Goal: Task Accomplishment & Management: Use online tool/utility

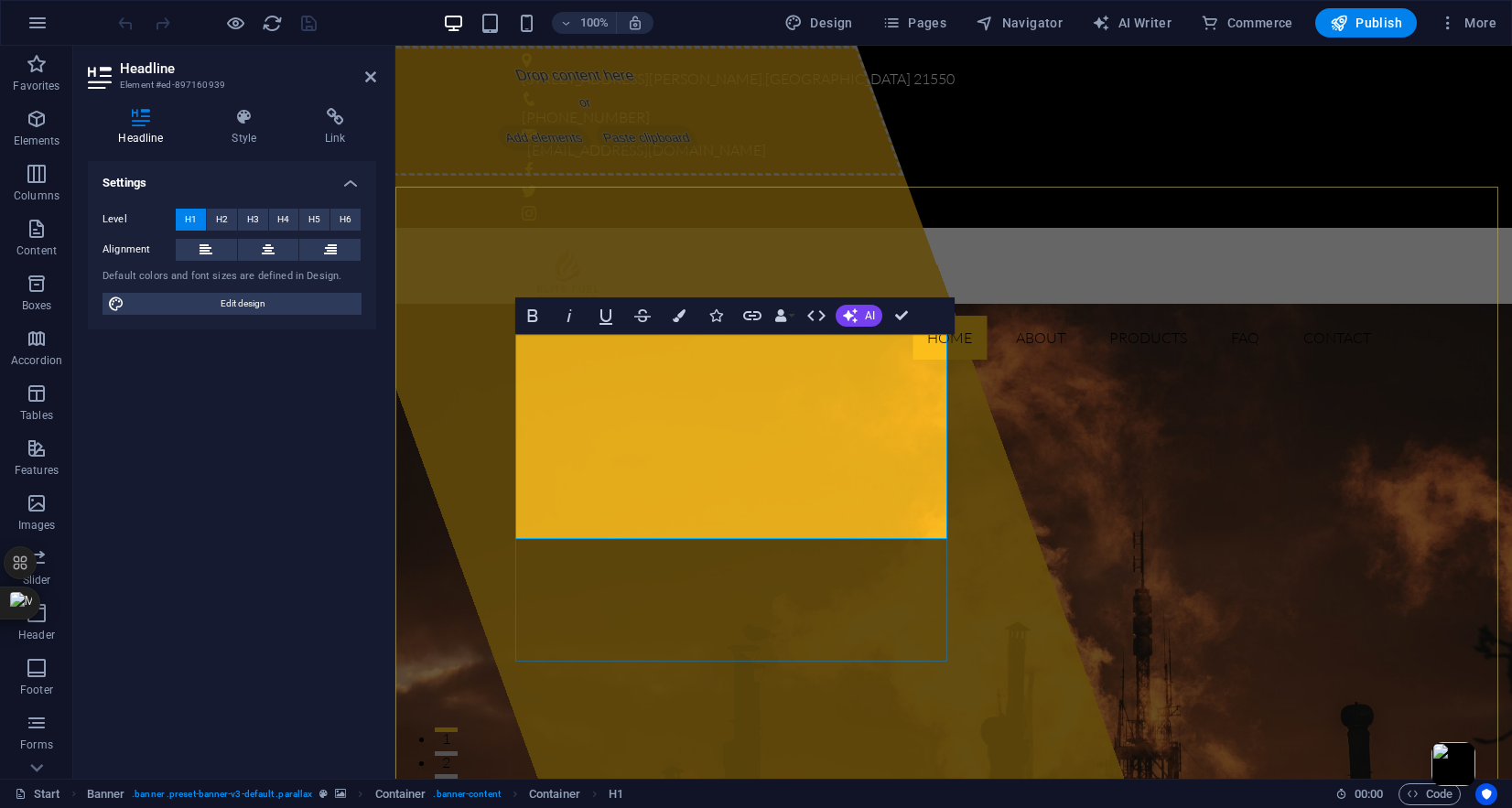
drag, startPoint x: 525, startPoint y: 411, endPoint x: 916, endPoint y: 512, distance: 403.8
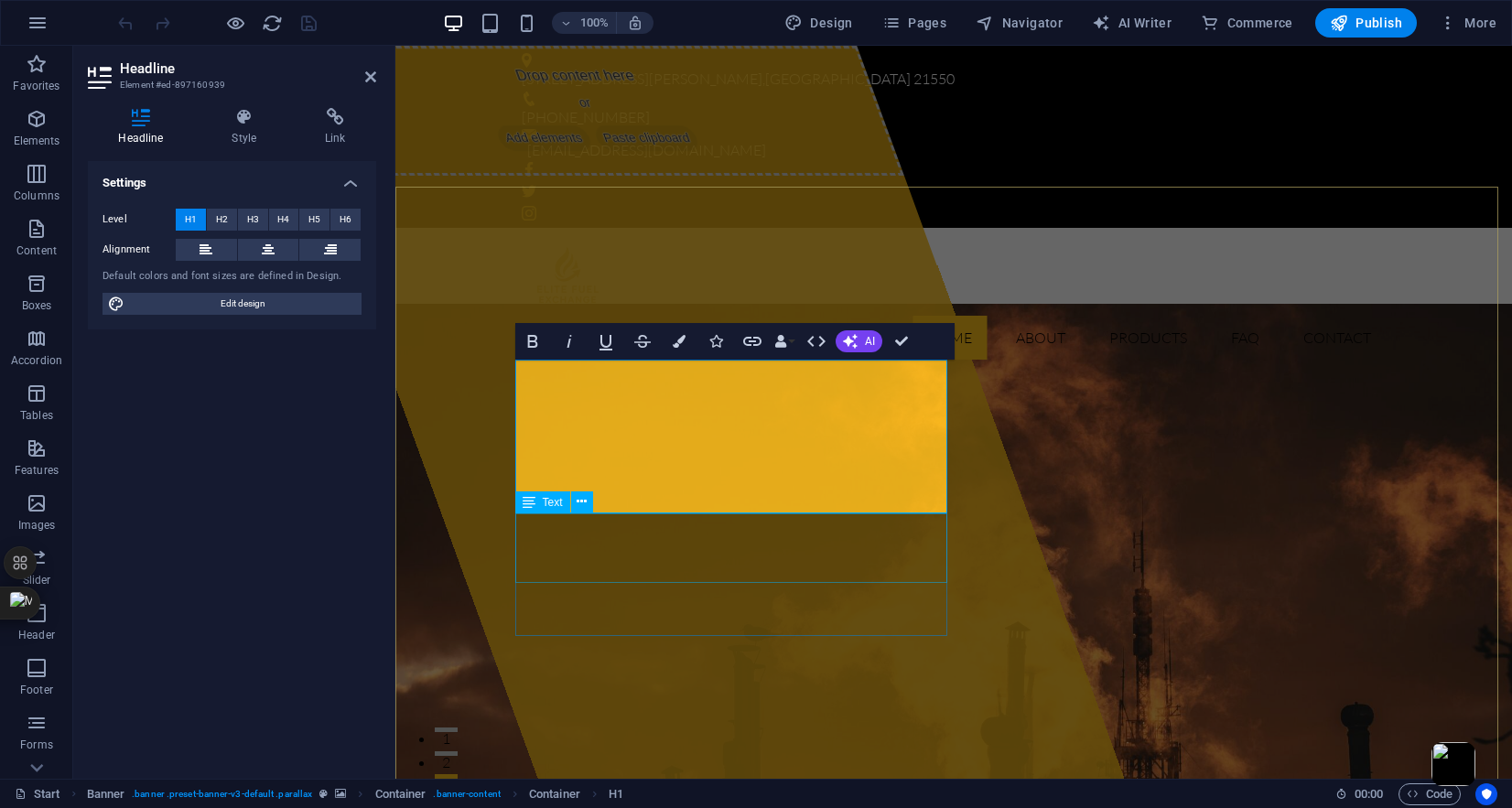
scroll to position [0, 5]
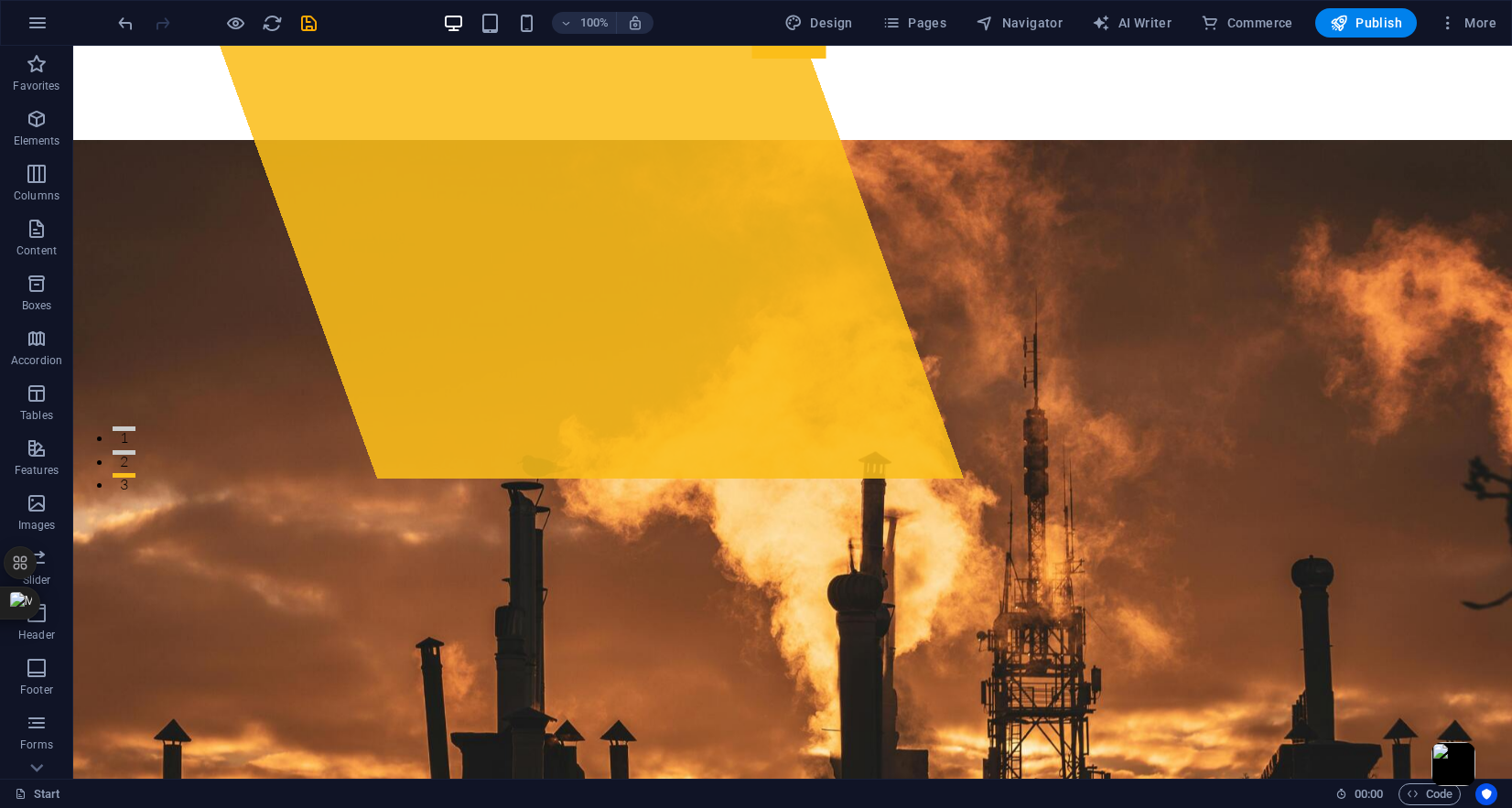
scroll to position [0, 0]
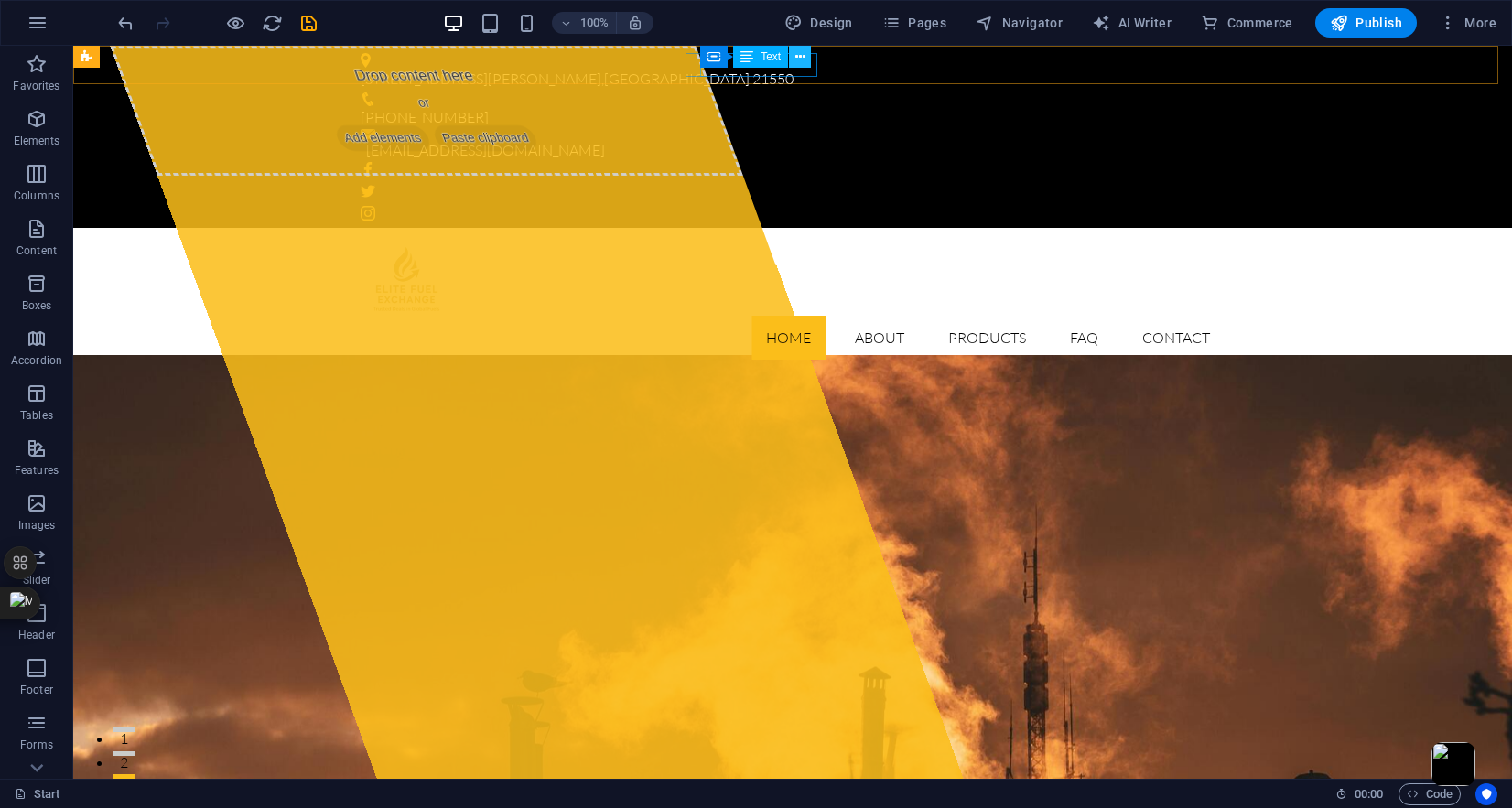
click at [805, 61] on button at bounding box center [800, 57] width 22 height 22
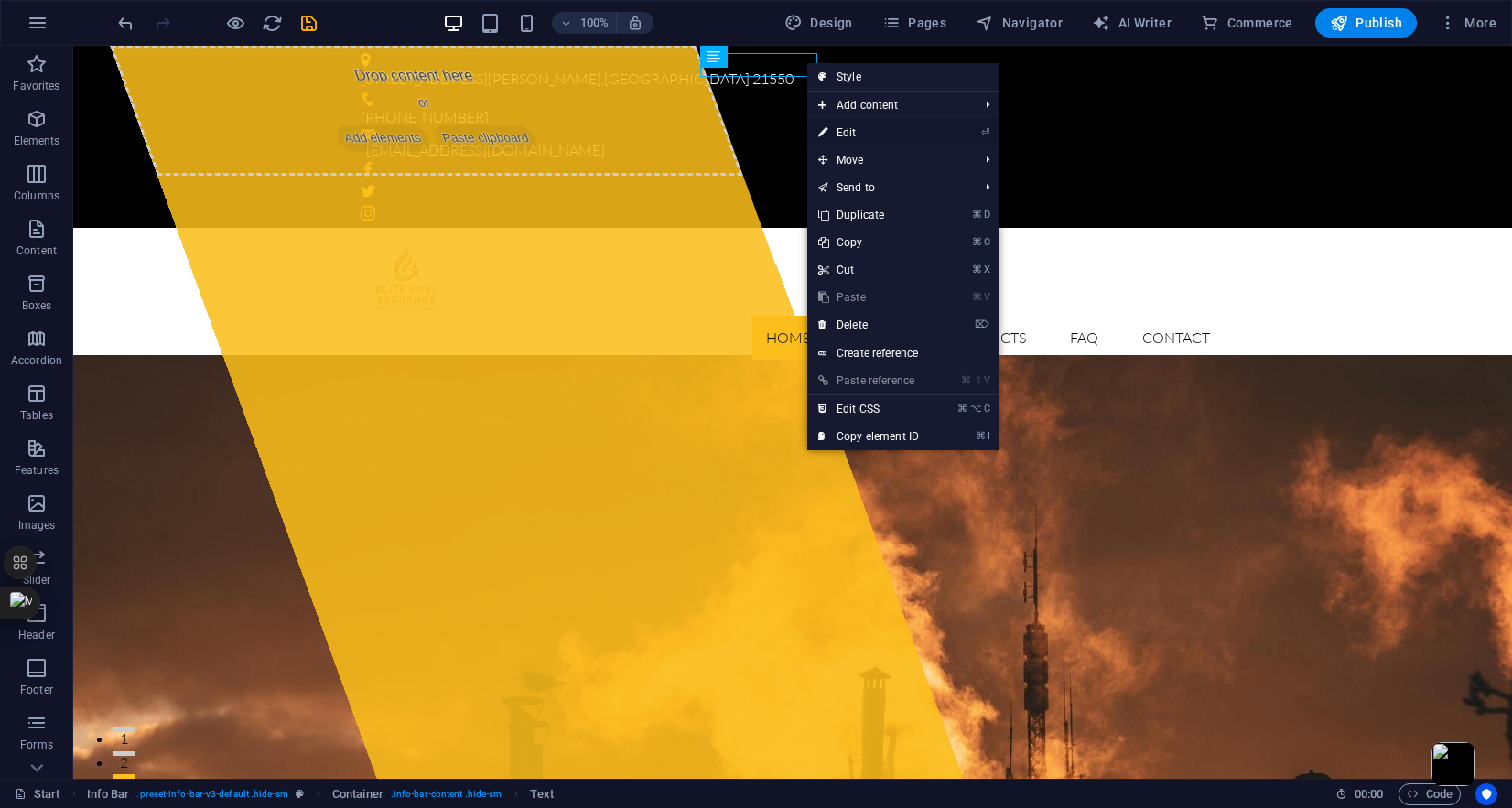
click at [880, 137] on link "⏎ Edit" at bounding box center [869, 132] width 122 height 27
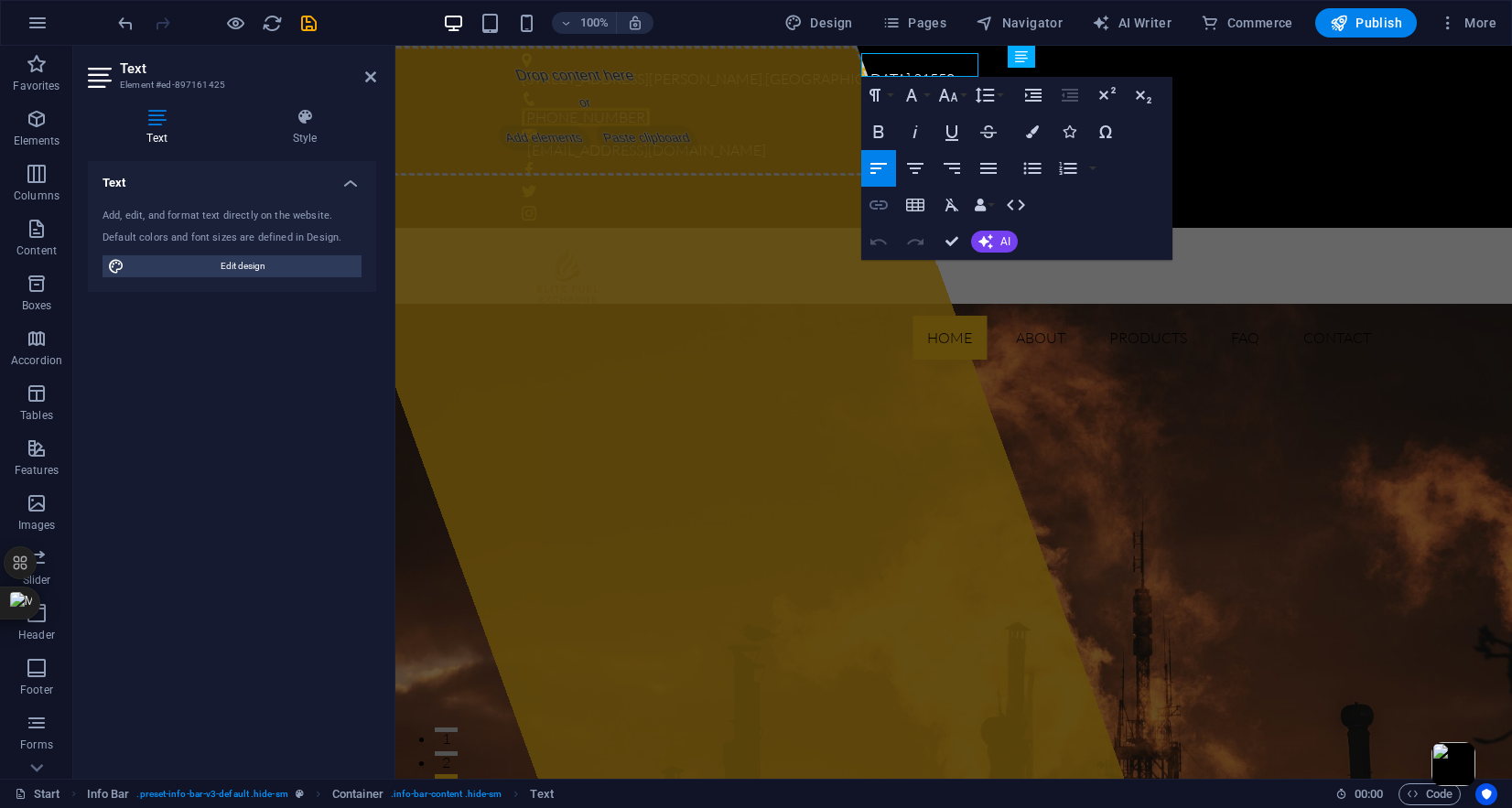
click at [881, 208] on icon "button" at bounding box center [878, 205] width 18 height 9
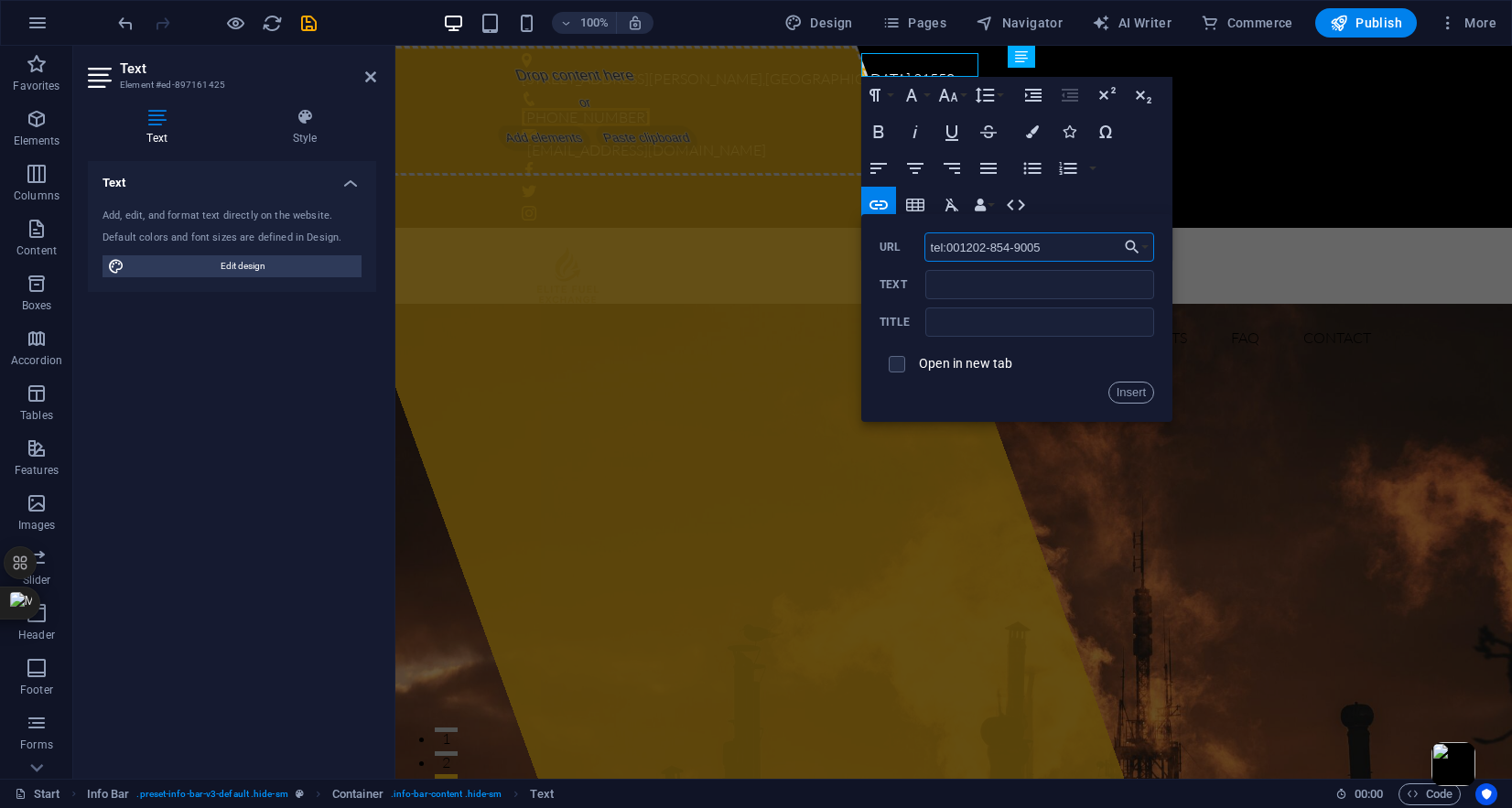
type input "tel:001-202-854-9005"
click at [1139, 400] on button "Insert" at bounding box center [1132, 392] width 47 height 22
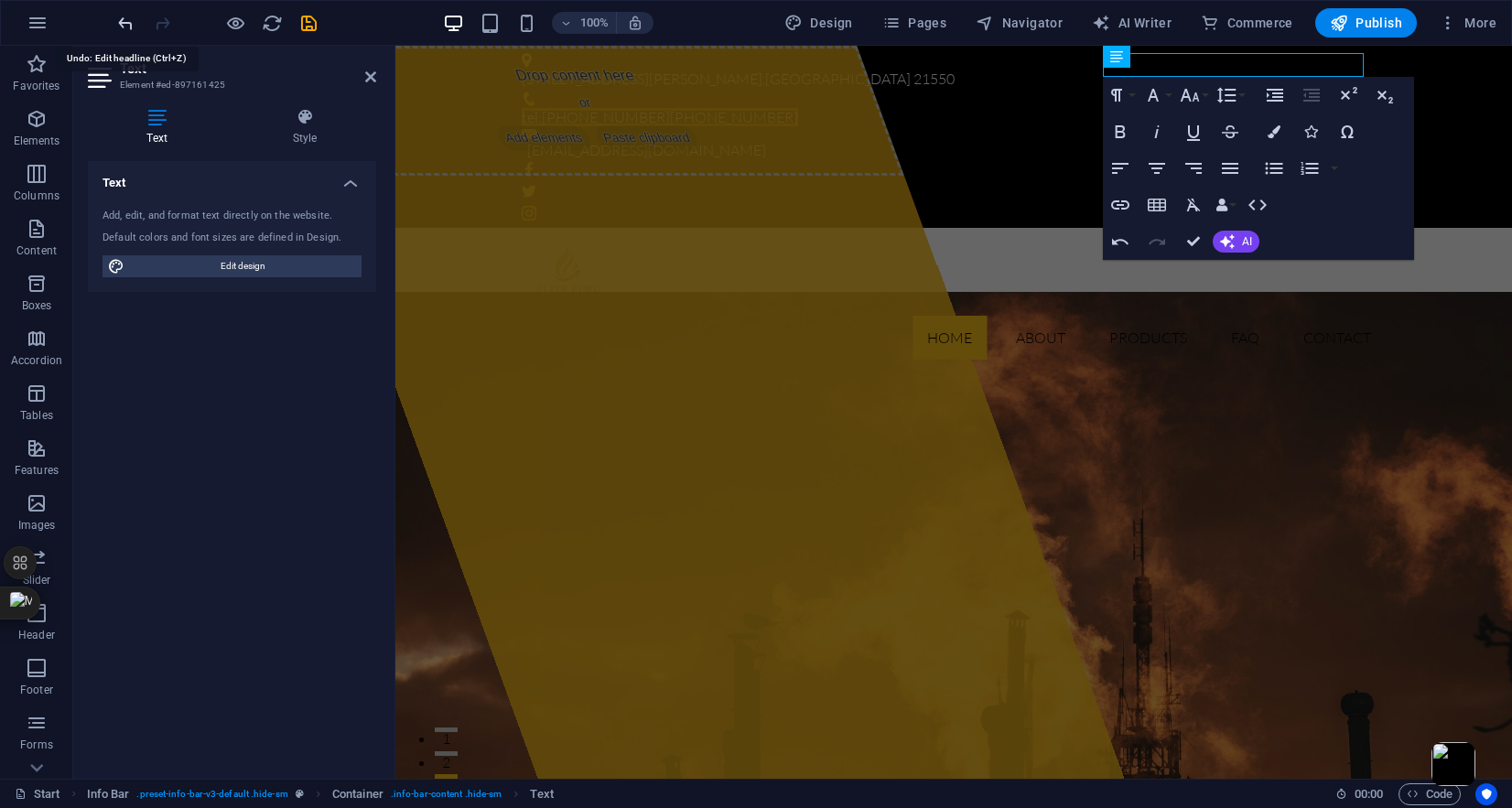
click at [122, 25] on icon "undo" at bounding box center [125, 24] width 21 height 21
click at [124, 18] on icon "undo" at bounding box center [125, 24] width 21 height 21
click at [121, 23] on icon "undo" at bounding box center [125, 24] width 21 height 21
click at [273, 23] on icon "reload" at bounding box center [272, 24] width 21 height 21
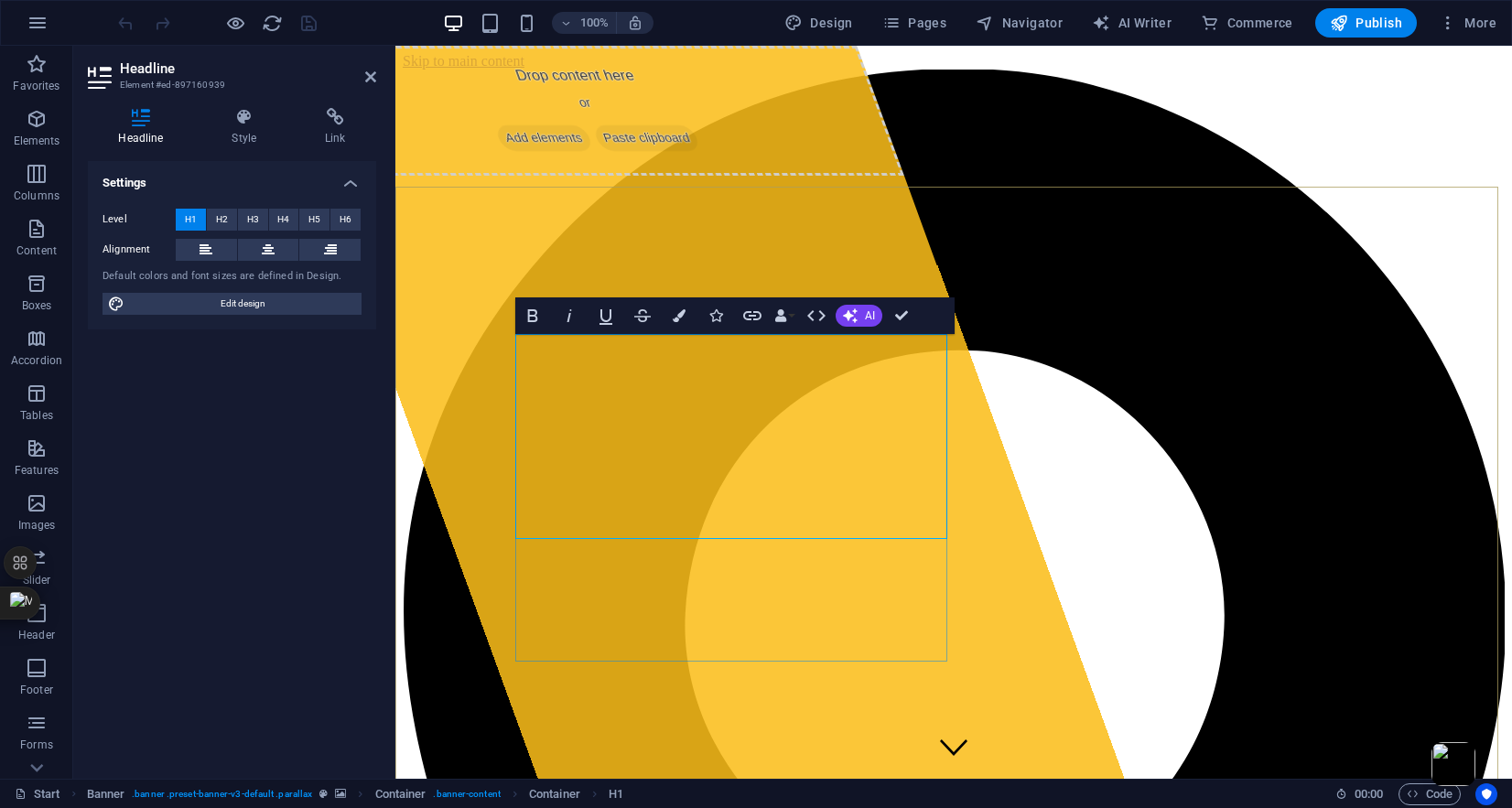
drag, startPoint x: 522, startPoint y: 403, endPoint x: 922, endPoint y: 499, distance: 411.4
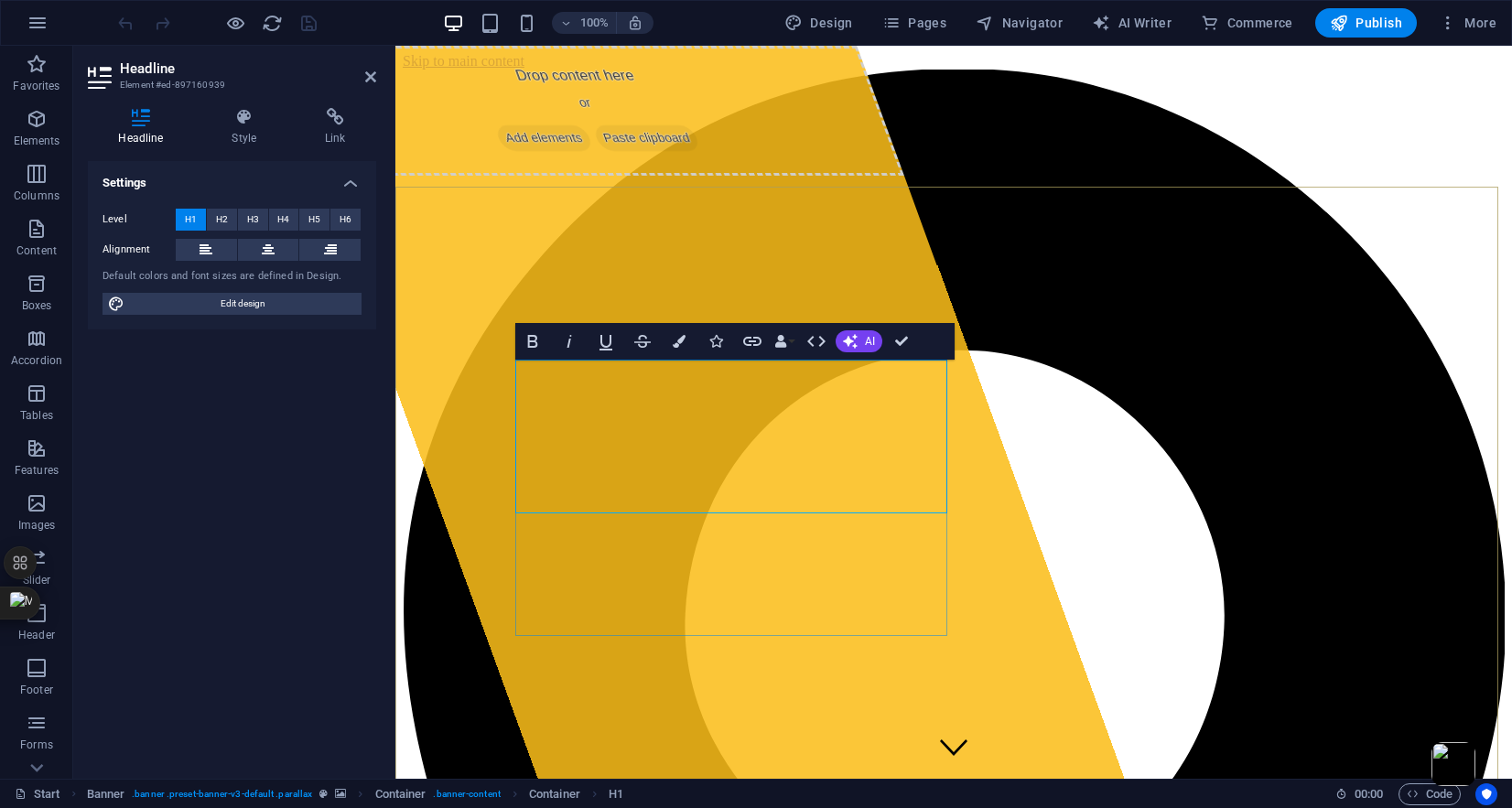
scroll to position [0, 5]
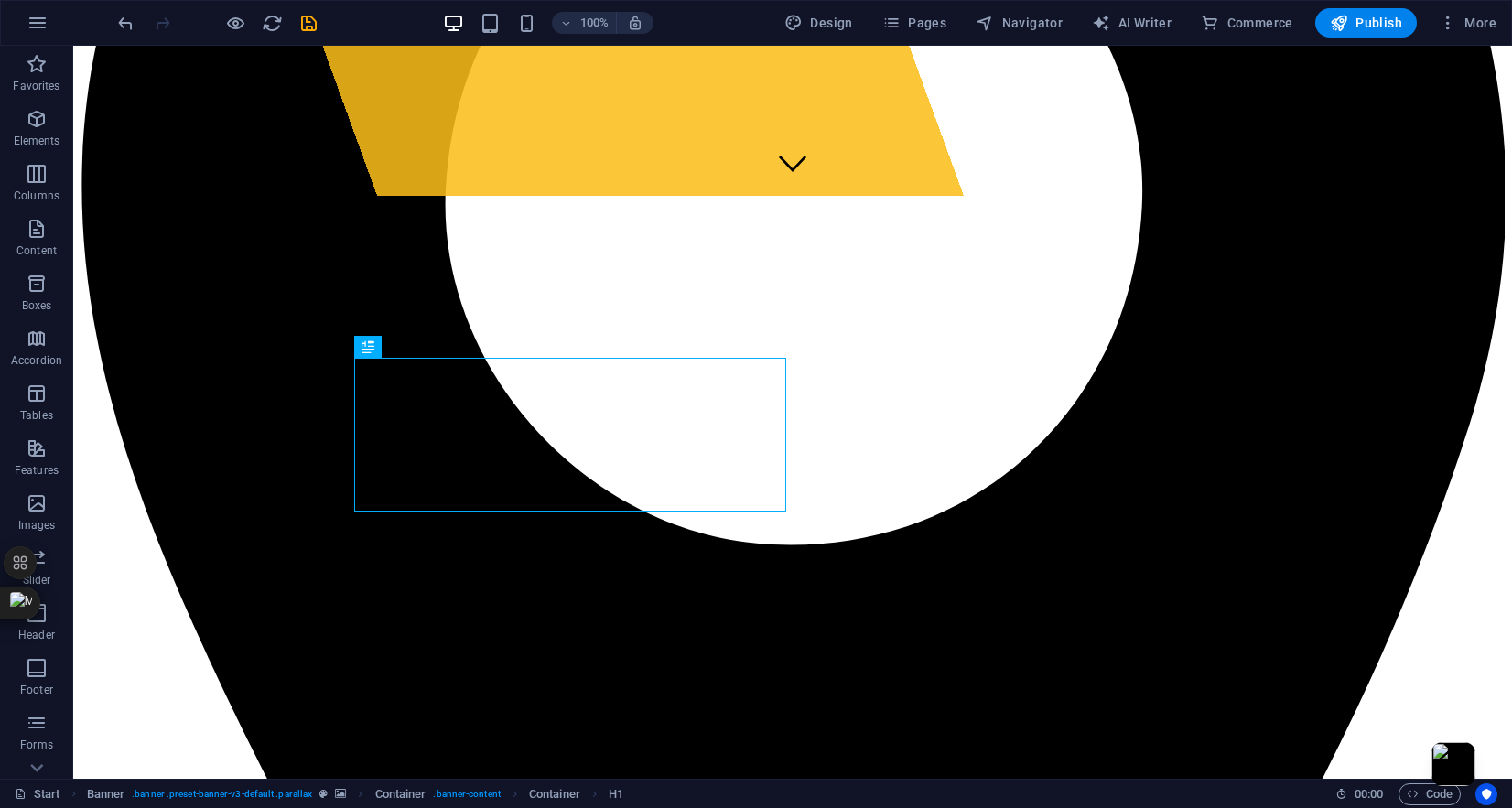
scroll to position [851, 0]
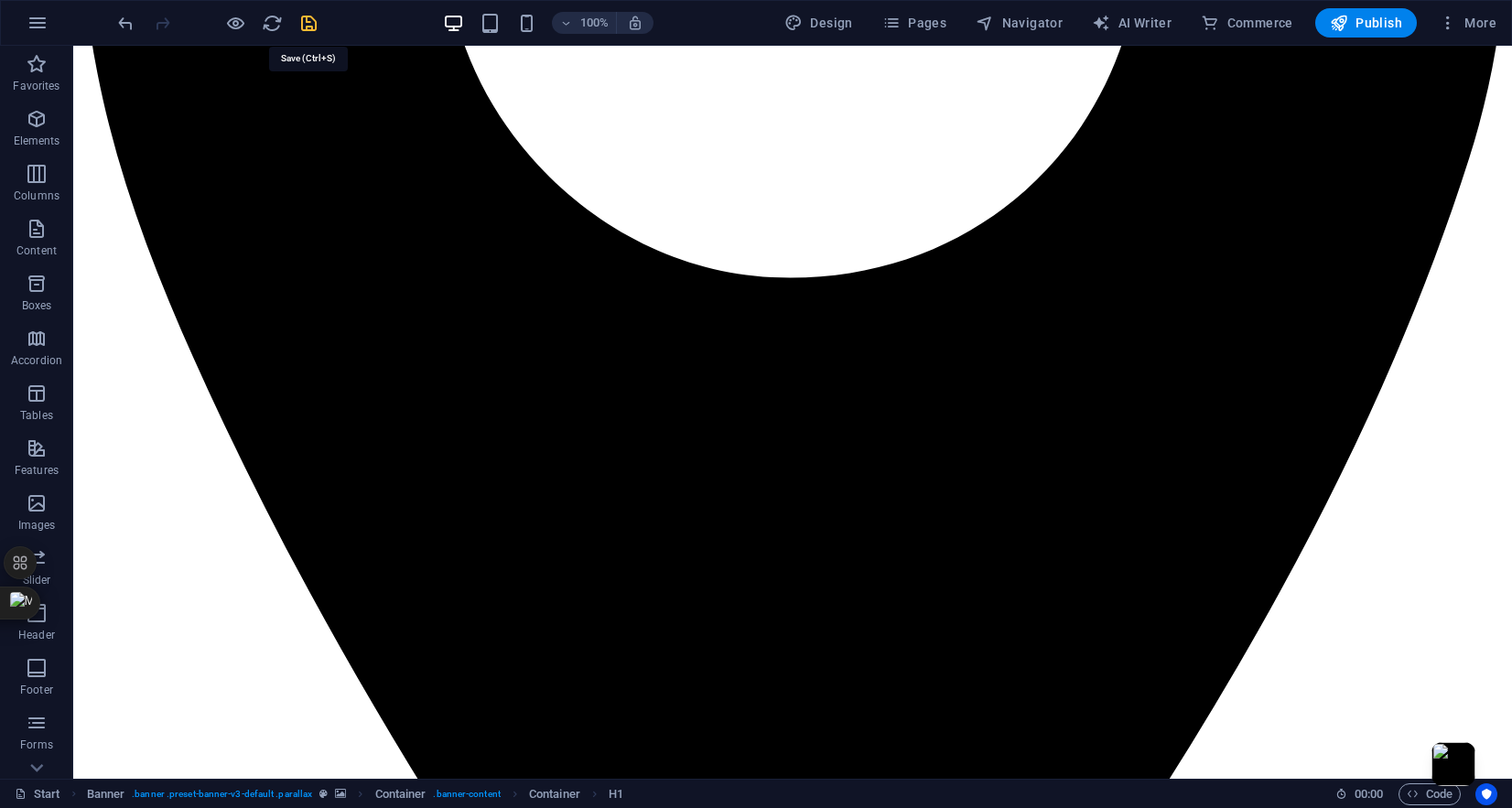
click at [308, 25] on icon "save" at bounding box center [309, 24] width 21 height 21
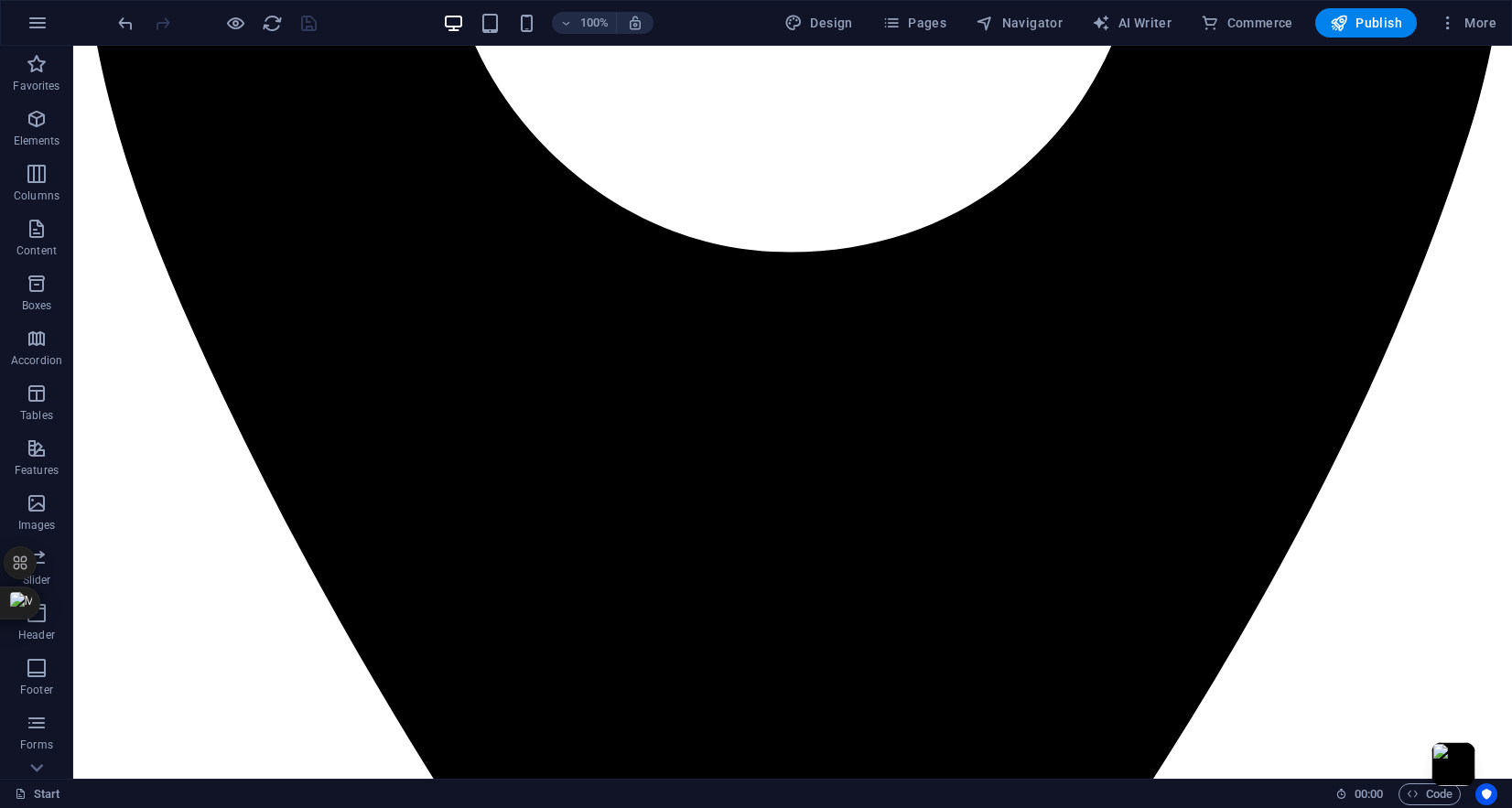
scroll to position [0, 0]
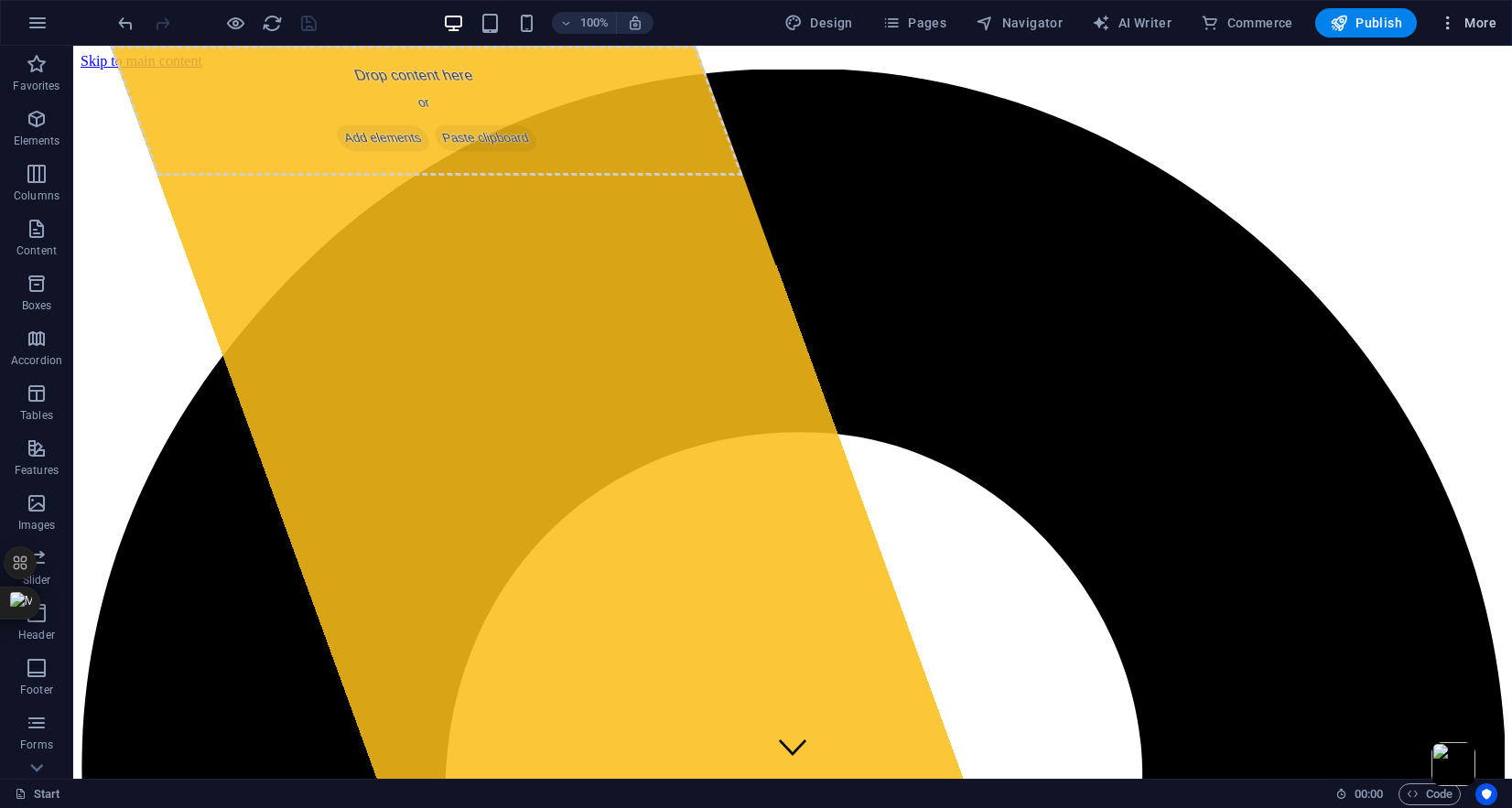
click at [1468, 12] on button "More" at bounding box center [1468, 23] width 73 height 29
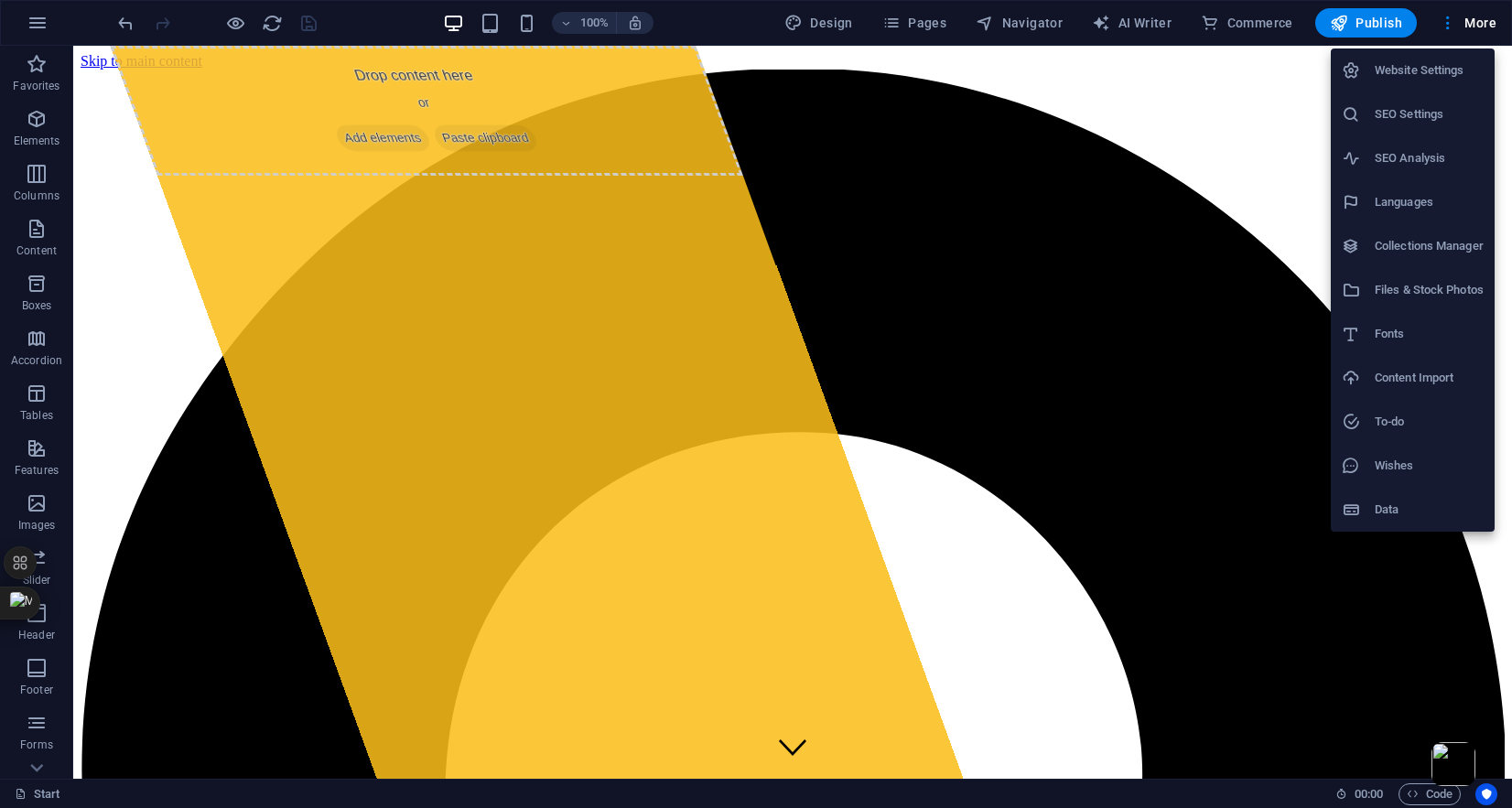
click at [1427, 73] on h6 "Website Settings" at bounding box center [1429, 70] width 109 height 22
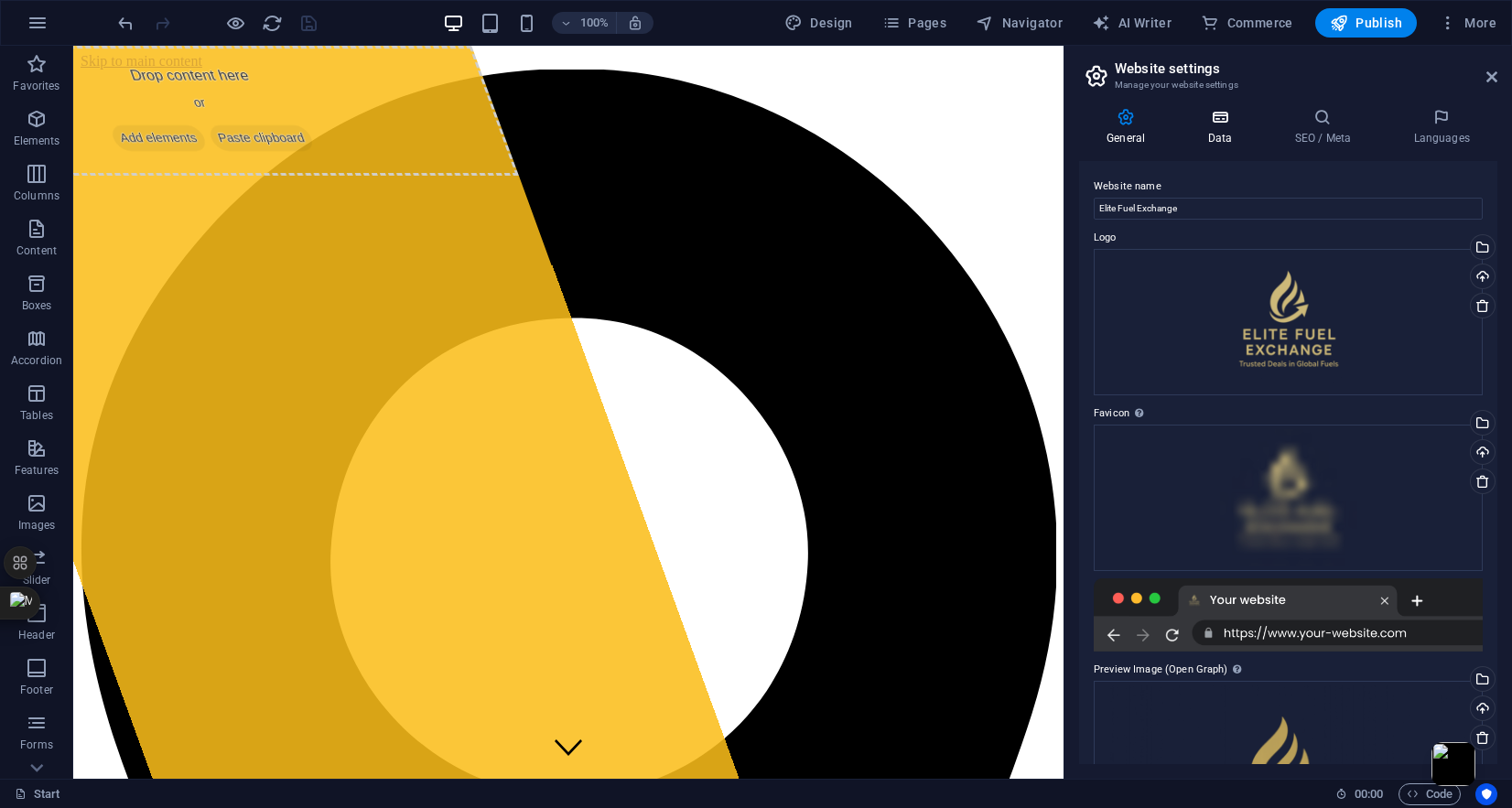
click at [1220, 131] on h4 "Data" at bounding box center [1223, 127] width 87 height 39
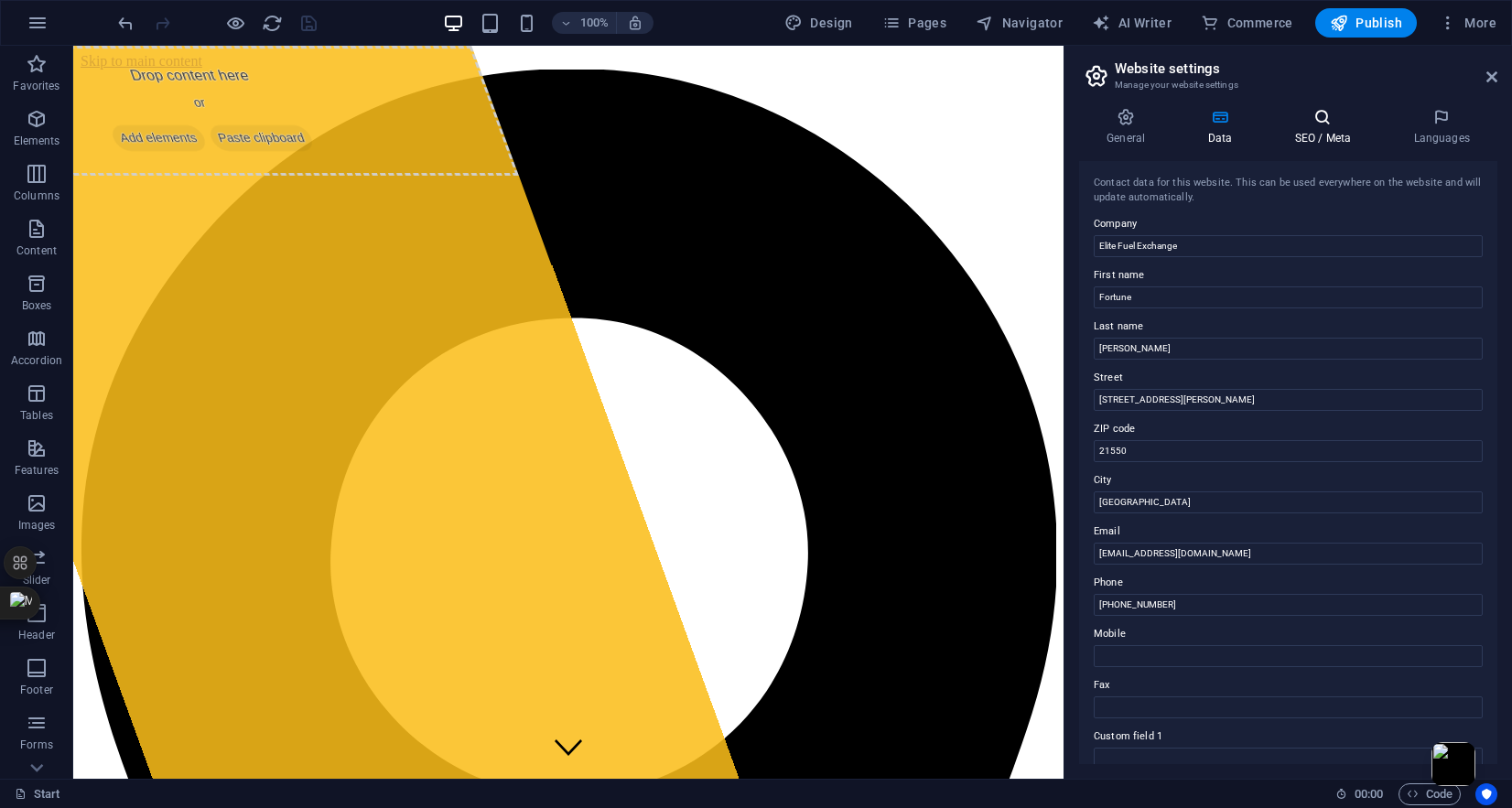
click at [1319, 143] on h4 "SEO / Meta" at bounding box center [1326, 127] width 119 height 39
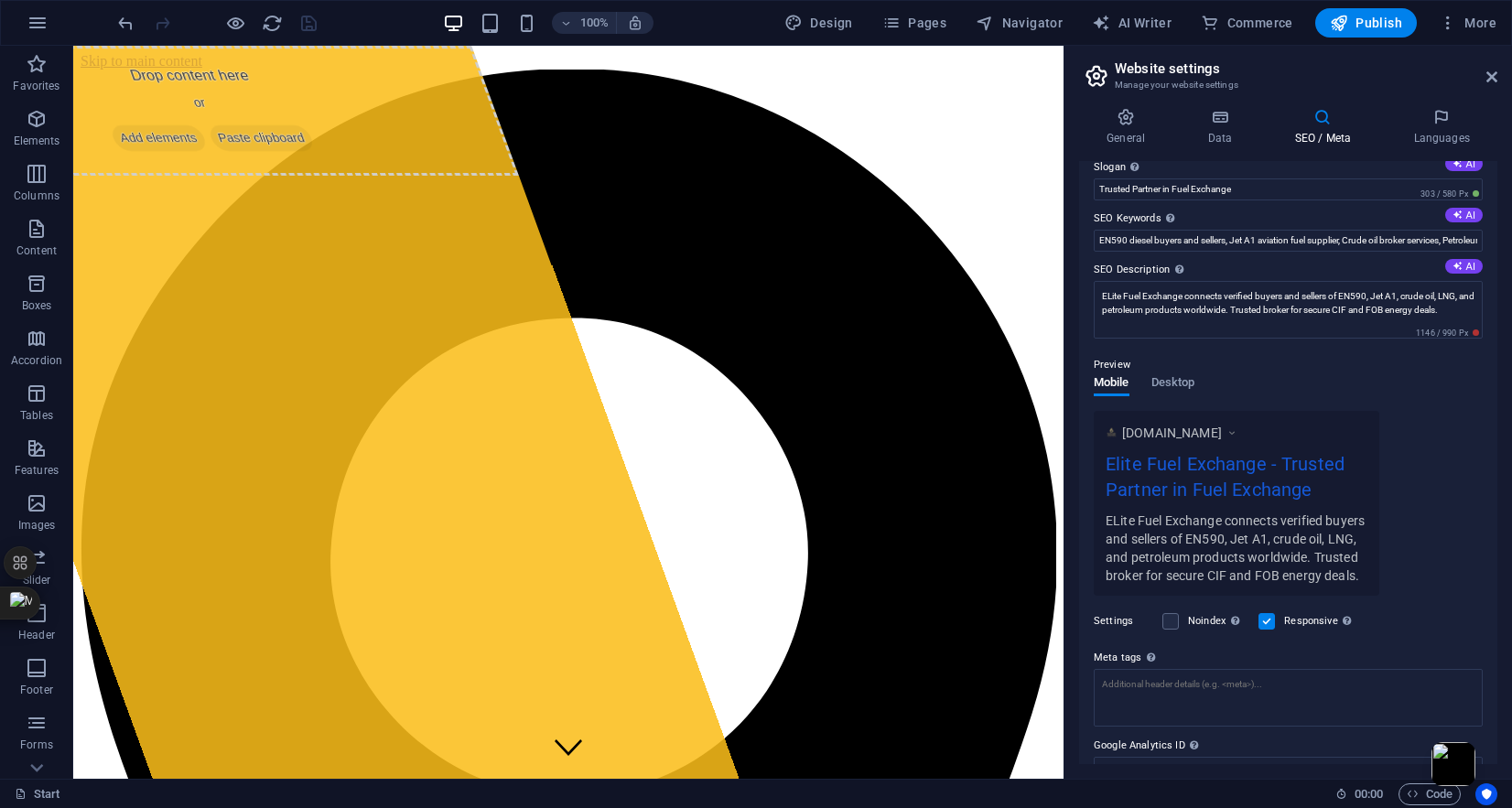
scroll to position [151, 0]
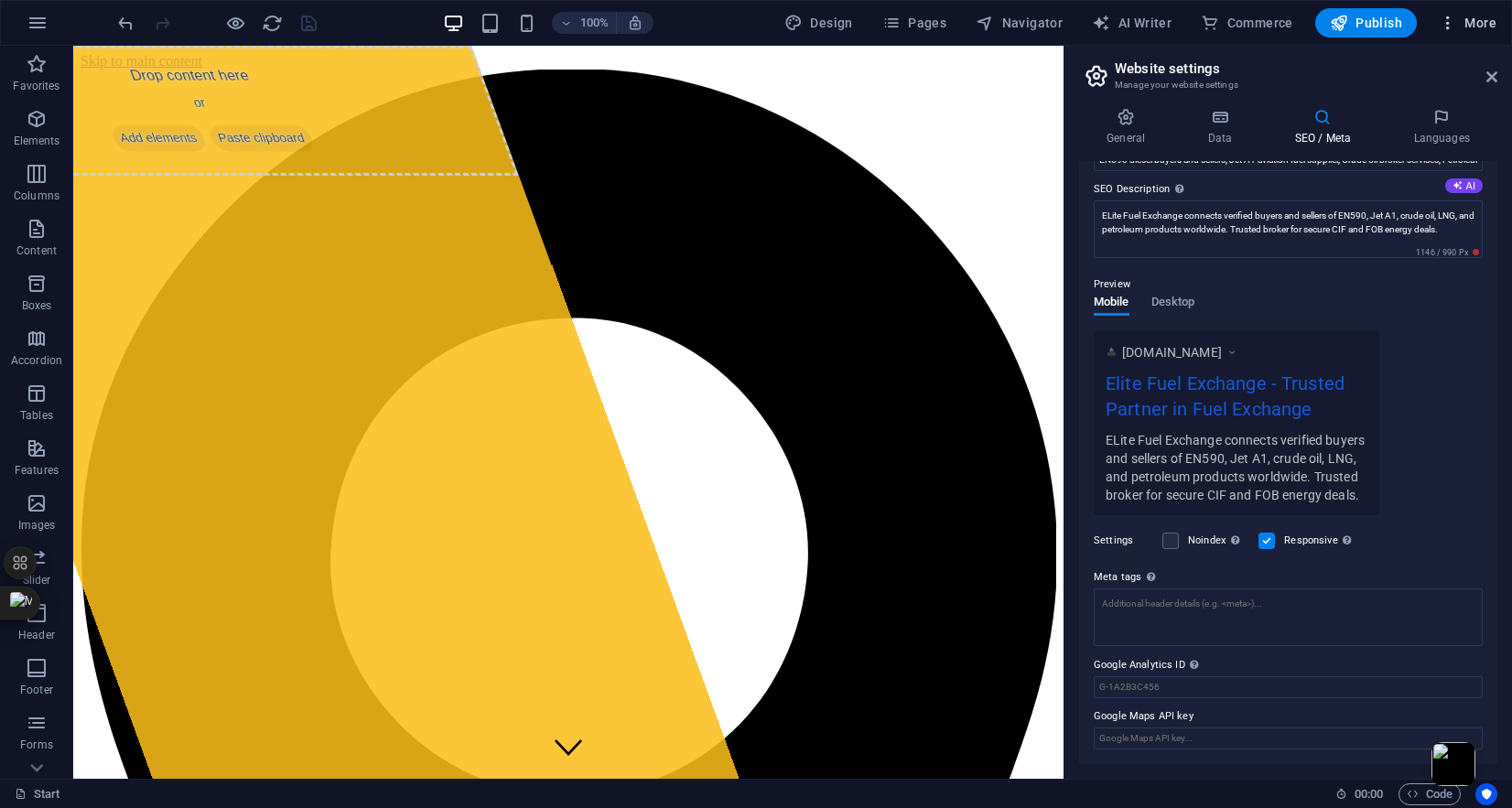
click at [1447, 14] on icon "button" at bounding box center [1447, 23] width 18 height 18
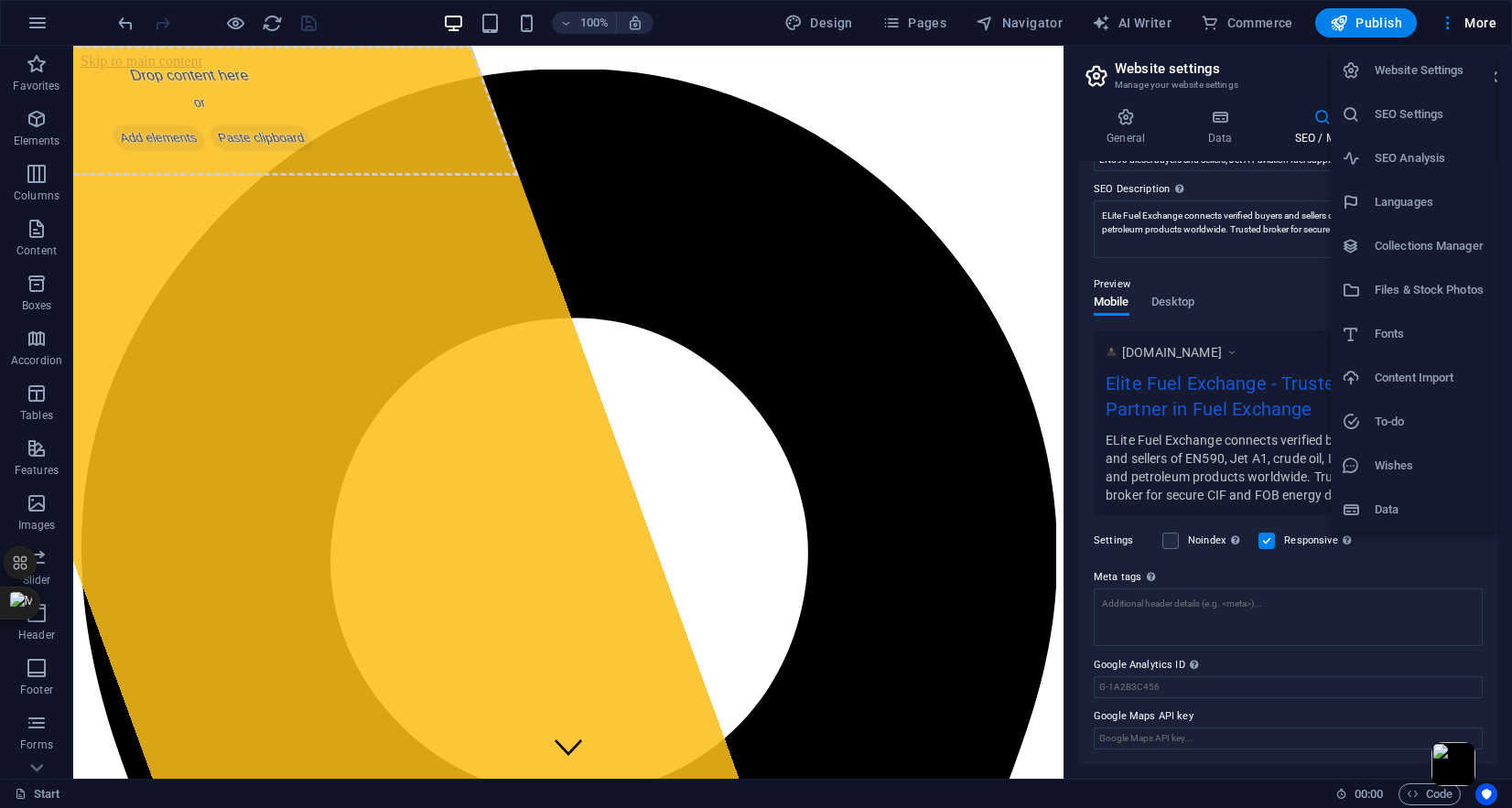
click at [1405, 122] on h6 "SEO Settings" at bounding box center [1429, 114] width 109 height 22
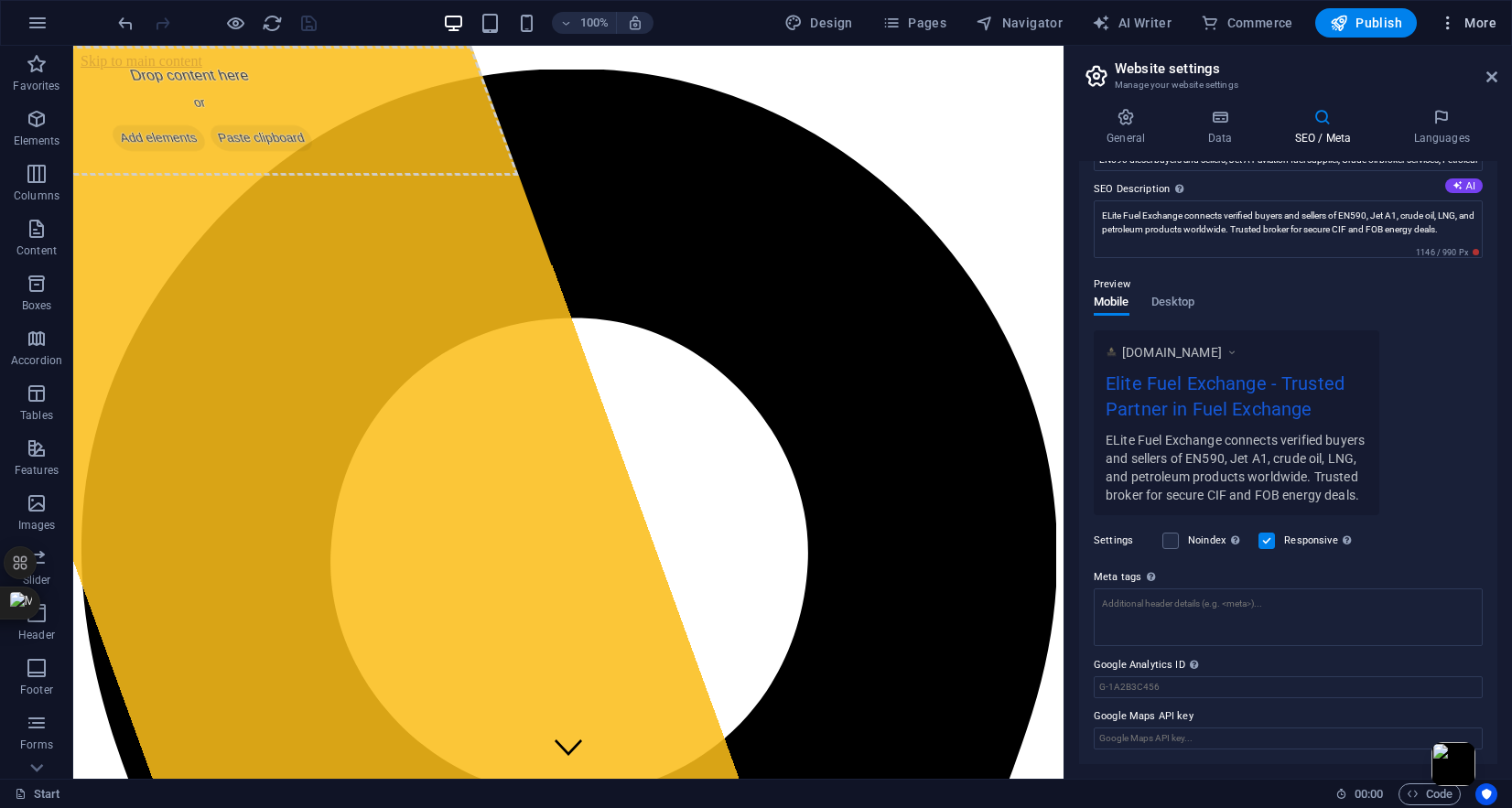
click at [1470, 24] on span "More" at bounding box center [1467, 23] width 57 height 18
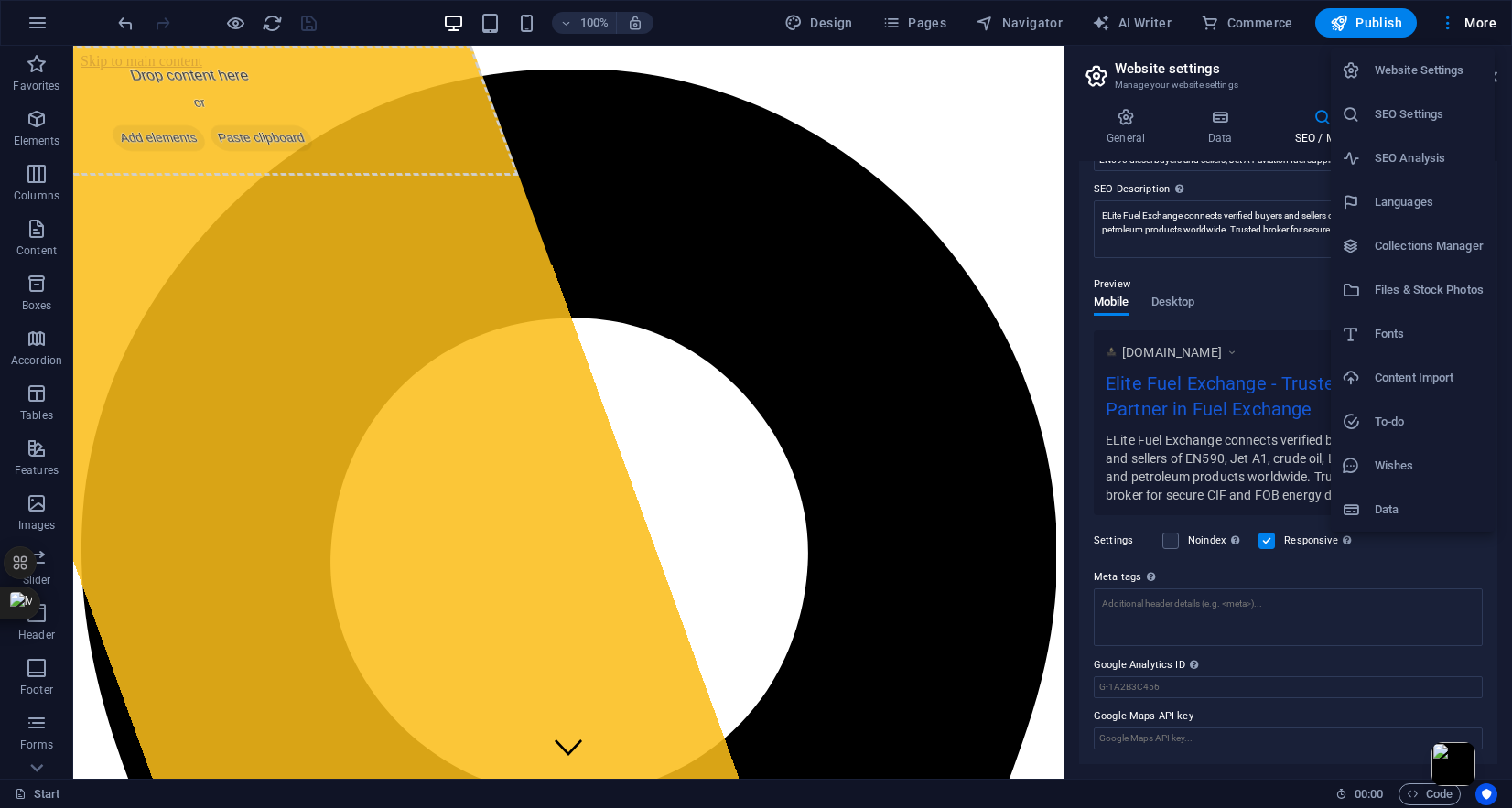
click at [1412, 795] on div at bounding box center [756, 404] width 1512 height 808
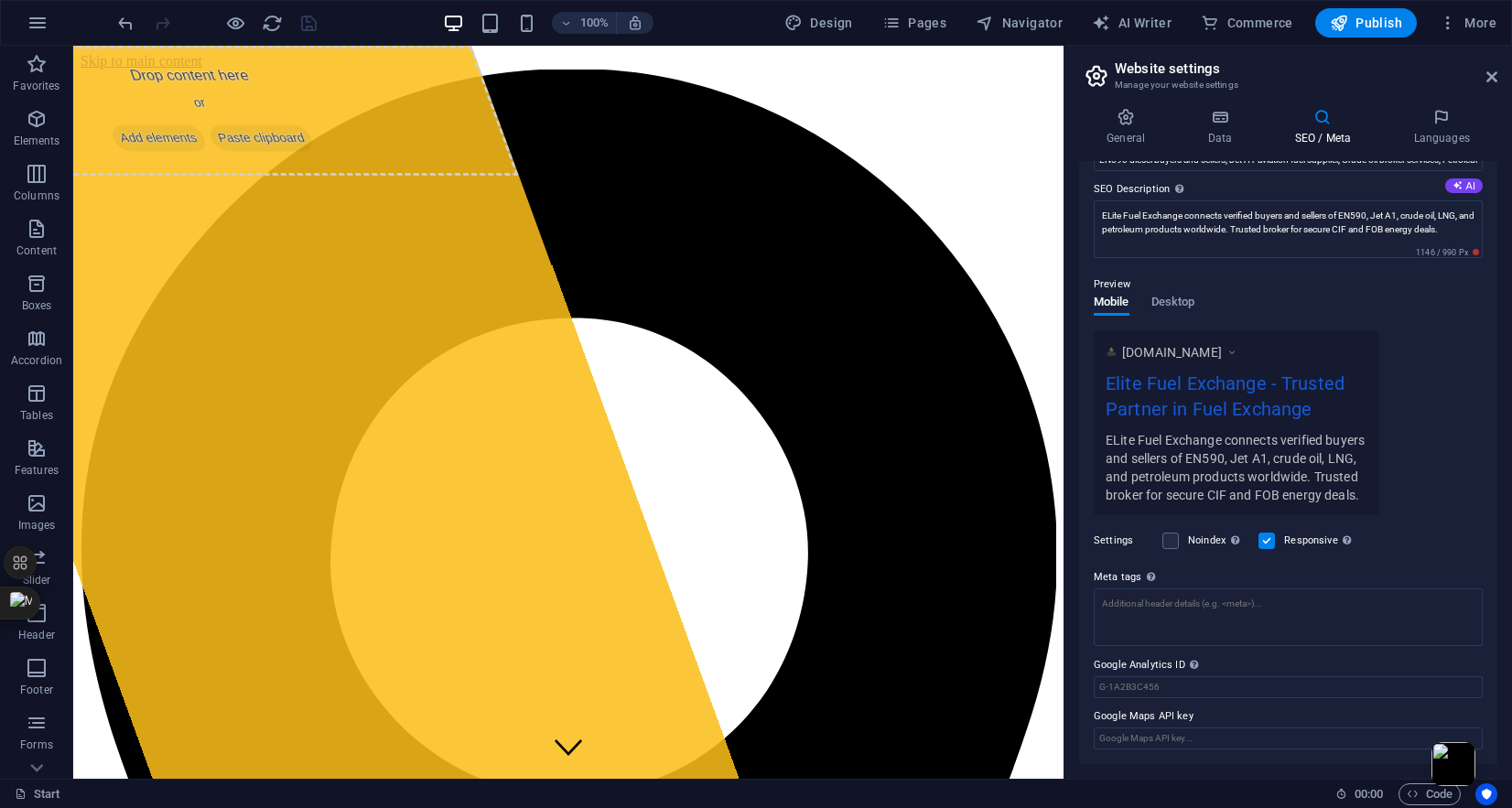
click at [1412, 795] on icon "button" at bounding box center [1412, 794] width 12 height 12
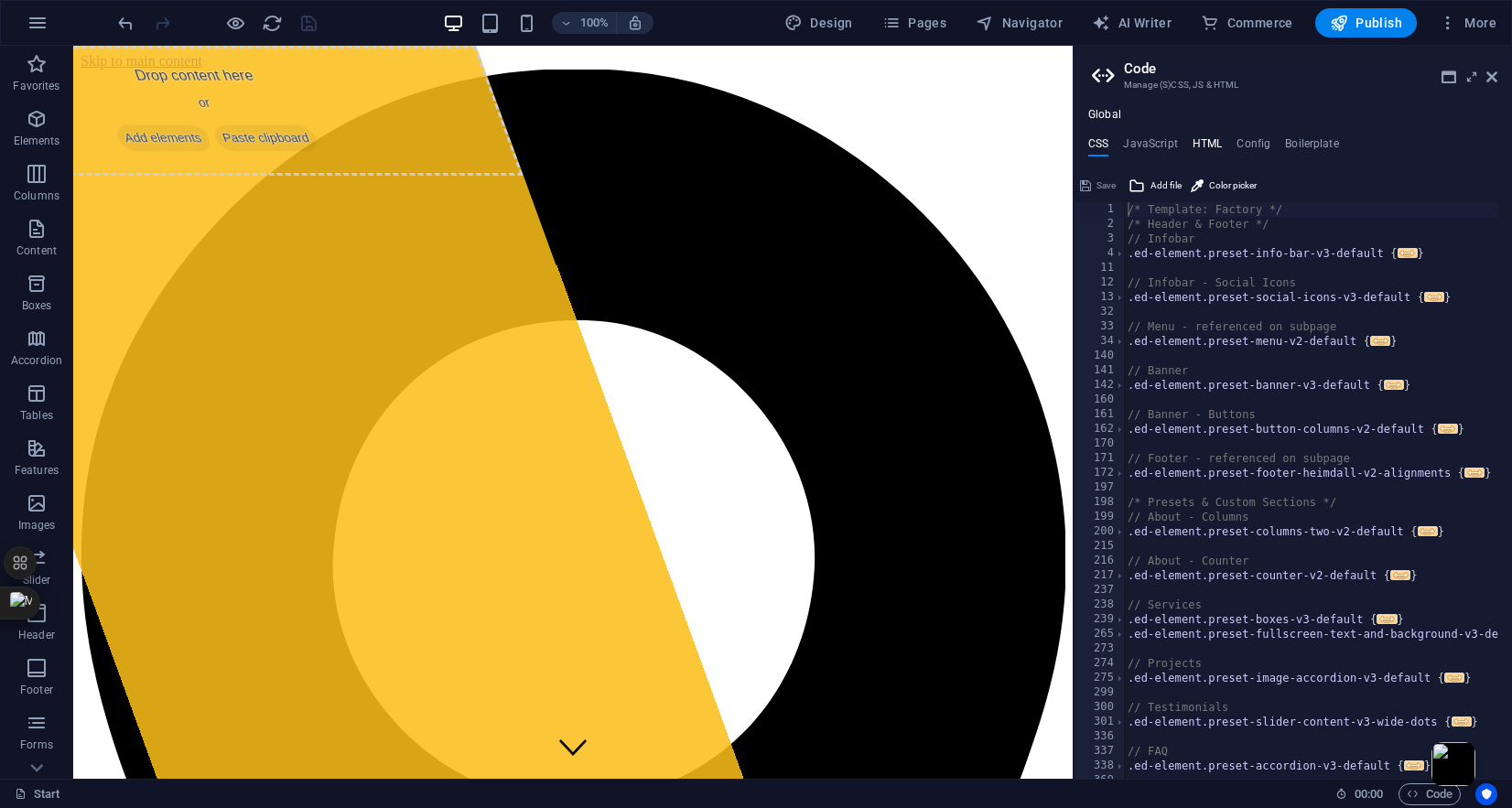
click at [1210, 143] on h4 "HTML" at bounding box center [1208, 147] width 30 height 20
type textarea "<a href="#main-content" class="wv-link-content button">Skip to main content</a>"
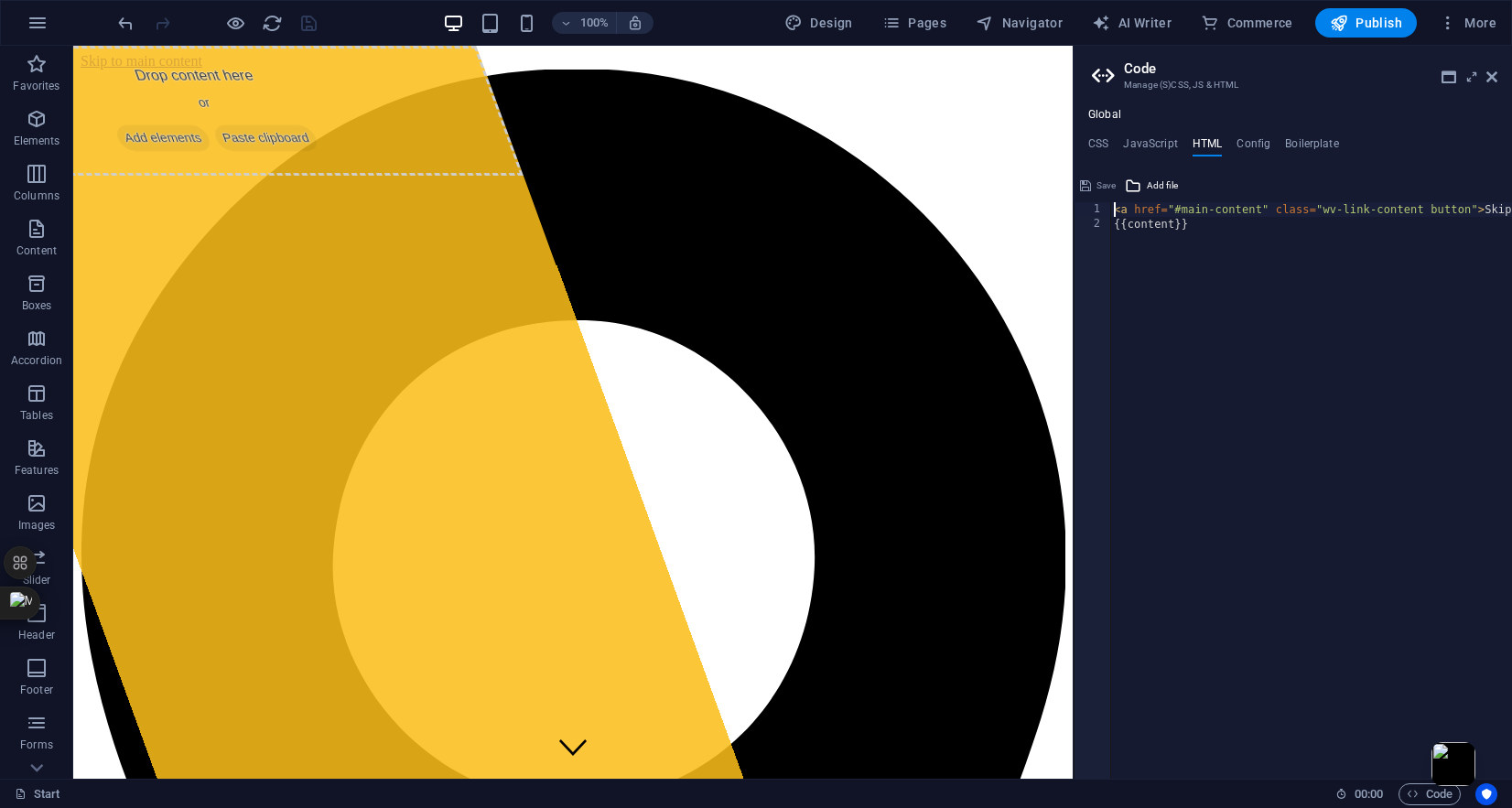
scroll to position [0, 0]
click at [1250, 137] on h4 "Config" at bounding box center [1254, 147] width 34 height 20
type textarea "$lh-all: (1.6, 1.5, null);"
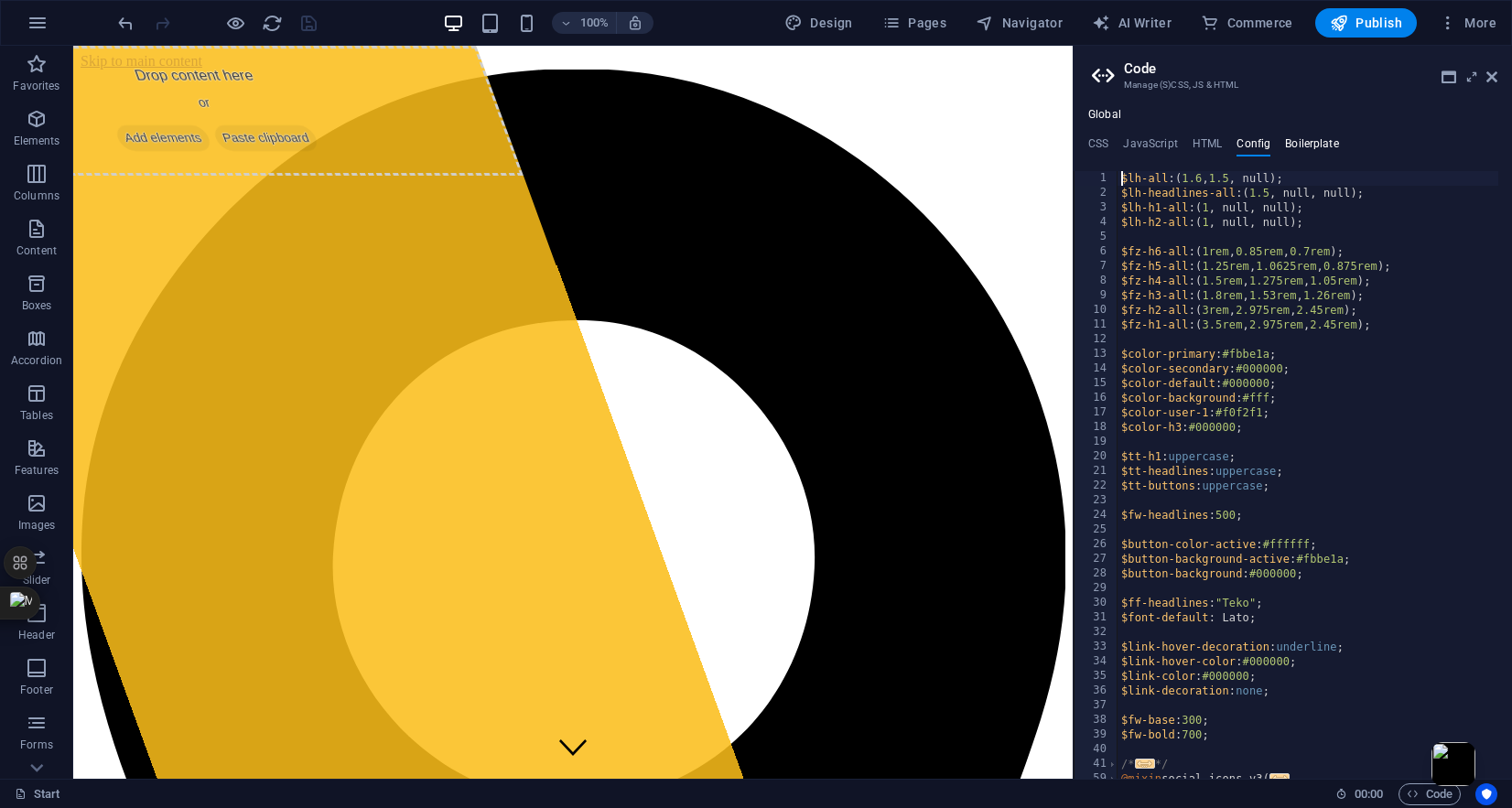
click at [1310, 137] on h4 "Boilerplate" at bounding box center [1311, 147] width 54 height 20
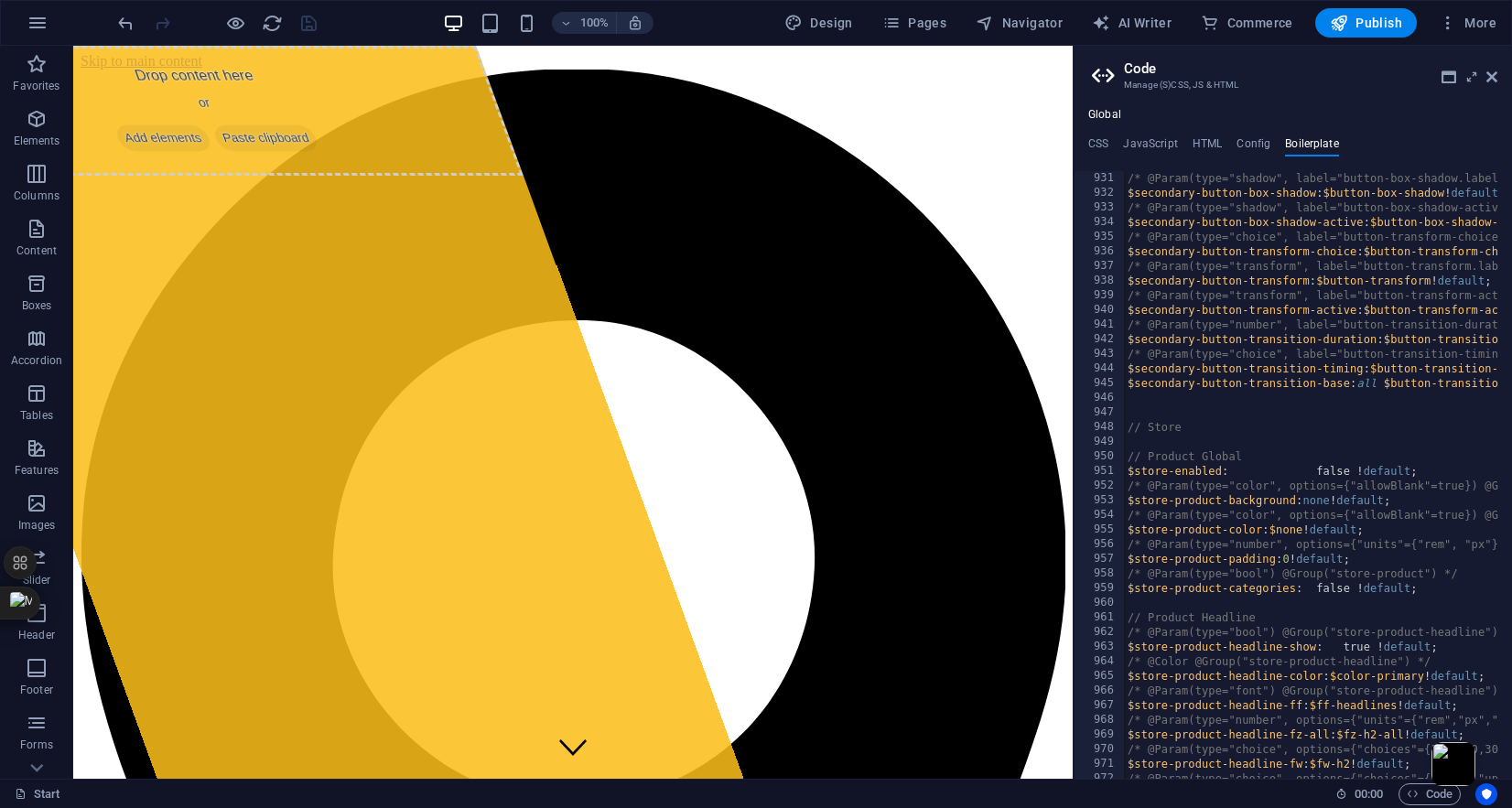
scroll to position [7033, 0]
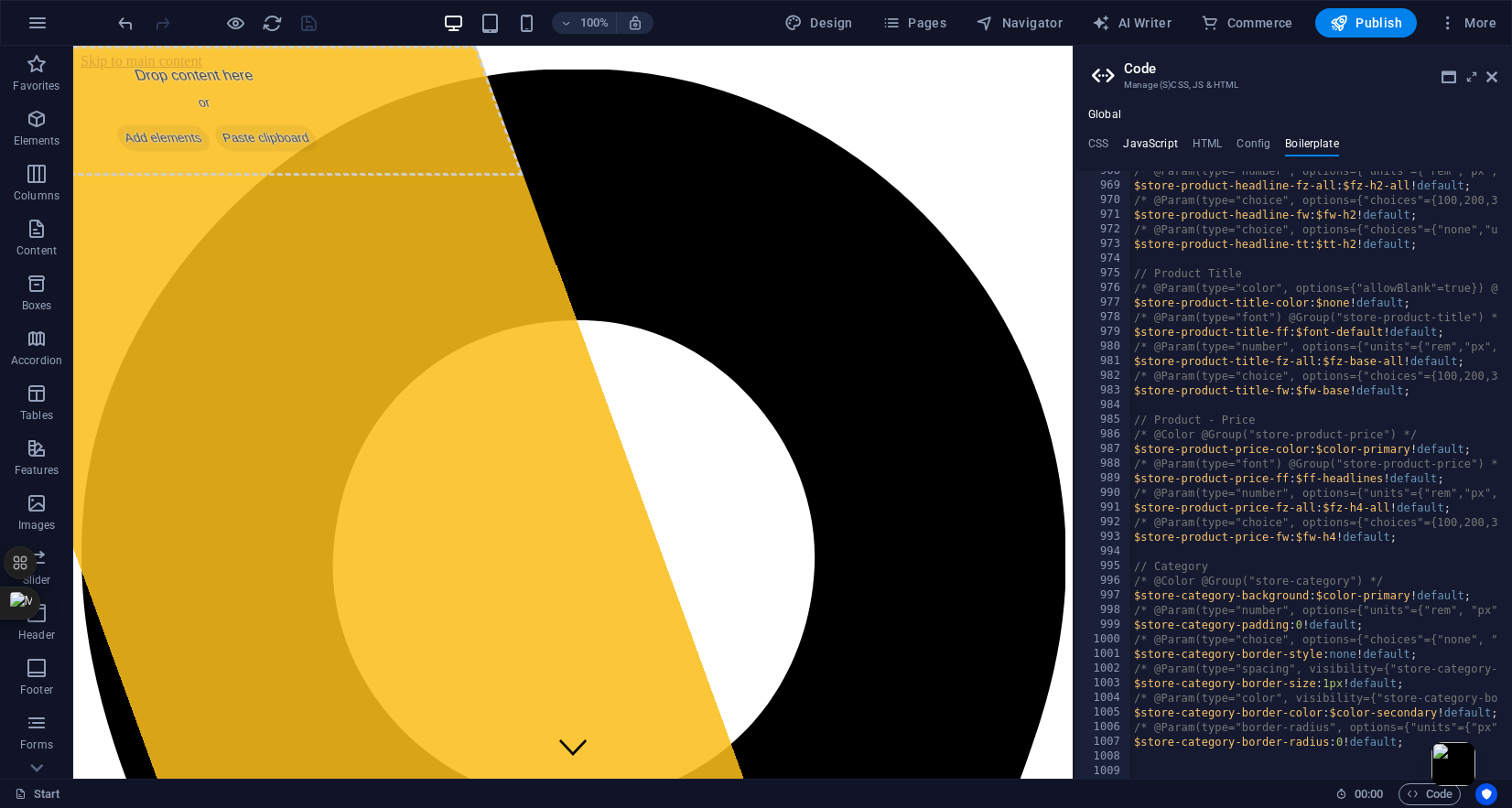
click at [1166, 139] on h4 "JavaScript" at bounding box center [1149, 147] width 54 height 20
type textarea "/* JS for preset "Menu V2" */"
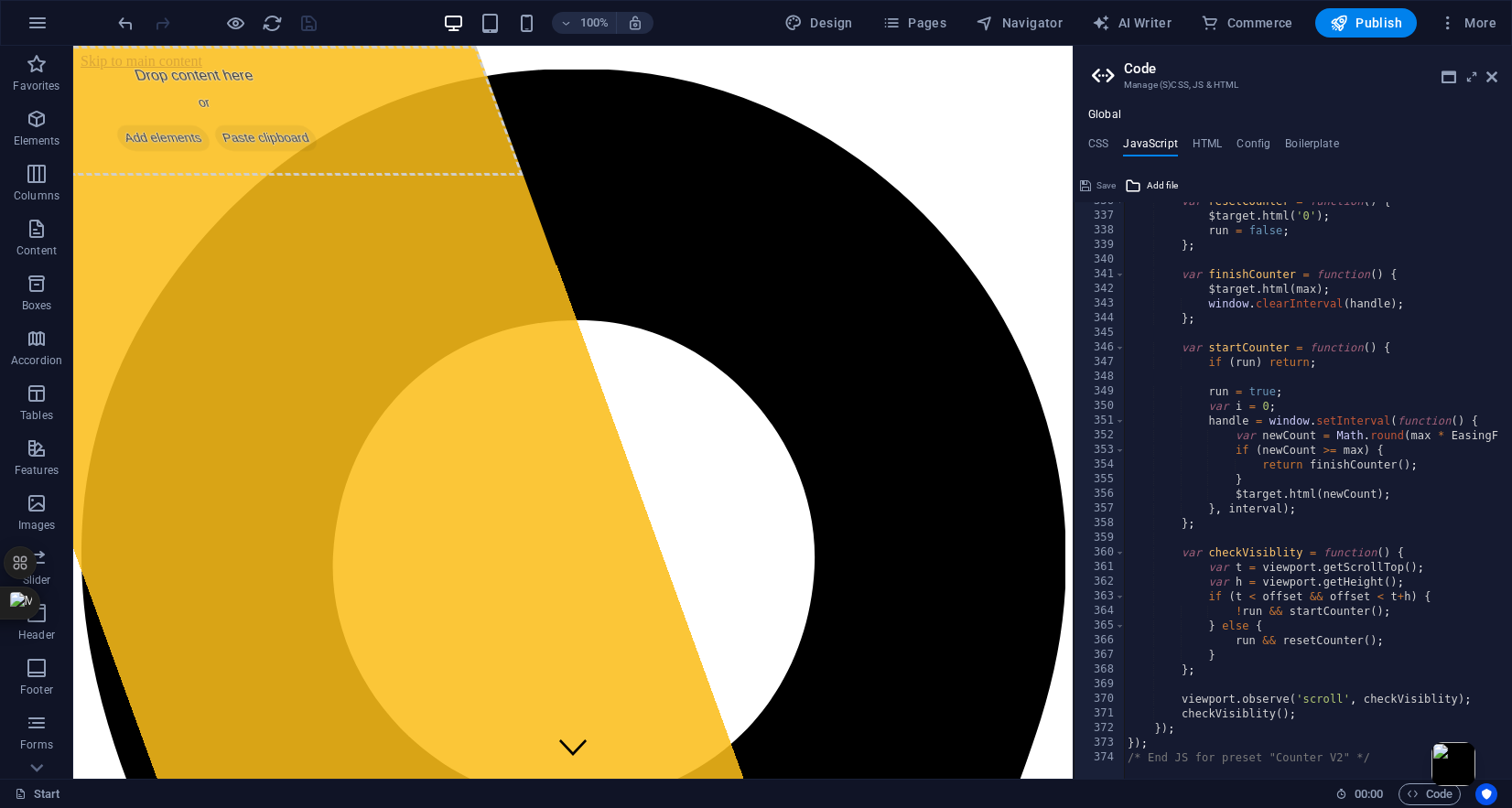
scroll to position [4913, 0]
click at [1114, 147] on ul "CSS JavaScript HTML Config Boilerplate" at bounding box center [1293, 147] width 438 height 20
click at [1107, 145] on h4 "CSS" at bounding box center [1097, 147] width 20 height 20
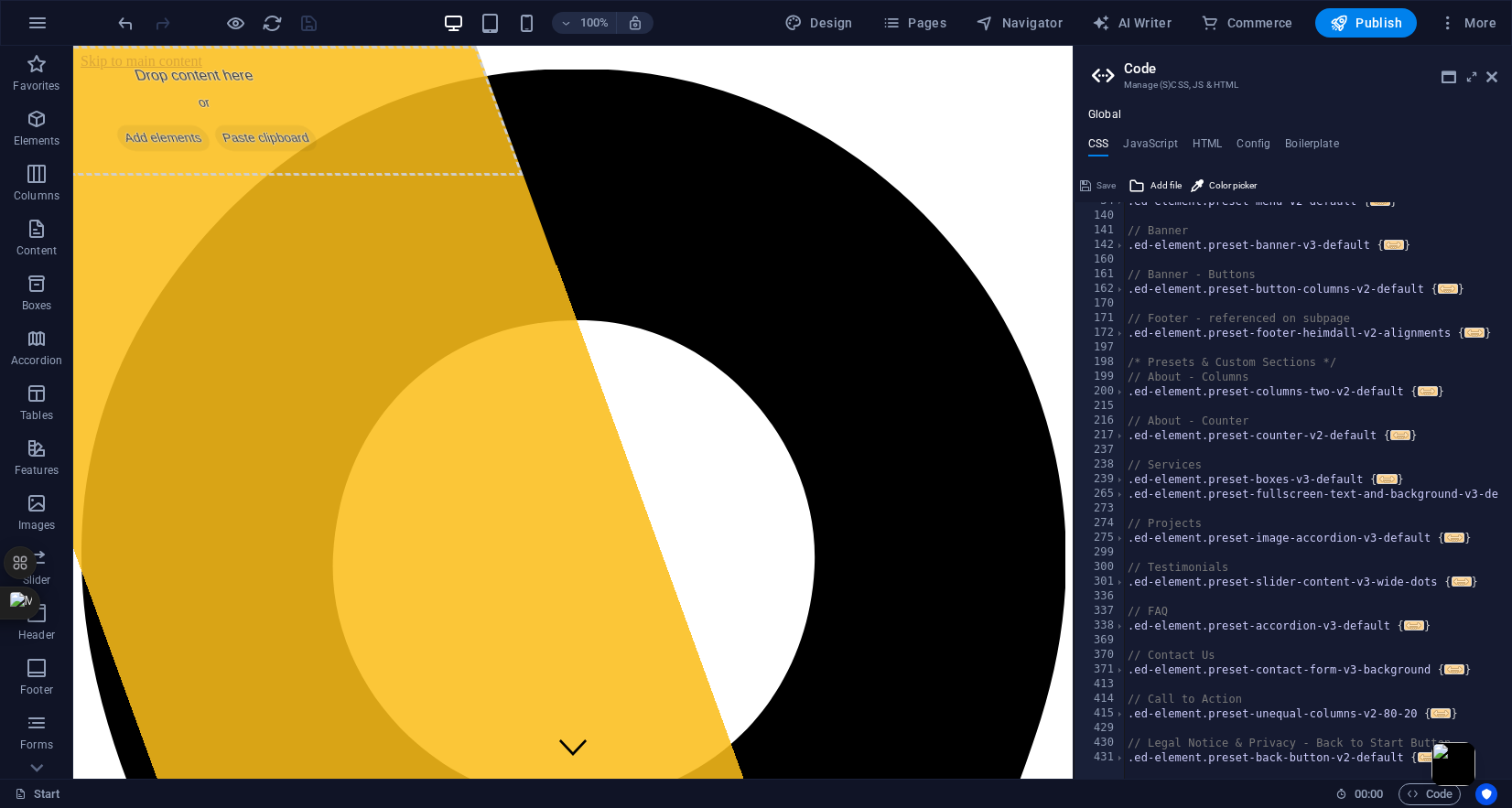
scroll to position [0, 0]
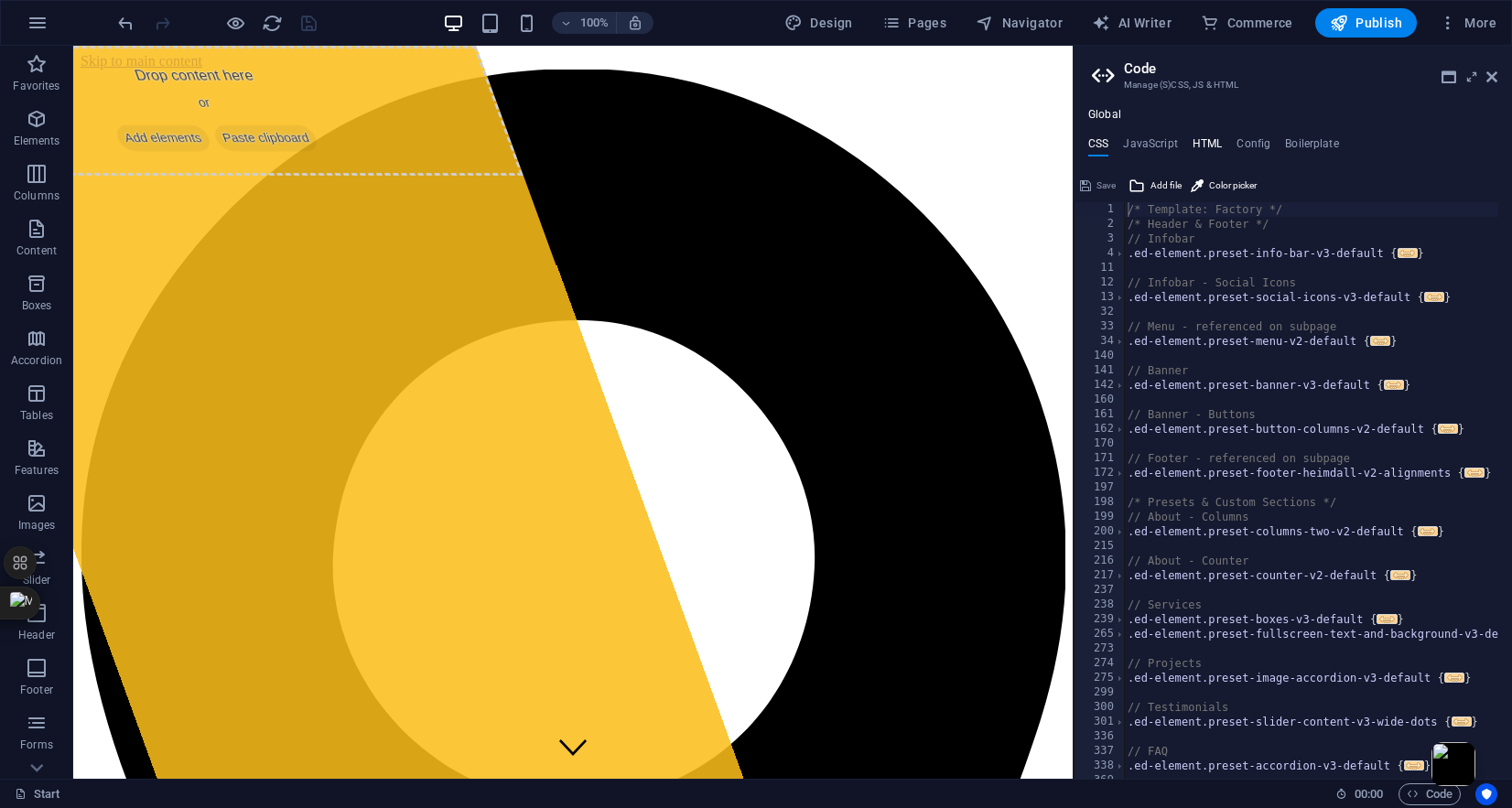
click at [1208, 145] on h4 "HTML" at bounding box center [1208, 147] width 30 height 20
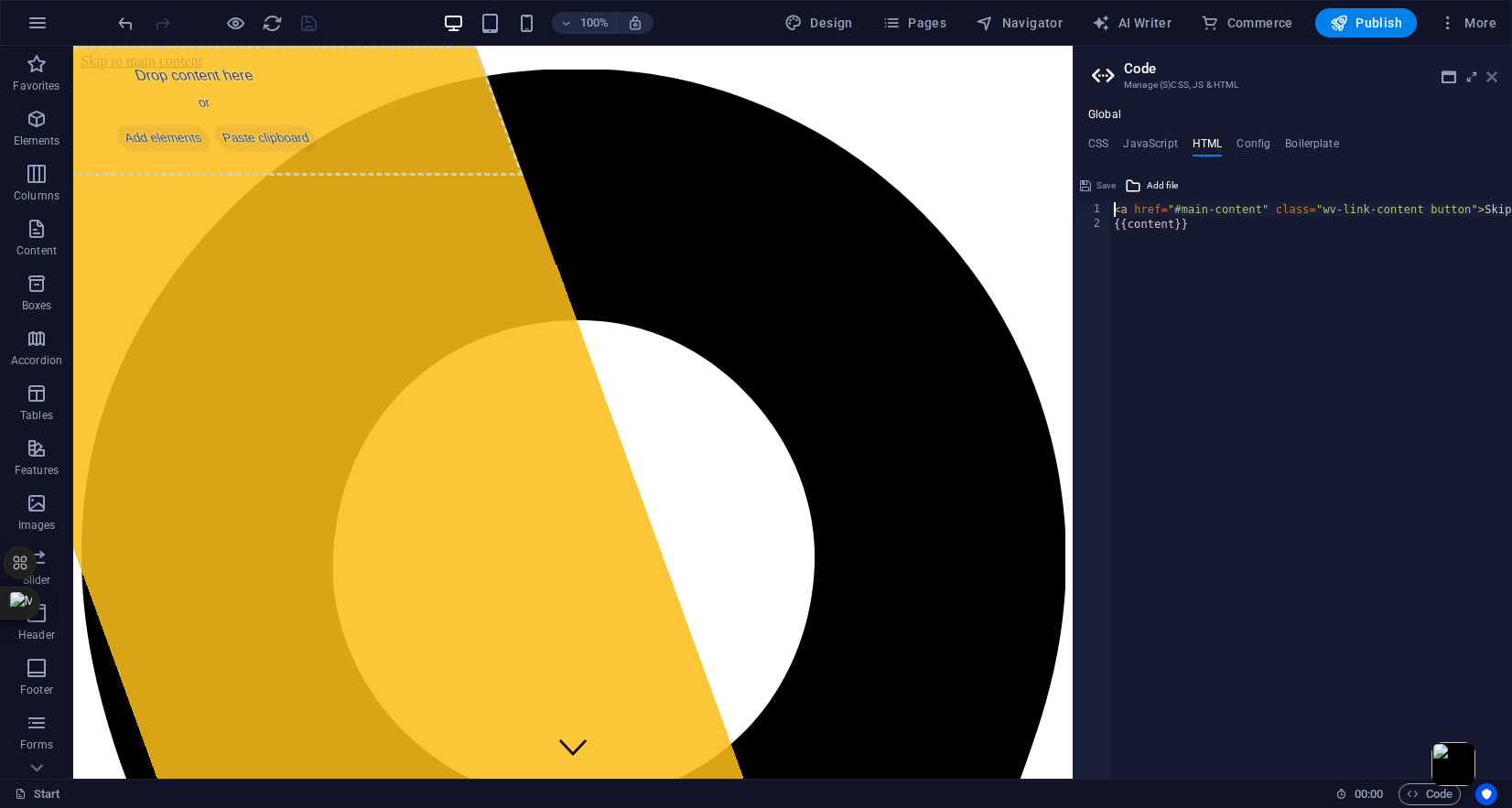
click at [1493, 79] on icon at bounding box center [1492, 77] width 11 height 15
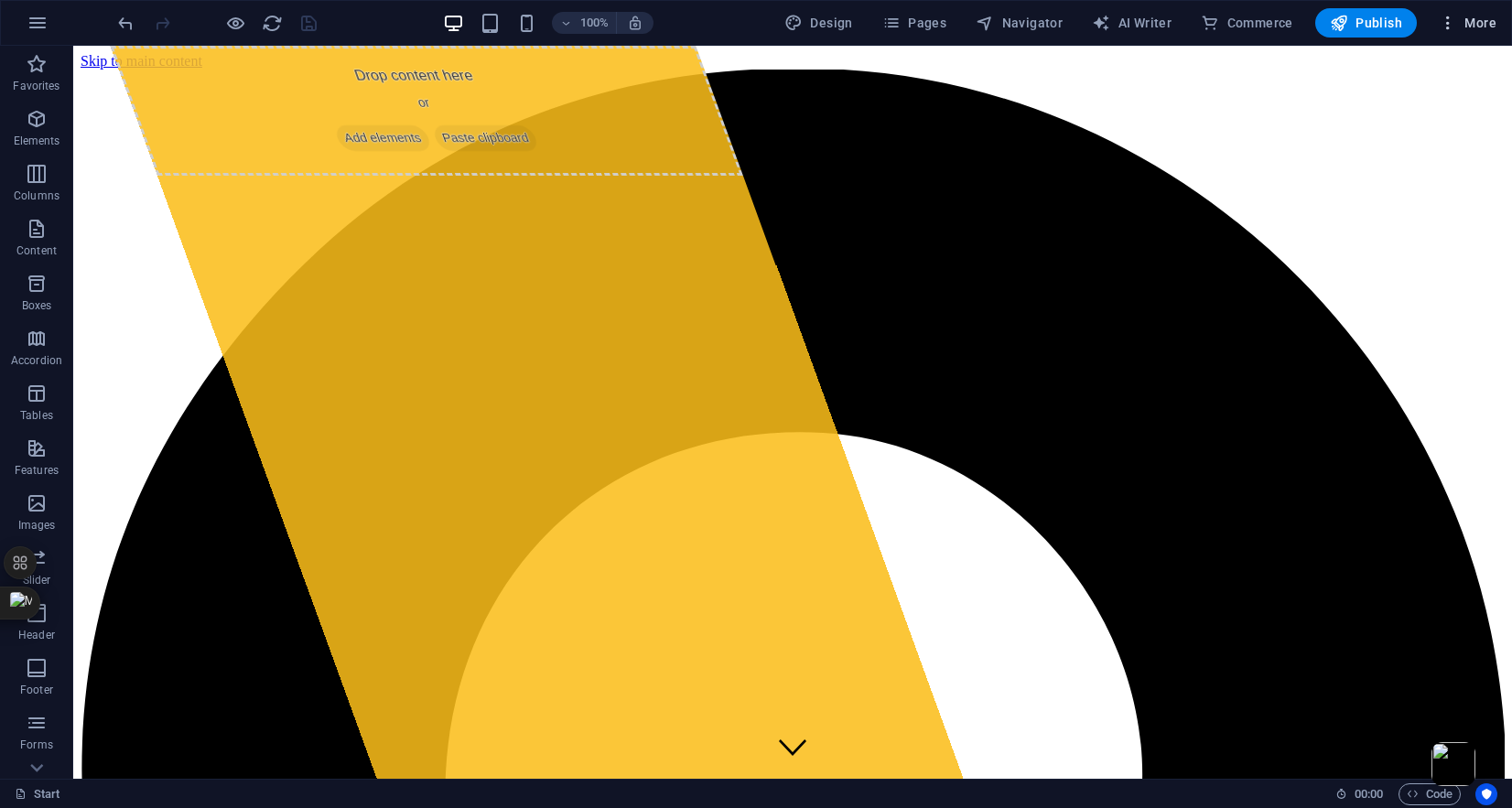
click at [1452, 30] on icon "button" at bounding box center [1447, 23] width 18 height 18
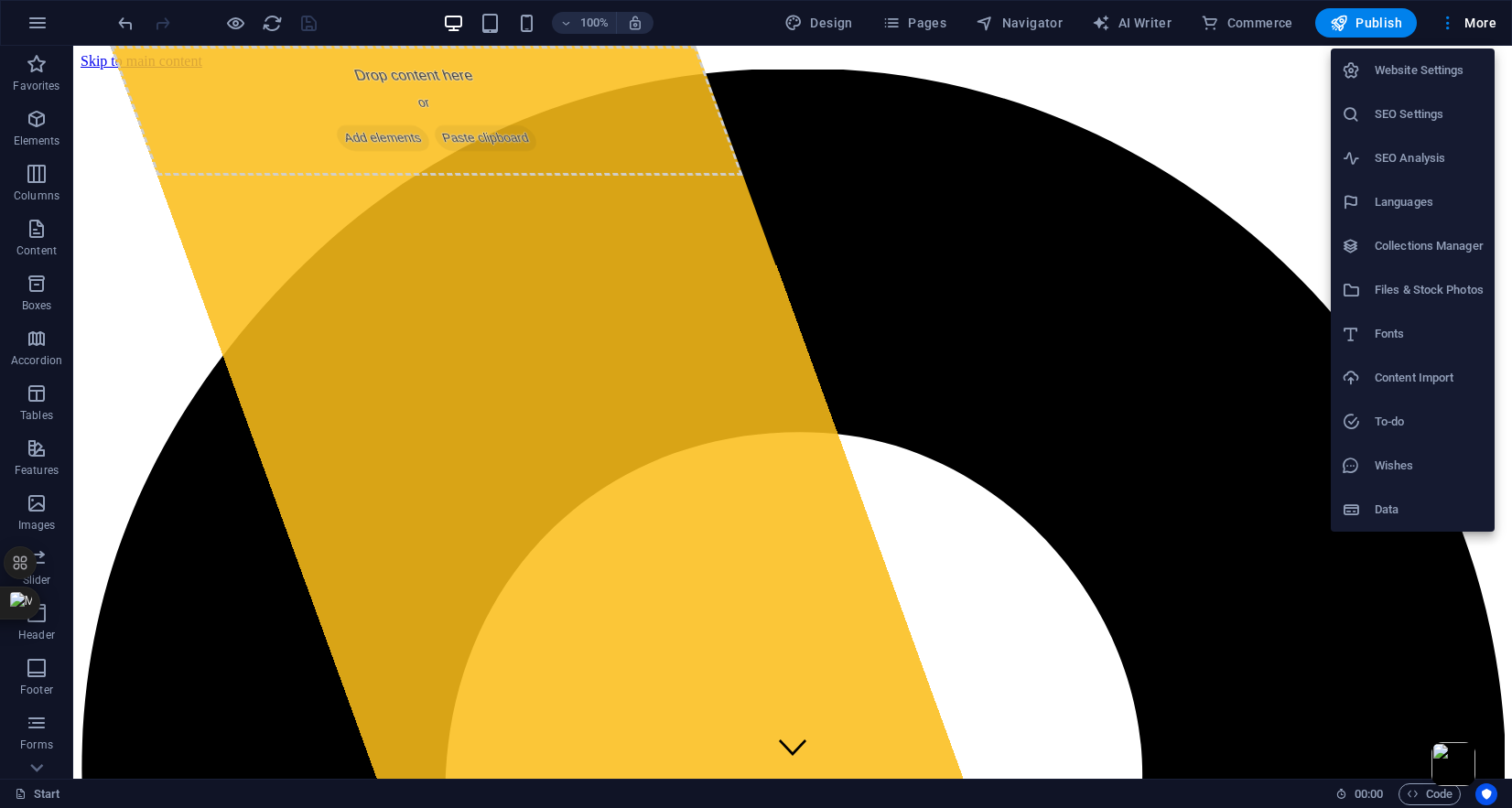
click at [1396, 424] on h6 "To-do" at bounding box center [1429, 421] width 109 height 22
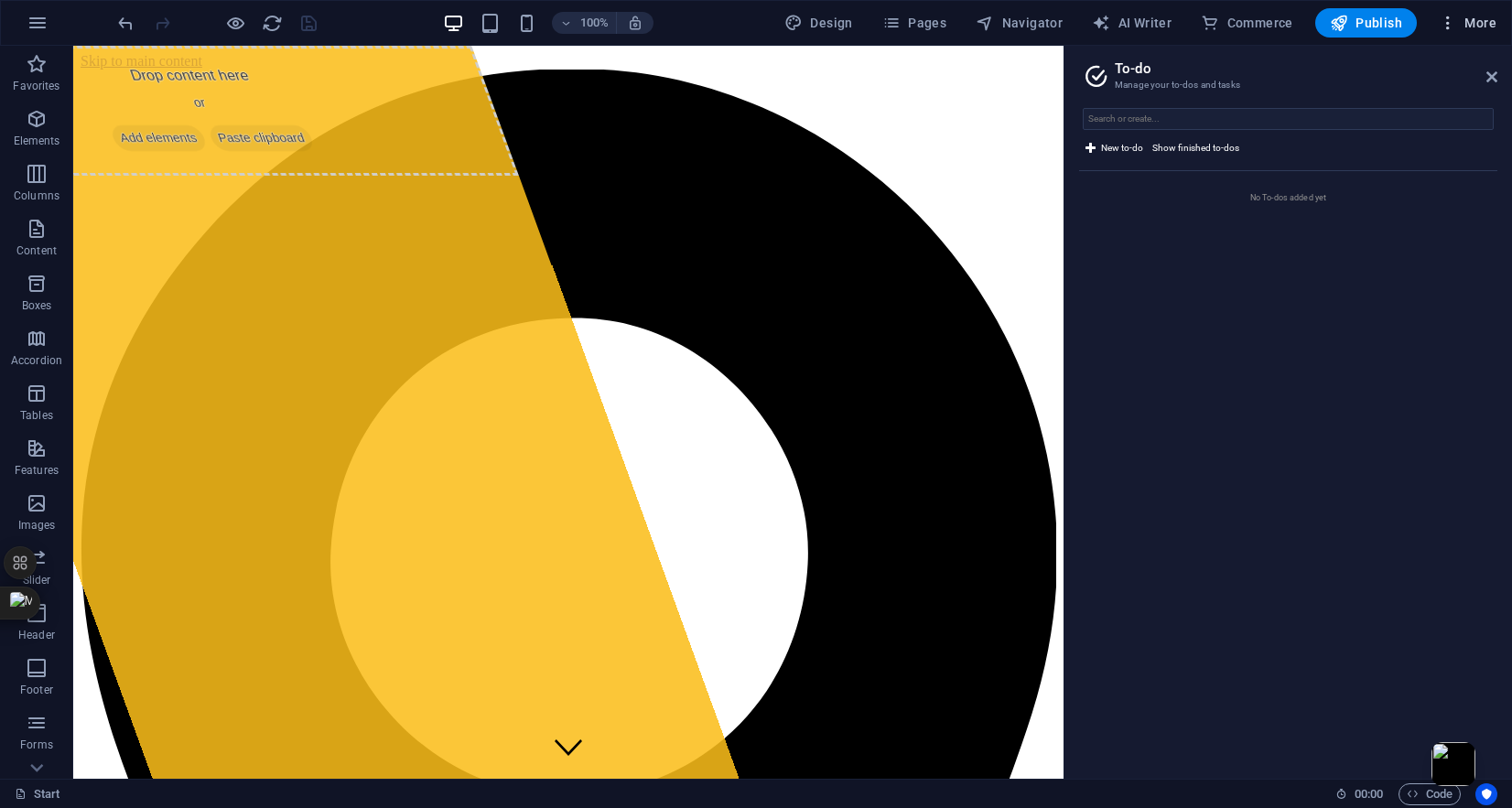
click at [1457, 23] on icon "button" at bounding box center [1447, 23] width 18 height 18
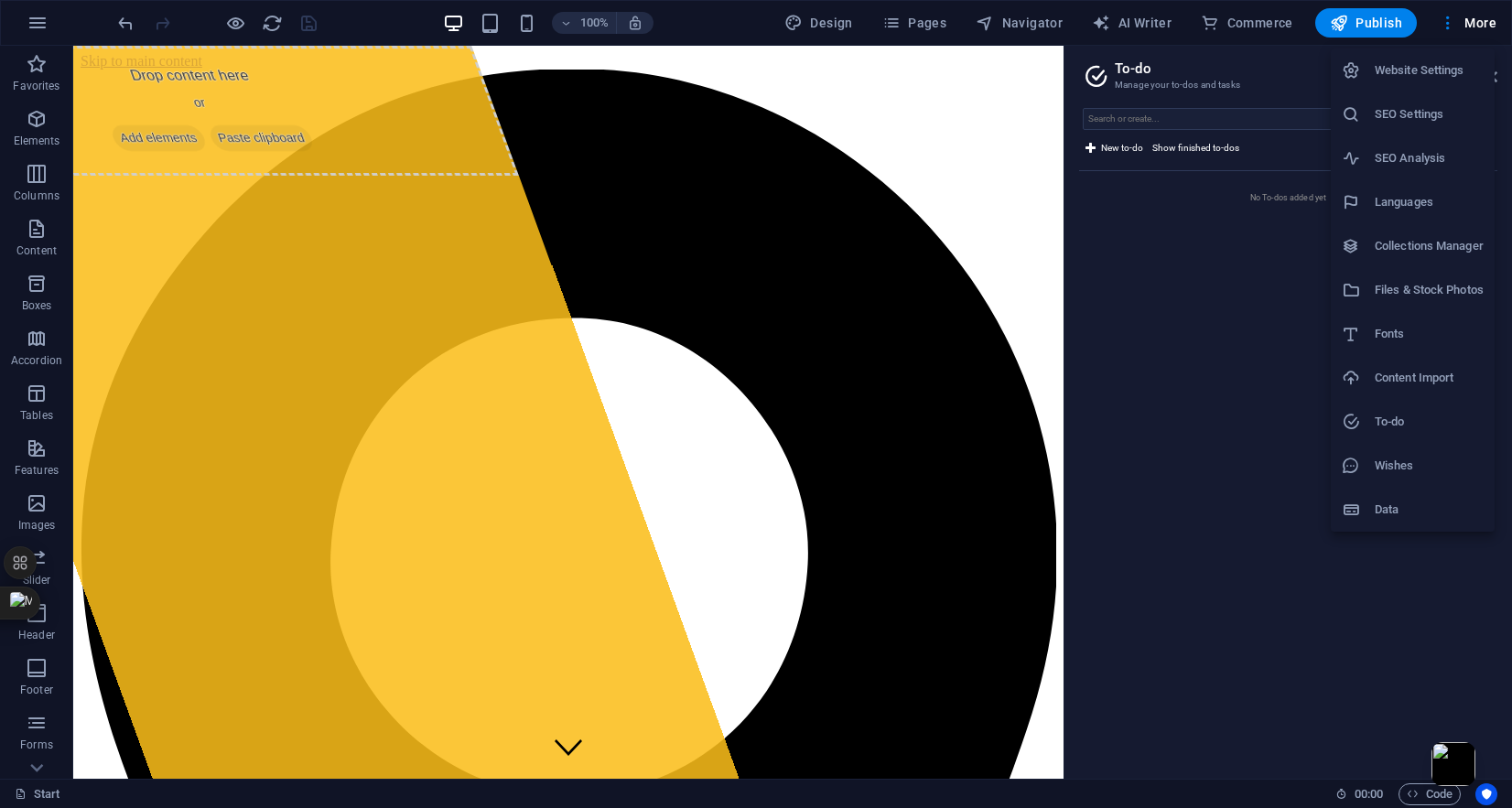
click at [1398, 461] on h6 "Wishes" at bounding box center [1429, 465] width 109 height 22
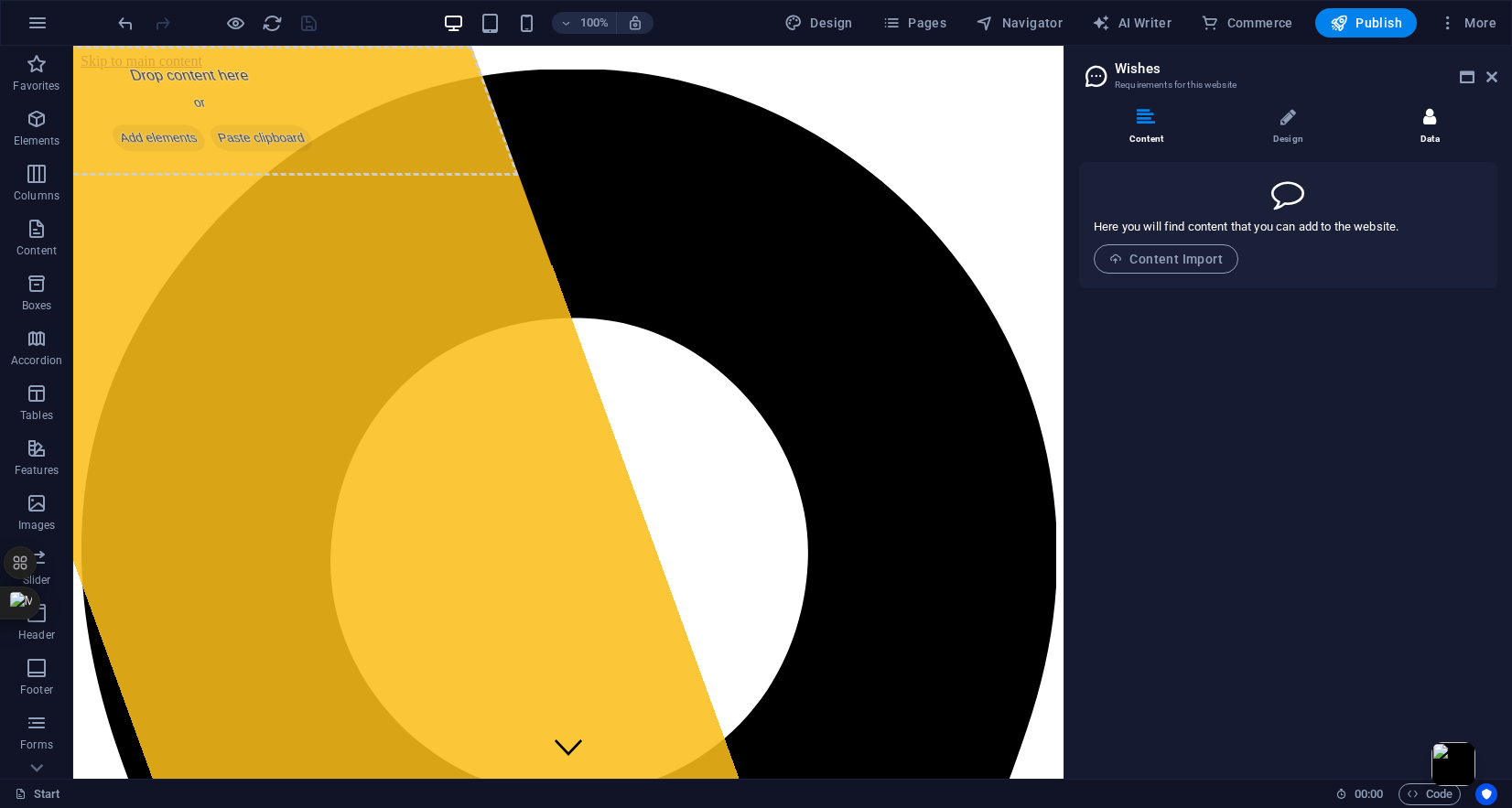
click at [1441, 131] on li "Data" at bounding box center [1430, 128] width 135 height 40
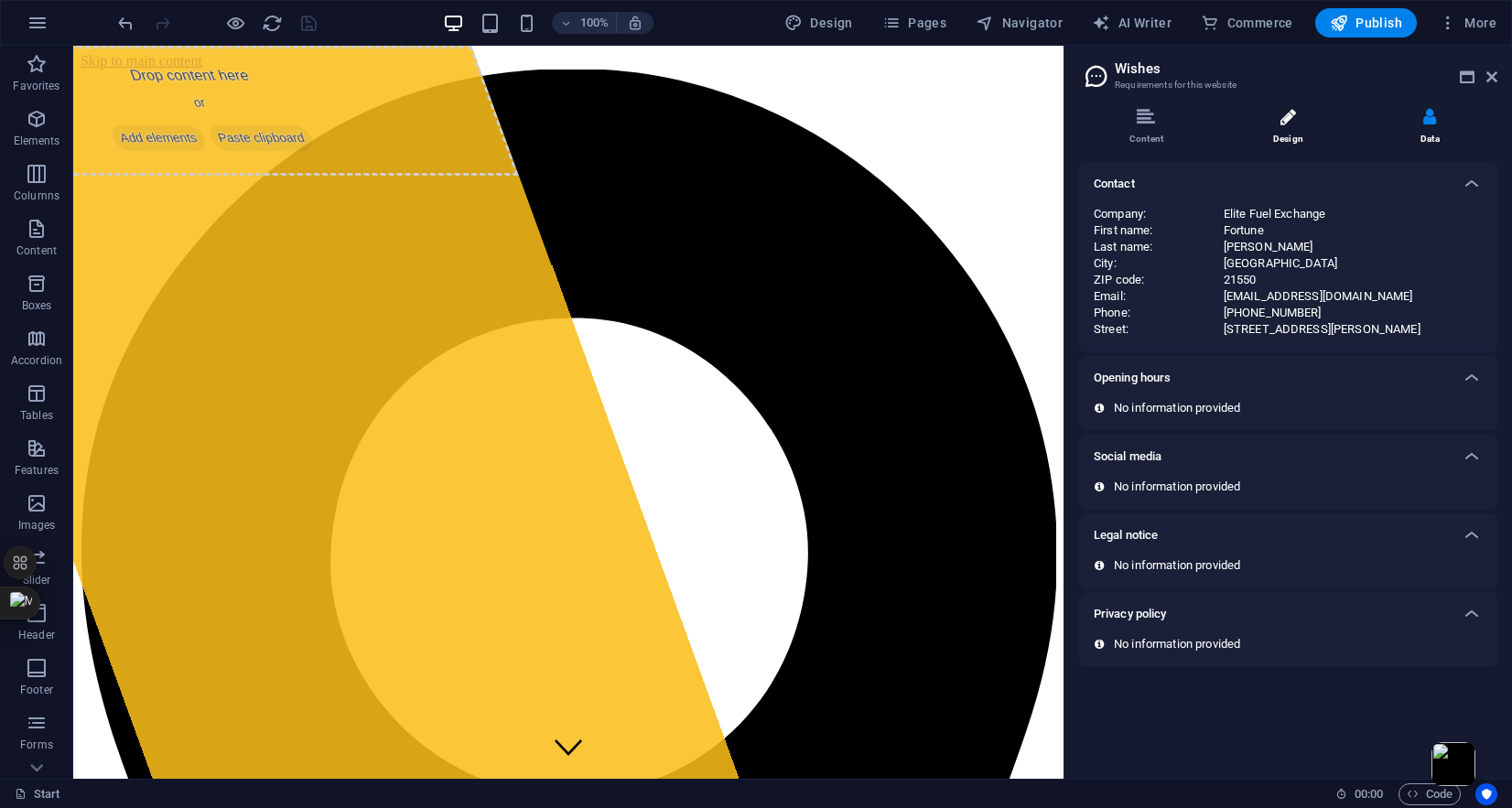
click at [1306, 115] on li "Design" at bounding box center [1292, 128] width 142 height 40
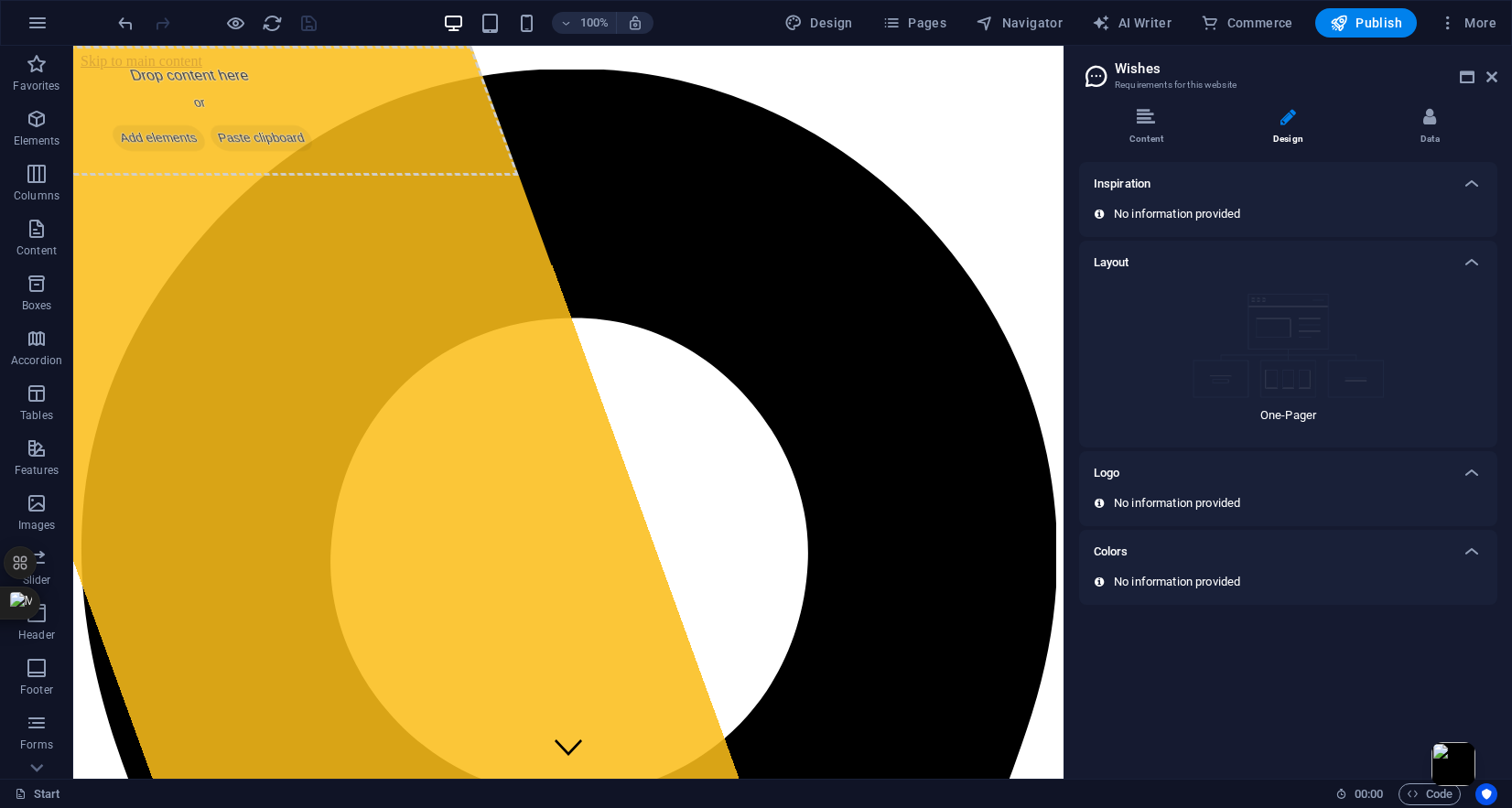
click at [1340, 497] on div "No information provided" at bounding box center [1288, 503] width 389 height 16
click at [1459, 472] on div at bounding box center [1471, 473] width 44 height 44
click at [1461, 472] on icon at bounding box center [1471, 473] width 22 height 22
click at [1145, 97] on div "Content Design Data Here you will find content that you can add to the website.…" at bounding box center [1288, 436] width 447 height 686
click at [1143, 110] on icon at bounding box center [1146, 117] width 18 height 18
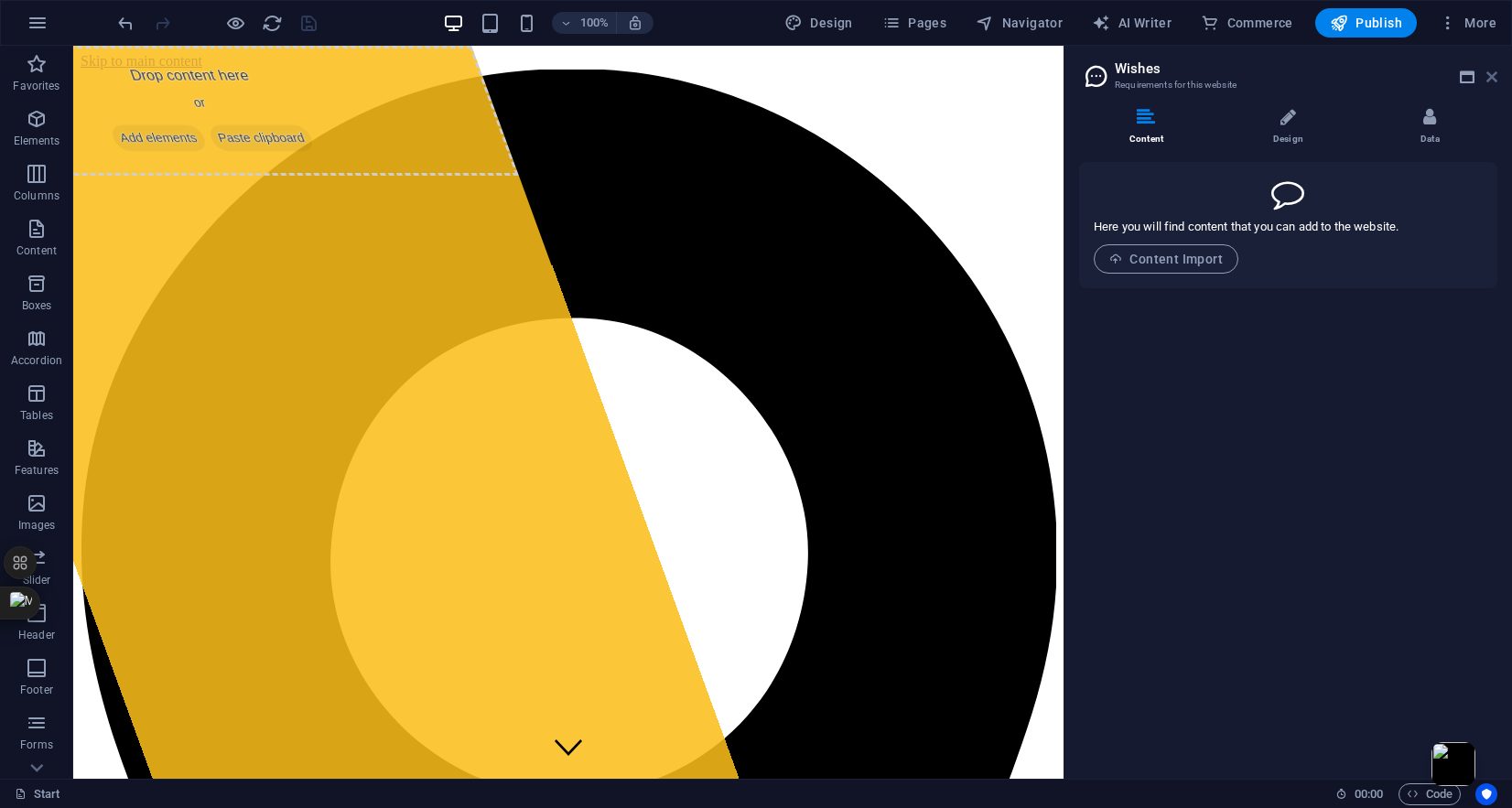
click at [1494, 78] on icon at bounding box center [1492, 77] width 11 height 15
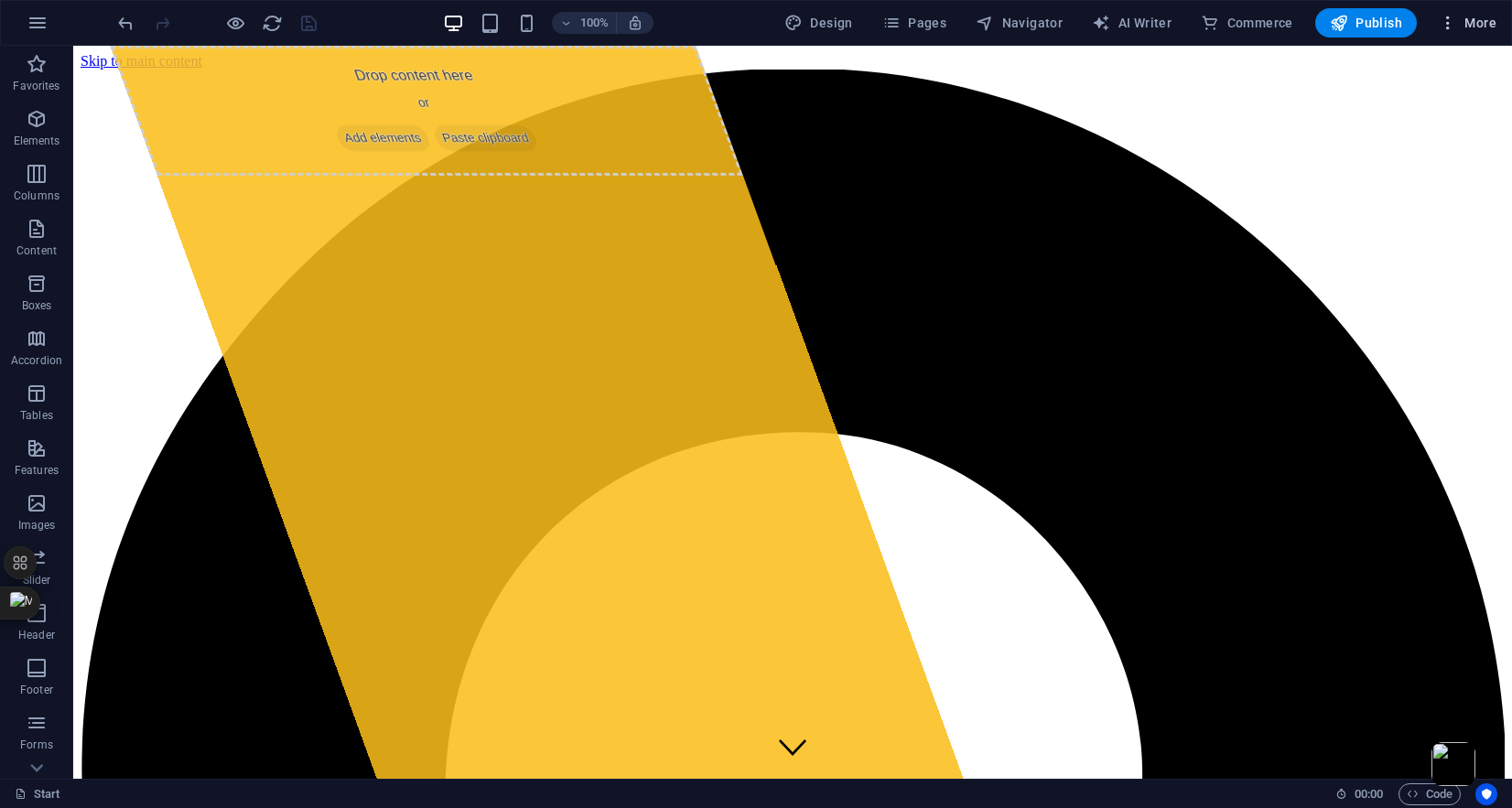
click at [1468, 25] on span "More" at bounding box center [1467, 23] width 57 height 18
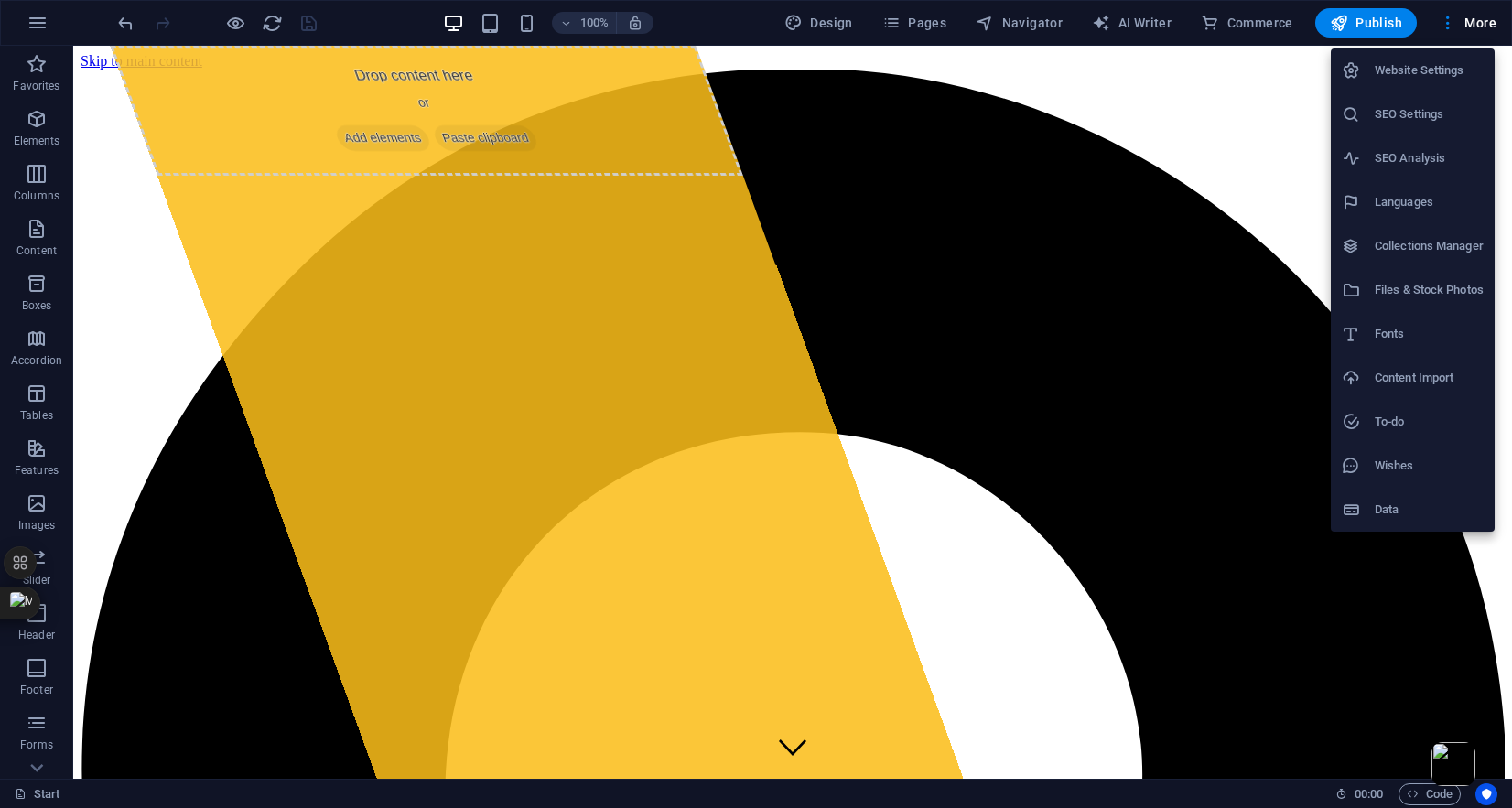
click at [1383, 511] on h6 "Data" at bounding box center [1429, 509] width 109 height 22
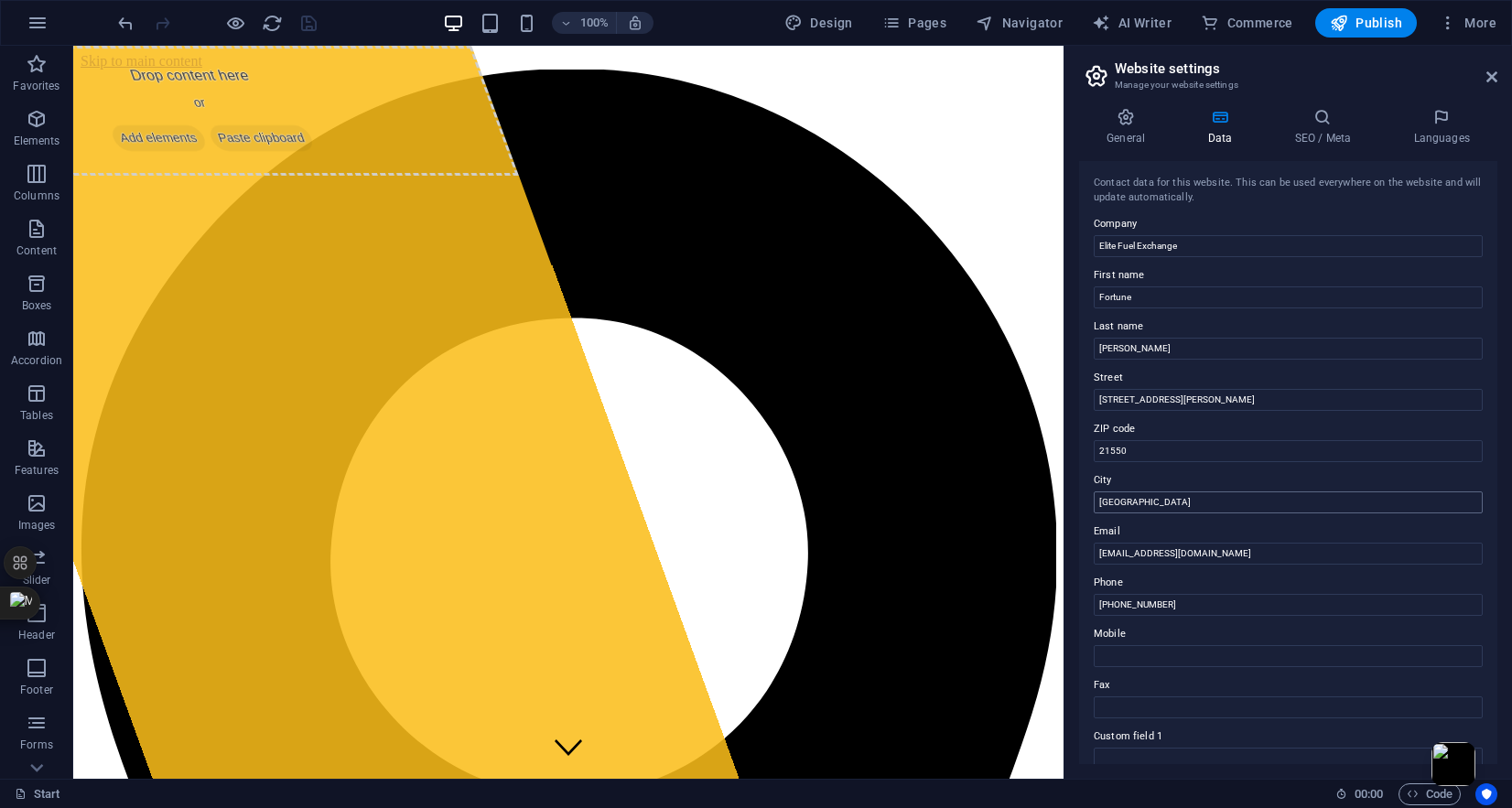
scroll to position [276, 0]
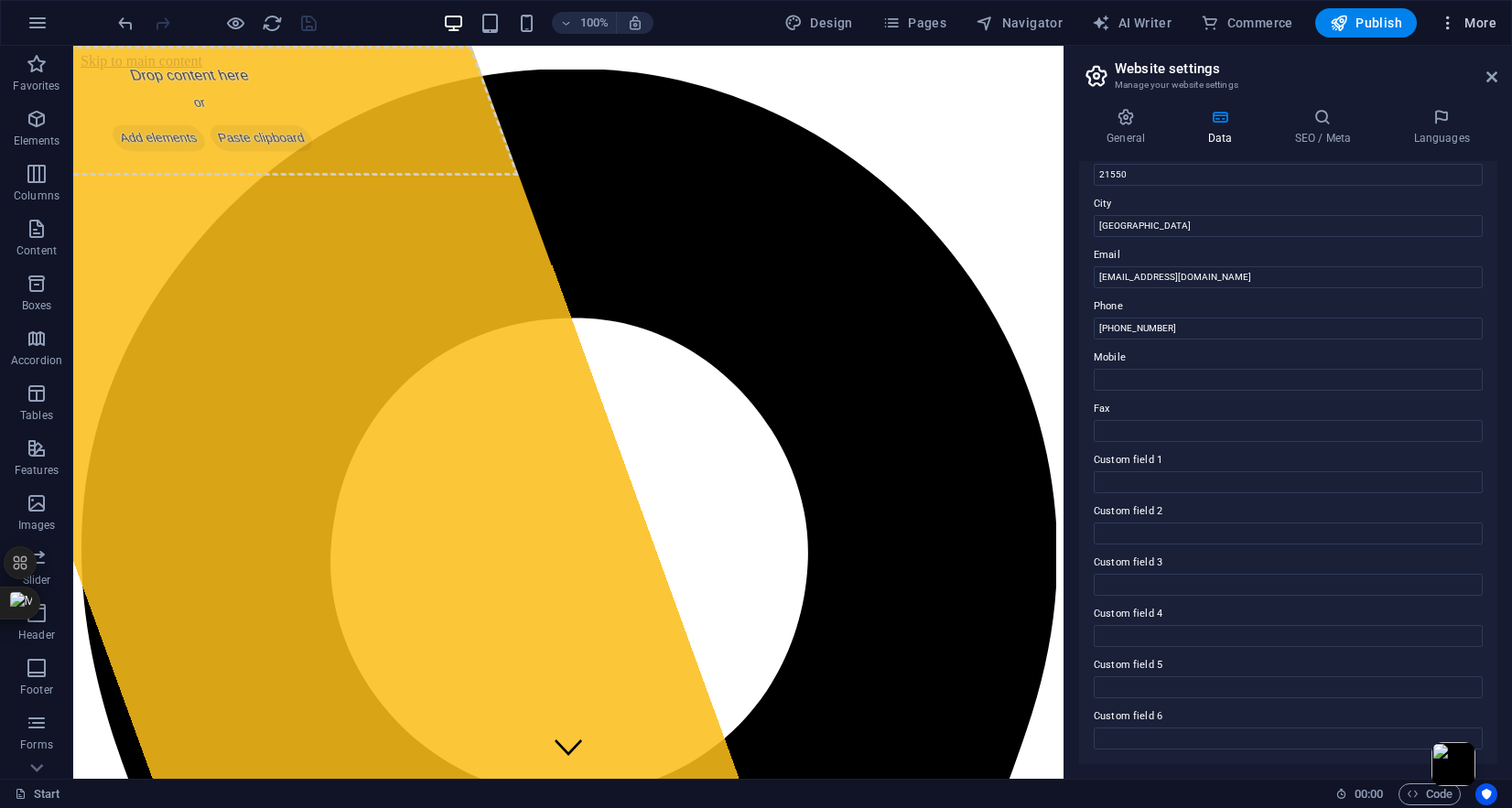
click at [1478, 18] on span "More" at bounding box center [1467, 23] width 57 height 18
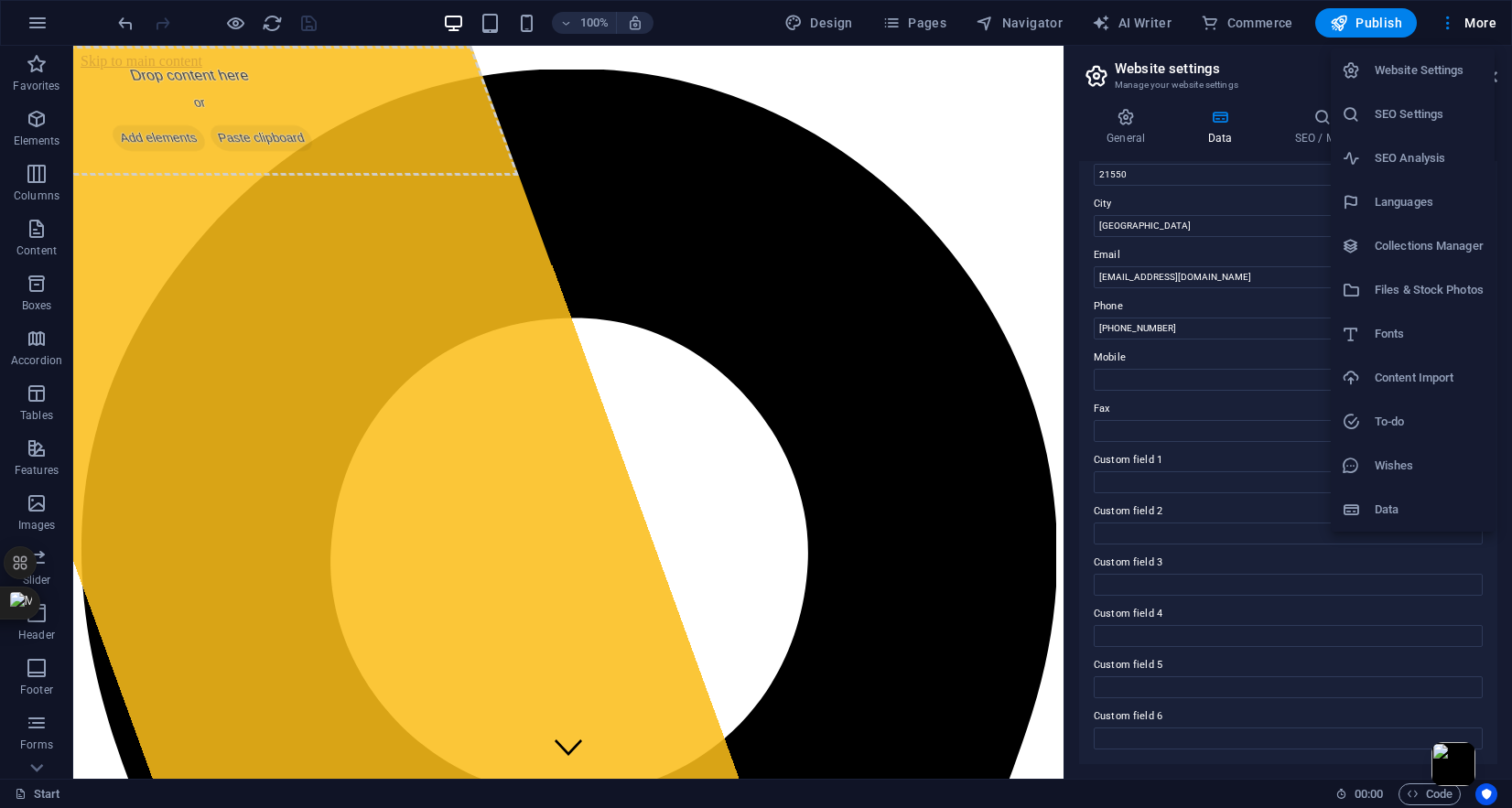
click at [1412, 88] on li "Website Settings" at bounding box center [1413, 70] width 164 height 44
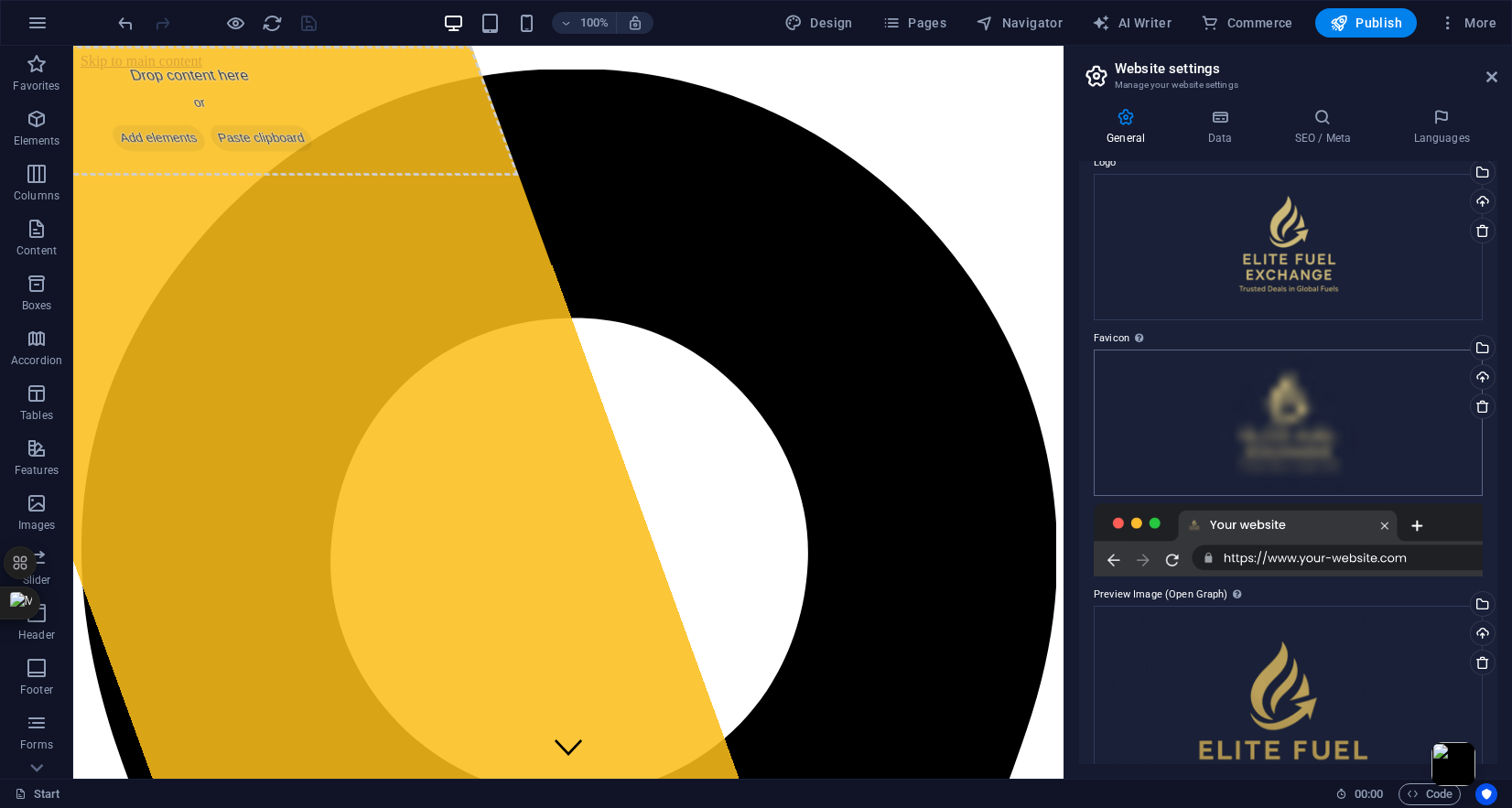
scroll to position [178, 0]
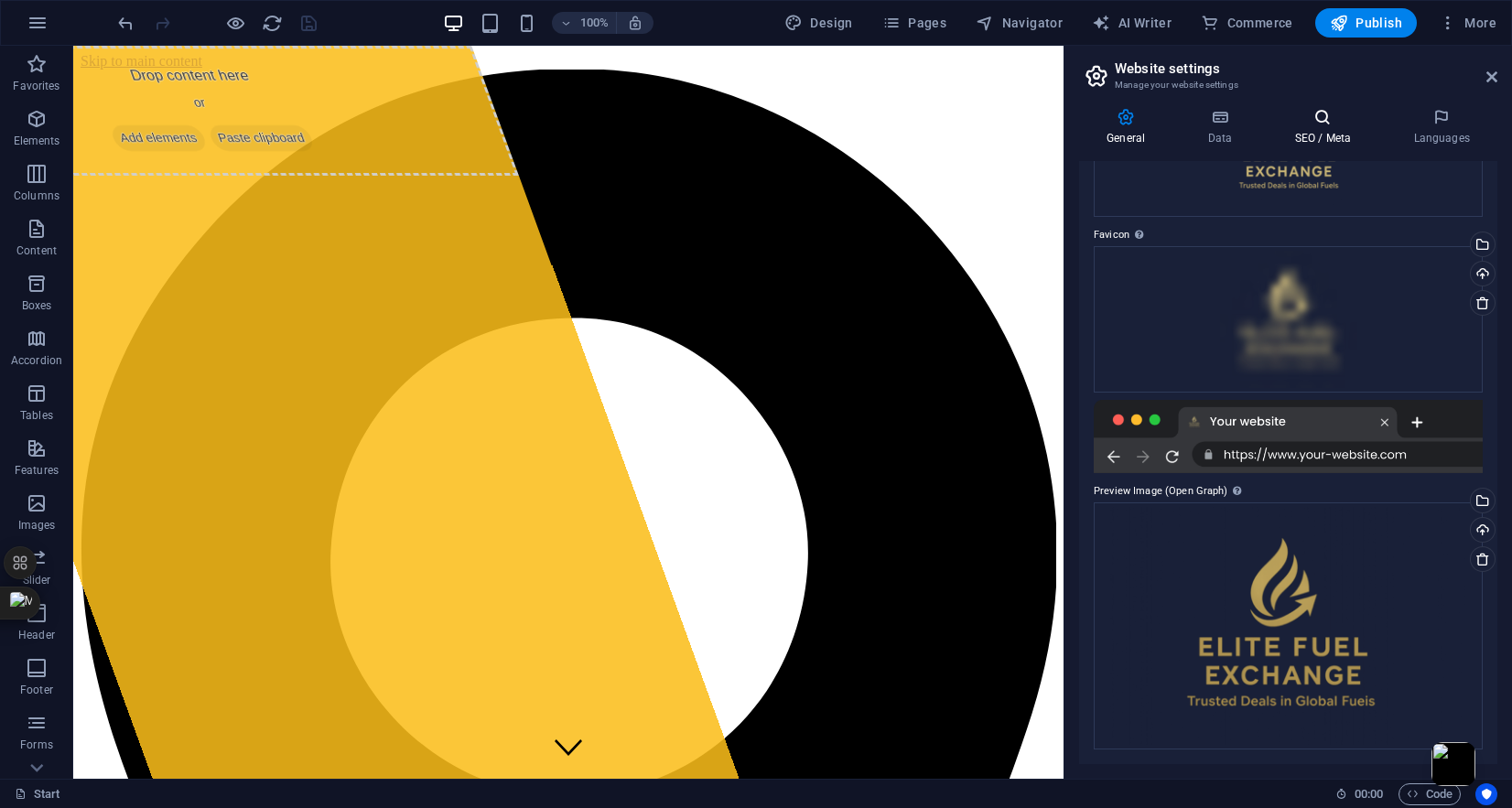
click at [1324, 133] on h4 "SEO / Meta" at bounding box center [1326, 127] width 119 height 39
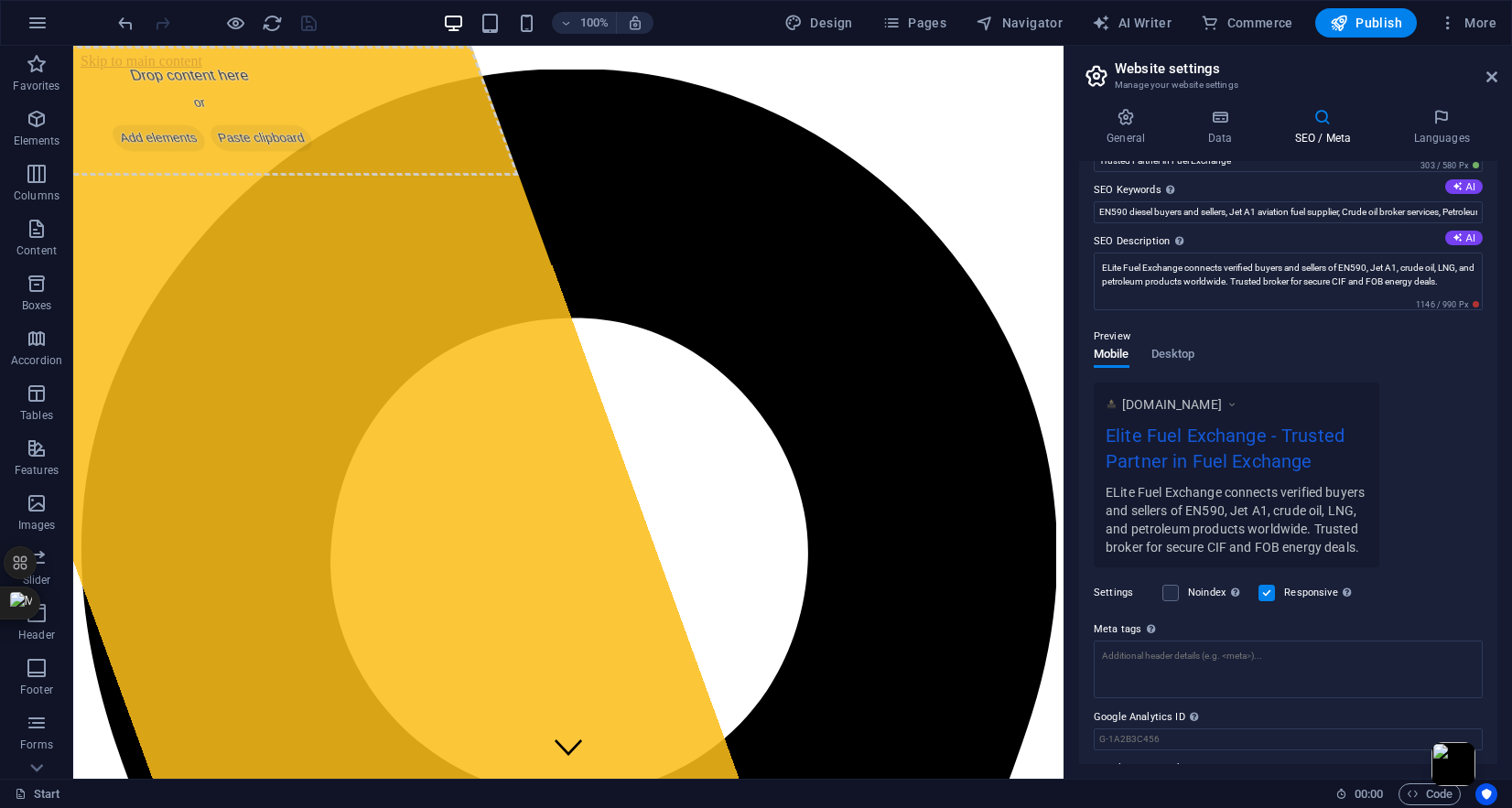
scroll to position [151, 0]
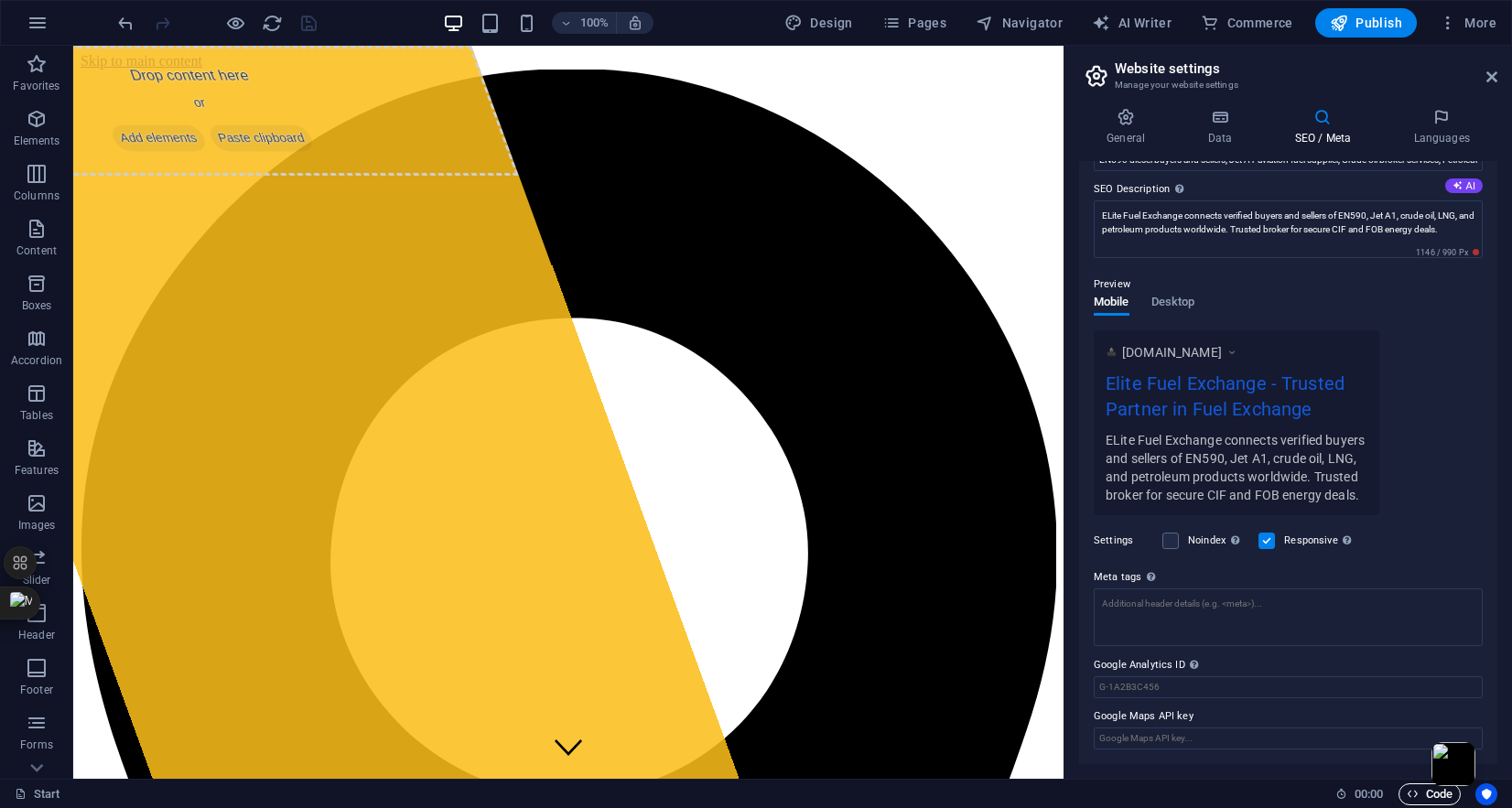
click at [1423, 797] on span "Code" at bounding box center [1429, 794] width 46 height 22
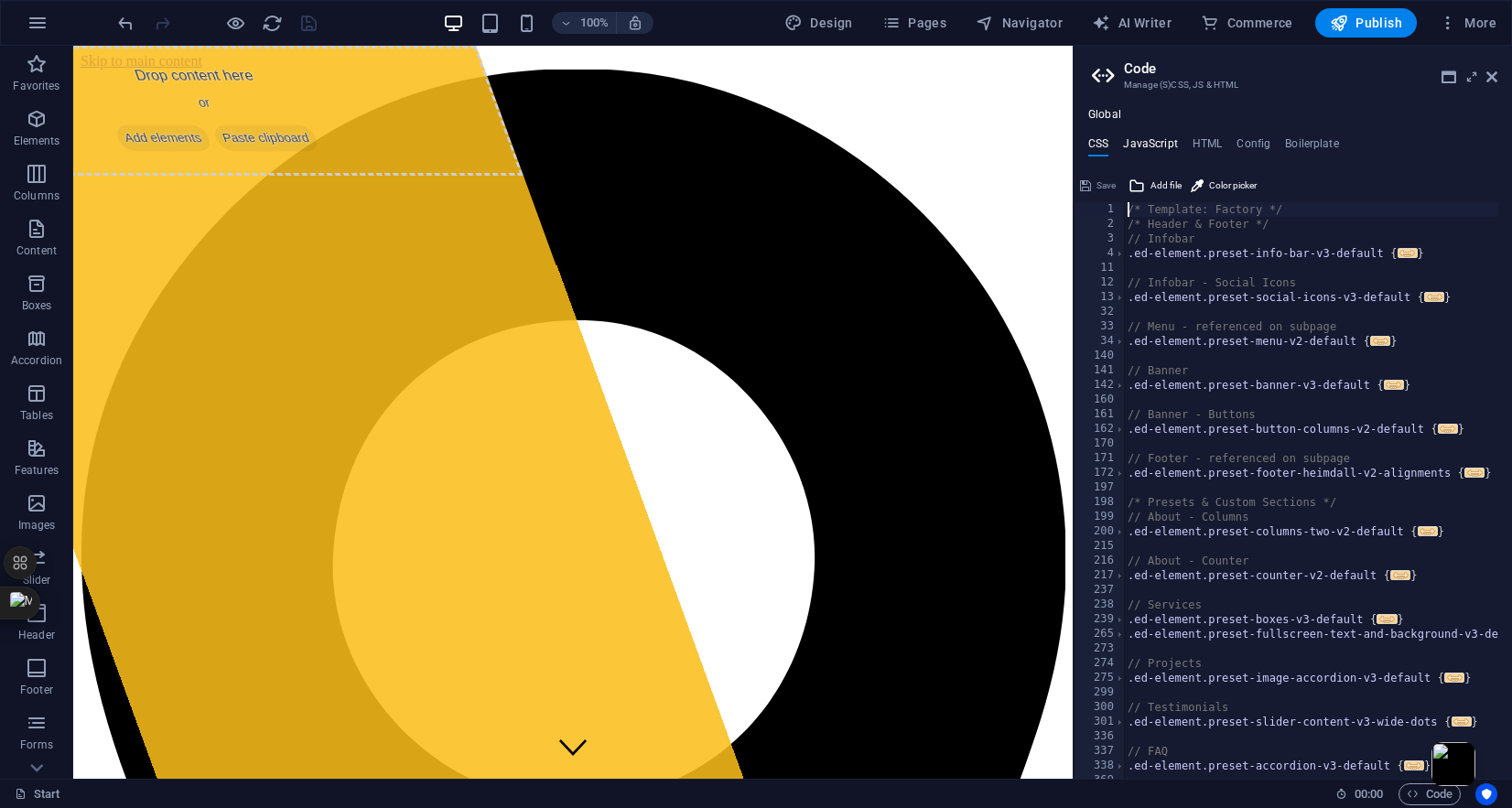
click at [1167, 146] on h4 "JavaScript" at bounding box center [1149, 147] width 54 height 20
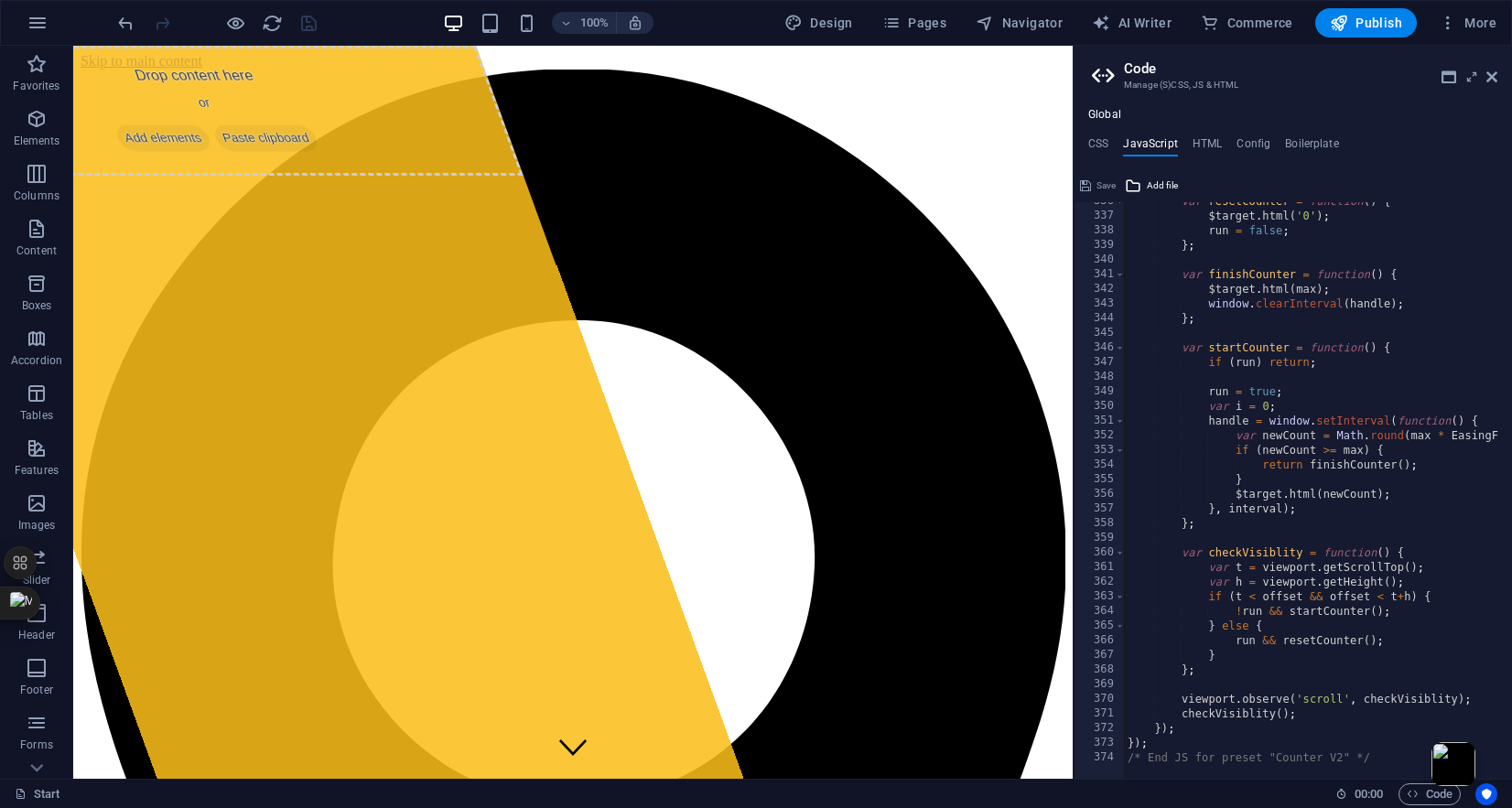
scroll to position [4913, 0]
click at [1492, 83] on icon at bounding box center [1492, 77] width 11 height 15
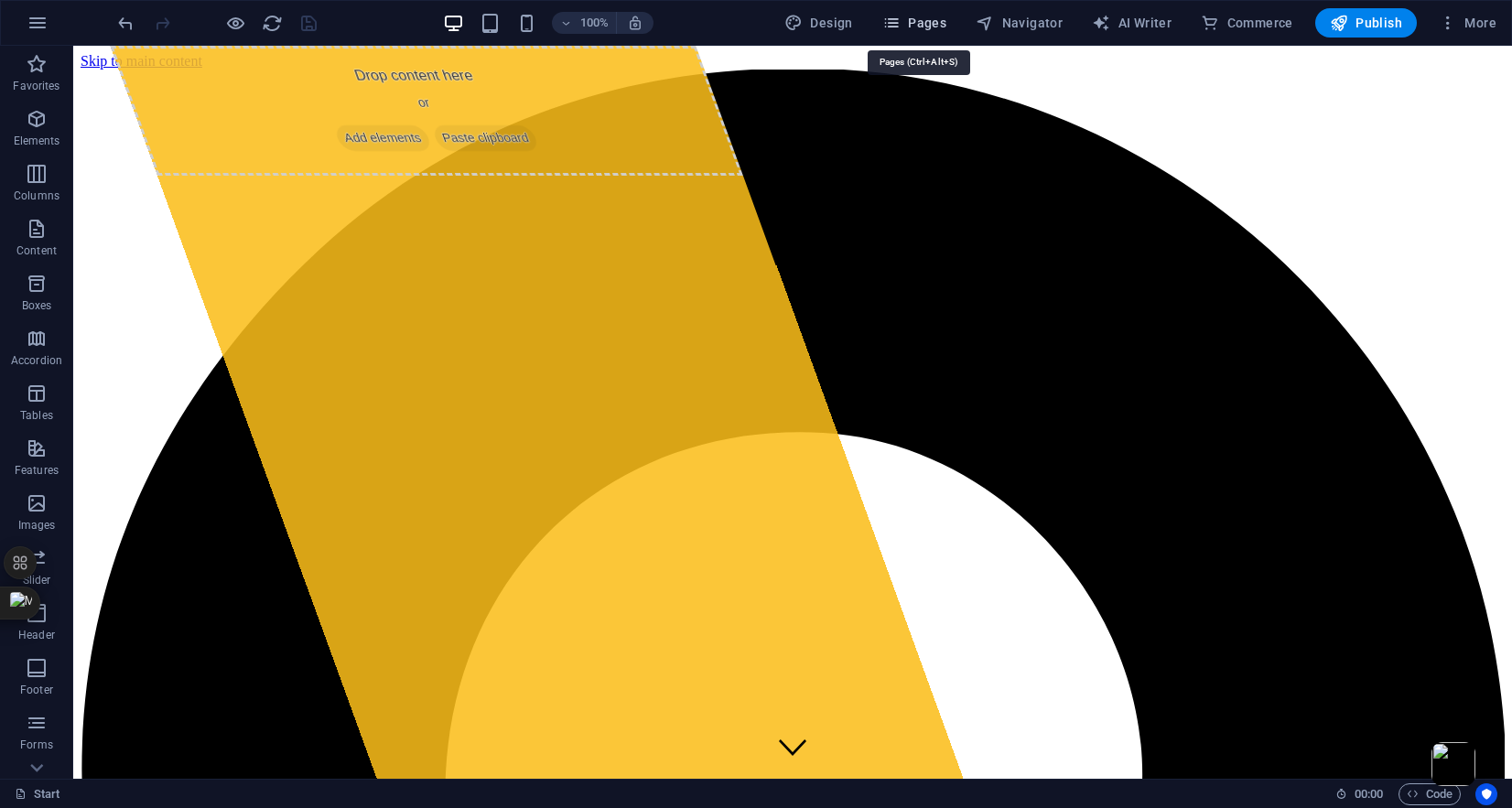
click at [908, 18] on span "Pages" at bounding box center [915, 23] width 64 height 18
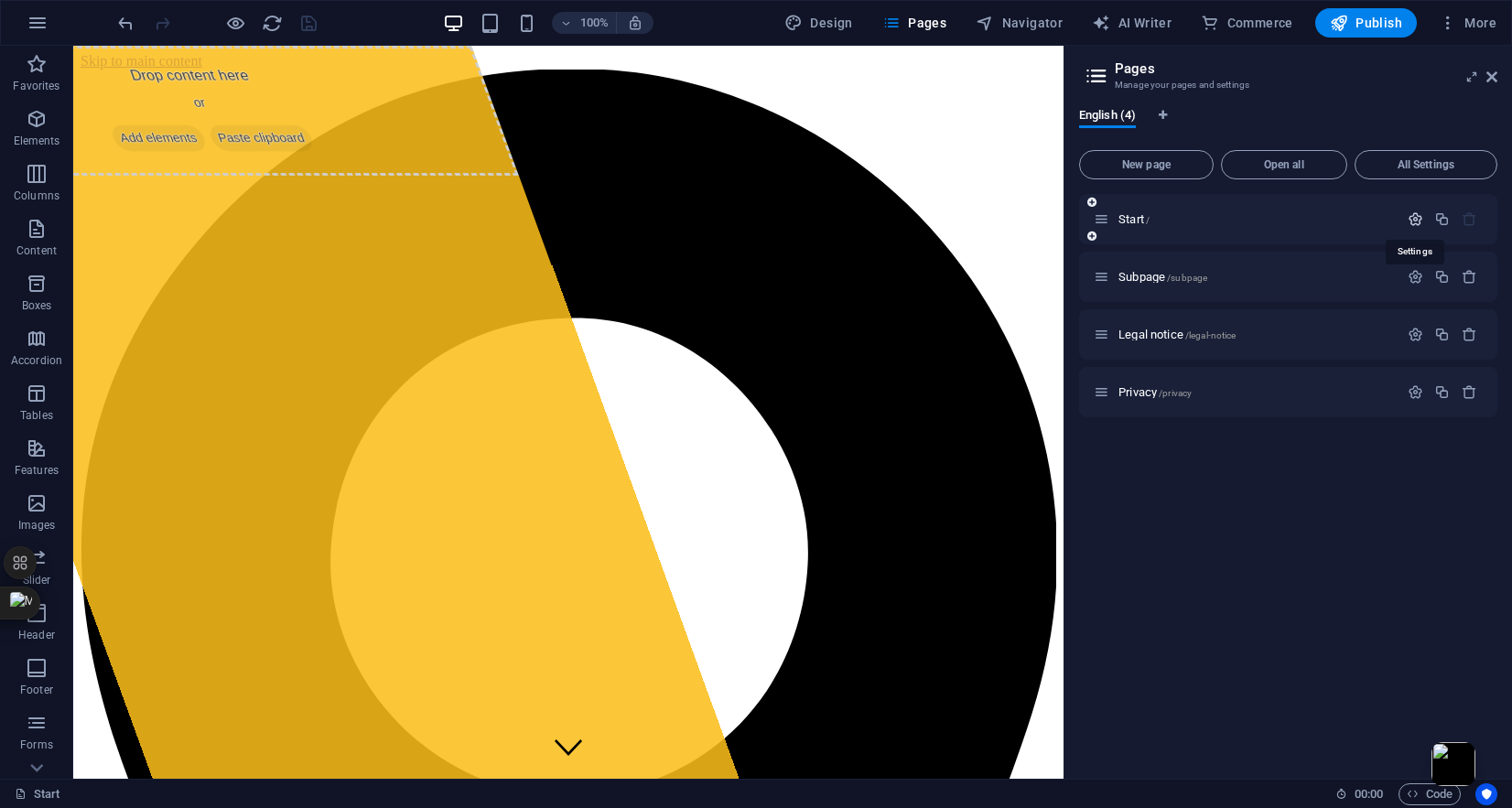
click at [1413, 215] on icon "button" at bounding box center [1415, 218] width 16 height 16
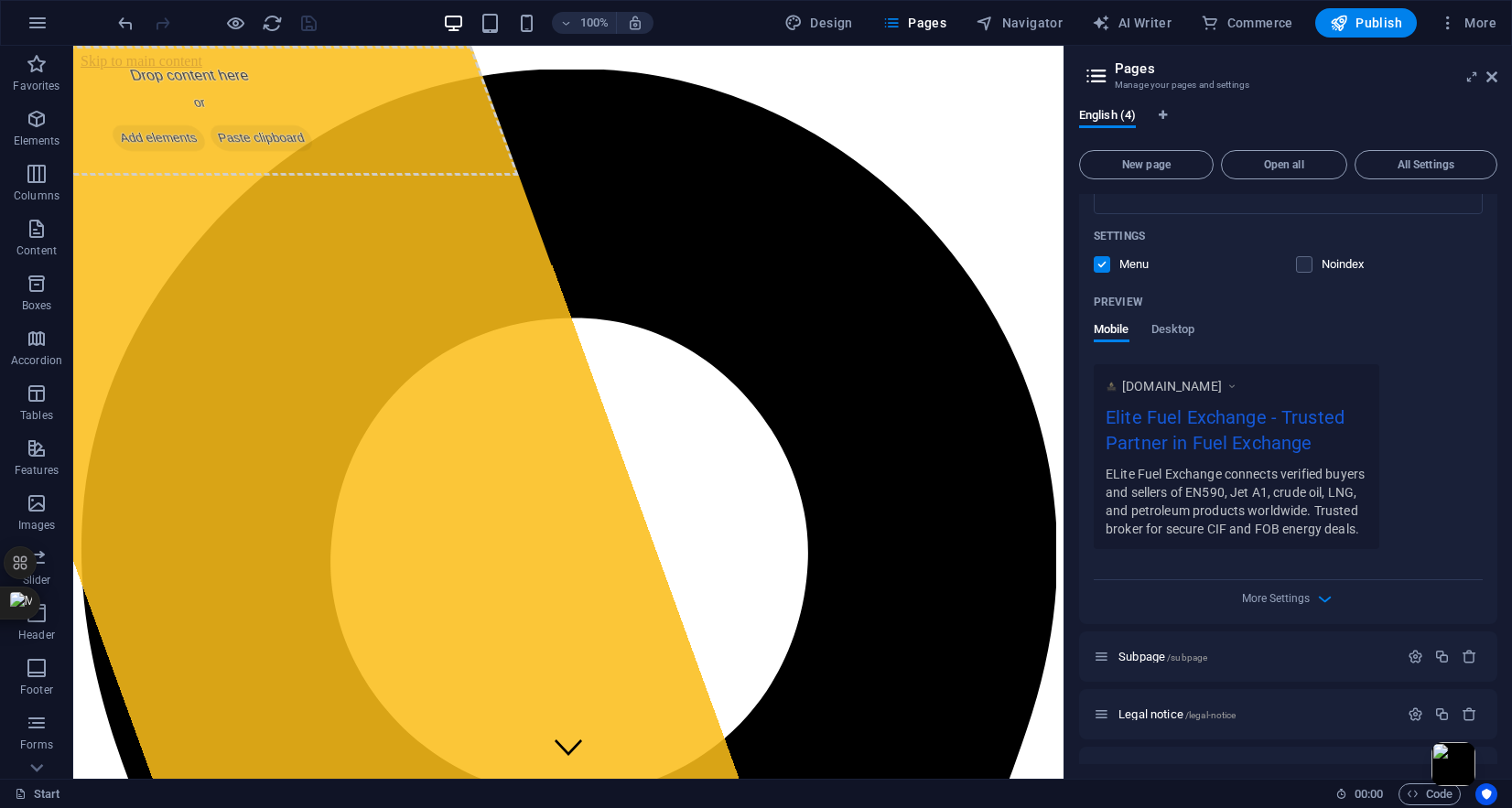
scroll to position [423, 0]
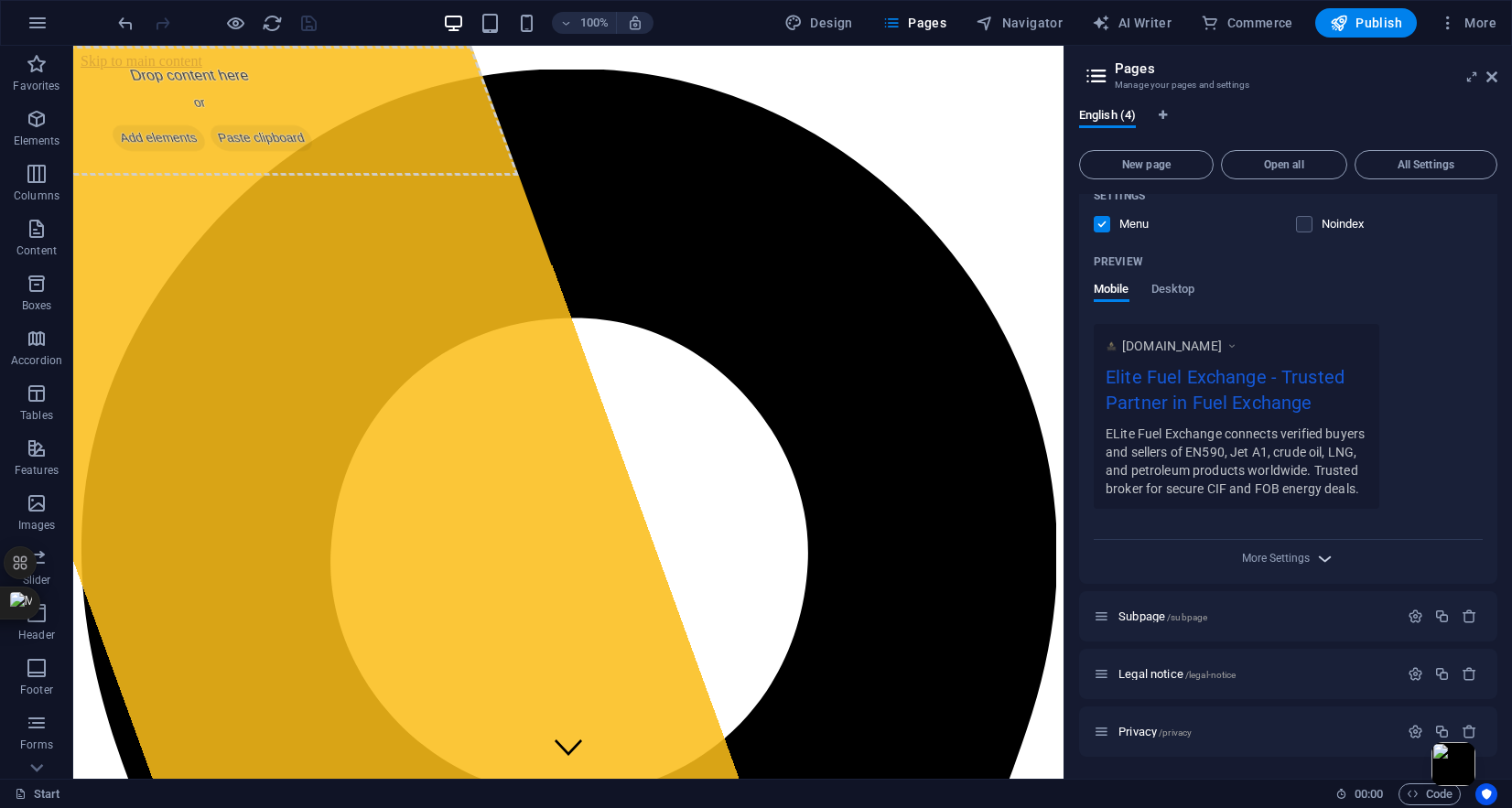
click at [1318, 560] on icon "button" at bounding box center [1325, 558] width 21 height 21
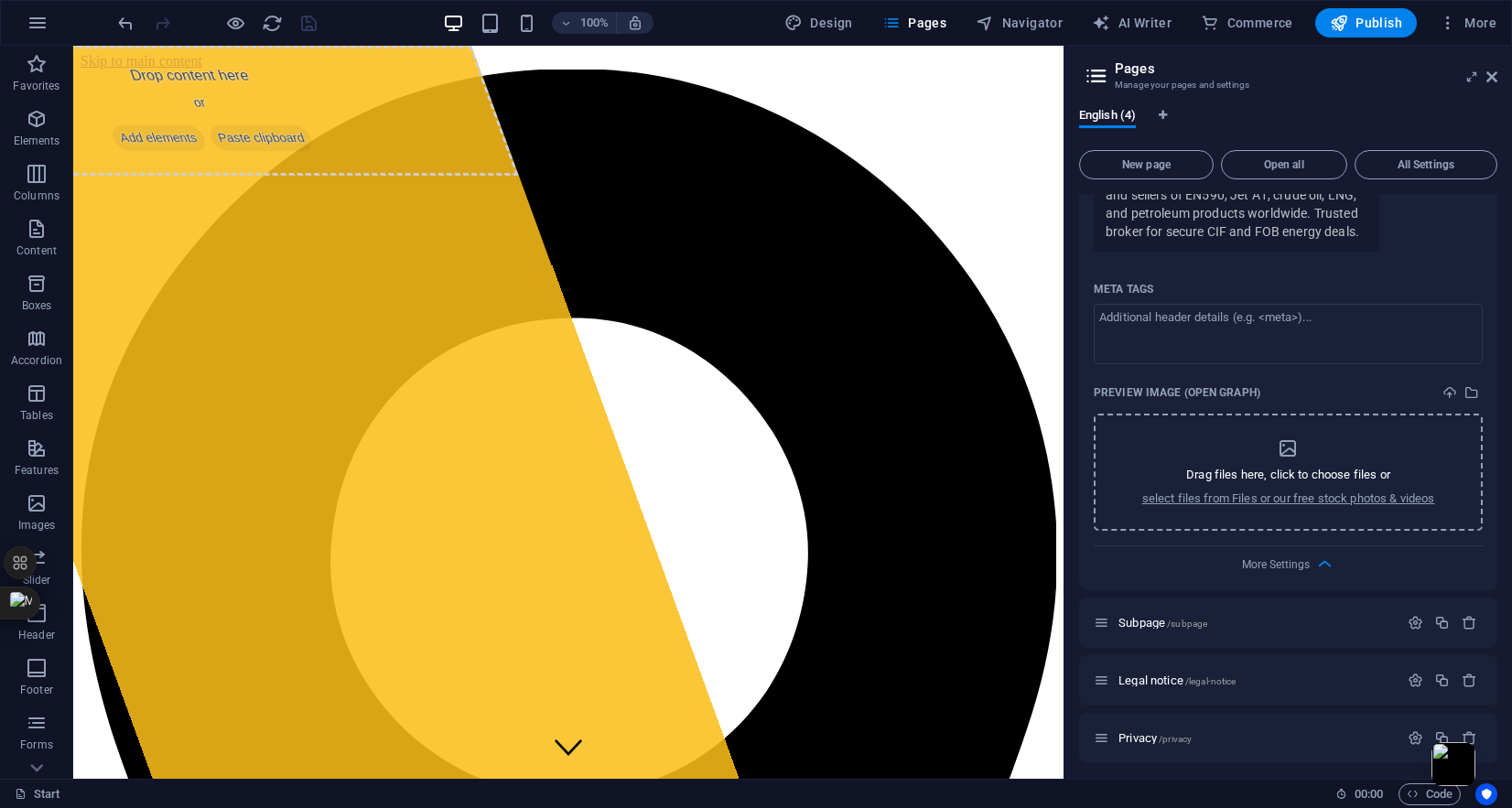
scroll to position [687, 0]
click at [1329, 562] on icon "button" at bounding box center [1325, 558] width 21 height 21
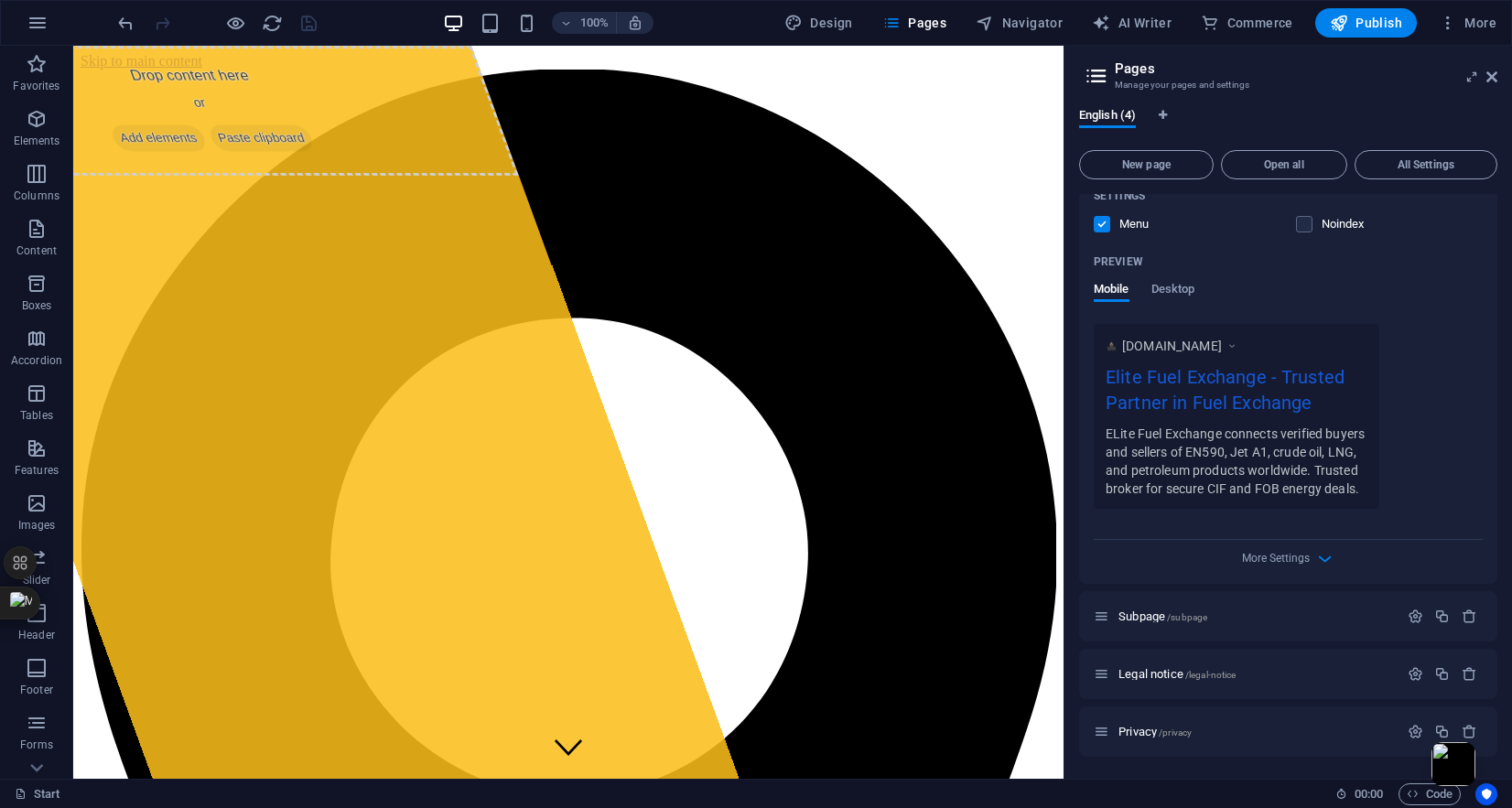
scroll to position [423, 0]
click at [1417, 165] on span "All Settings" at bounding box center [1426, 165] width 126 height 11
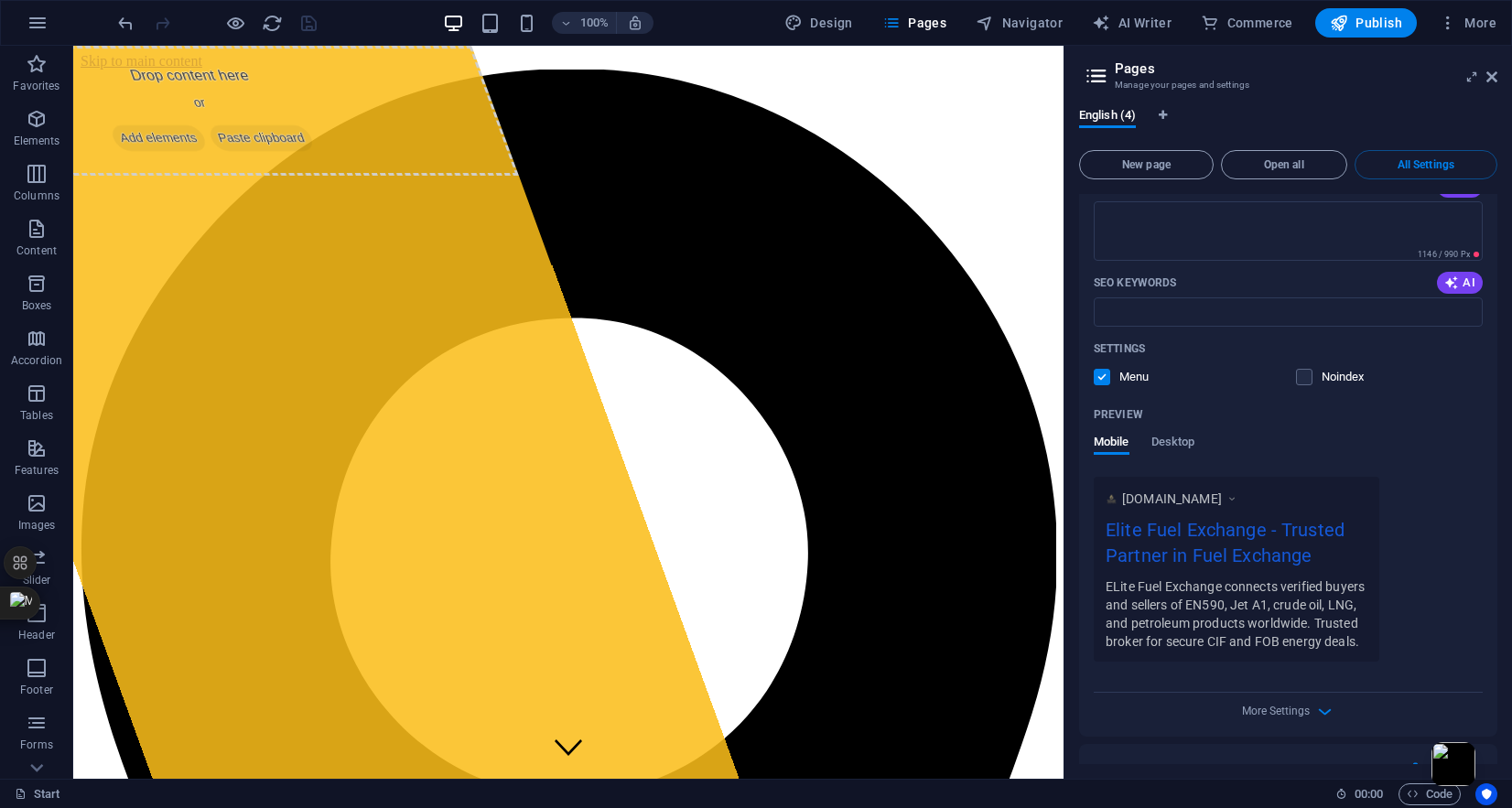
scroll to position [0, 0]
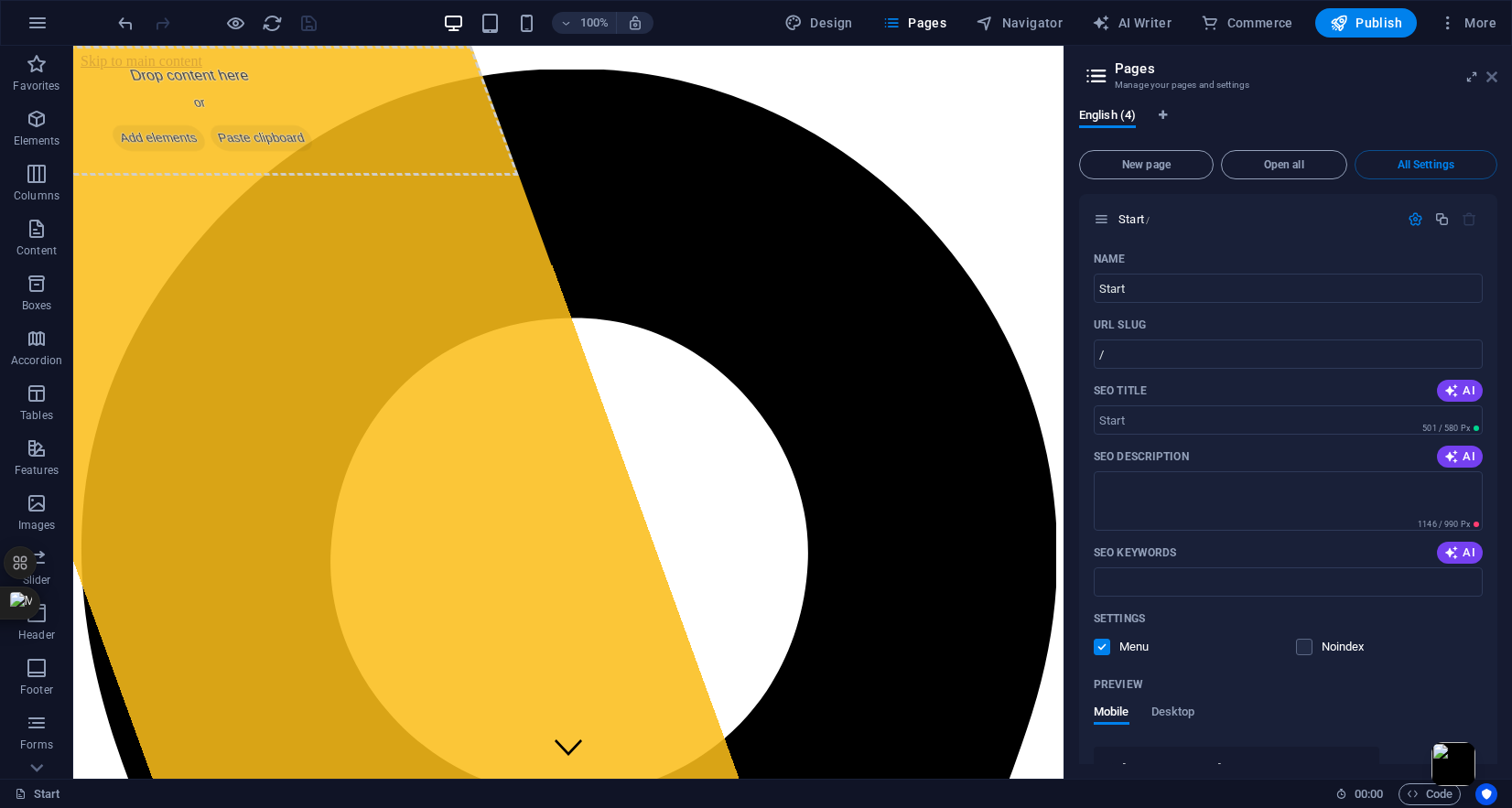
click at [1488, 79] on icon at bounding box center [1492, 77] width 11 height 15
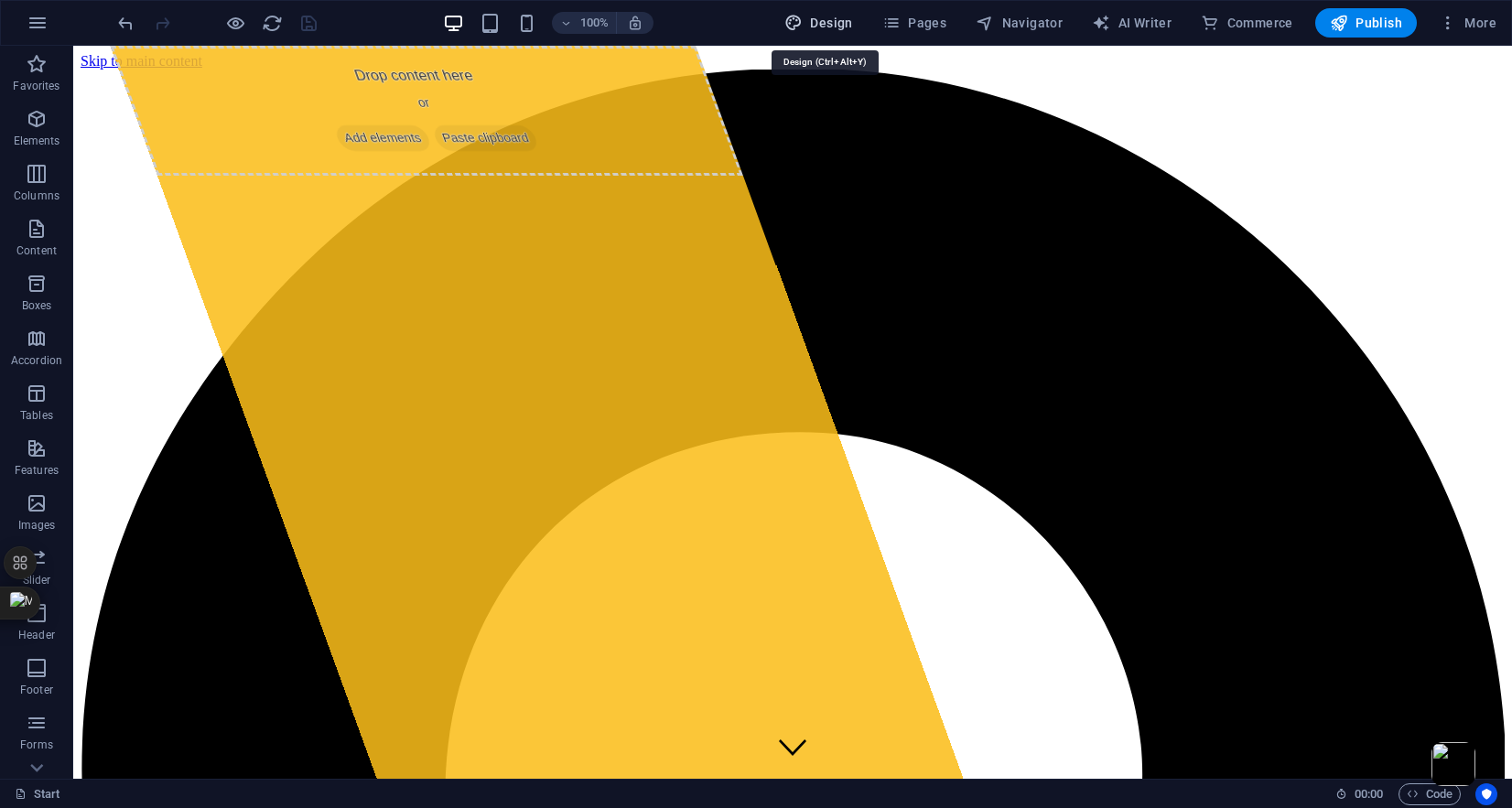
click at [821, 24] on span "Design" at bounding box center [819, 23] width 69 height 18
select select "px"
select select "300"
select select "px"
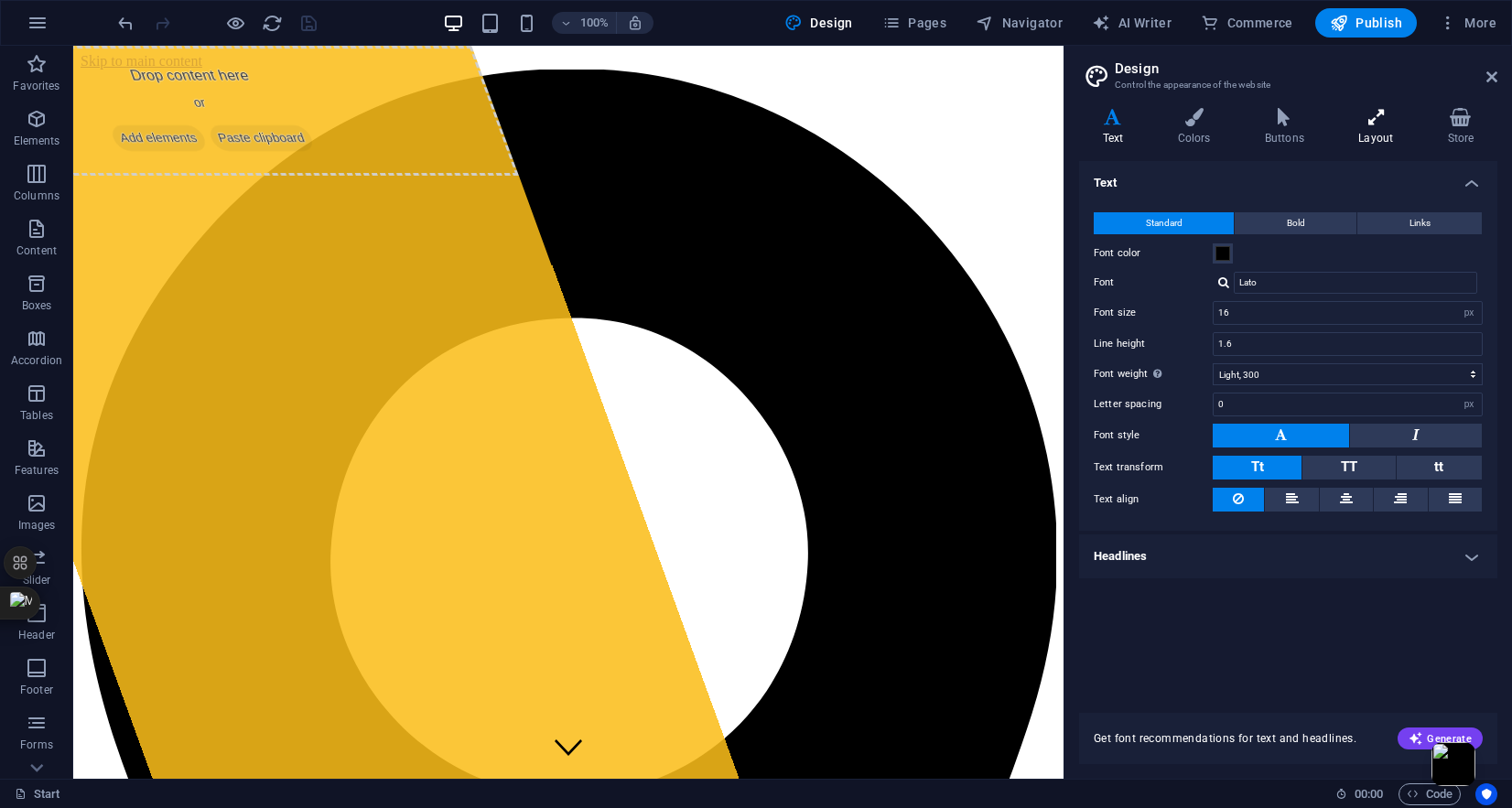
click at [1378, 120] on icon at bounding box center [1376, 117] width 81 height 18
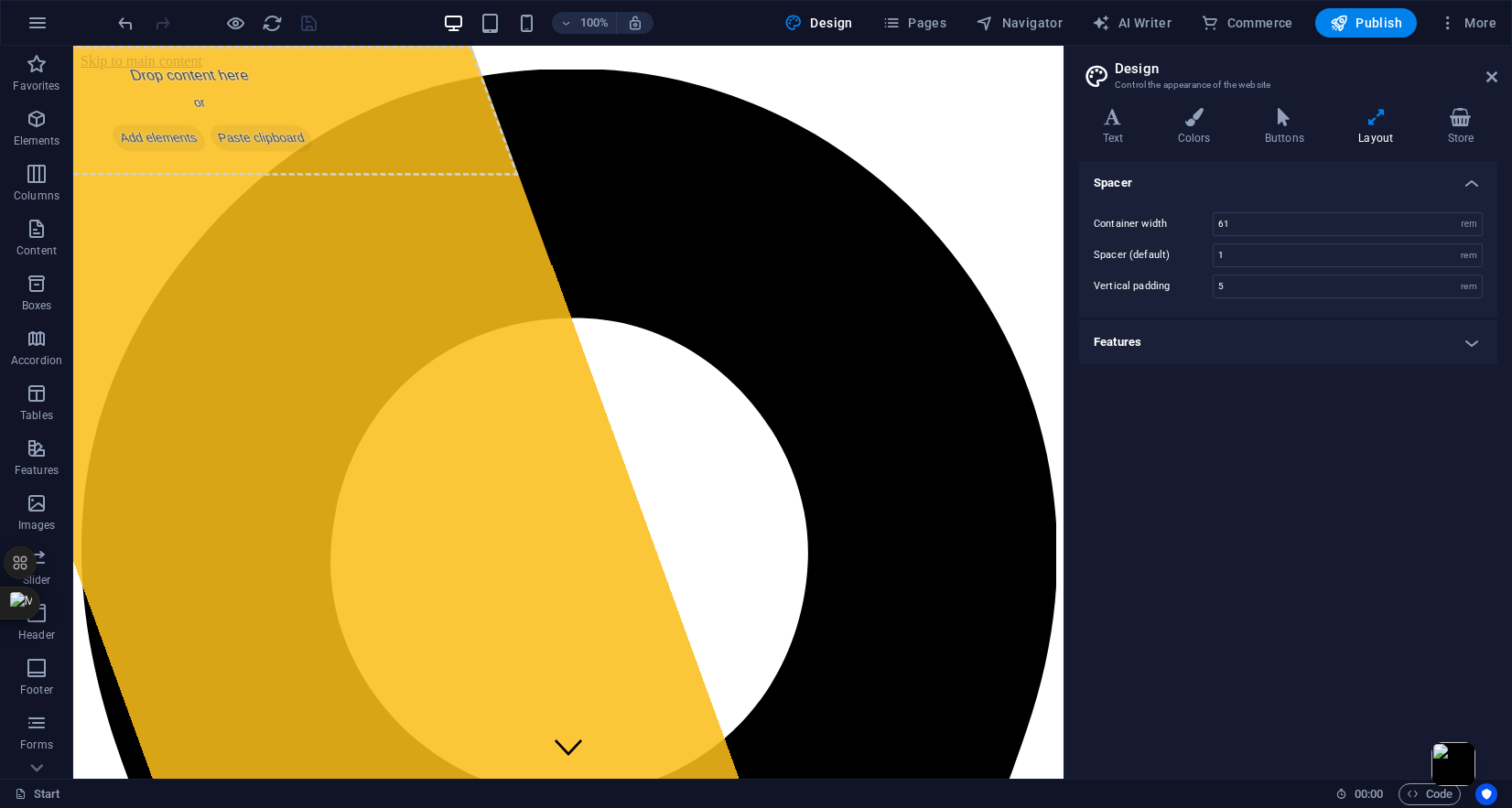
click at [1463, 337] on h4 "Features" at bounding box center [1289, 342] width 418 height 44
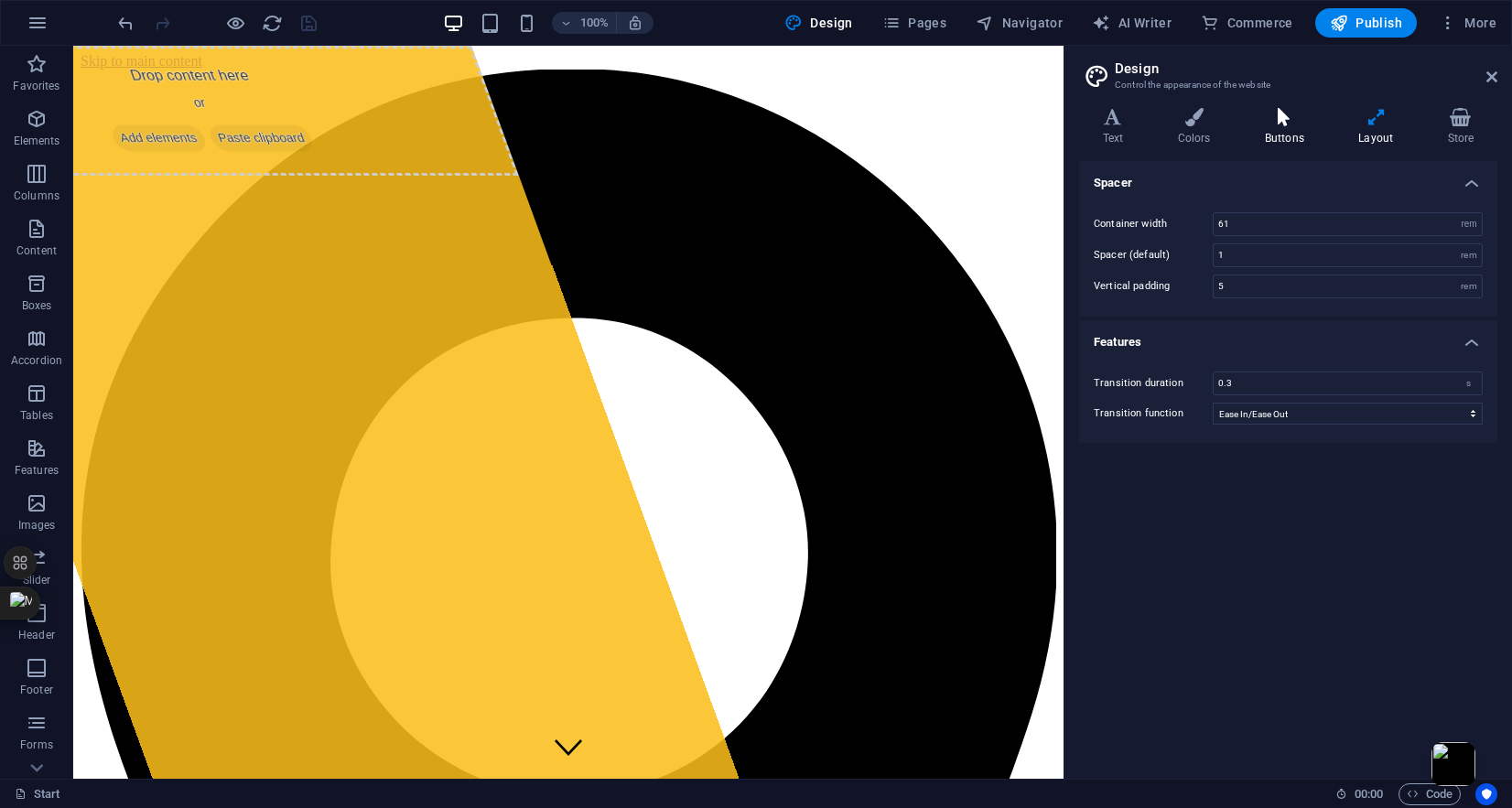
click at [1279, 129] on h4 "Buttons" at bounding box center [1288, 127] width 93 height 39
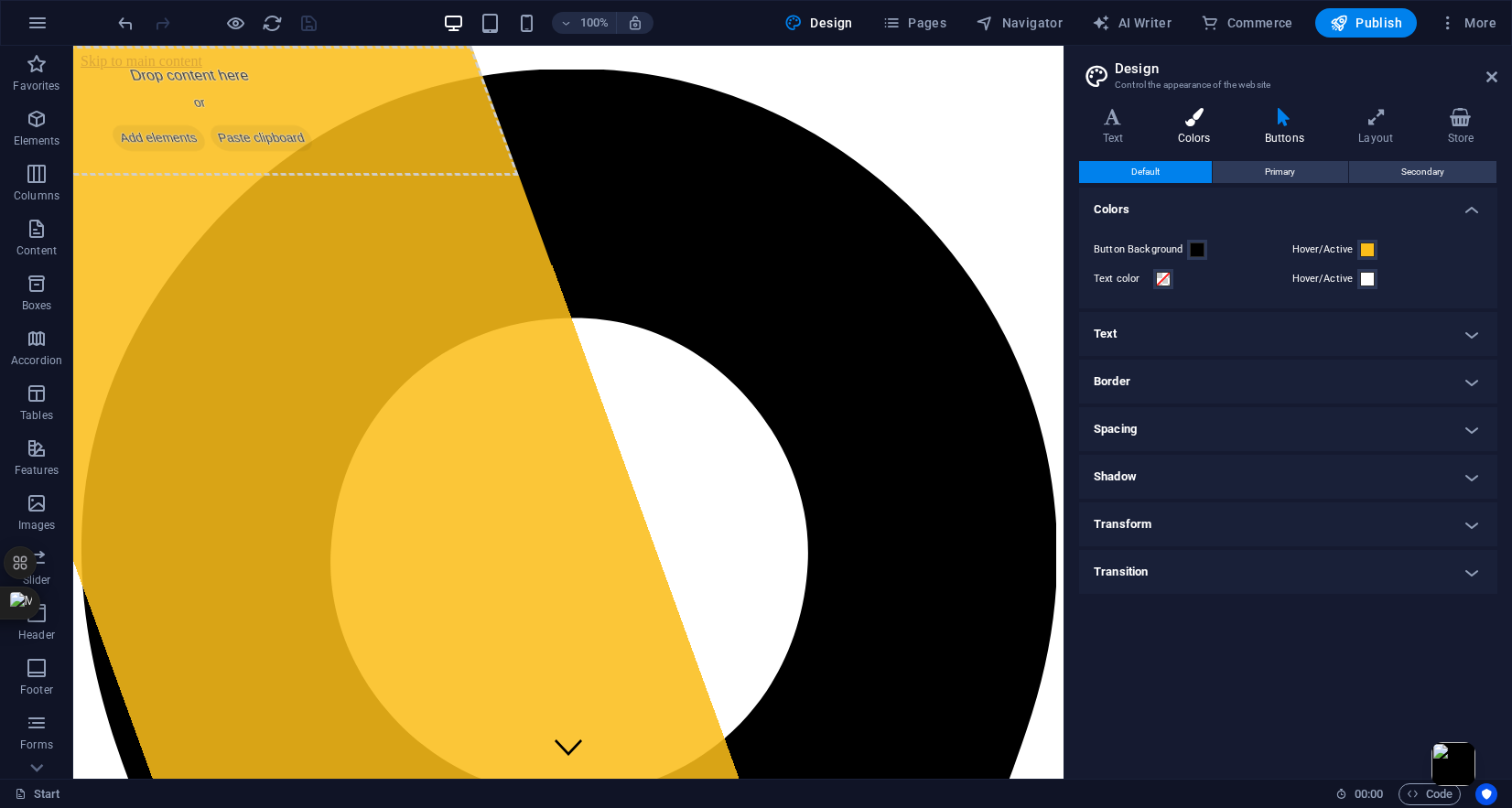
click at [1185, 132] on h4 "Colors" at bounding box center [1197, 127] width 87 height 39
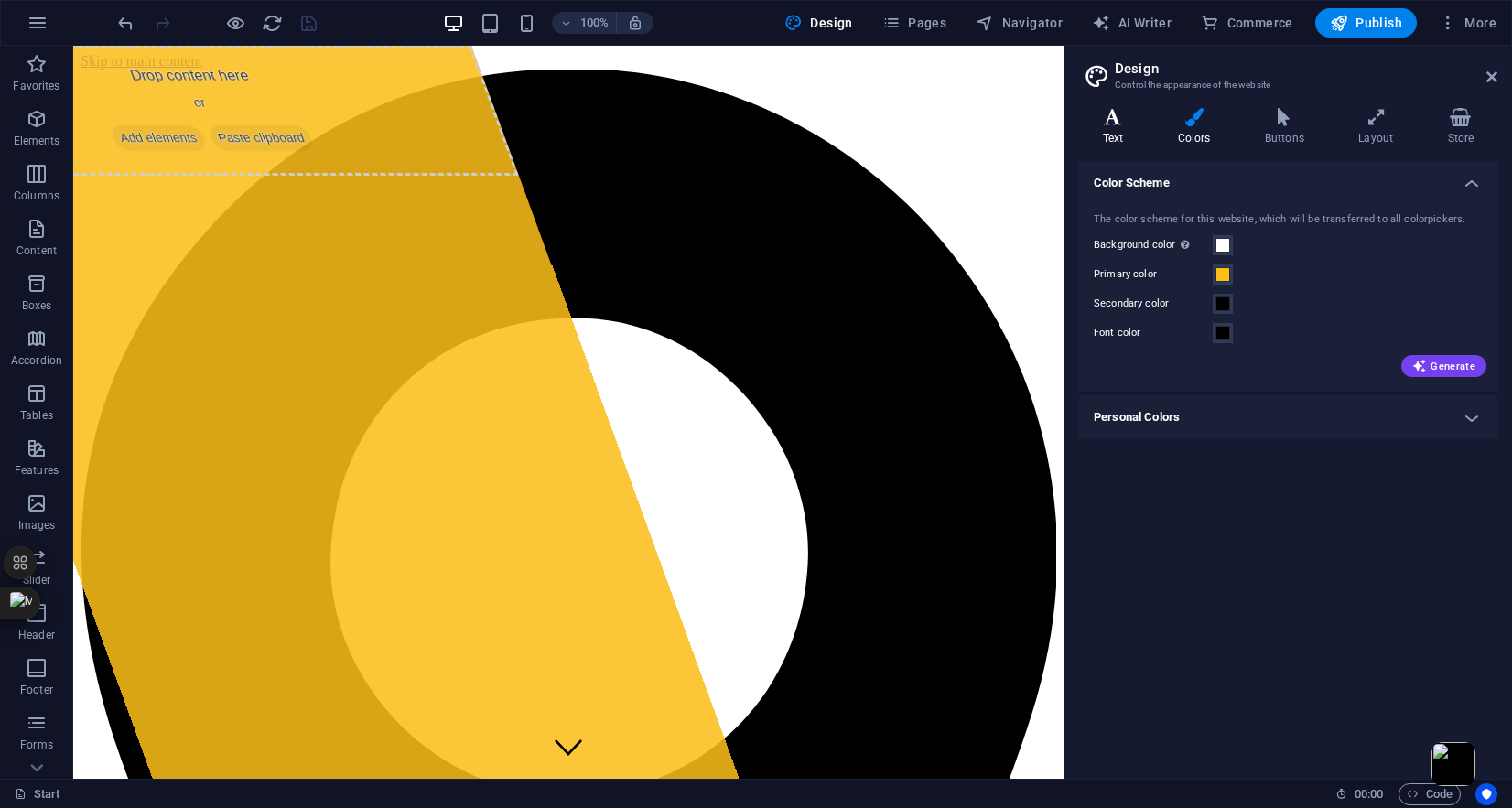
click at [1116, 135] on h4 "Text" at bounding box center [1117, 127] width 75 height 39
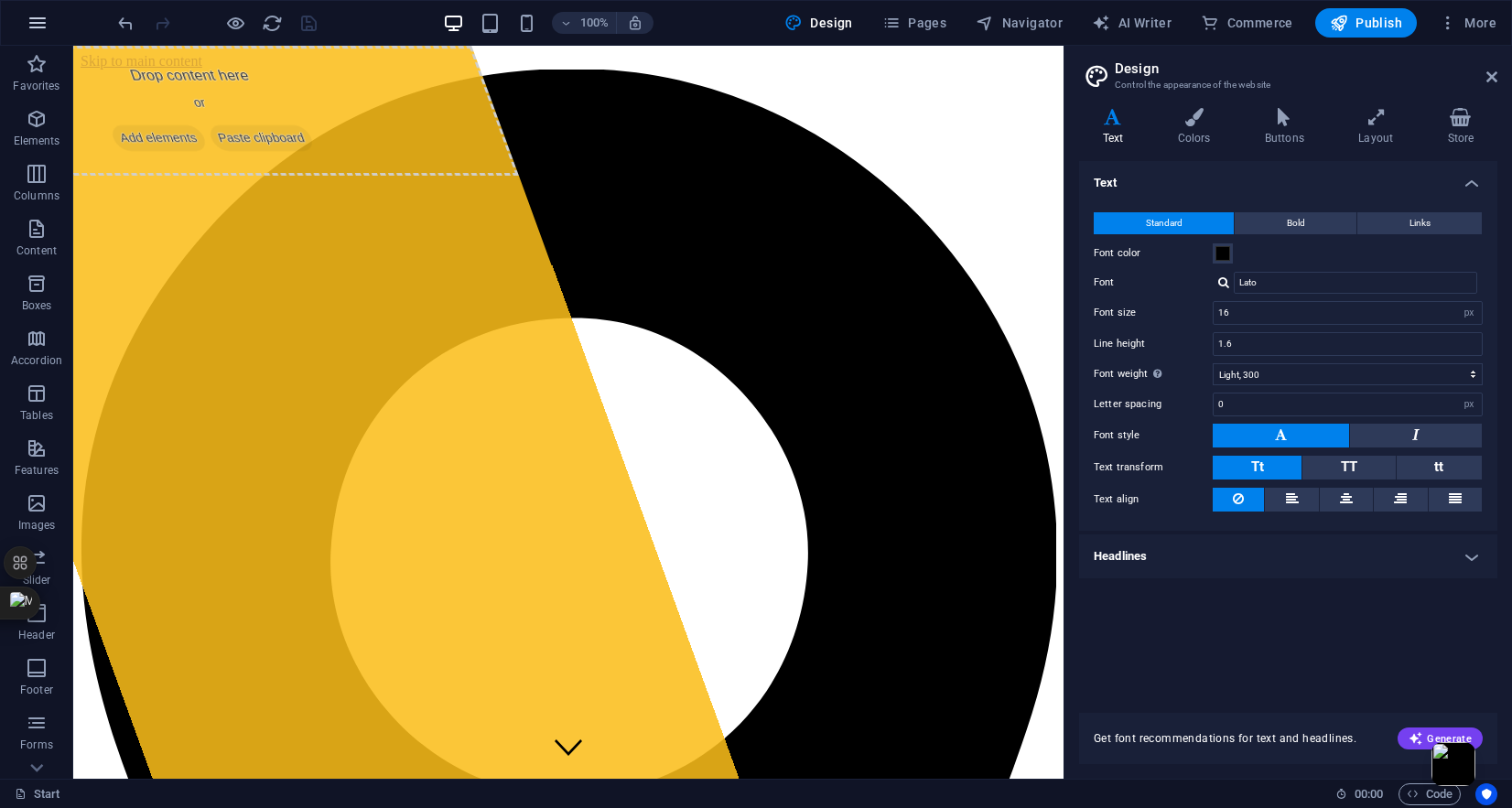
click at [39, 16] on icon "button" at bounding box center [37, 23] width 22 height 22
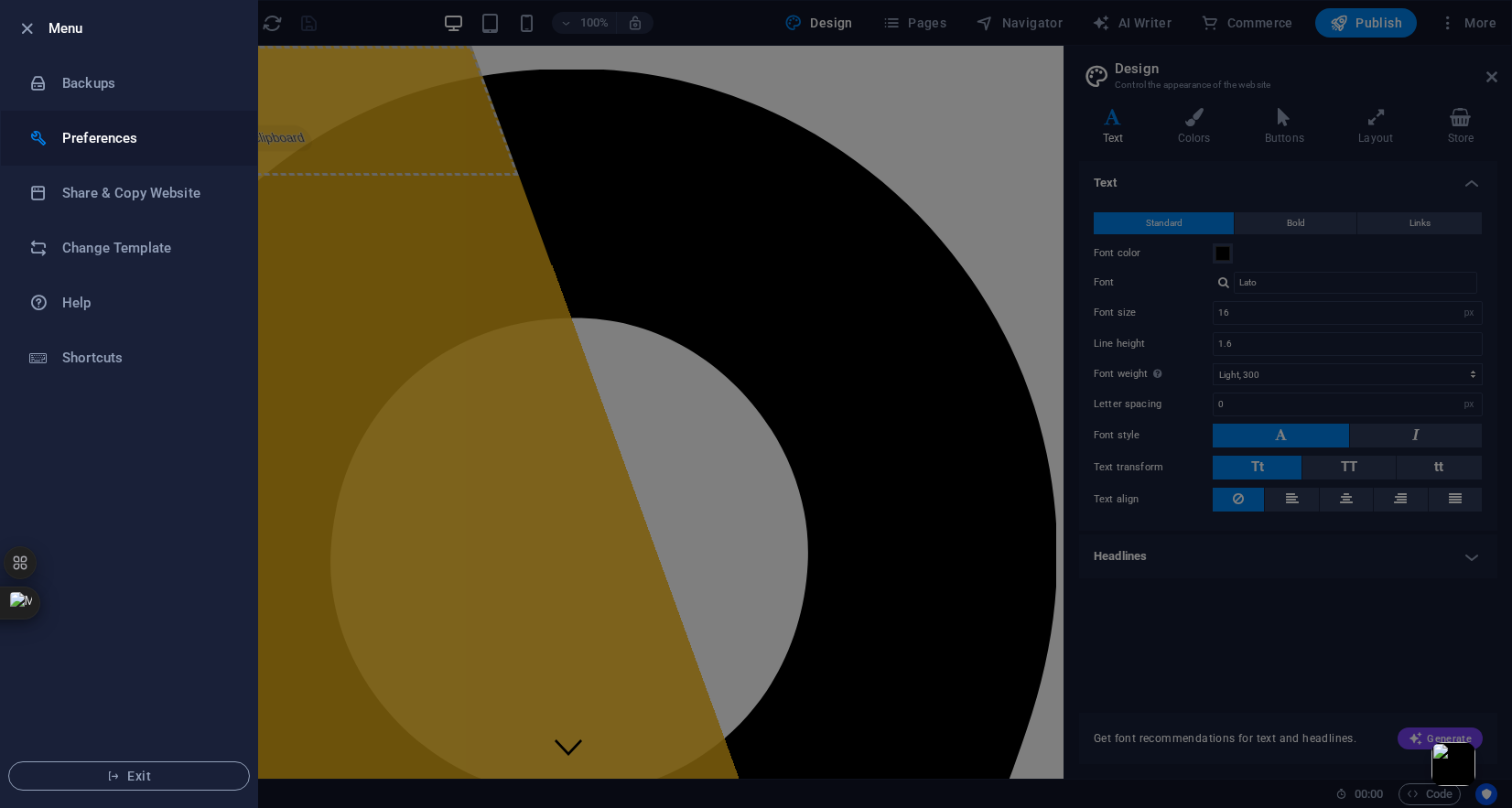
click at [113, 140] on h6 "Preferences" at bounding box center [147, 137] width 170 height 22
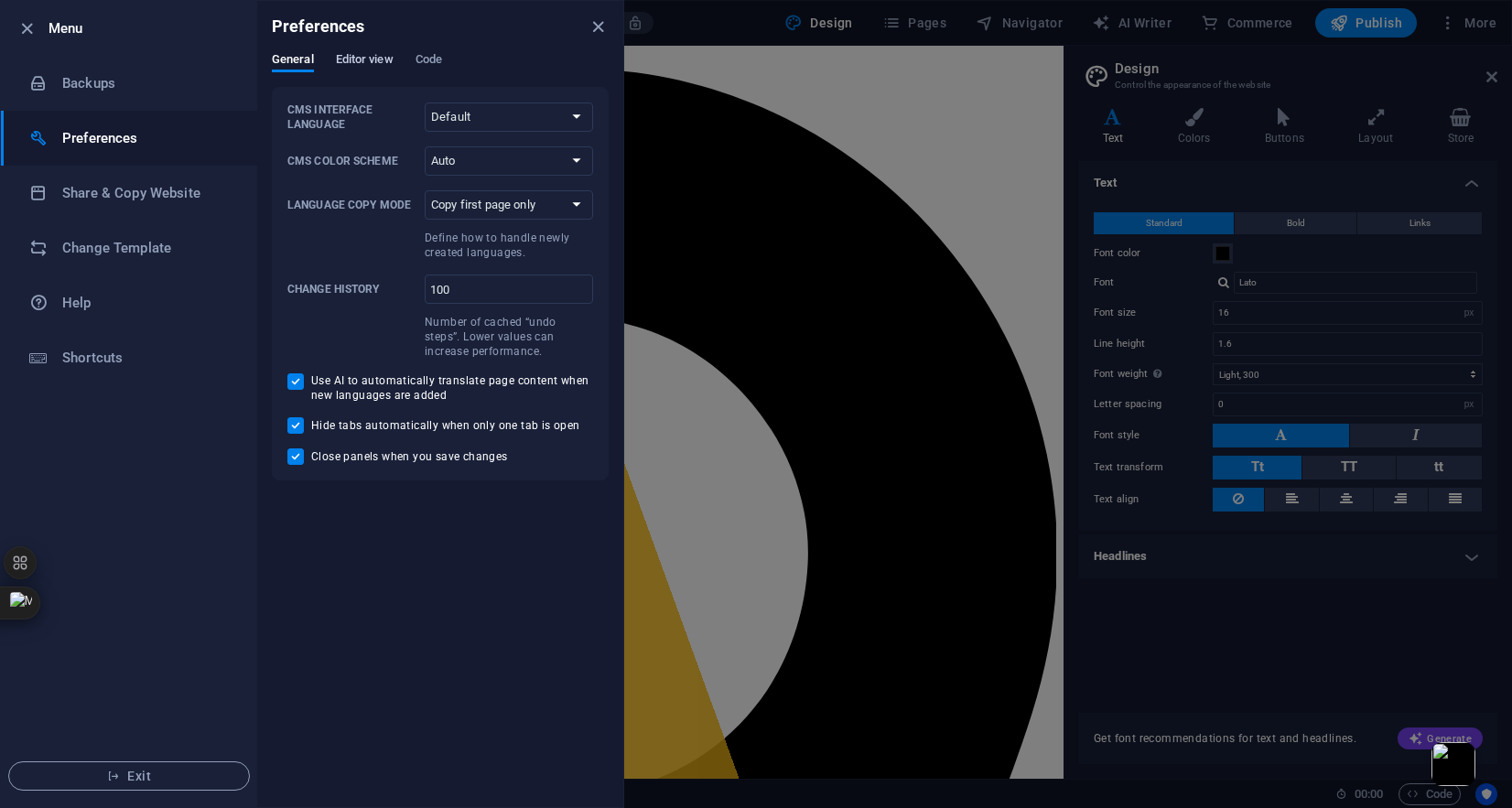
click at [346, 56] on span "Editor view" at bounding box center [365, 60] width 57 height 25
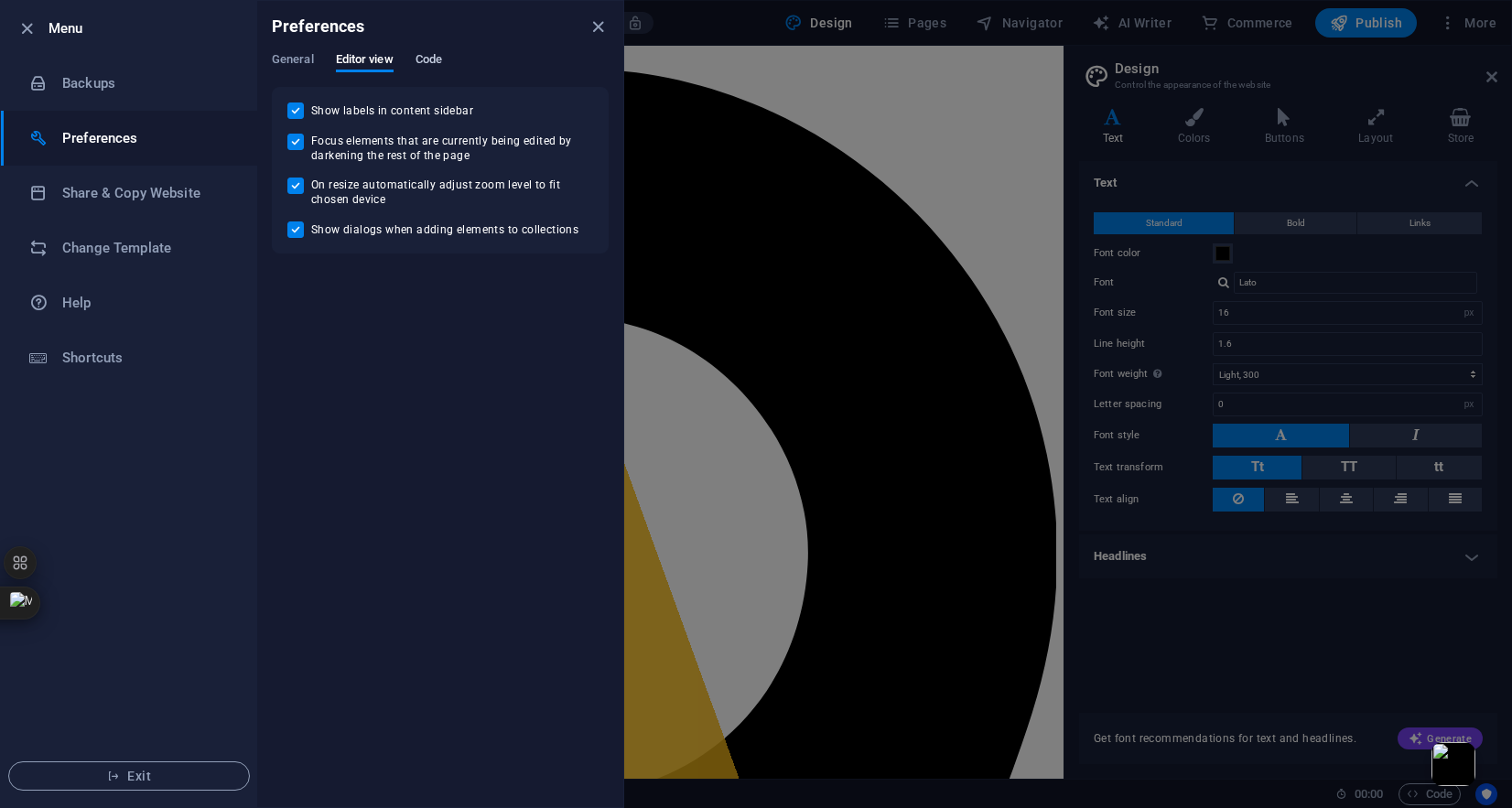
click at [426, 53] on span "Code" at bounding box center [429, 60] width 26 height 25
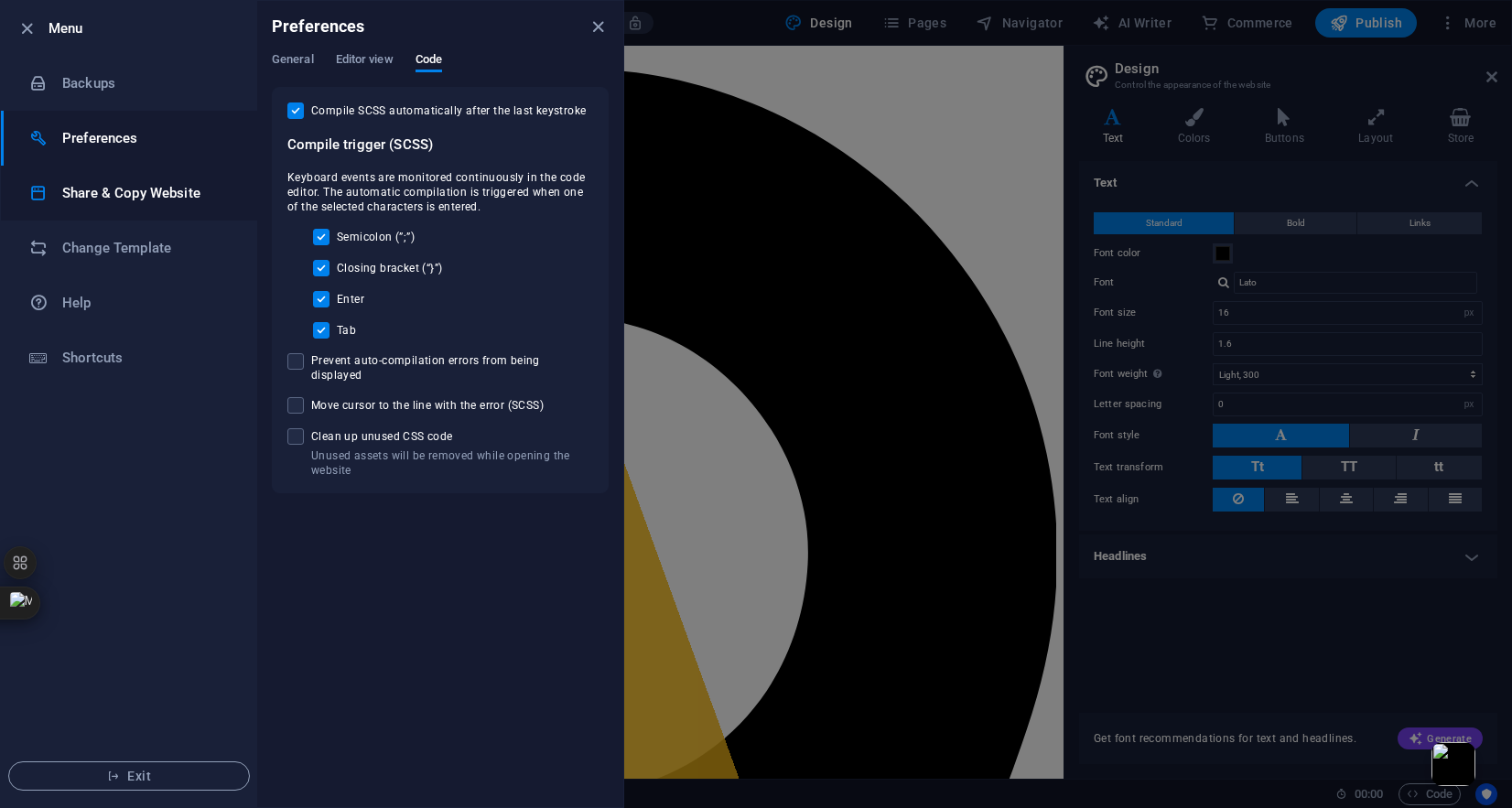
click at [108, 195] on h6 "Share & Copy Website" at bounding box center [147, 192] width 170 height 22
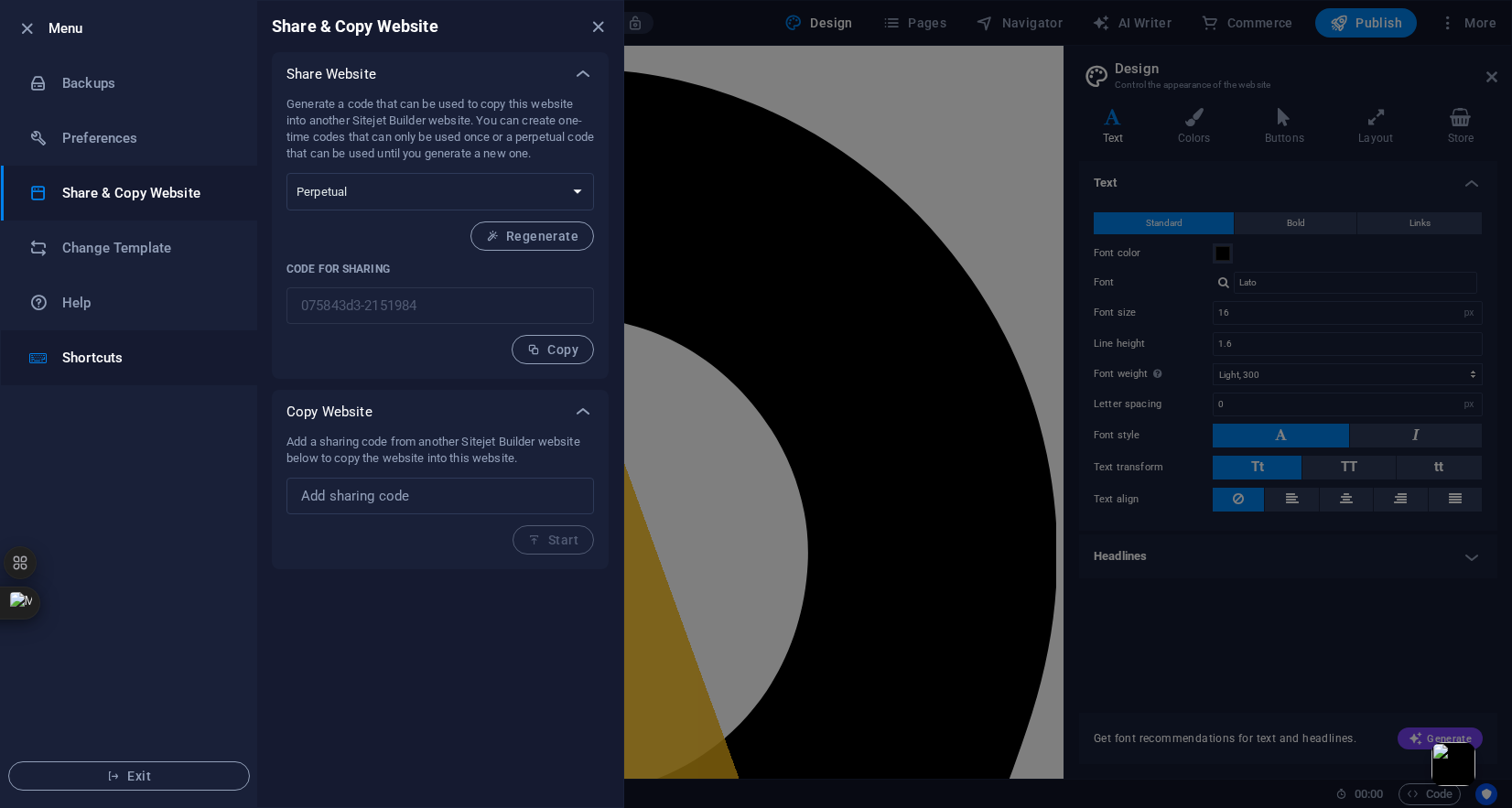
click at [94, 362] on h6 "Shortcuts" at bounding box center [147, 357] width 170 height 22
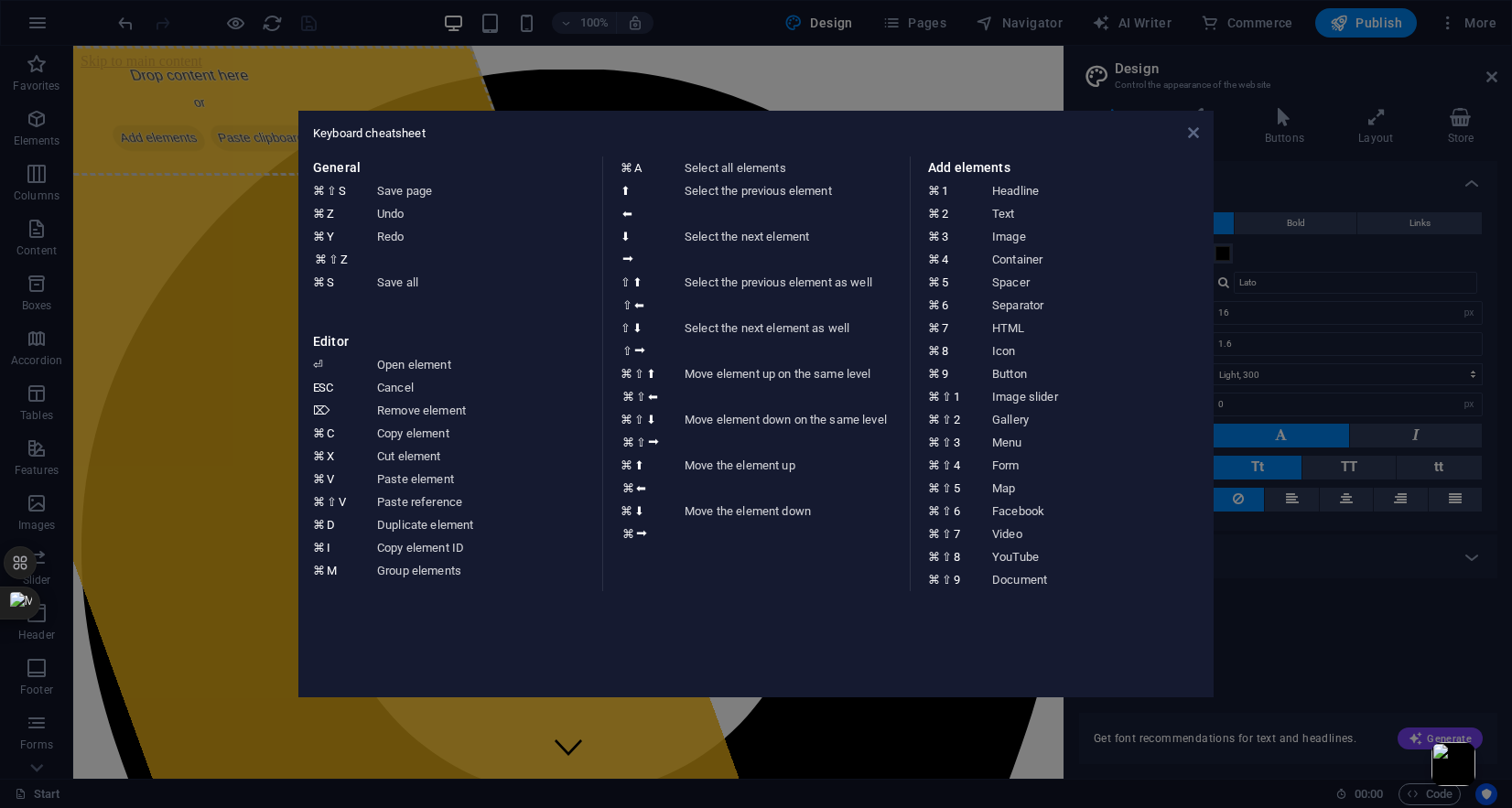
click at [1188, 133] on icon at bounding box center [1194, 133] width 11 height 15
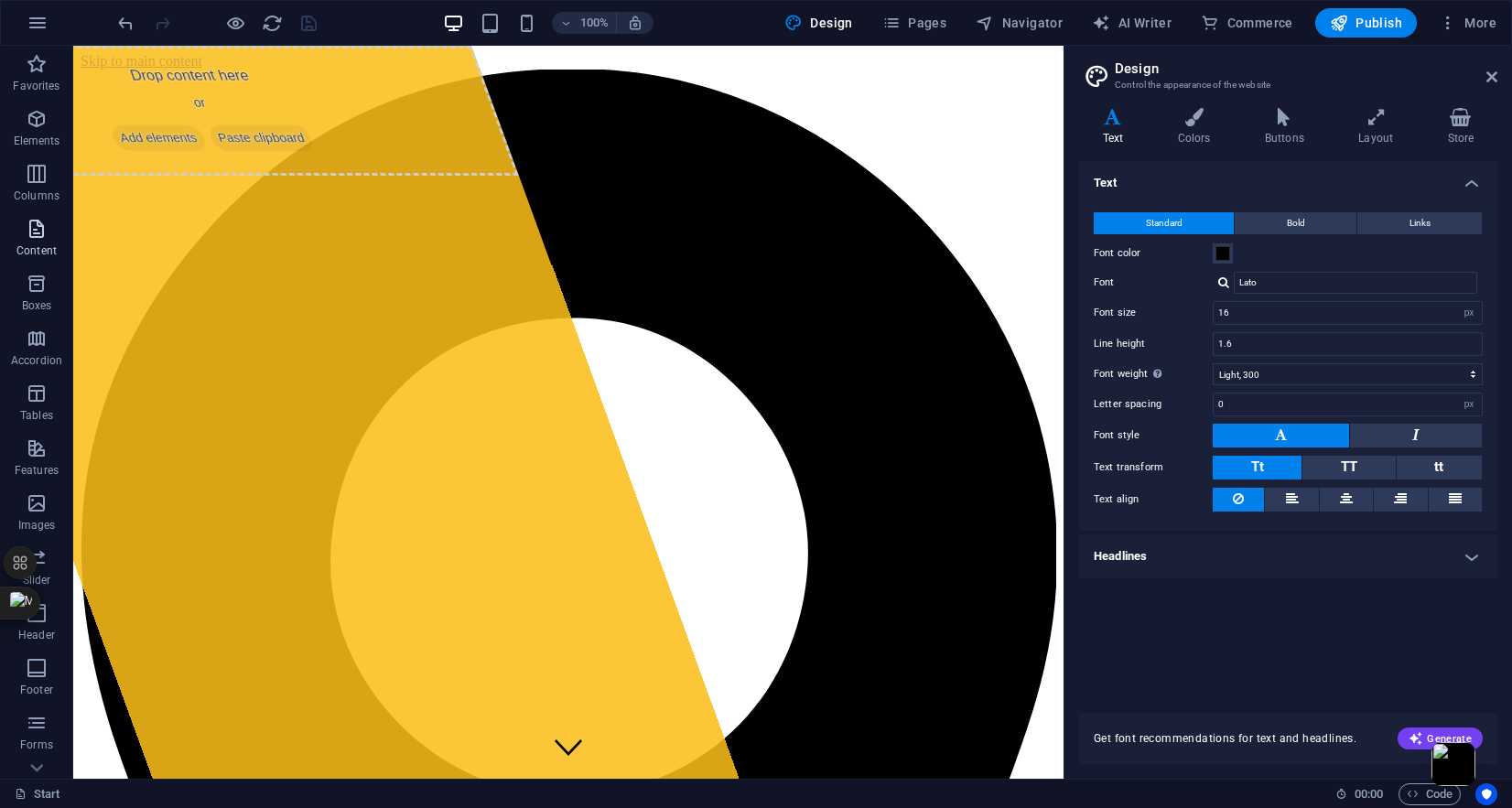
click at [31, 237] on icon "button" at bounding box center [36, 228] width 22 height 22
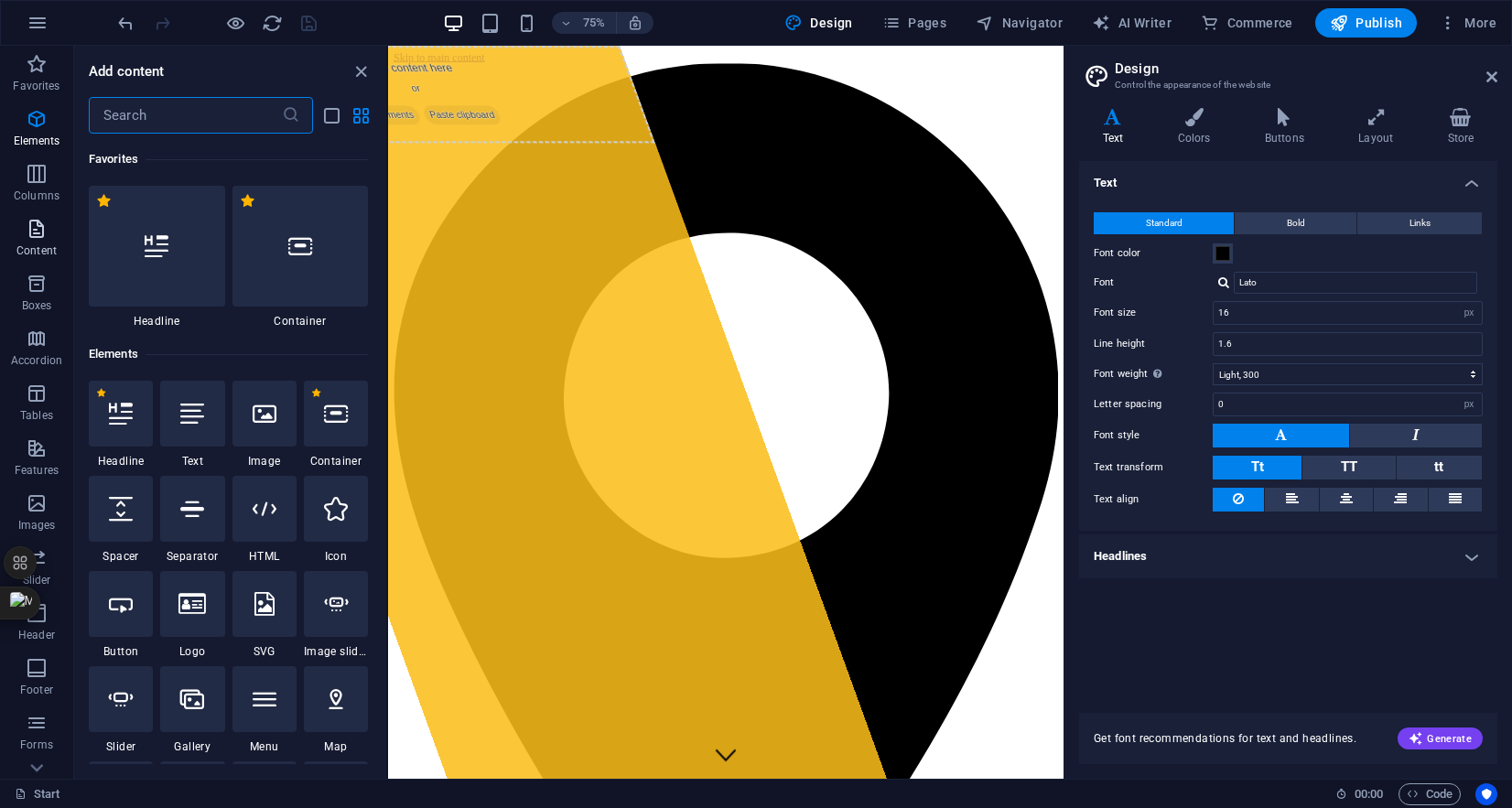
scroll to position [3202, 0]
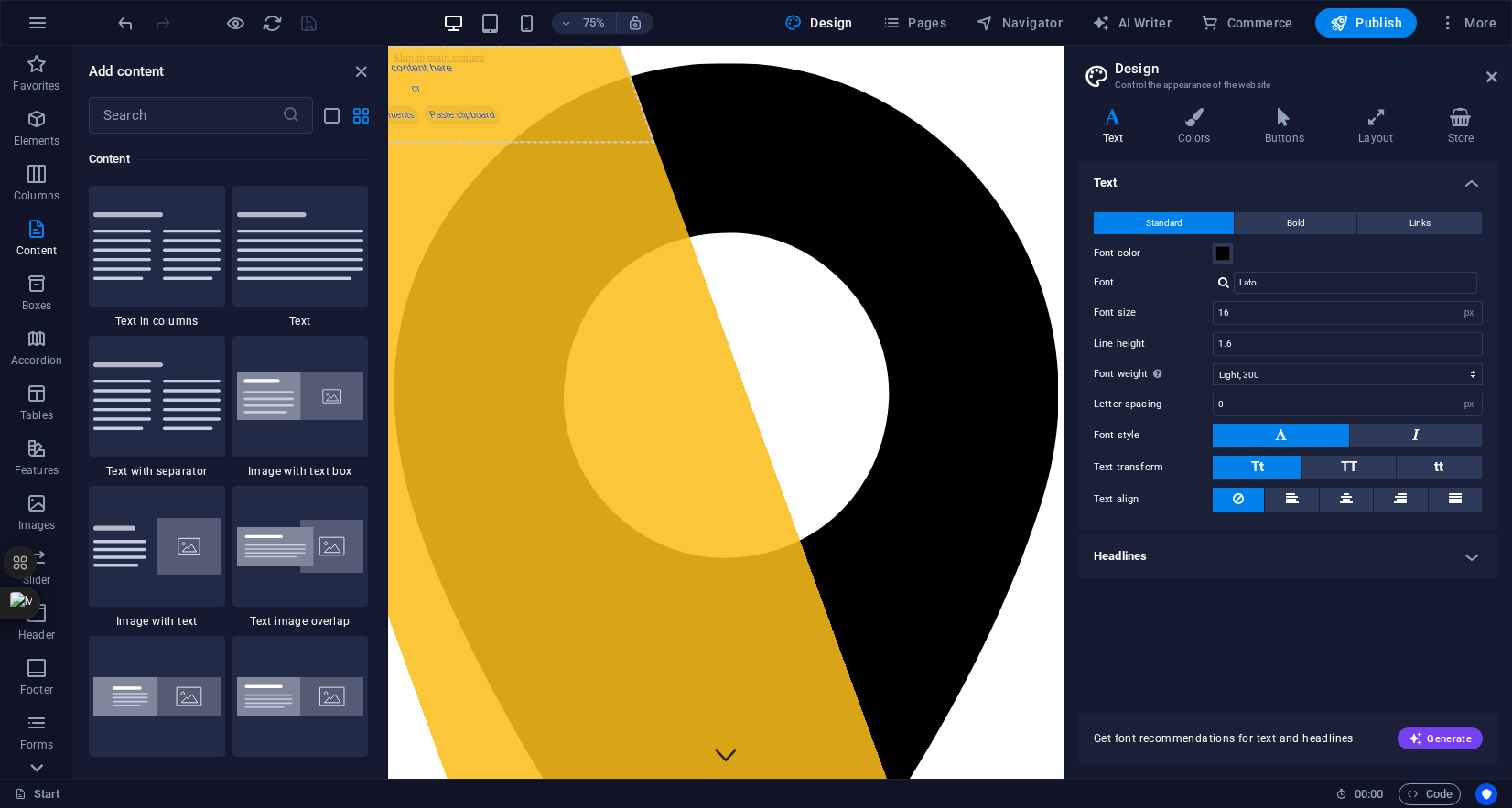
click at [32, 70] on icon at bounding box center [36, 57] width 25 height 25
click at [48, 466] on span "Header" at bounding box center [37, 478] width 73 height 44
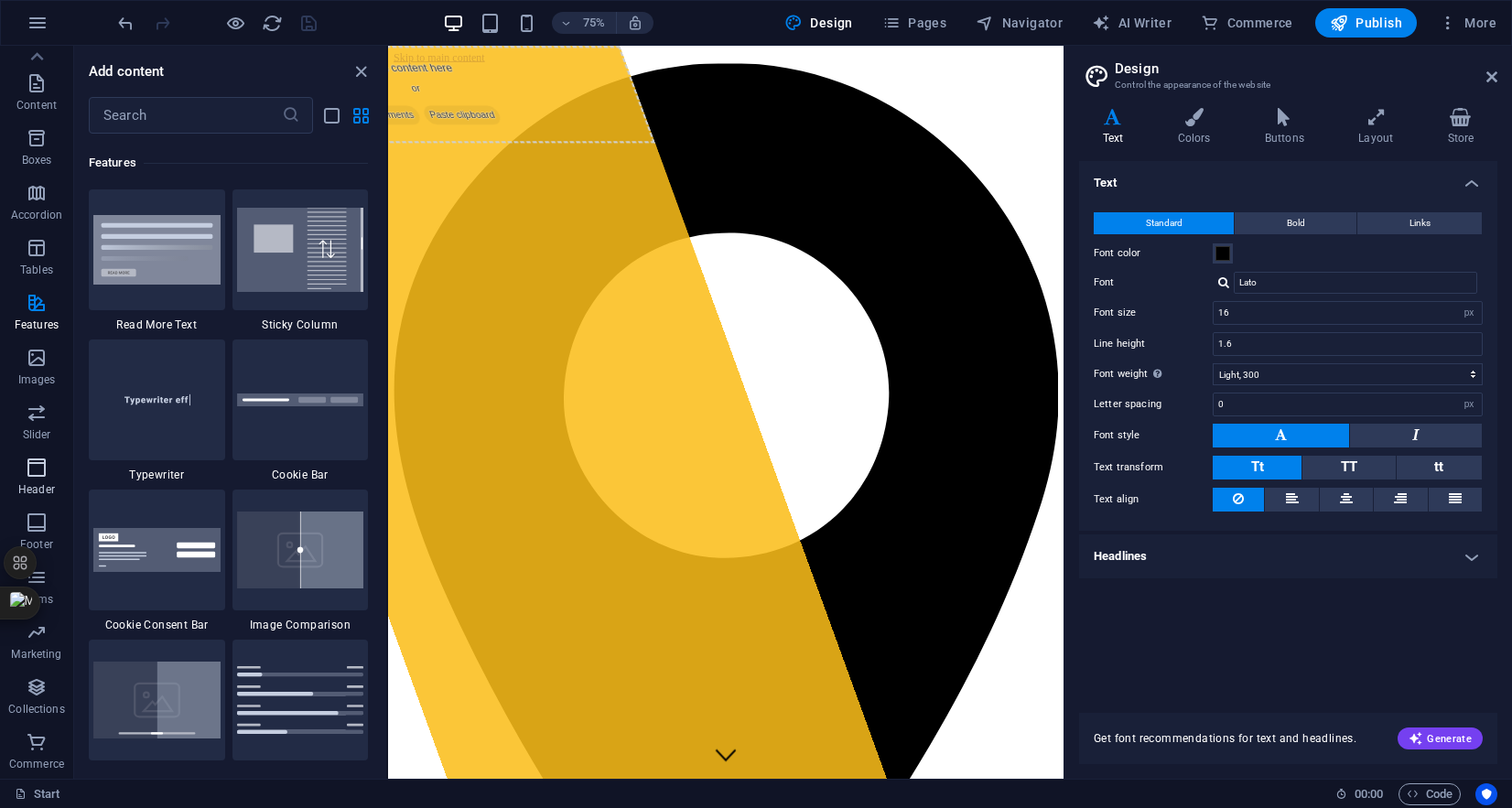
scroll to position [11019, 0]
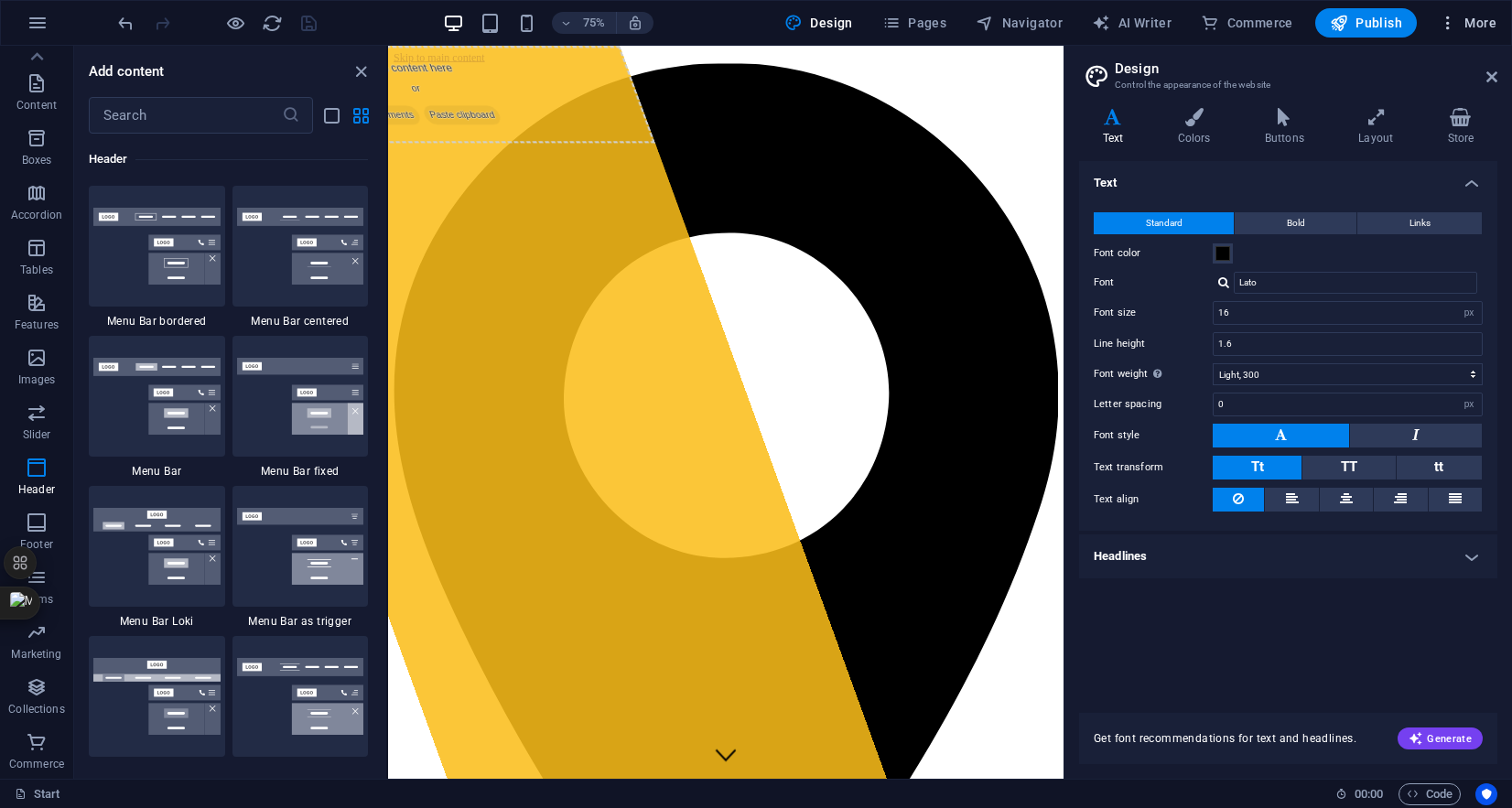
click at [1459, 19] on span "More" at bounding box center [1467, 23] width 57 height 18
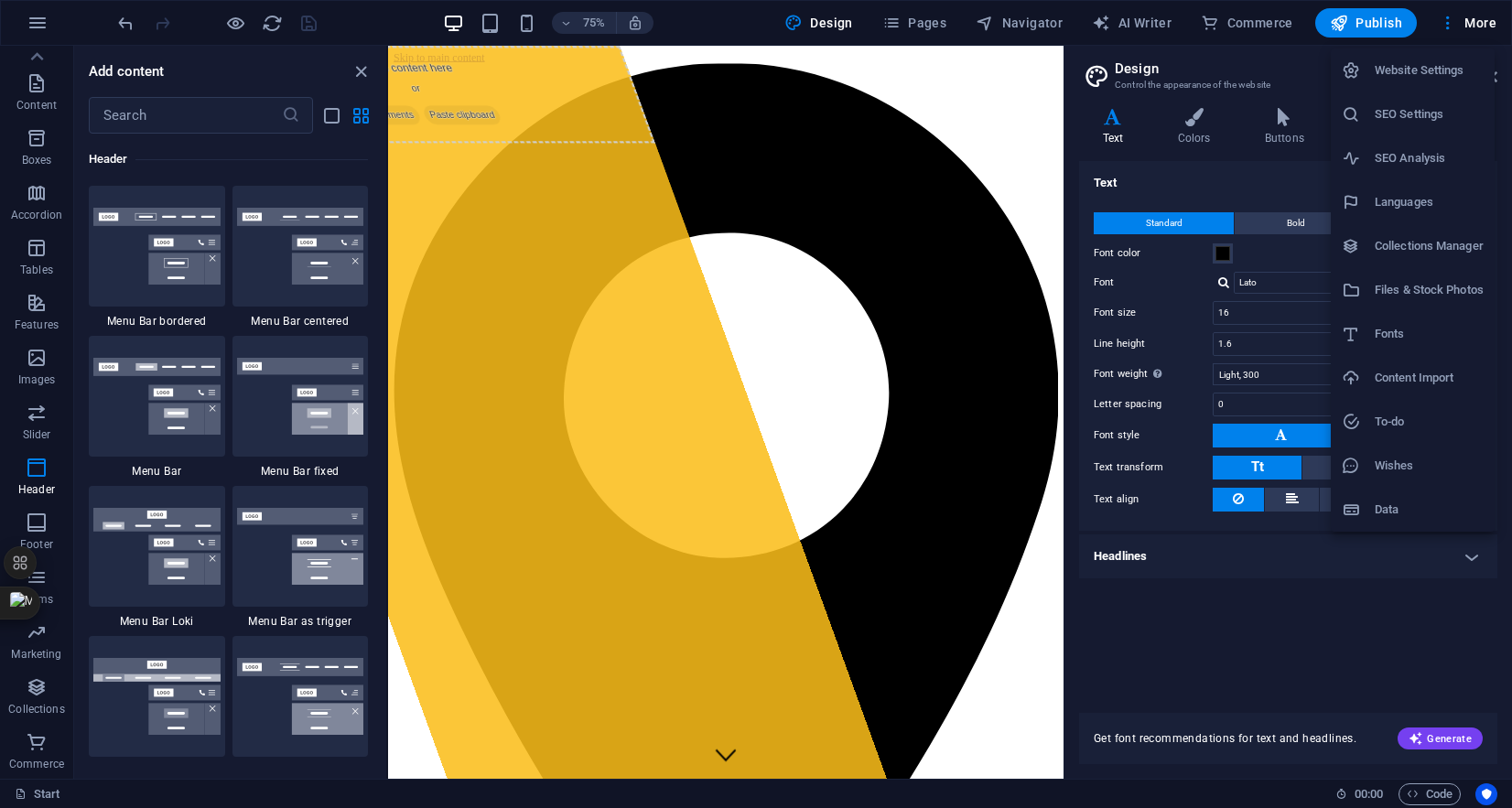
click at [1407, 92] on li "SEO Settings" at bounding box center [1413, 114] width 164 height 44
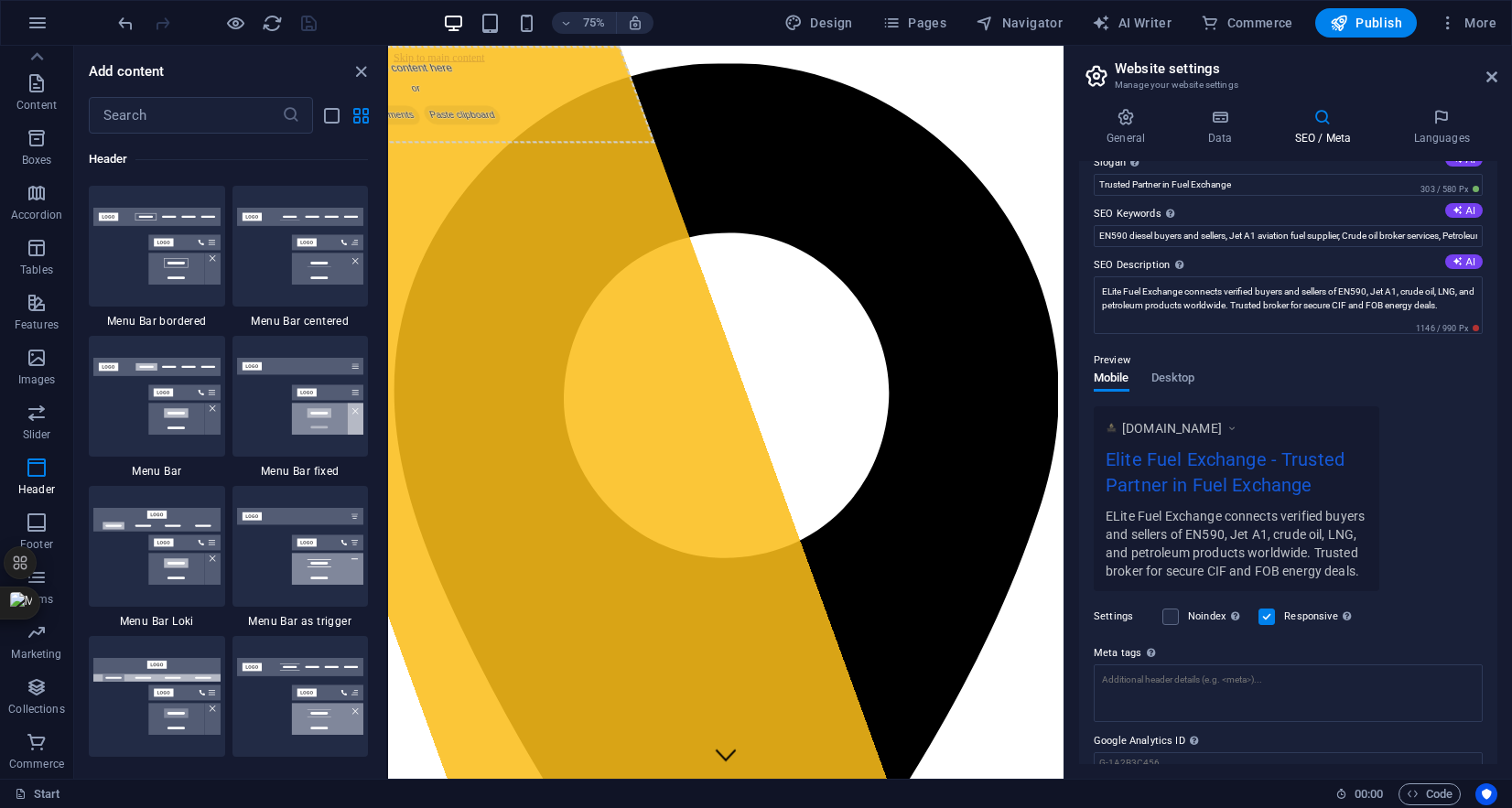
scroll to position [151, 0]
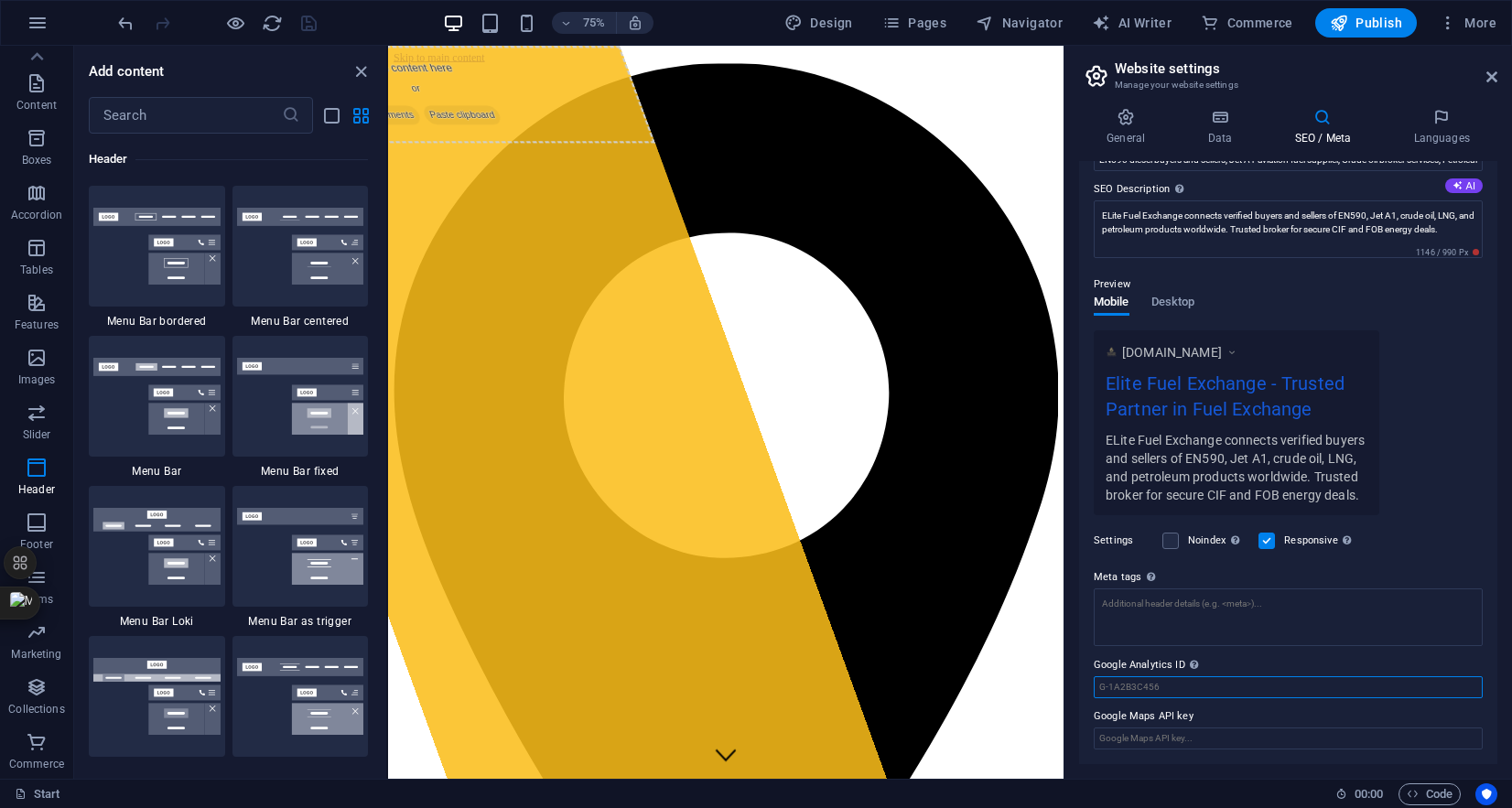
click at [1217, 680] on input "Google Analytics ID Please only add the Google Analytics ID. We automatically i…" at bounding box center [1288, 687] width 389 height 22
click at [1166, 683] on input "Google Analytics ID Please only add the Google Analytics ID. We automatically i…" at bounding box center [1288, 687] width 389 height 22
paste input "G-SC1N5W5DQZ"
type input "G-SC1N5W5DQZ"
click at [1269, 743] on input "Google Maps API key" at bounding box center [1288, 737] width 389 height 22
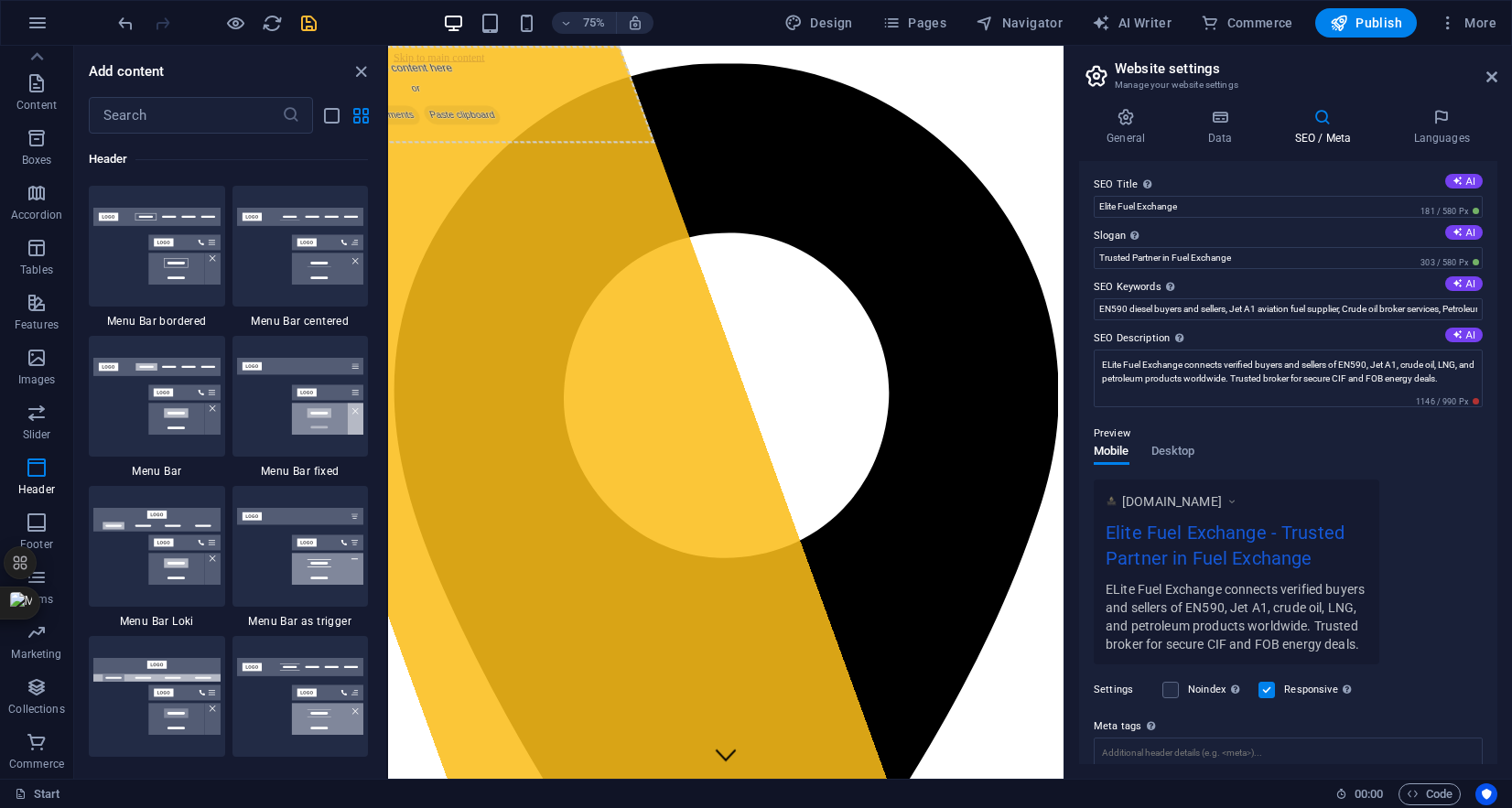
scroll to position [0, 0]
drag, startPoint x: 1252, startPoint y: 257, endPoint x: 1065, endPoint y: 258, distance: 187.0
click at [1065, 258] on aside "Website settings Manage your website settings General Data SEO / Meta Languages…" at bounding box center [1288, 412] width 448 height 733
paste input "All Deals Benchmarked to Platts Prices"
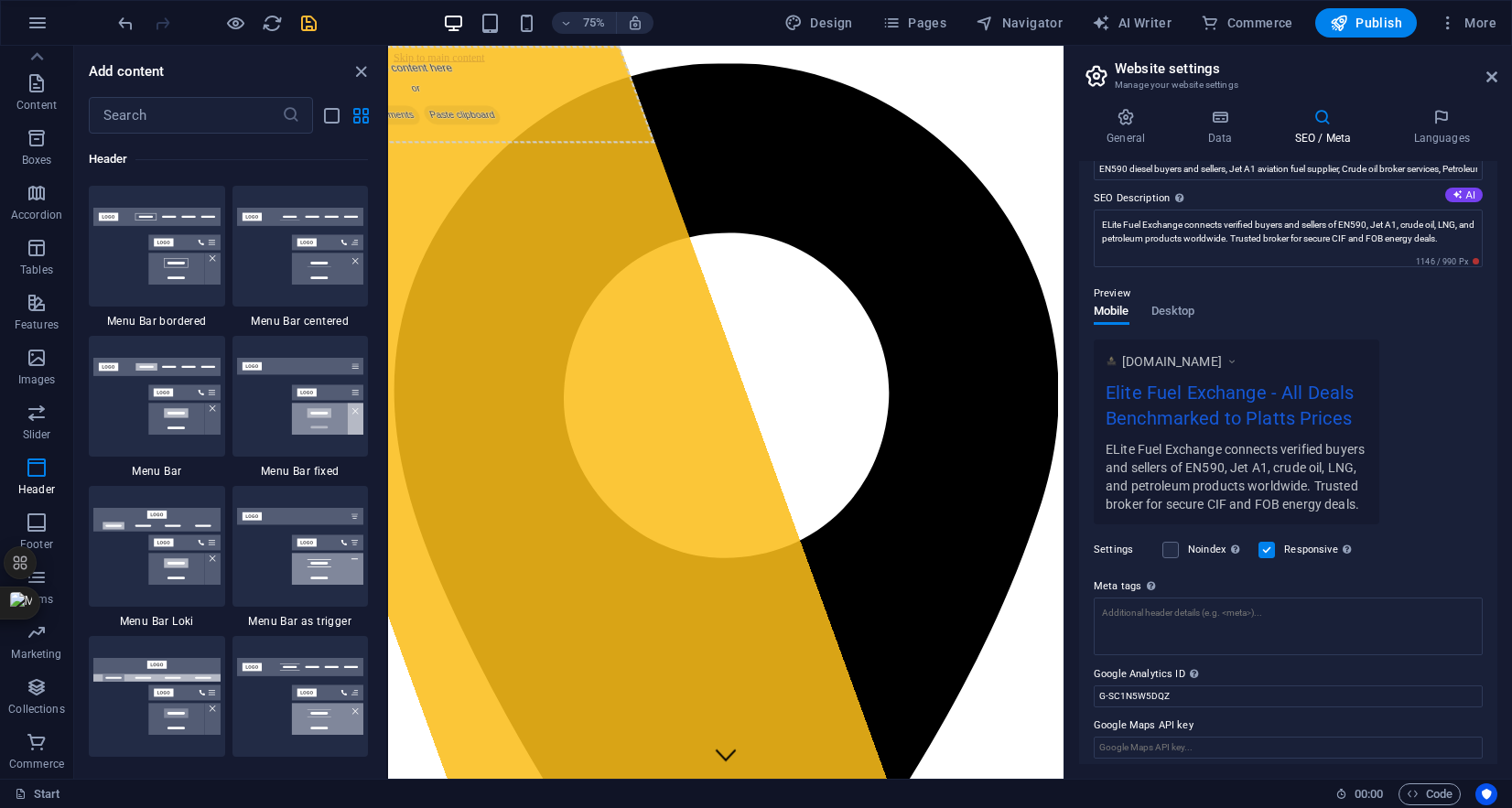
scroll to position [151, 0]
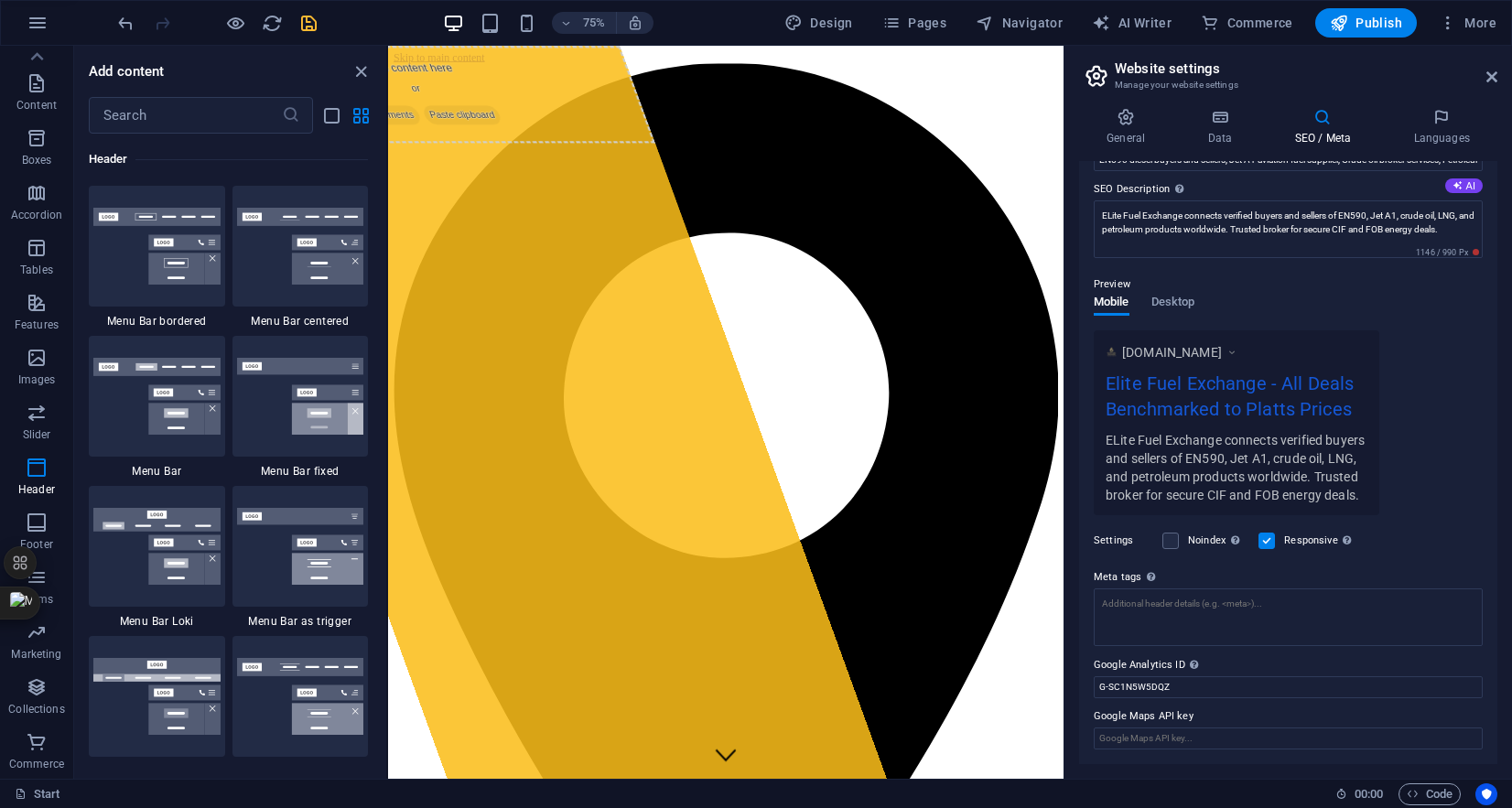
type input "All Deals Benchmarked to Platts Prices"
click at [1439, 425] on div "www.example.com Elite Fuel Exchange - All Deals Benchmarked to Platts Prices EL…" at bounding box center [1288, 423] width 389 height 185
click at [1241, 741] on input "Google Maps API key" at bounding box center [1288, 737] width 389 height 22
click at [1445, 139] on h4 "Languages" at bounding box center [1441, 127] width 112 height 39
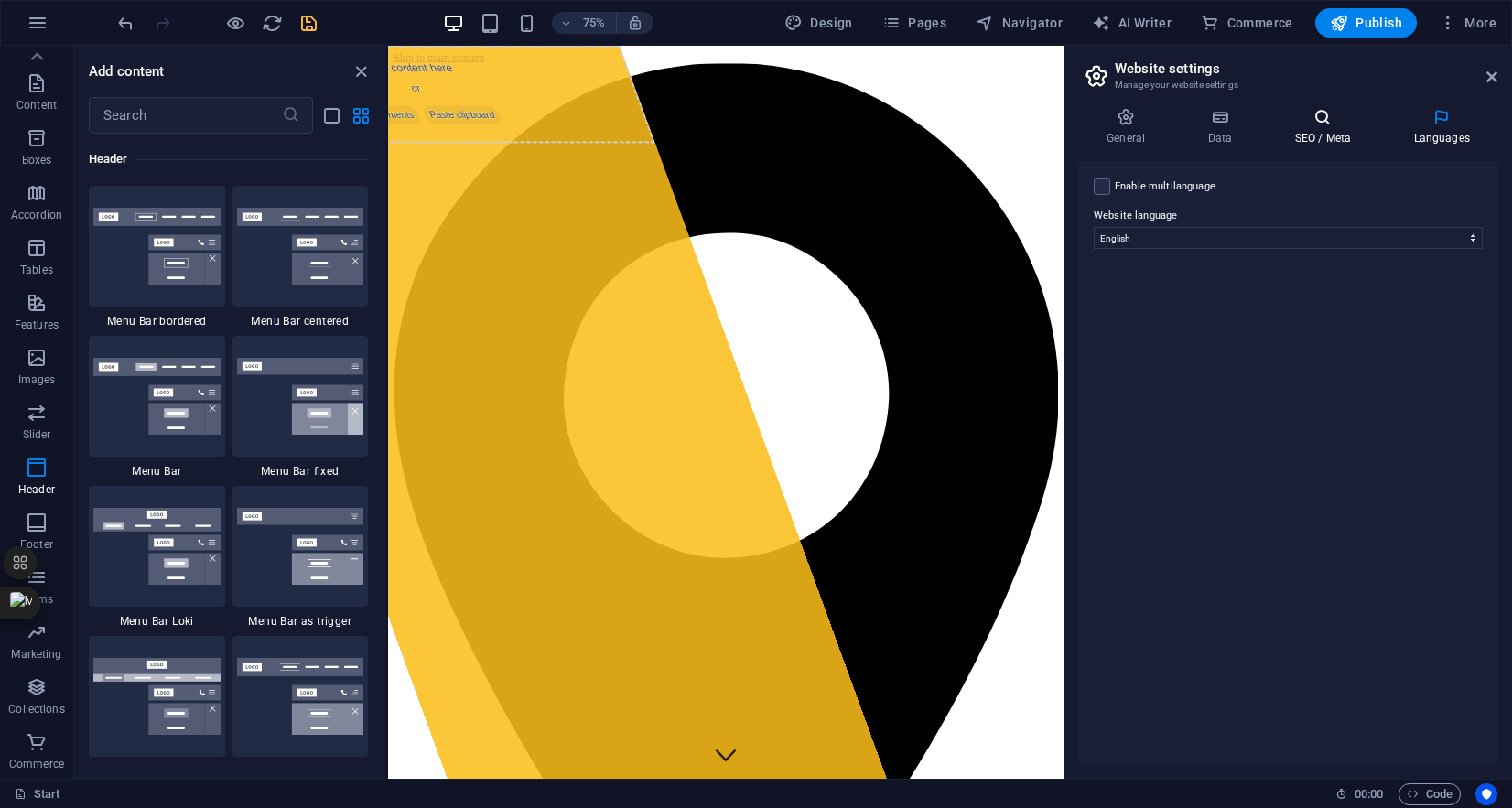
click at [1339, 136] on h4 "SEO / Meta" at bounding box center [1326, 127] width 119 height 39
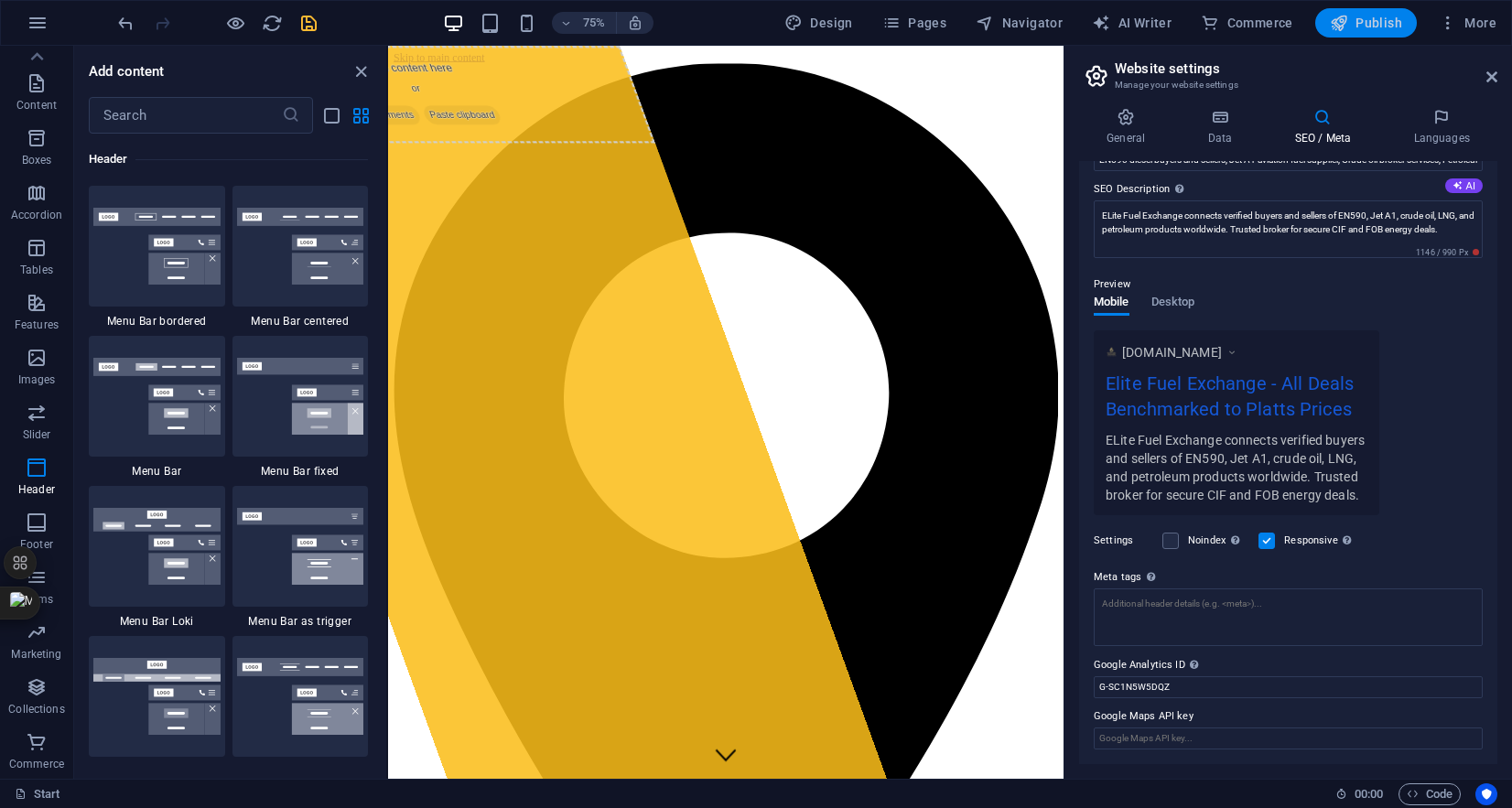
click at [1364, 17] on span "Publish" at bounding box center [1366, 23] width 73 height 18
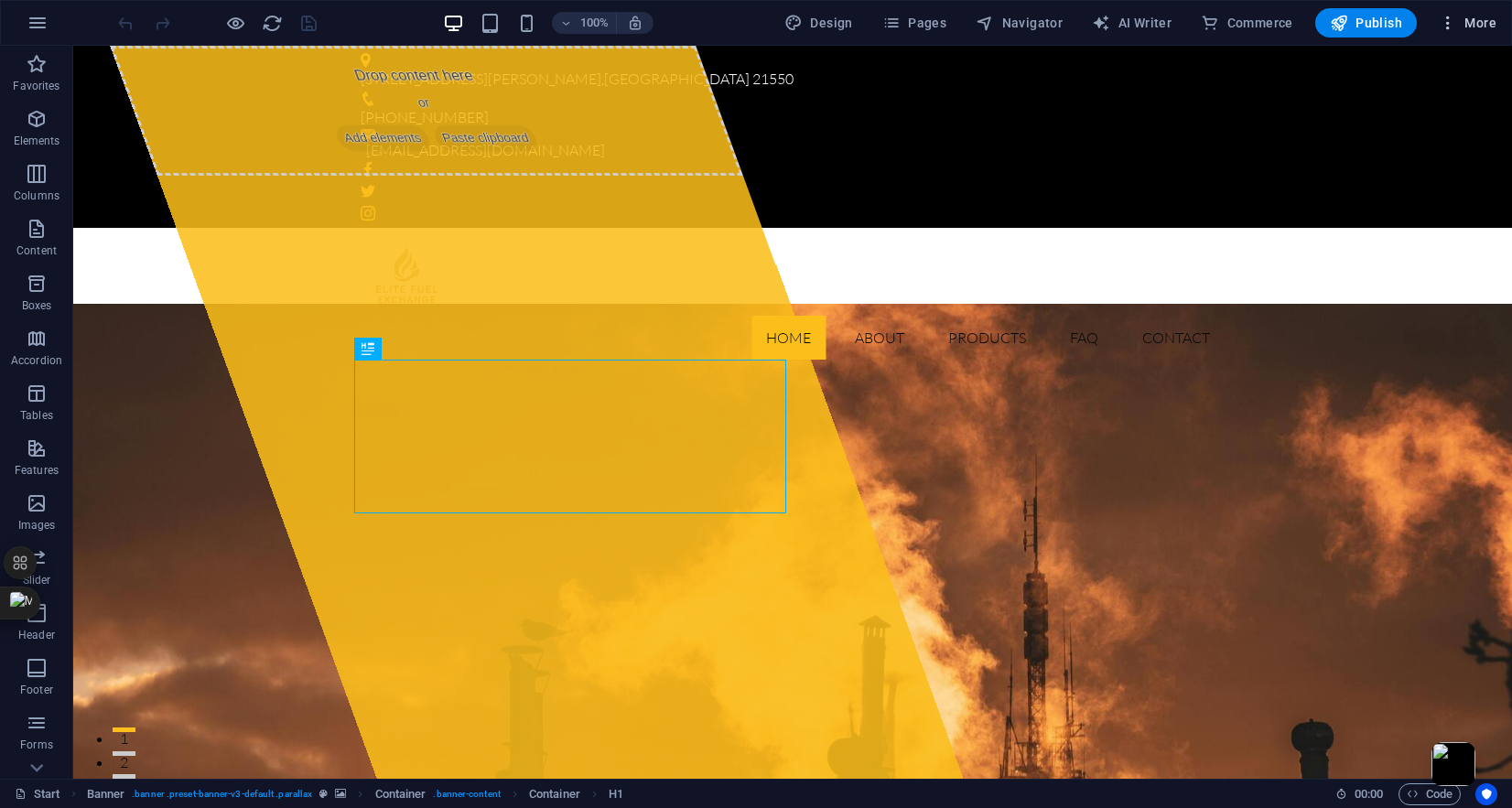
click at [1446, 17] on icon "button" at bounding box center [1447, 23] width 18 height 18
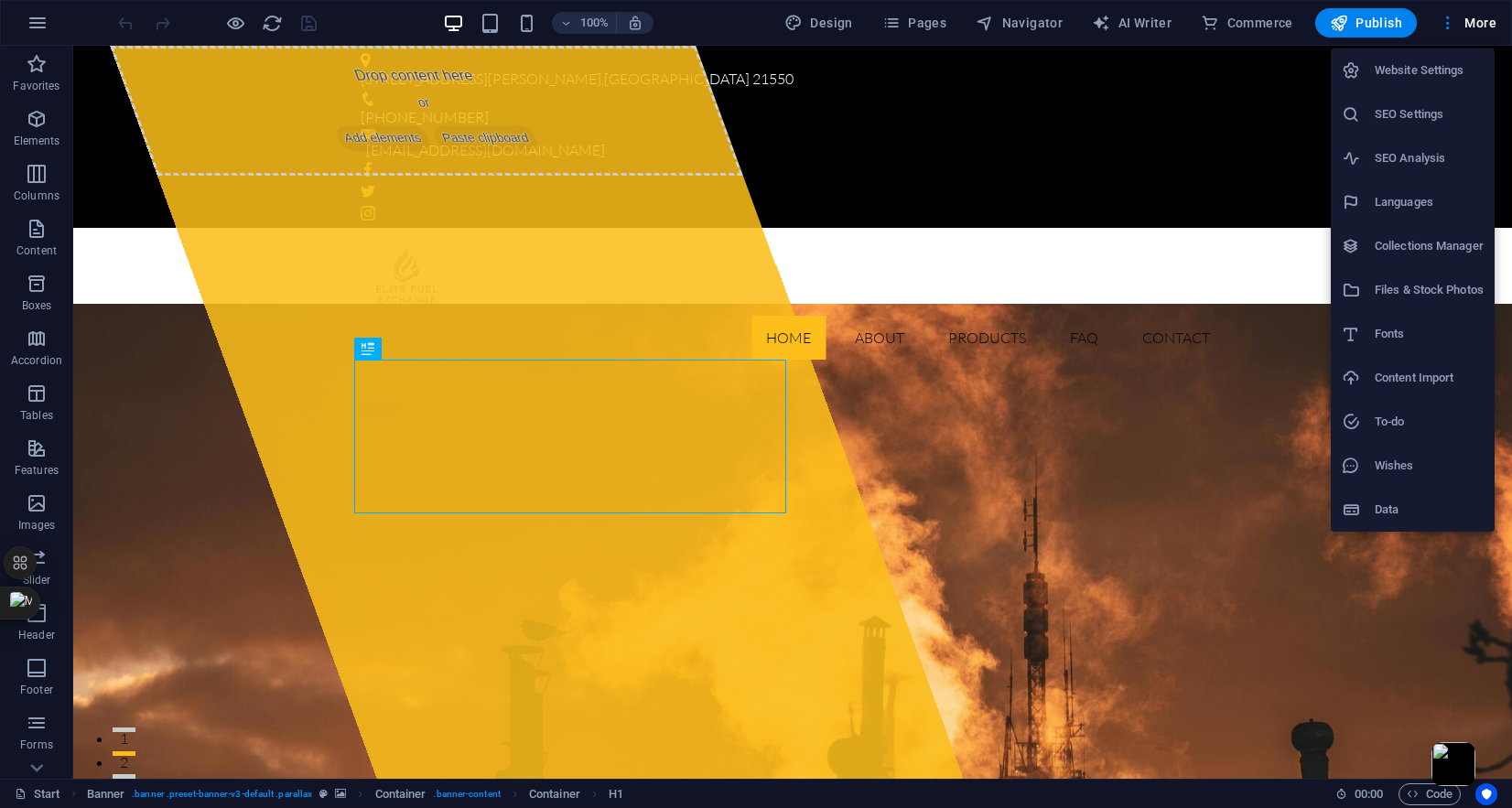
click at [1411, 104] on h6 "SEO Settings" at bounding box center [1429, 114] width 109 height 22
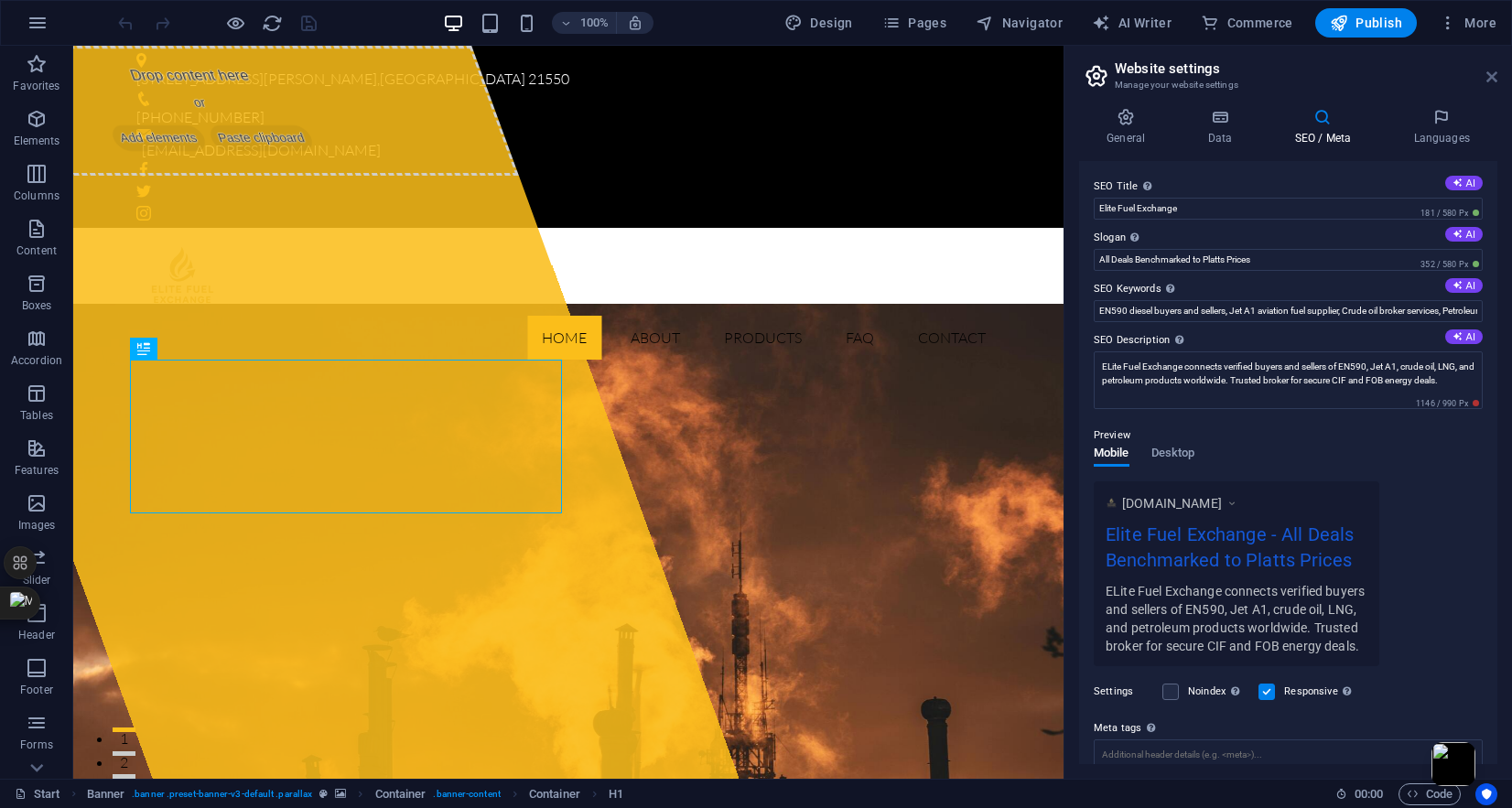
click at [1488, 75] on icon at bounding box center [1492, 77] width 11 height 15
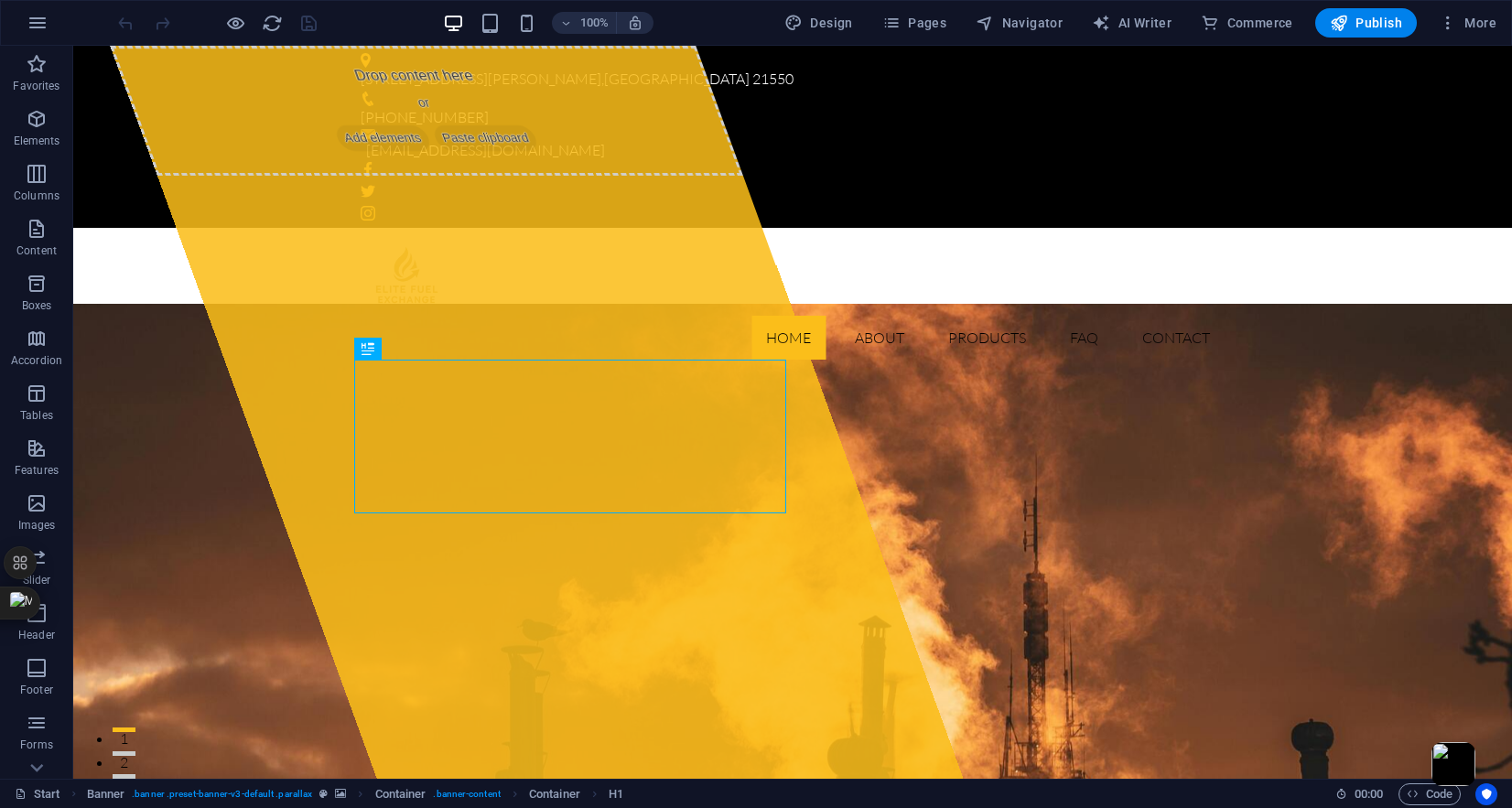
click at [504, 28] on div "100%" at bounding box center [547, 23] width 211 height 29
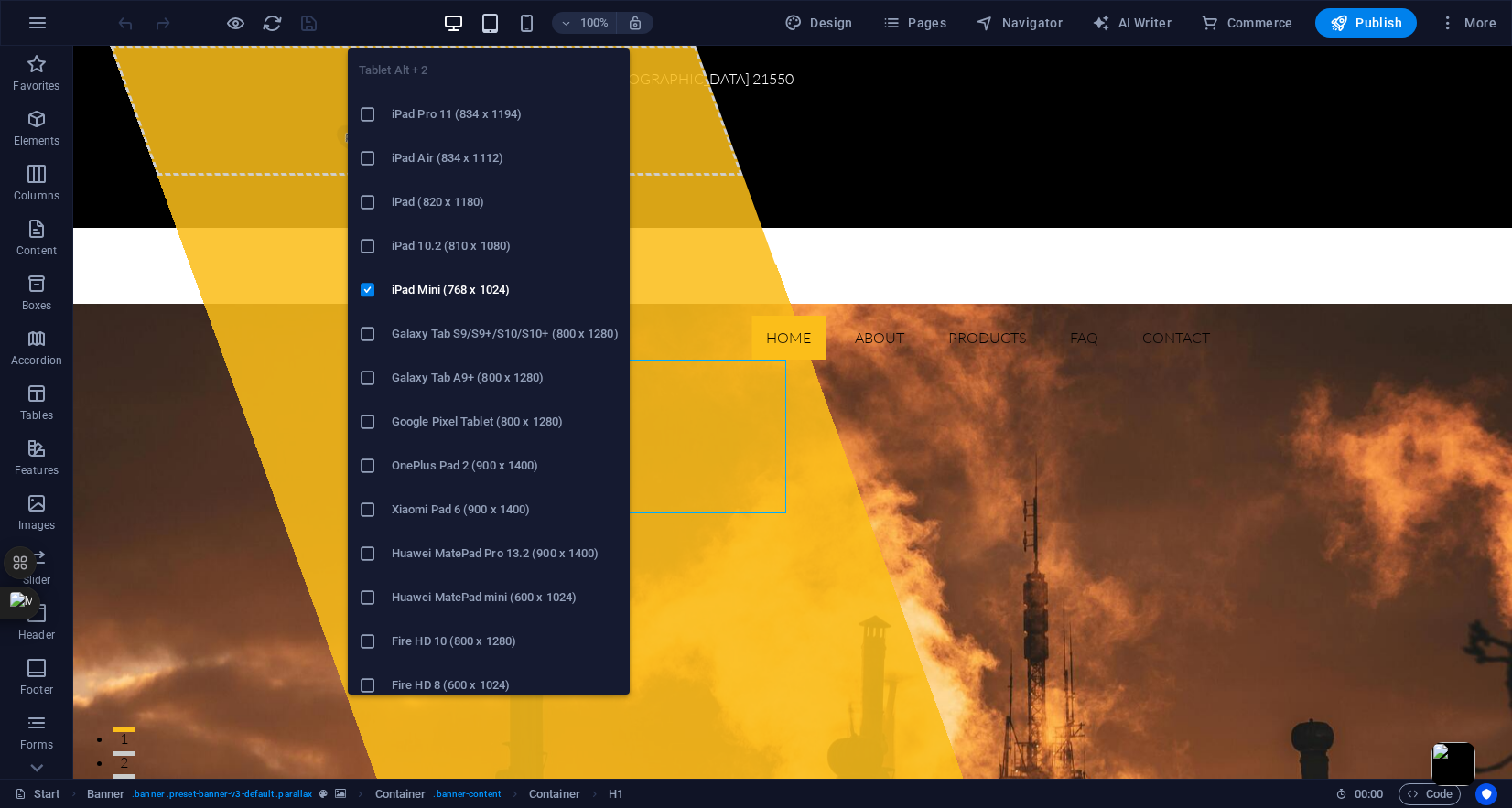
click at [491, 22] on icon "button" at bounding box center [490, 24] width 21 height 21
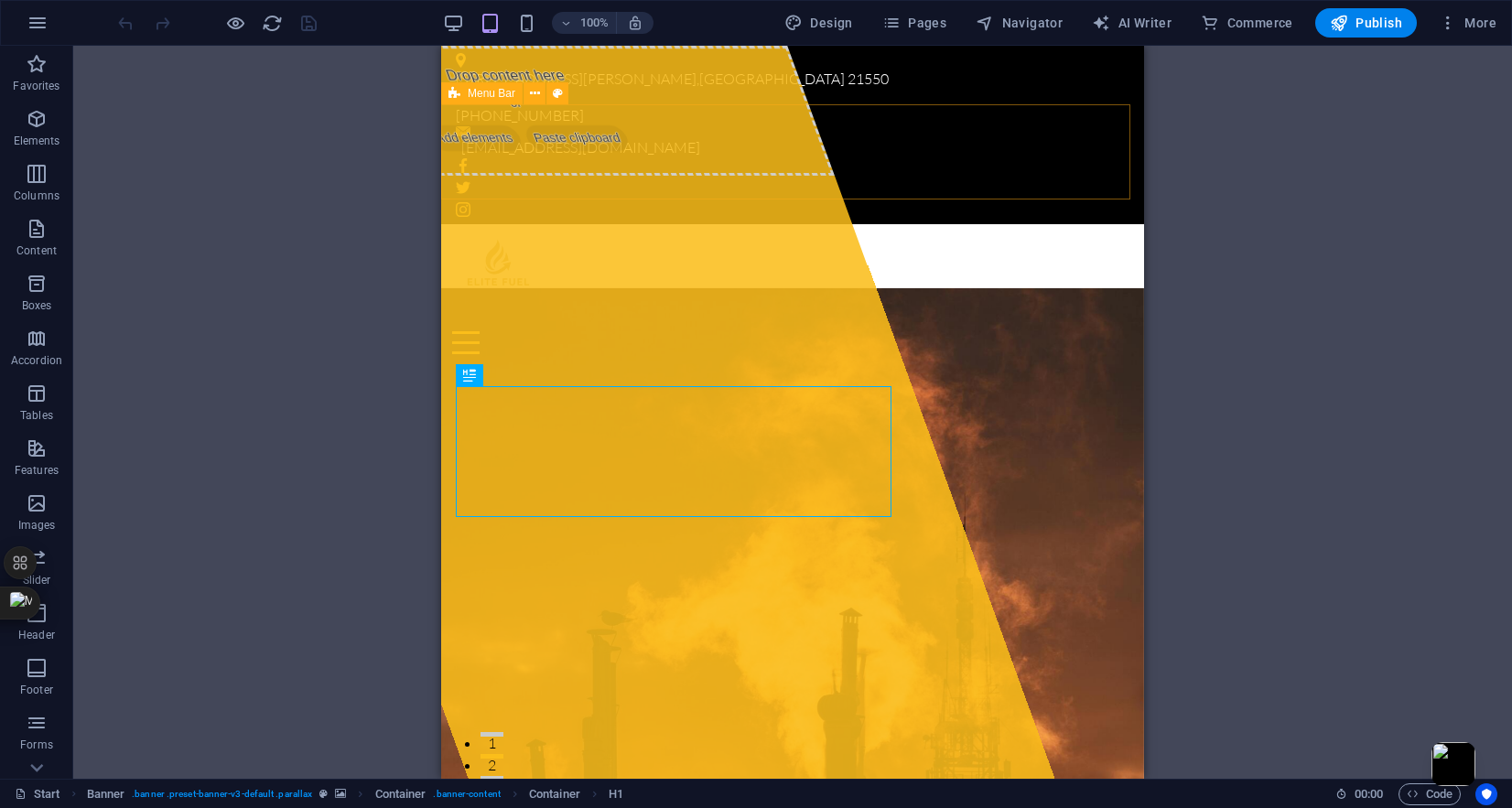
click at [499, 93] on span "Menu Bar" at bounding box center [492, 93] width 48 height 11
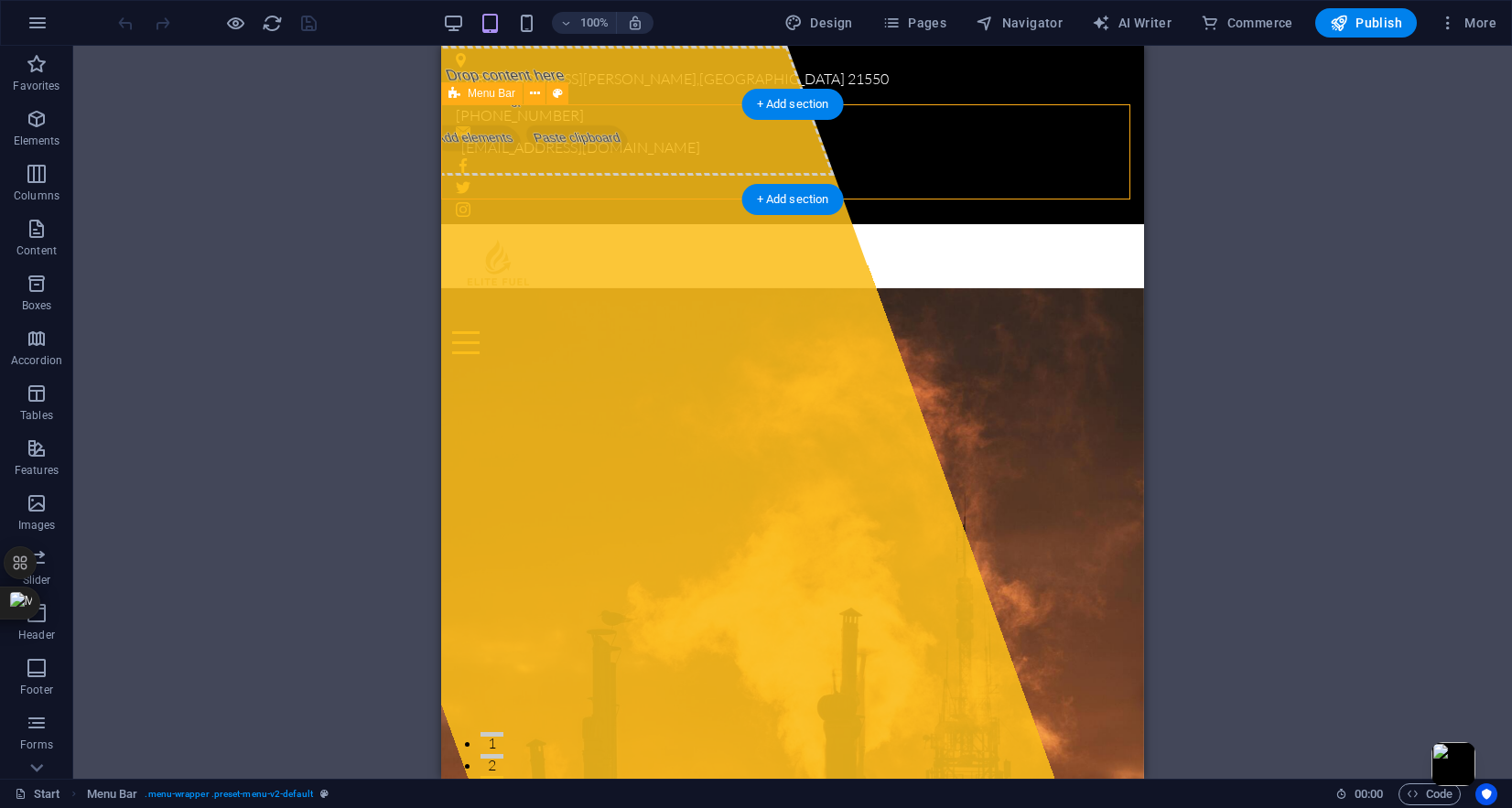
click at [695, 224] on div "Home About Products FAQ Contact" at bounding box center [792, 295] width 703 height 141
click at [530, 90] on icon at bounding box center [535, 93] width 10 height 19
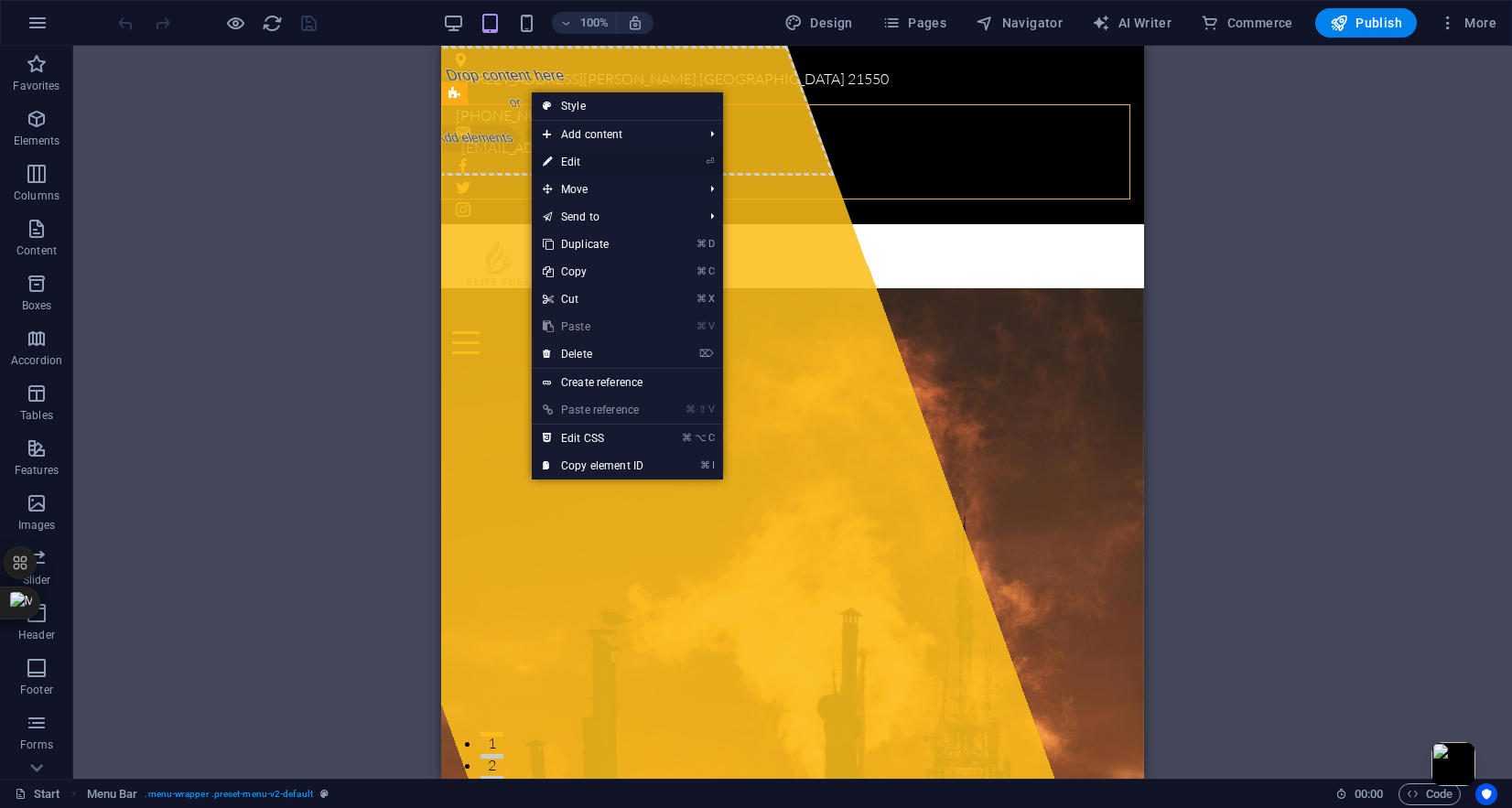
click at [586, 156] on link "⏎ Edit" at bounding box center [593, 161] width 122 height 27
select select "header"
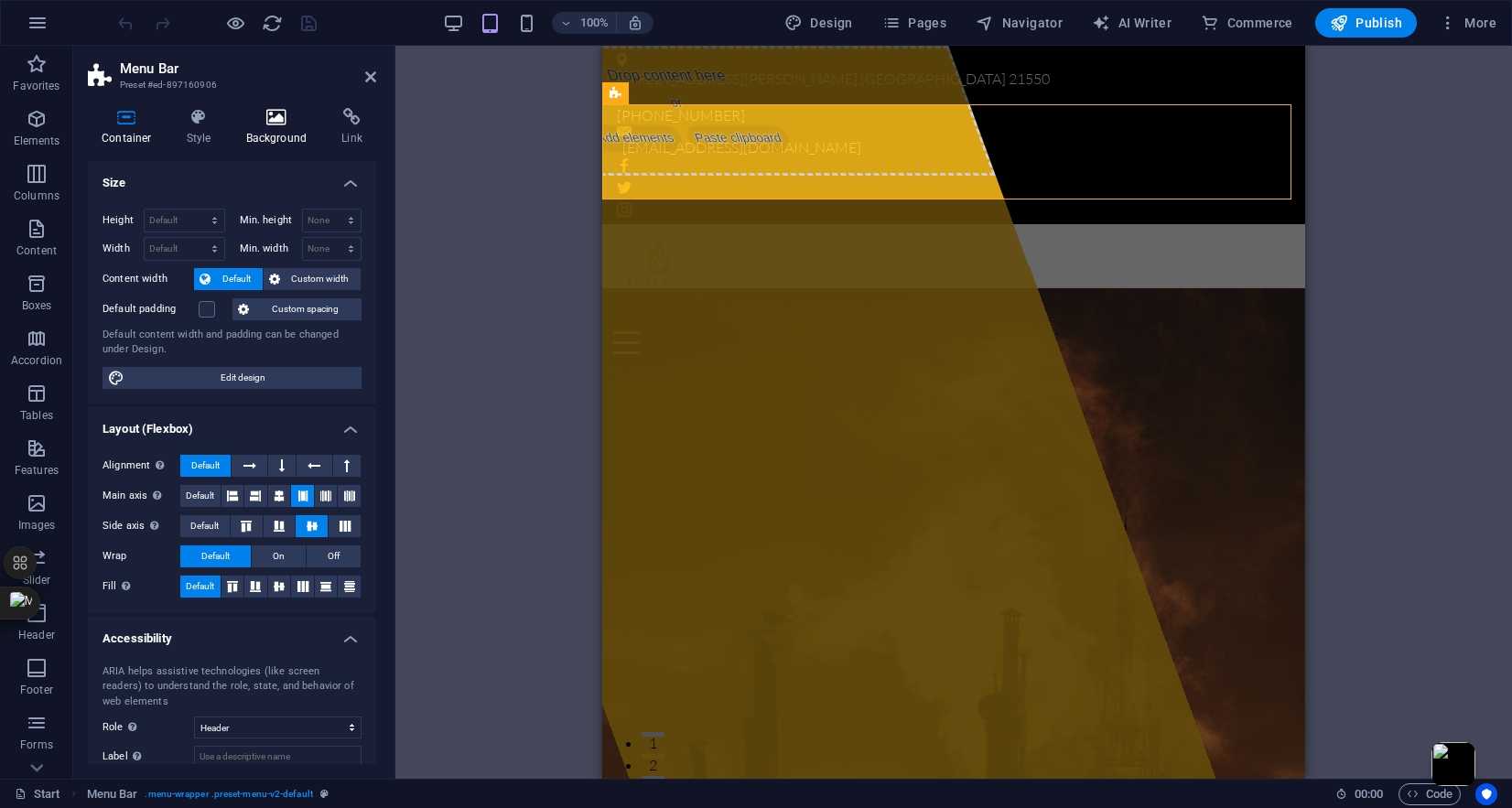
click at [289, 114] on icon at bounding box center [277, 117] width 89 height 18
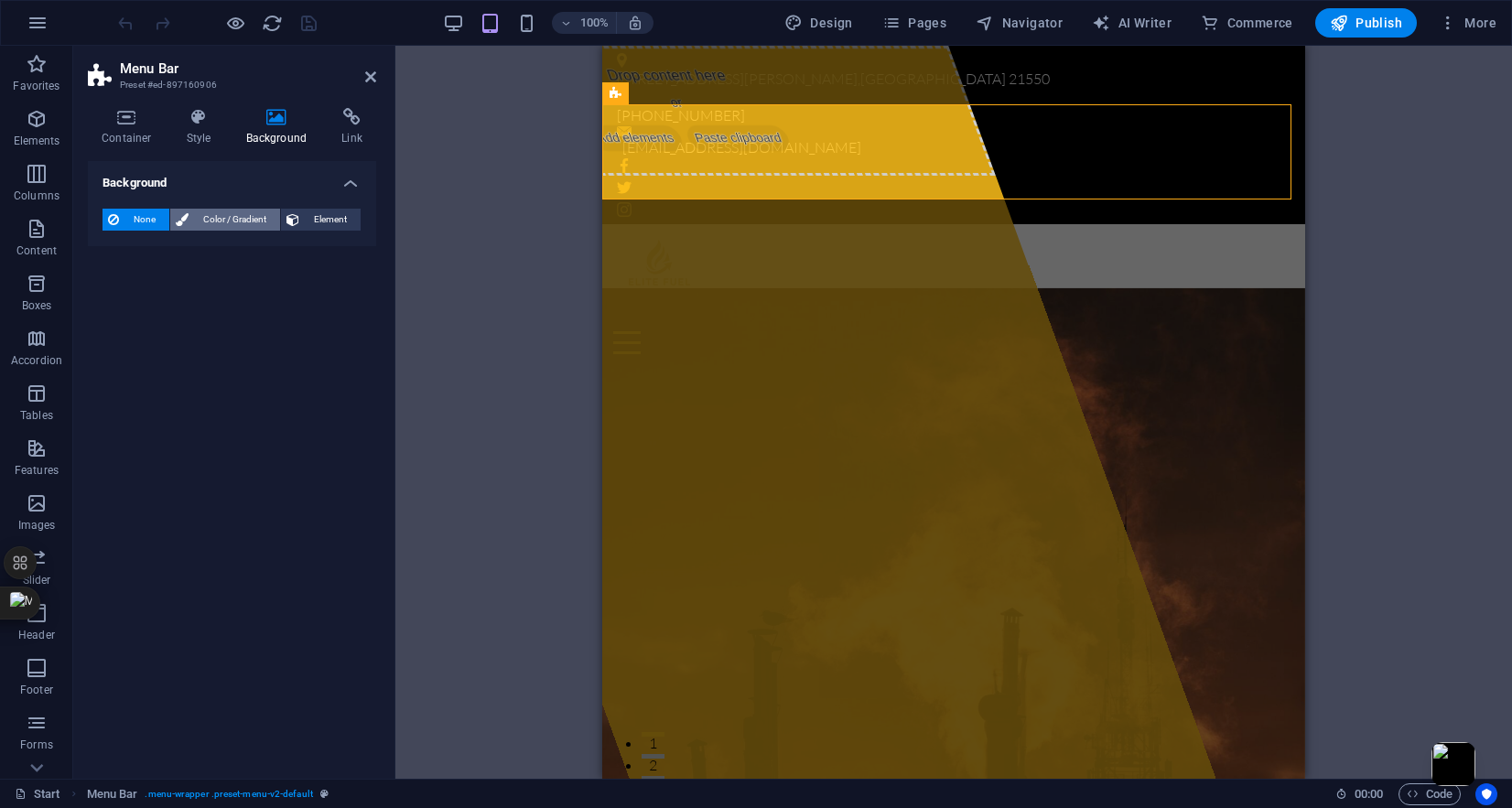
click at [248, 216] on span "Color / Gradient" at bounding box center [235, 219] width 81 height 22
click at [105, 293] on span at bounding box center [114, 292] width 20 height 20
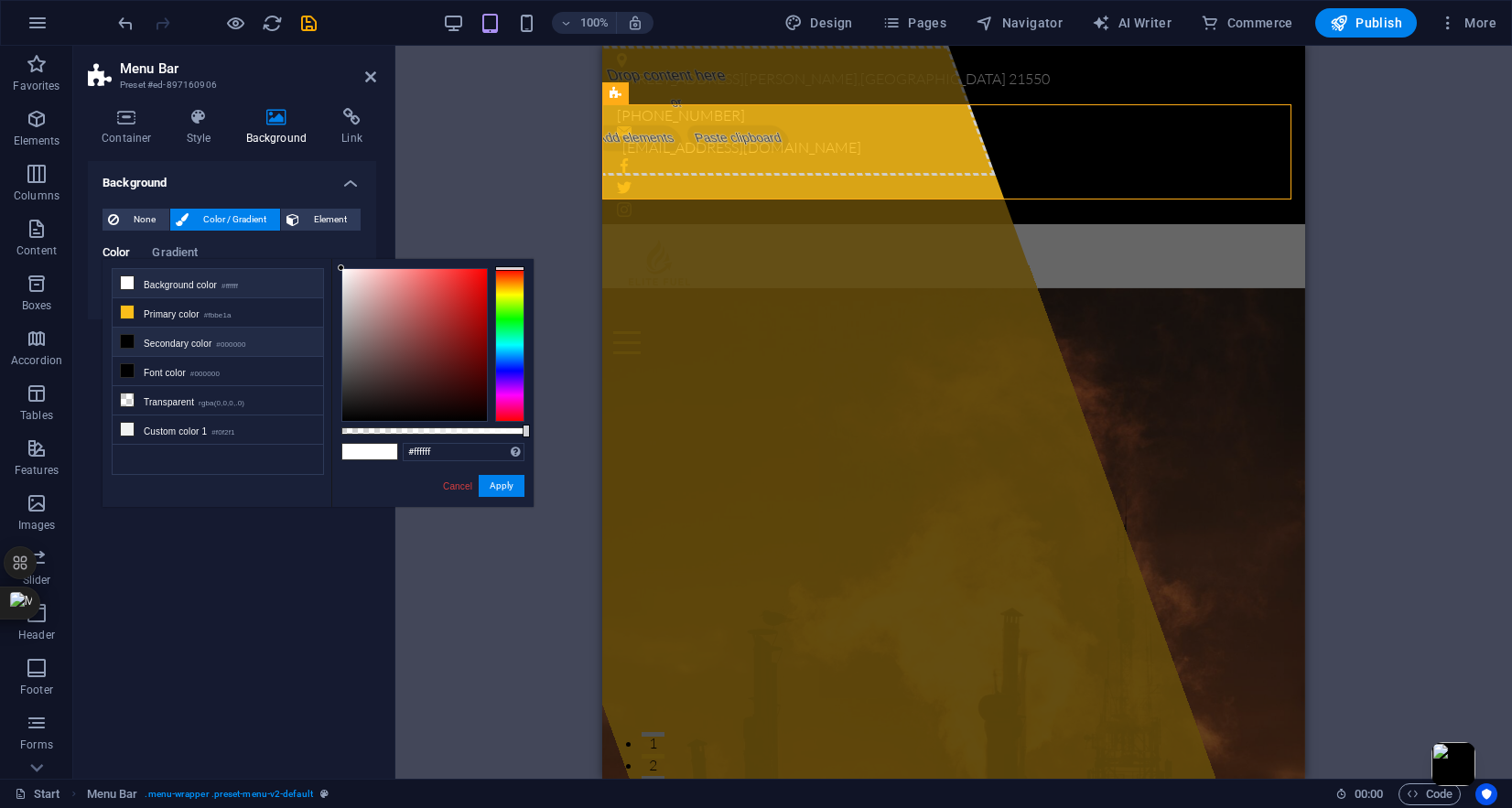
click at [127, 284] on icon at bounding box center [127, 283] width 13 height 13
click at [154, 439] on li "Custom color 1 #f0f2f1" at bounding box center [218, 429] width 210 height 29
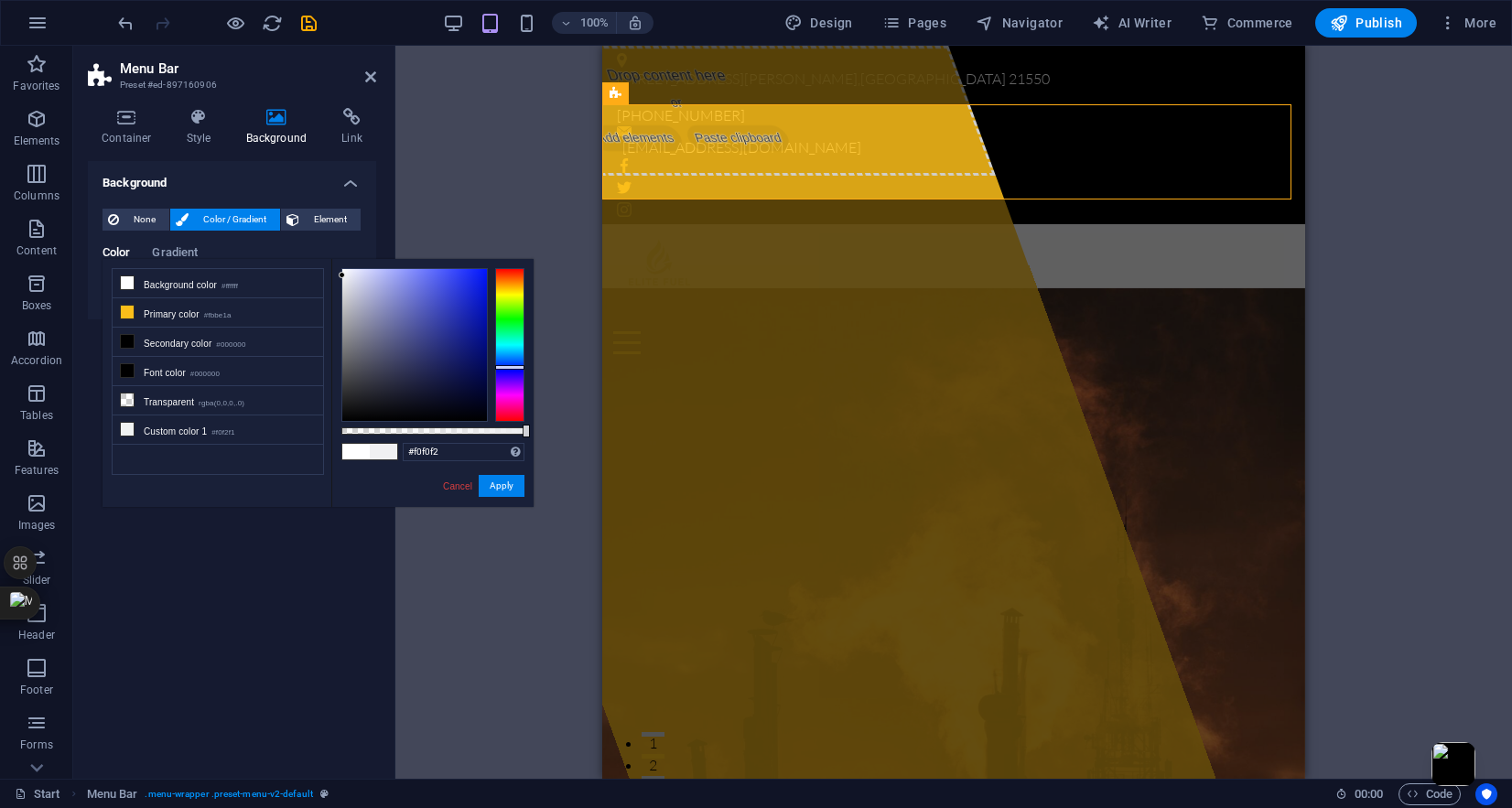
drag, startPoint x: 501, startPoint y: 329, endPoint x: 502, endPoint y: 367, distance: 38.0
click at [502, 367] on div at bounding box center [510, 367] width 29 height 5
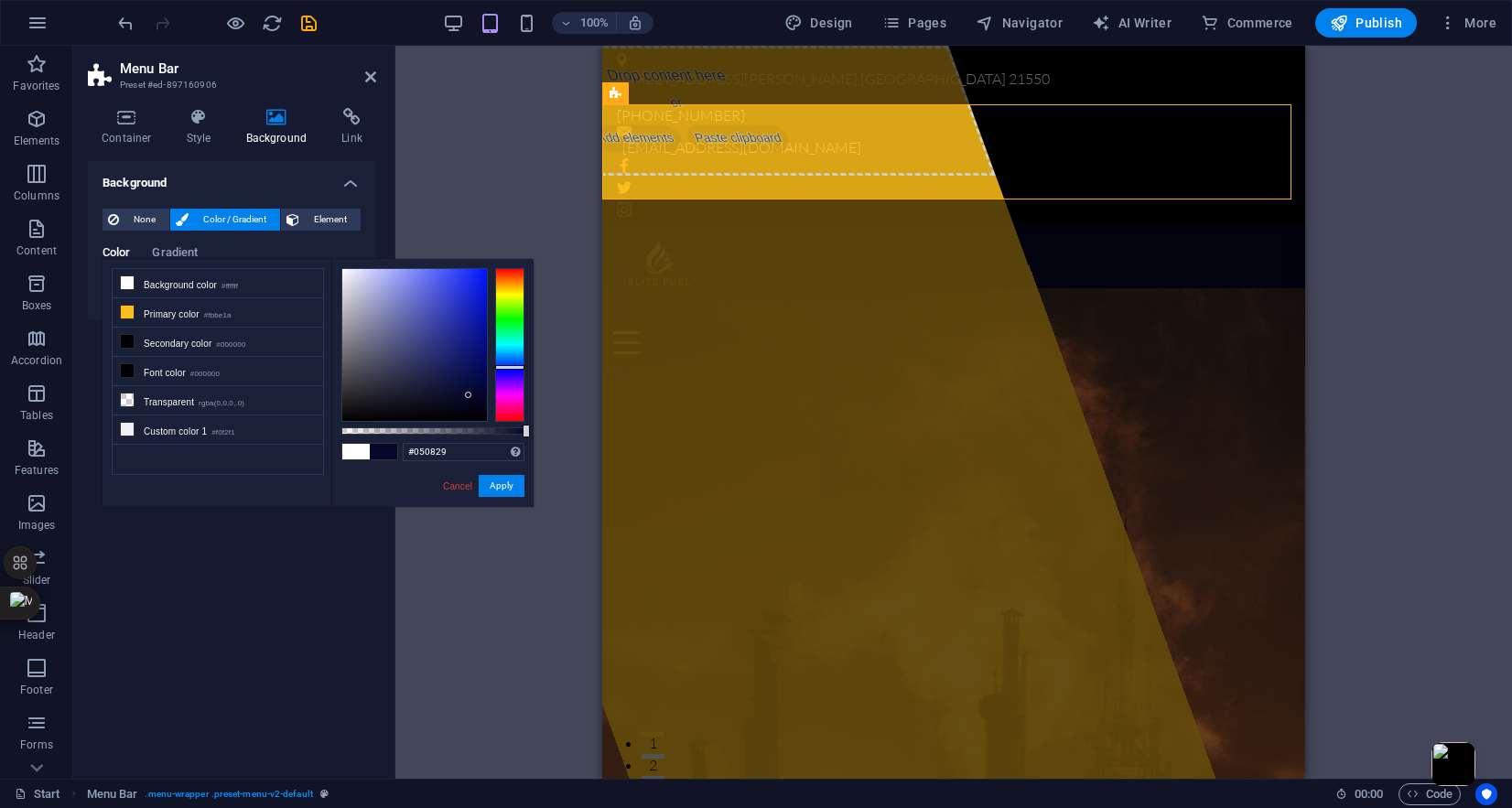
type input "#05082a"
drag, startPoint x: 401, startPoint y: 343, endPoint x: 468, endPoint y: 395, distance: 84.8
click at [468, 395] on div at bounding box center [415, 345] width 145 height 152
click at [494, 479] on button "Apply" at bounding box center [501, 485] width 46 height 22
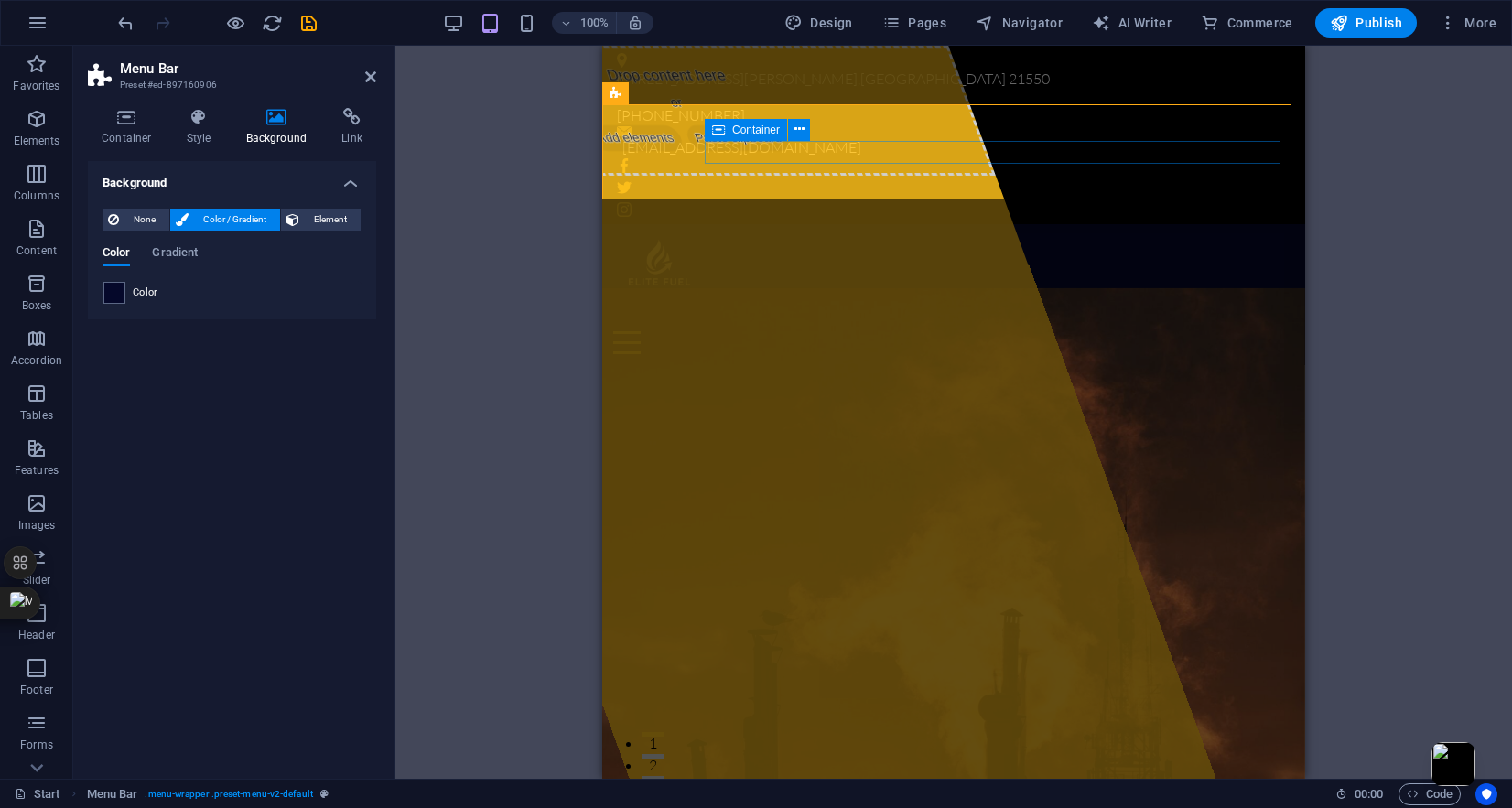
click at [1183, 308] on div at bounding box center [953, 331] width 681 height 46
click at [794, 127] on icon at bounding box center [799, 129] width 10 height 19
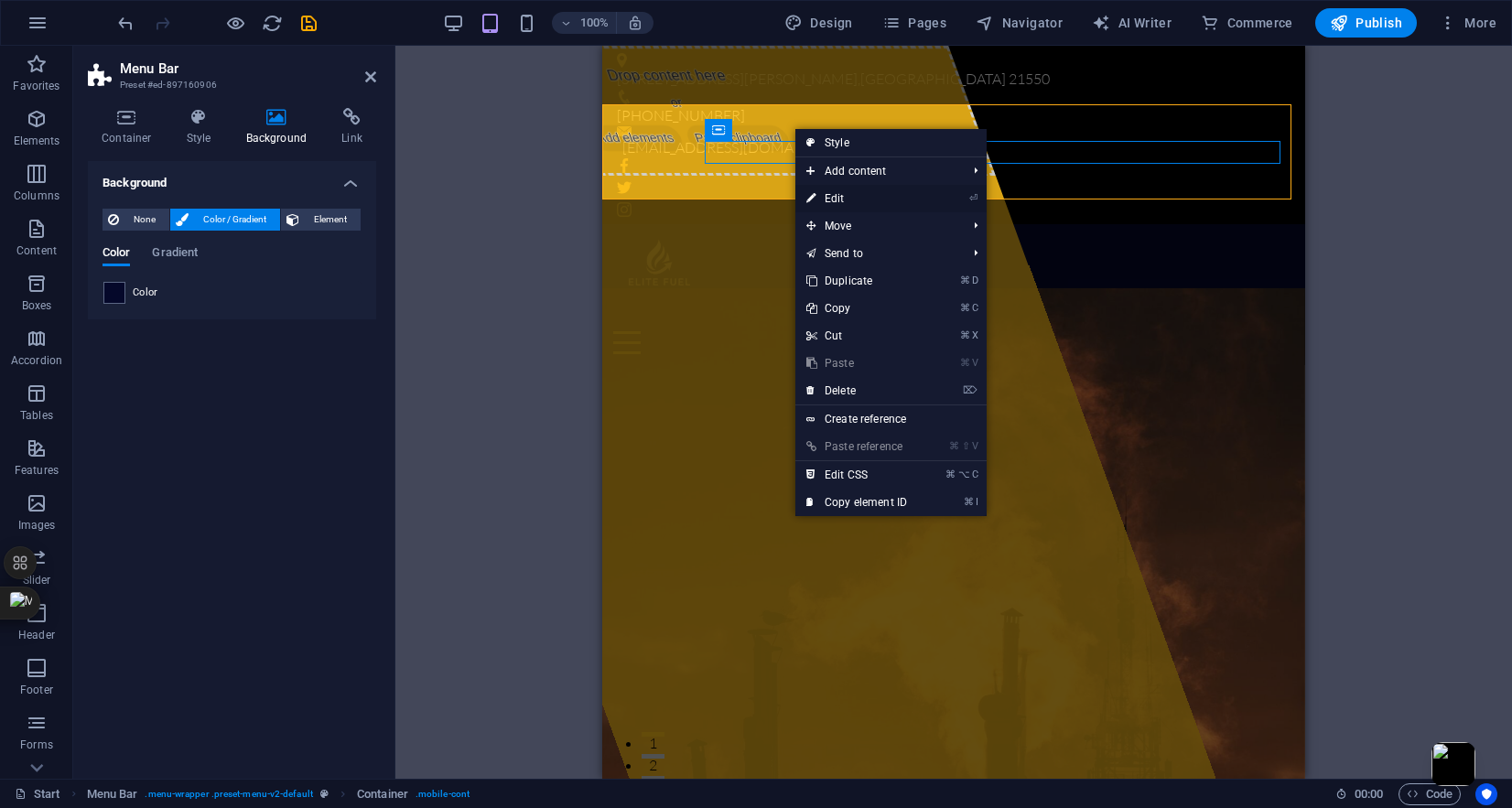
click at [825, 202] on link "⏎ Edit" at bounding box center [856, 198] width 122 height 27
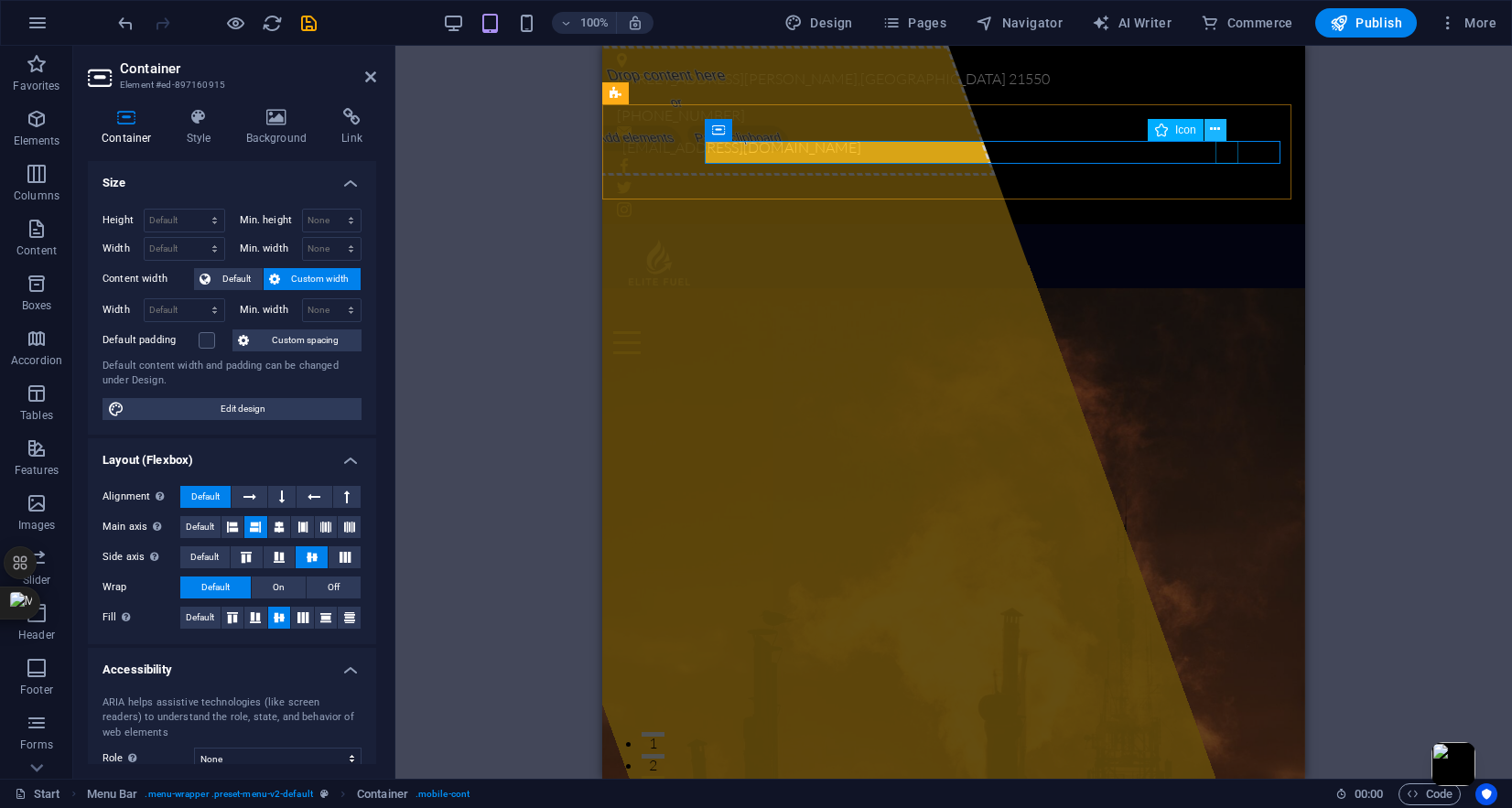
click at [1212, 123] on icon at bounding box center [1215, 129] width 10 height 19
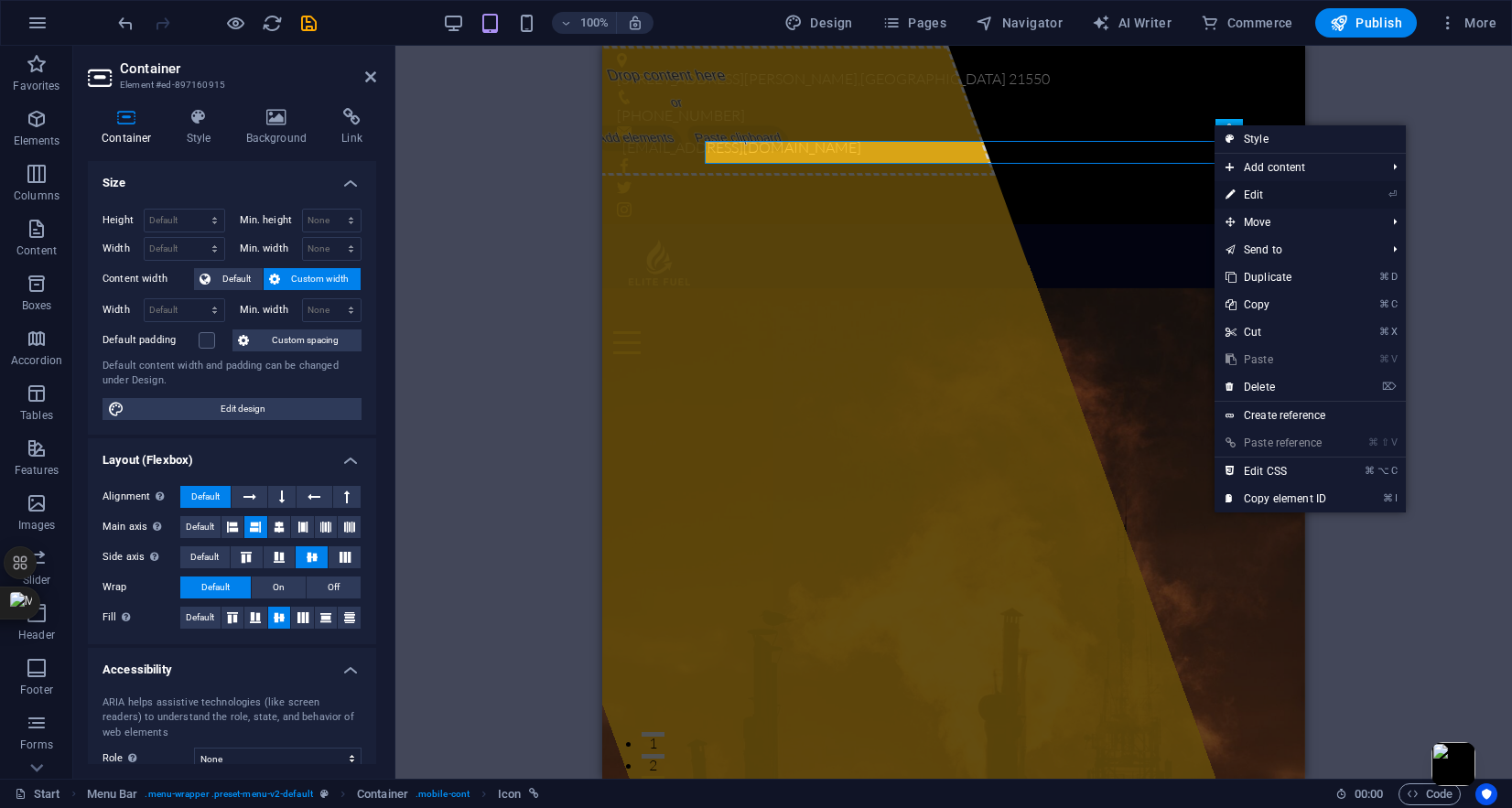
drag, startPoint x: 1244, startPoint y: 197, endPoint x: 635, endPoint y: 119, distance: 614.0
click at [1244, 197] on link "⏎ Edit" at bounding box center [1276, 194] width 122 height 27
select select "xMidYMid"
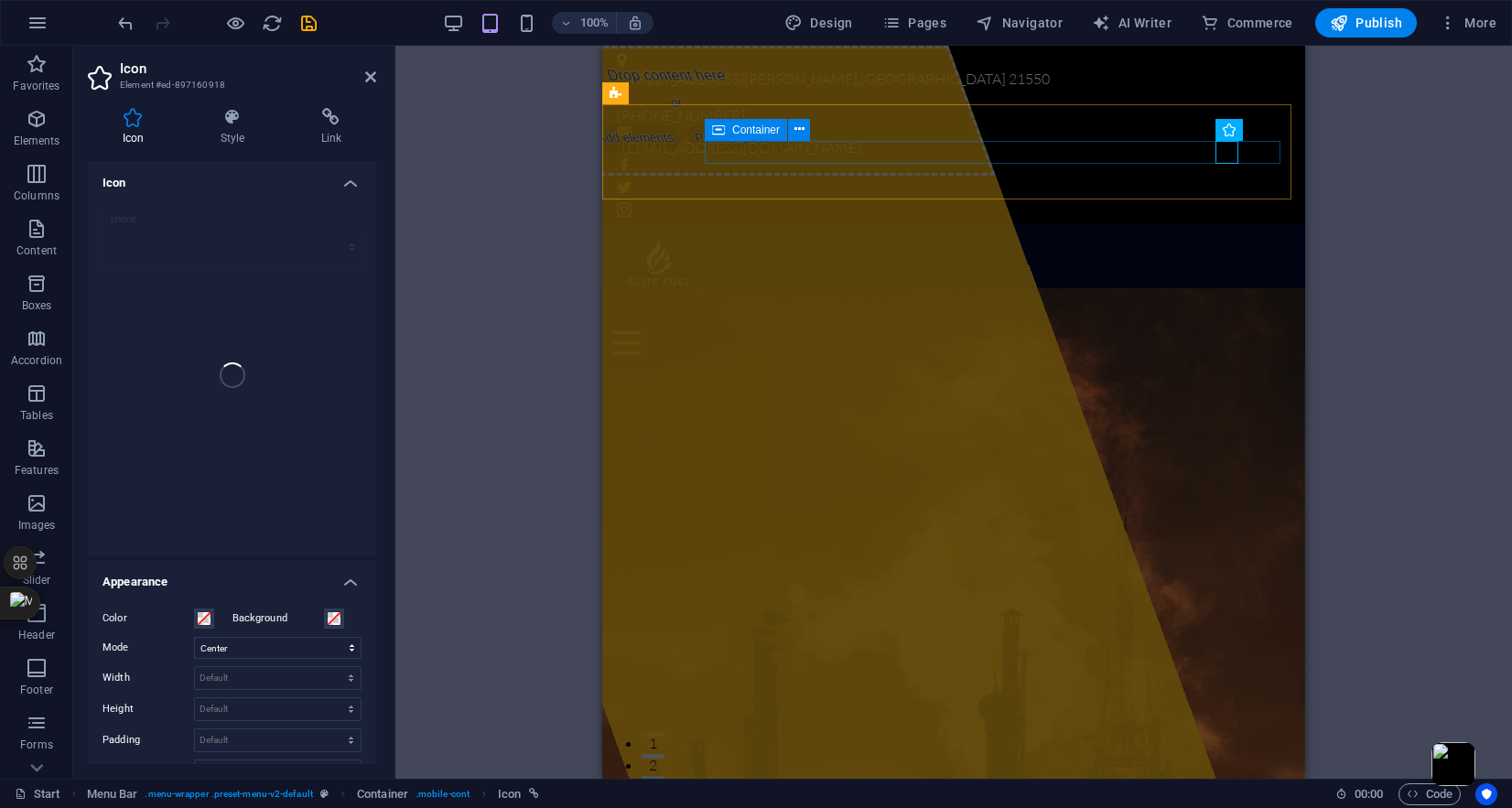
click at [1182, 308] on div at bounding box center [953, 331] width 681 height 46
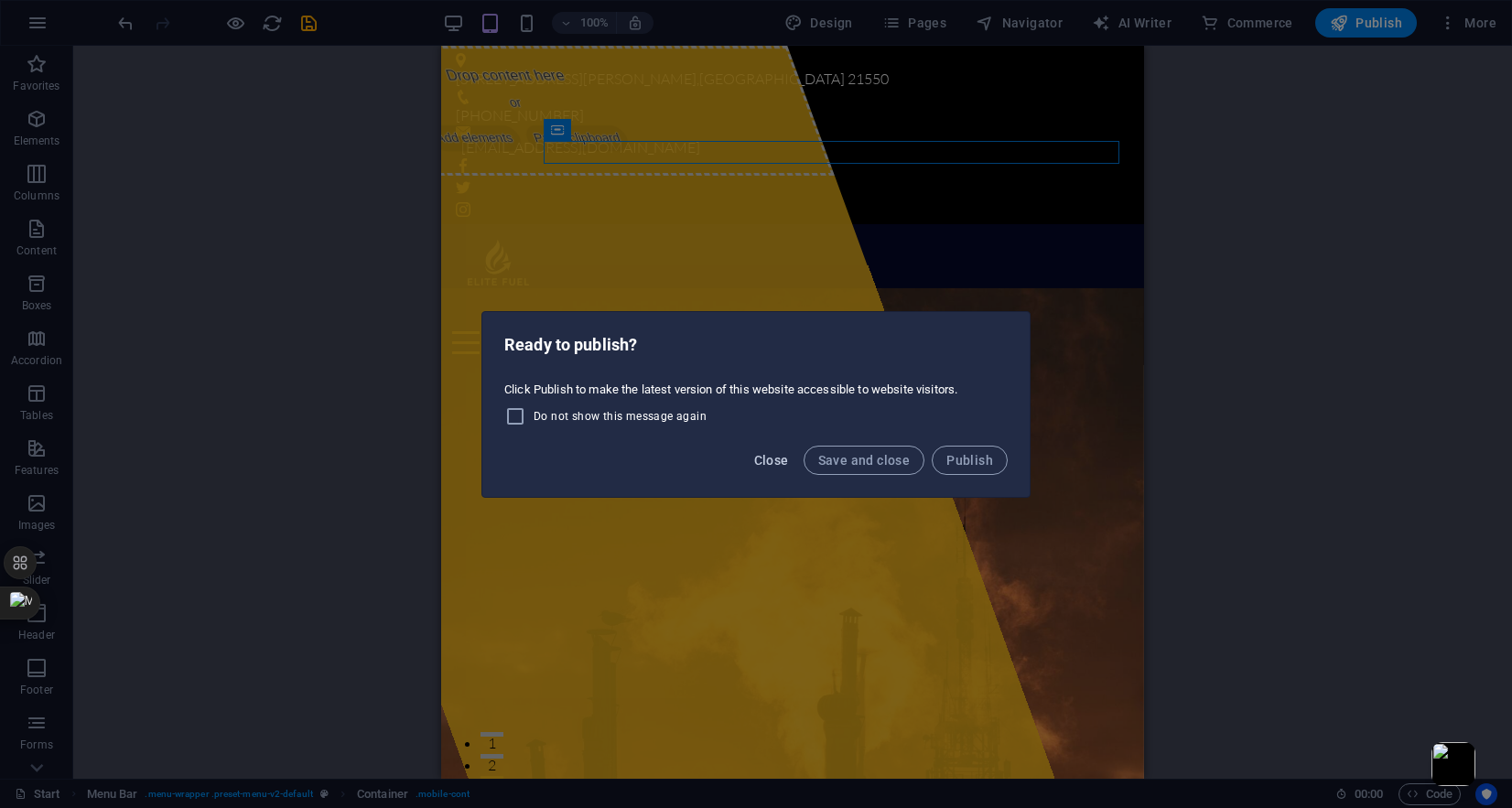
click at [785, 464] on span "Close" at bounding box center [772, 461] width 35 height 15
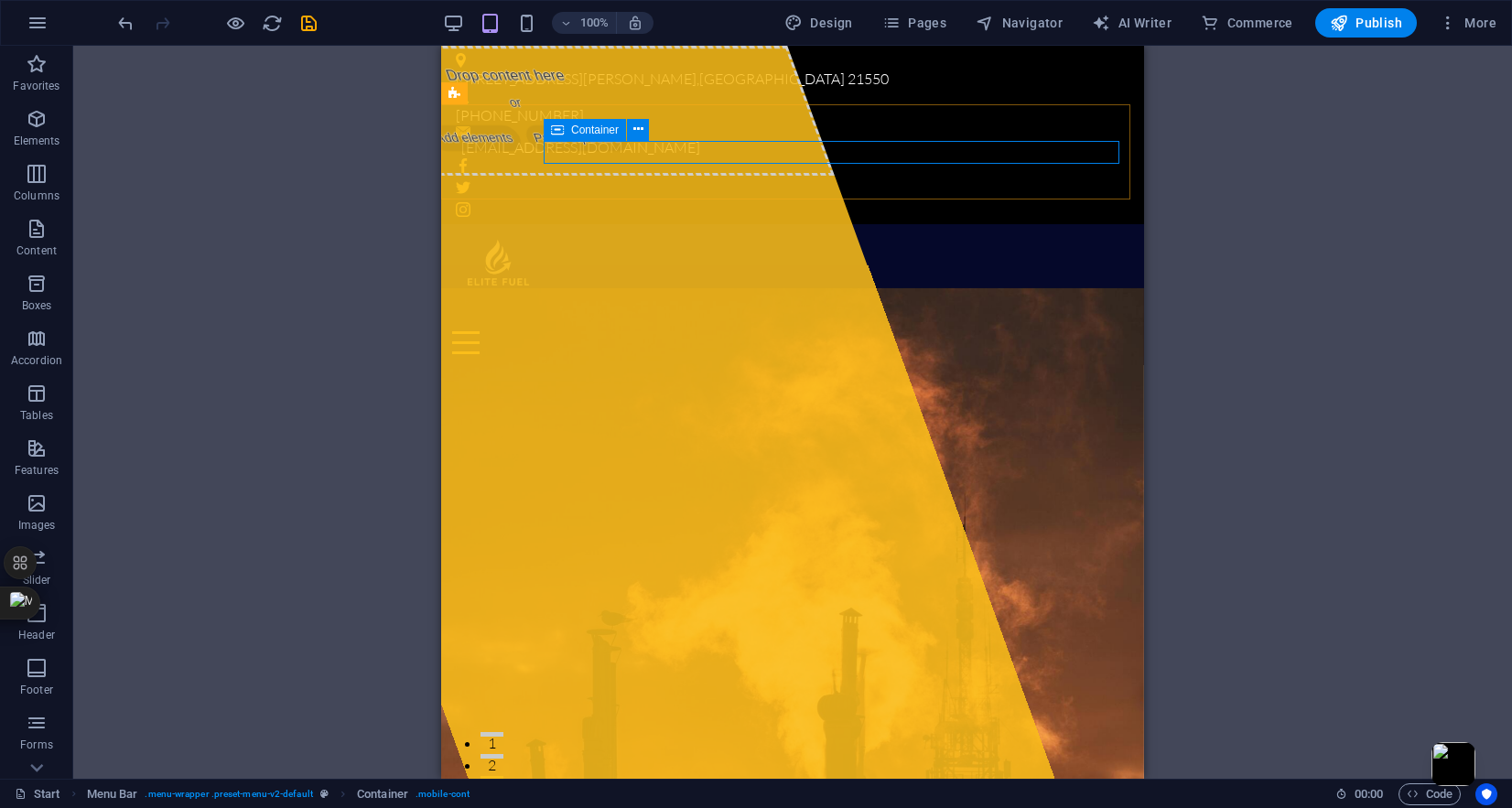
click at [595, 130] on span "Container" at bounding box center [594, 130] width 48 height 11
click at [633, 126] on icon at bounding box center [638, 129] width 10 height 19
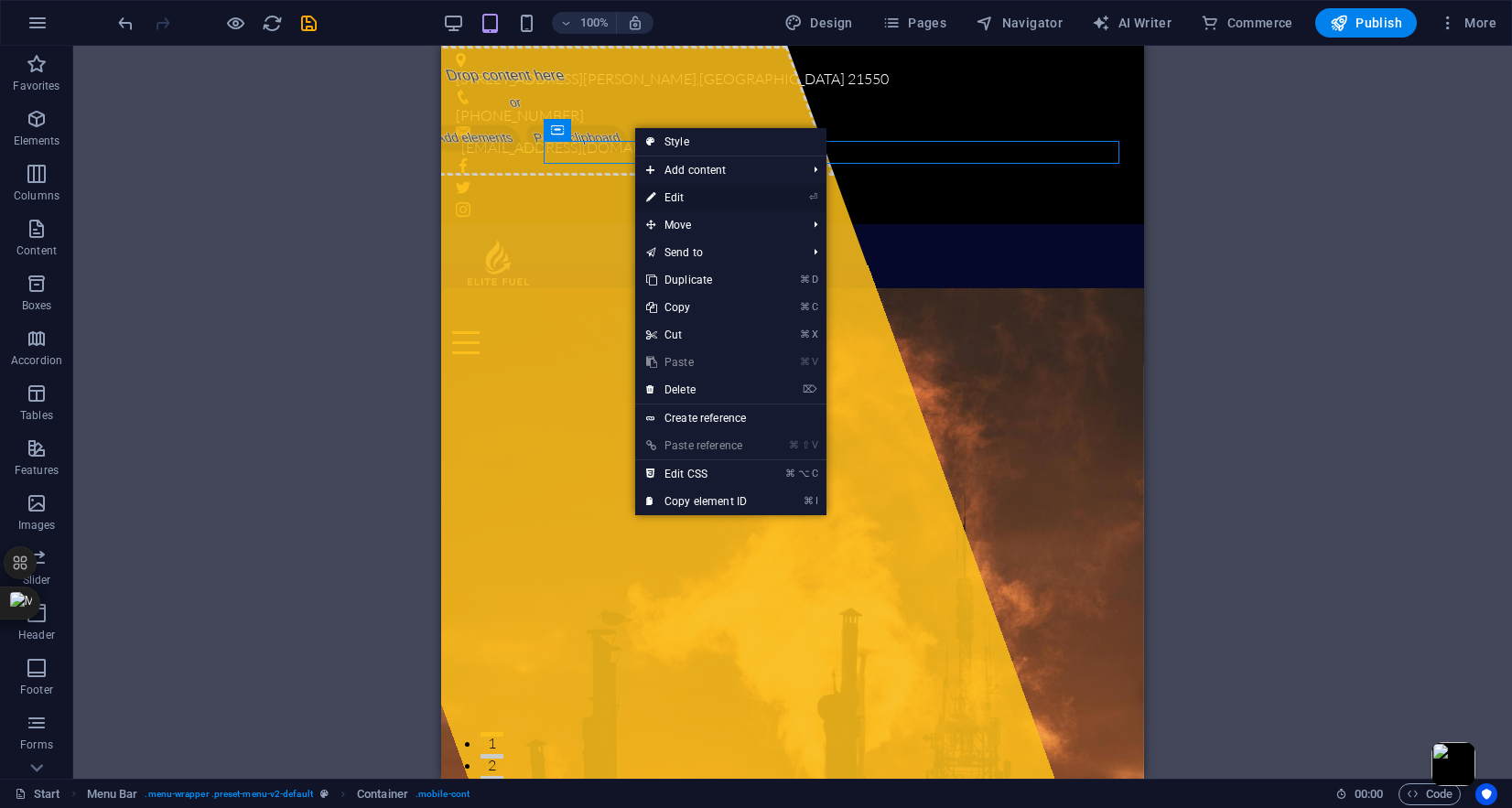
click at [673, 195] on link "⏎ Edit" at bounding box center [696, 197] width 122 height 27
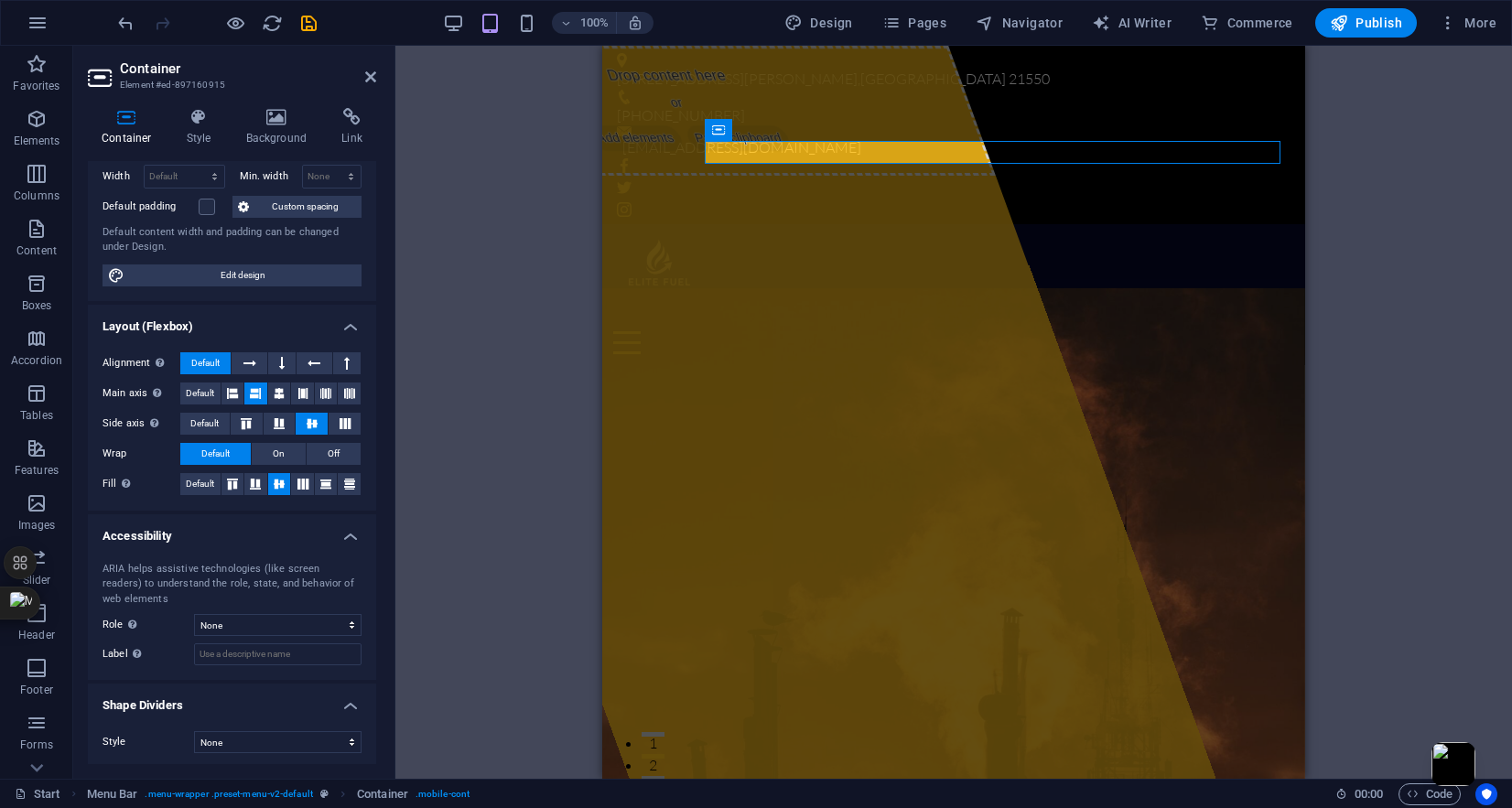
scroll to position [137, 0]
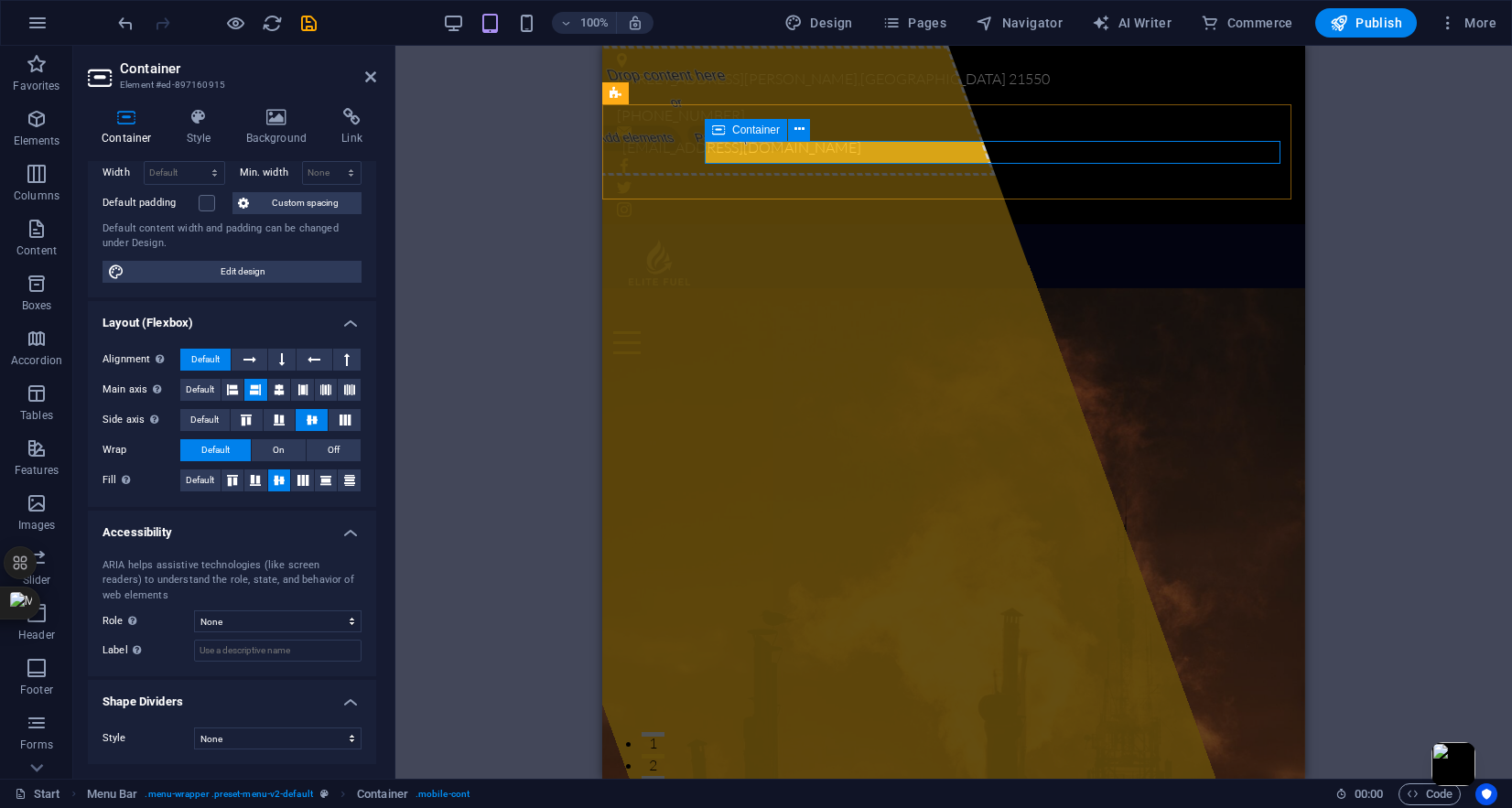
click at [1140, 308] on div at bounding box center [953, 331] width 681 height 46
click at [373, 77] on icon at bounding box center [371, 77] width 11 height 15
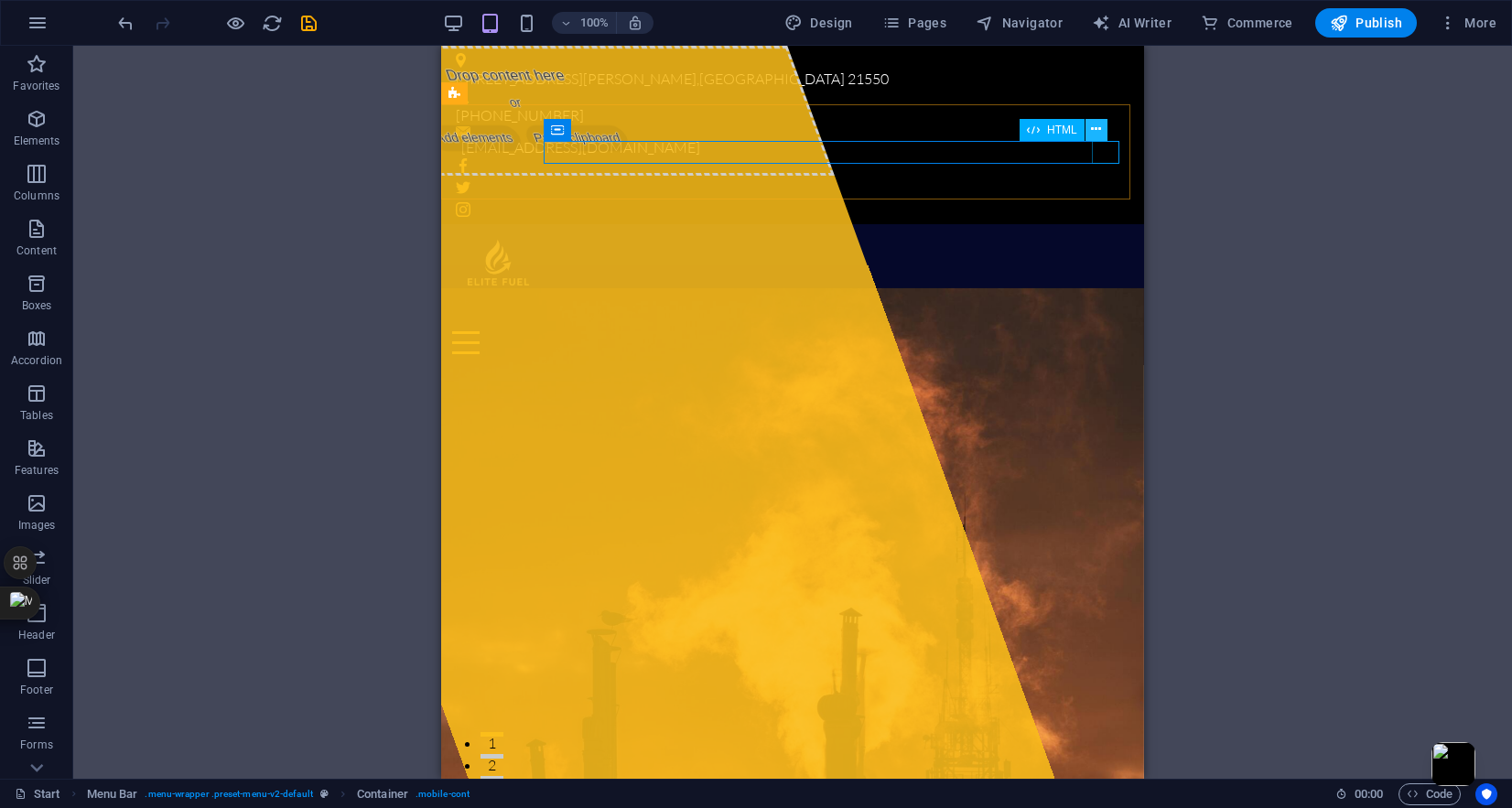
click at [1100, 132] on icon at bounding box center [1096, 129] width 10 height 19
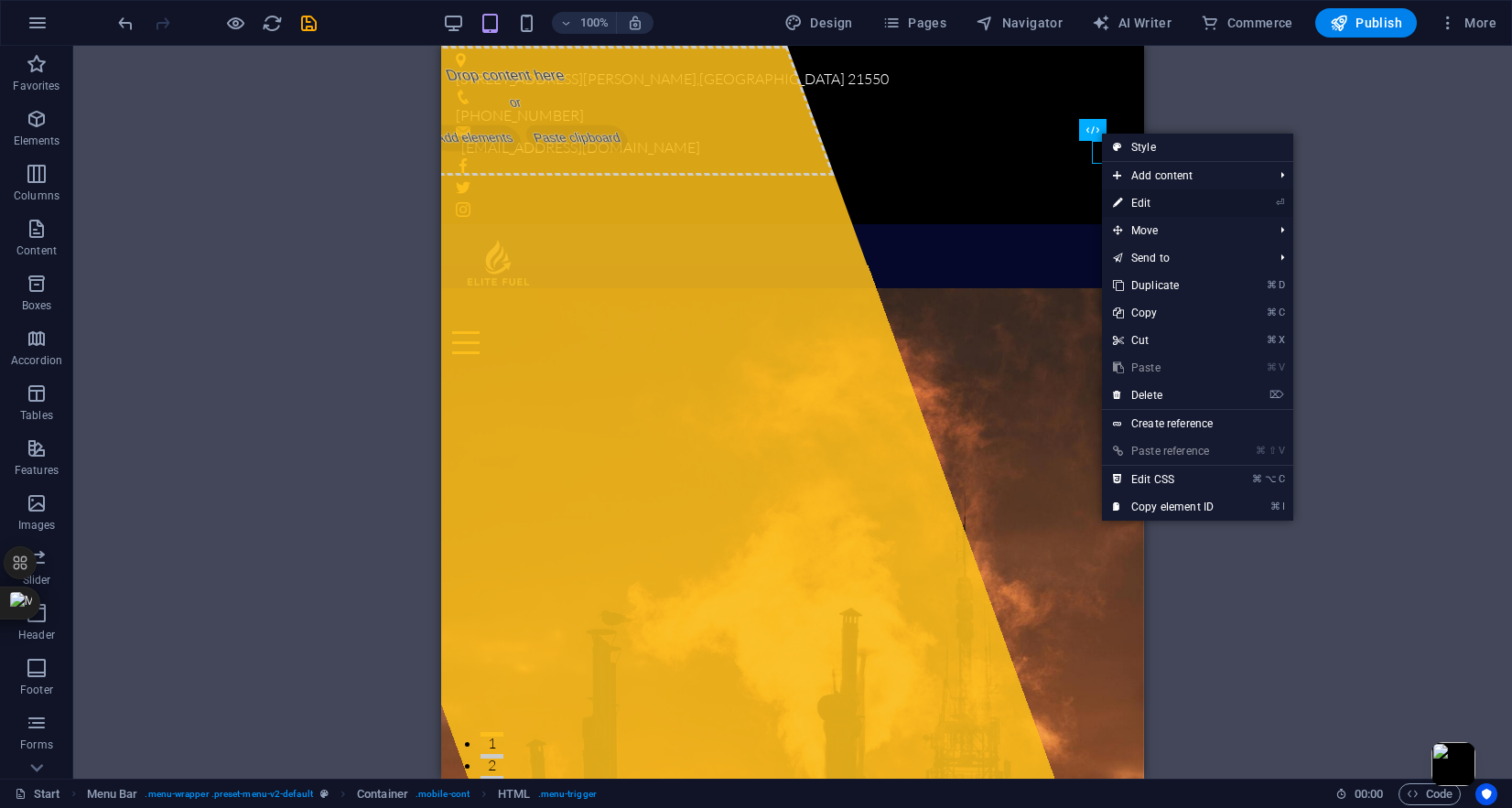
click at [1138, 200] on link "⏎ Edit" at bounding box center [1163, 202] width 122 height 27
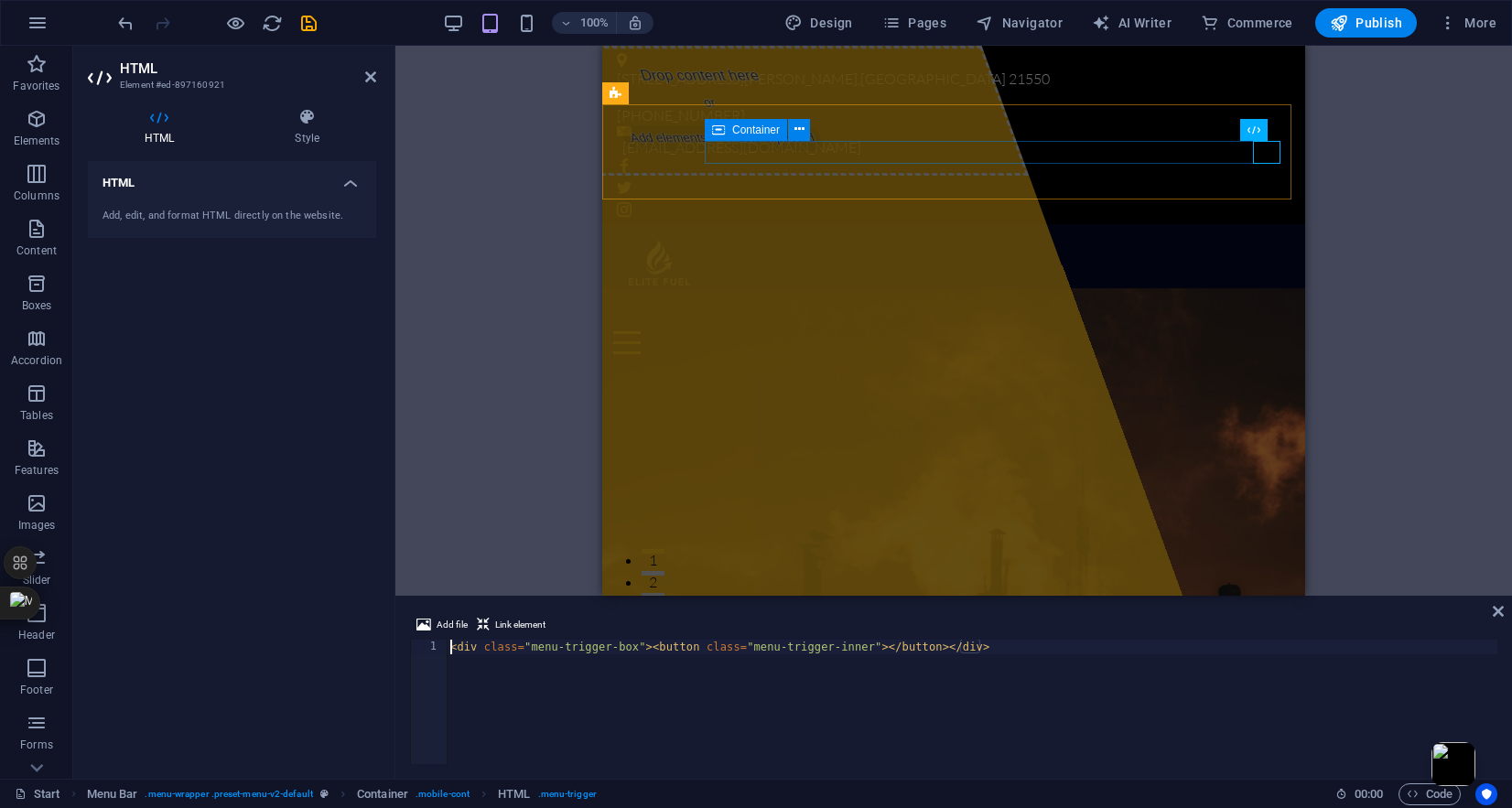
click at [1192, 308] on div at bounding box center [953, 331] width 681 height 46
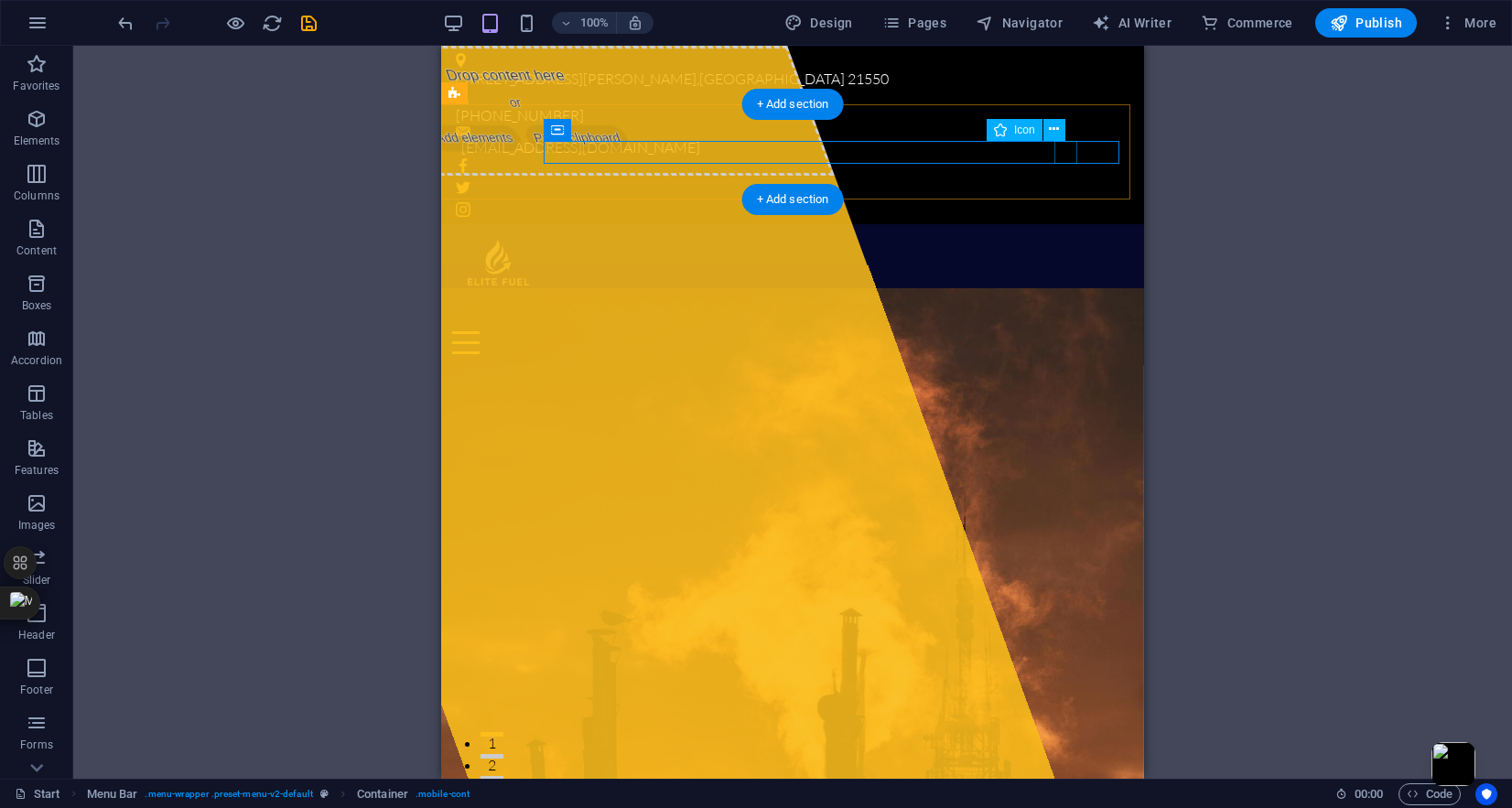
click at [1063, 308] on figure at bounding box center [785, 319] width 666 height 23
select select "xMidYMid"
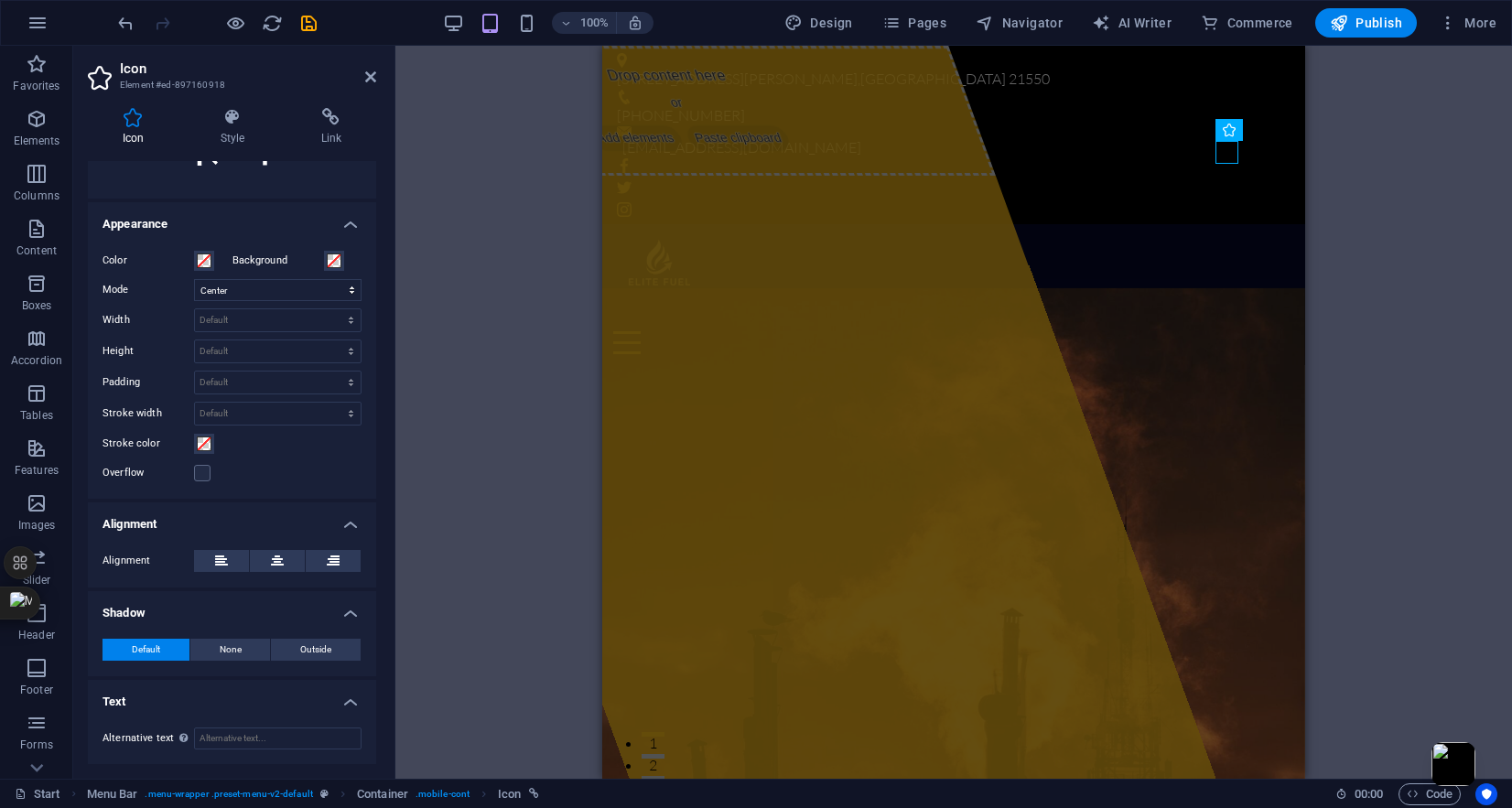
scroll to position [0, 0]
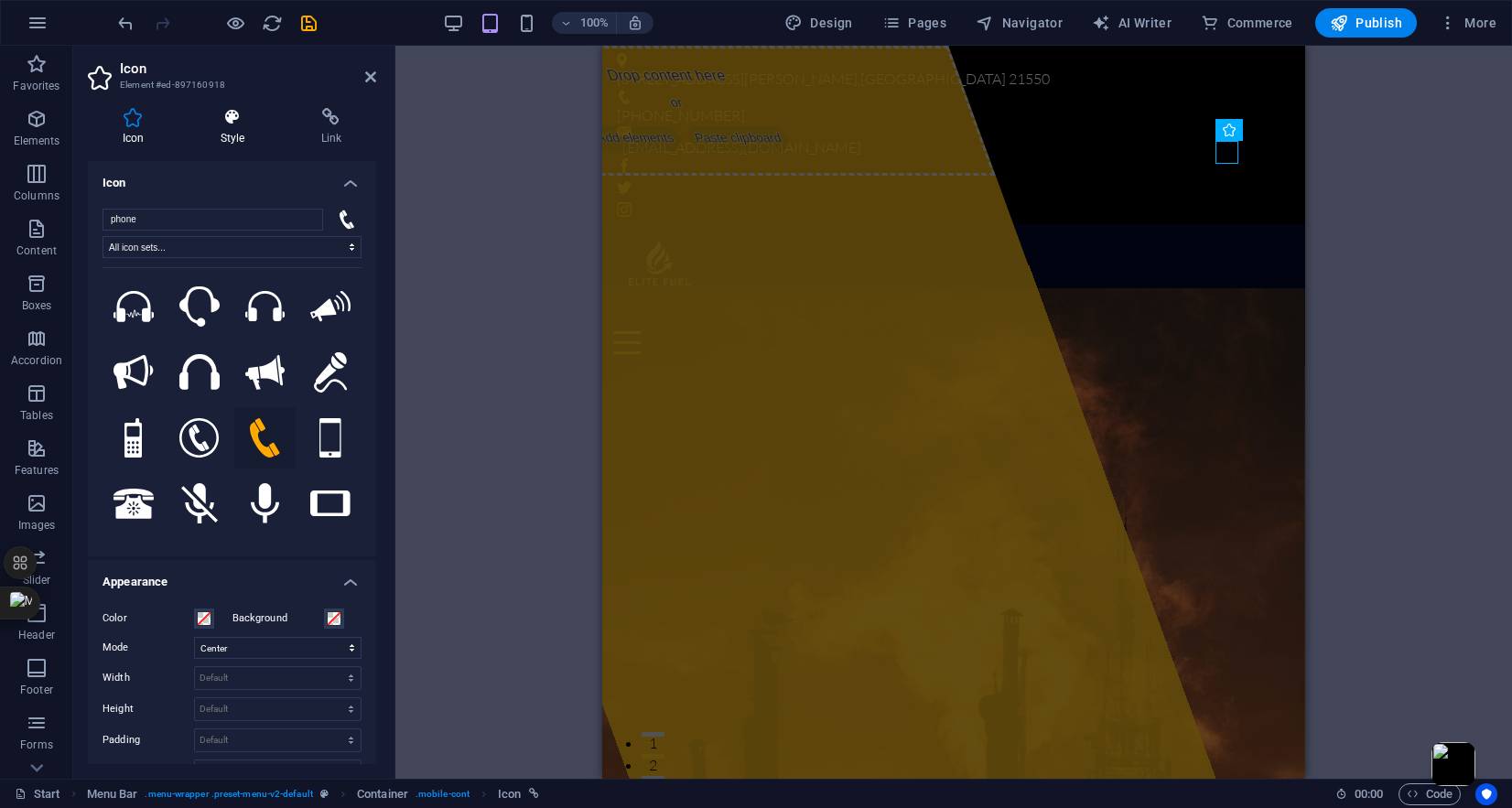
click at [229, 118] on icon at bounding box center [232, 117] width 93 height 18
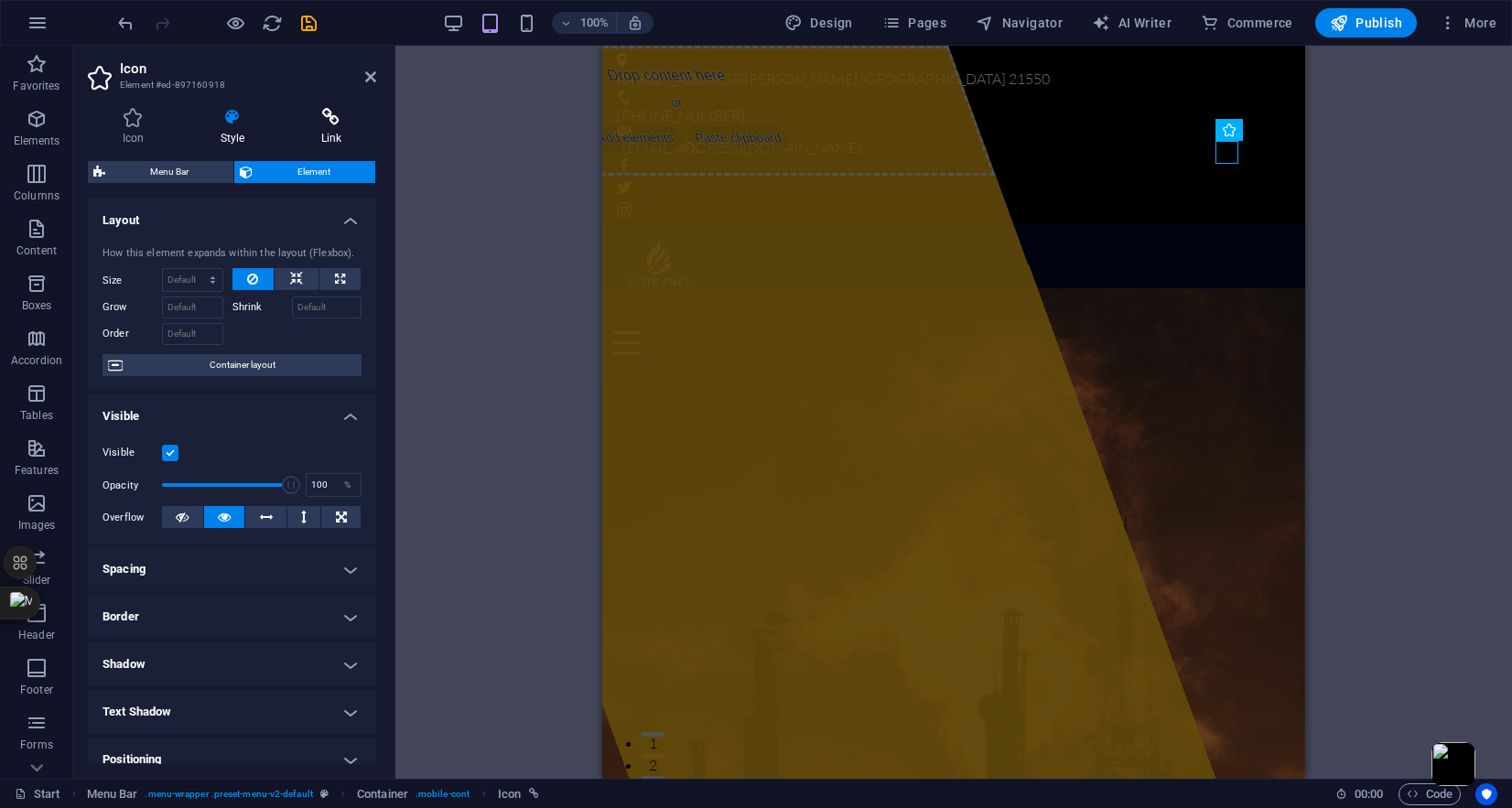
click at [313, 119] on icon at bounding box center [331, 117] width 89 height 18
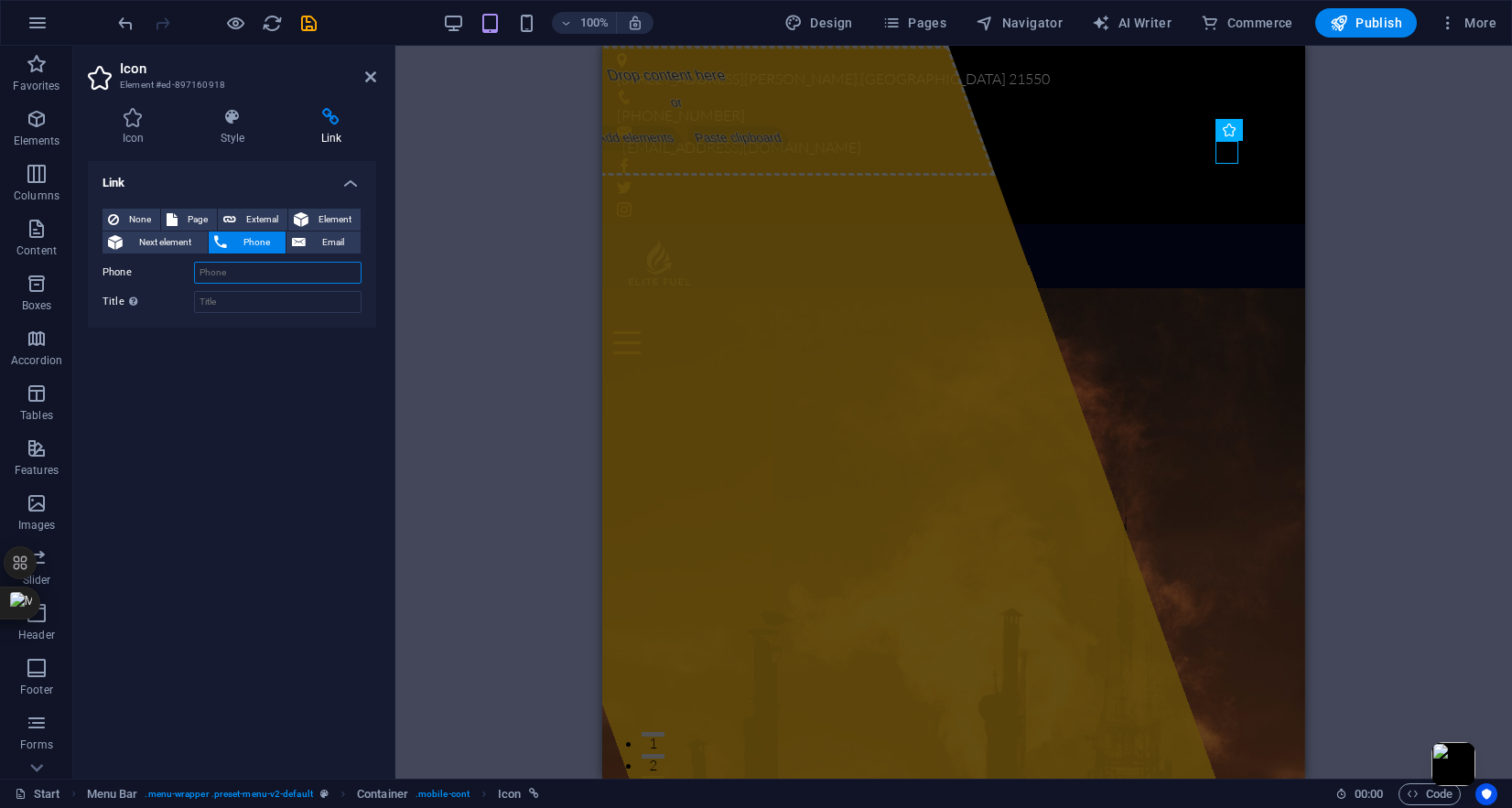
click at [269, 275] on input "Phone" at bounding box center [278, 272] width 168 height 22
type input "+"
type input "0012028549005"
click at [317, 391] on div "Link None Page External Element Next element Phone Email Page Start Subpage Leg…" at bounding box center [232, 462] width 288 height 603
click at [374, 77] on icon at bounding box center [371, 77] width 11 height 15
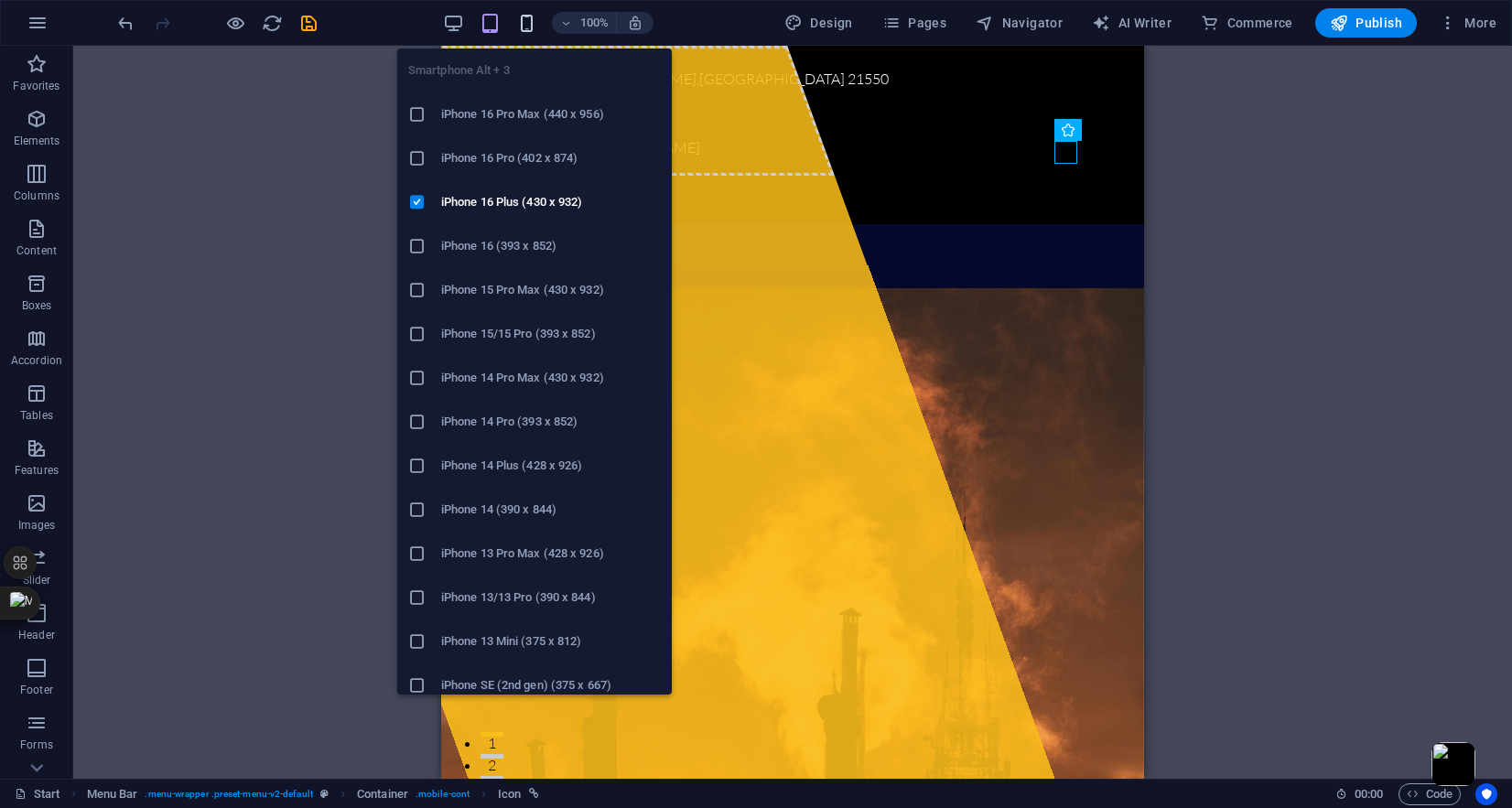
click at [533, 28] on icon "button" at bounding box center [527, 24] width 21 height 21
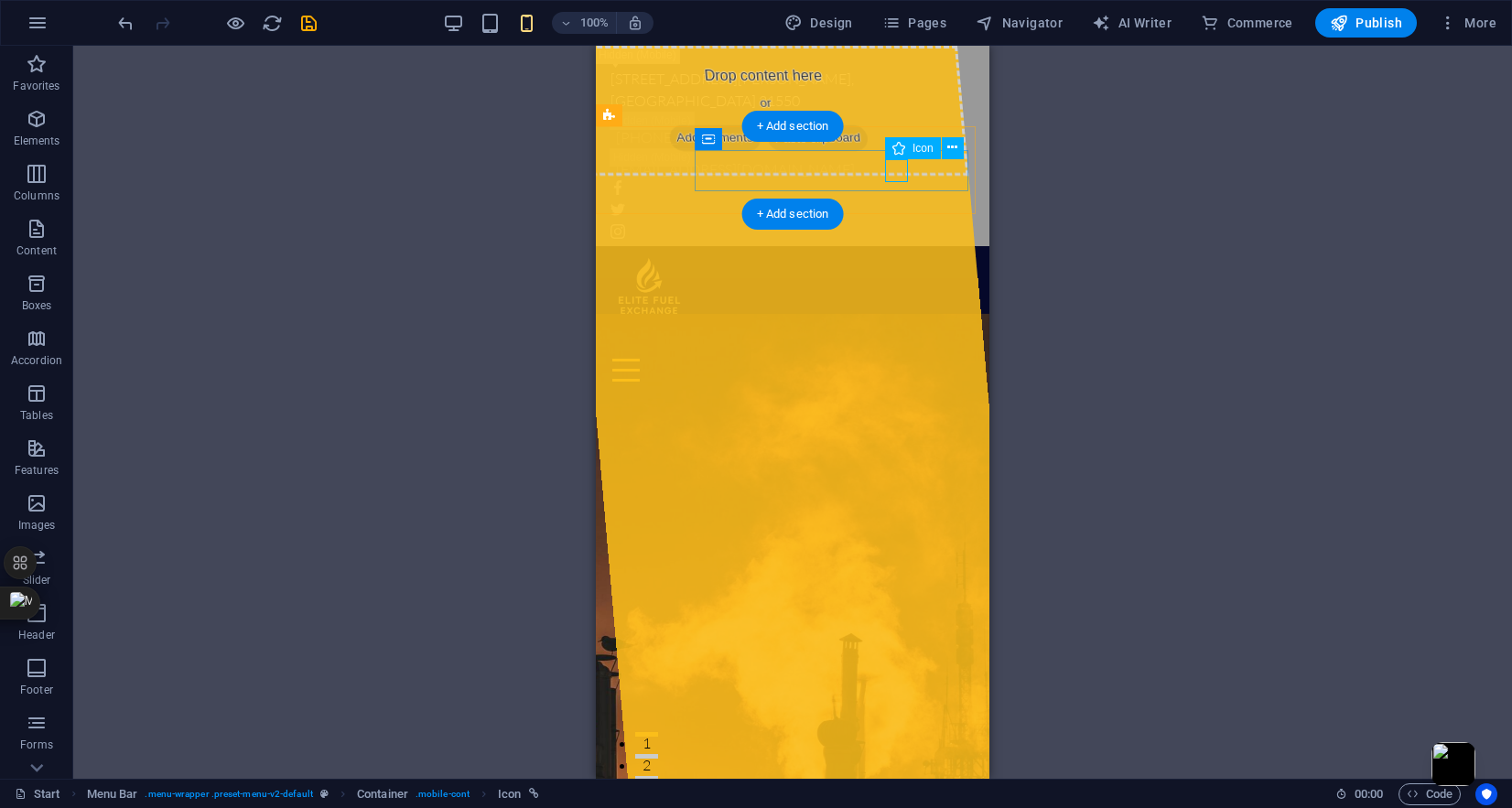
click at [895, 327] on figure at bounding box center [785, 338] width 365 height 23
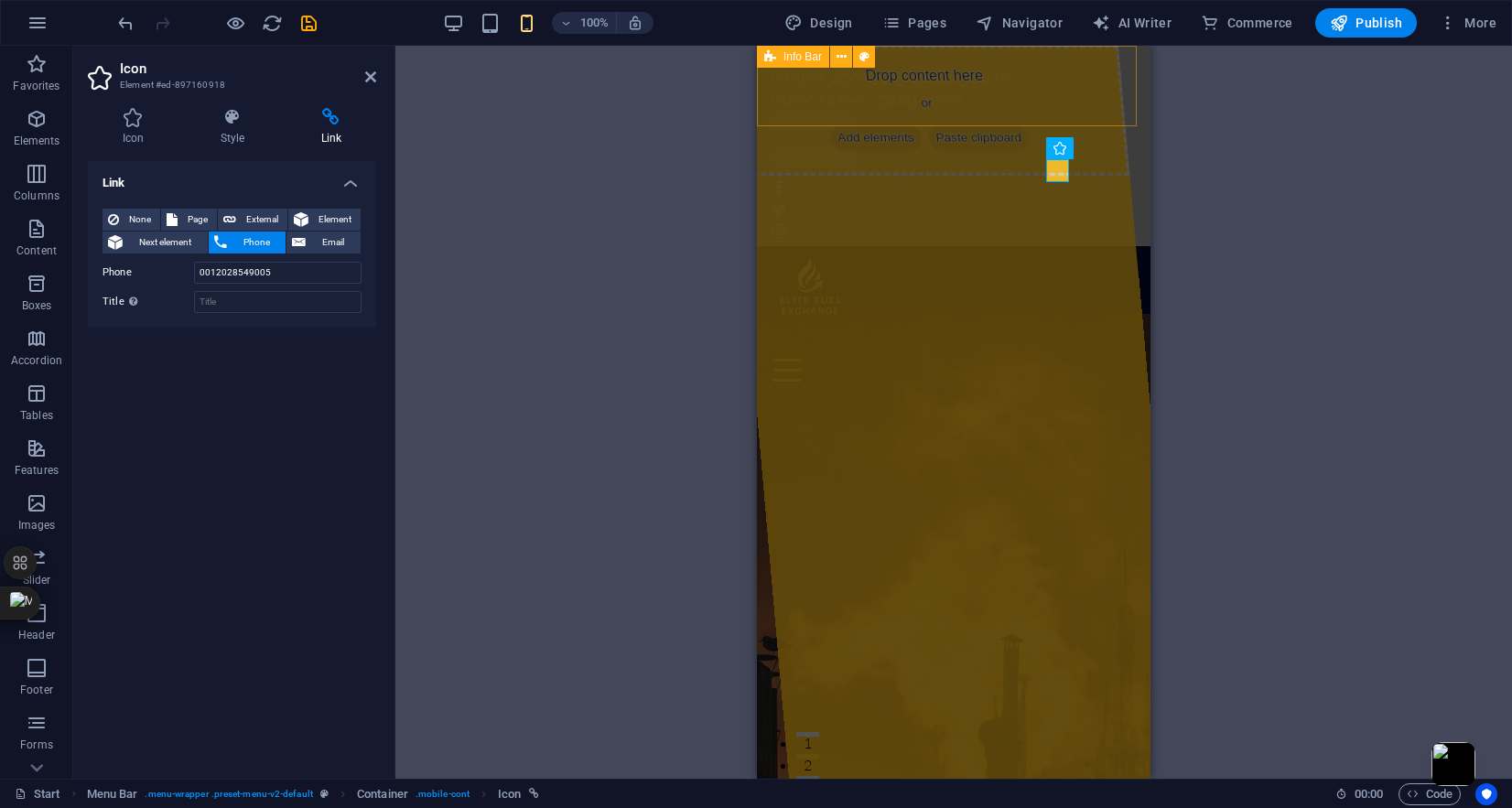
click at [1084, 79] on div "[STREET_ADDRESS][PERSON_NAME] [PHONE_NUMBER] [EMAIL_ADDRESS][DOMAIN_NAME]" at bounding box center [954, 146] width 394 height 201
click at [1084, 78] on div "[STREET_ADDRESS][PERSON_NAME] [PHONE_NUMBER] [EMAIL_ADDRESS][DOMAIN_NAME]" at bounding box center [954, 146] width 394 height 201
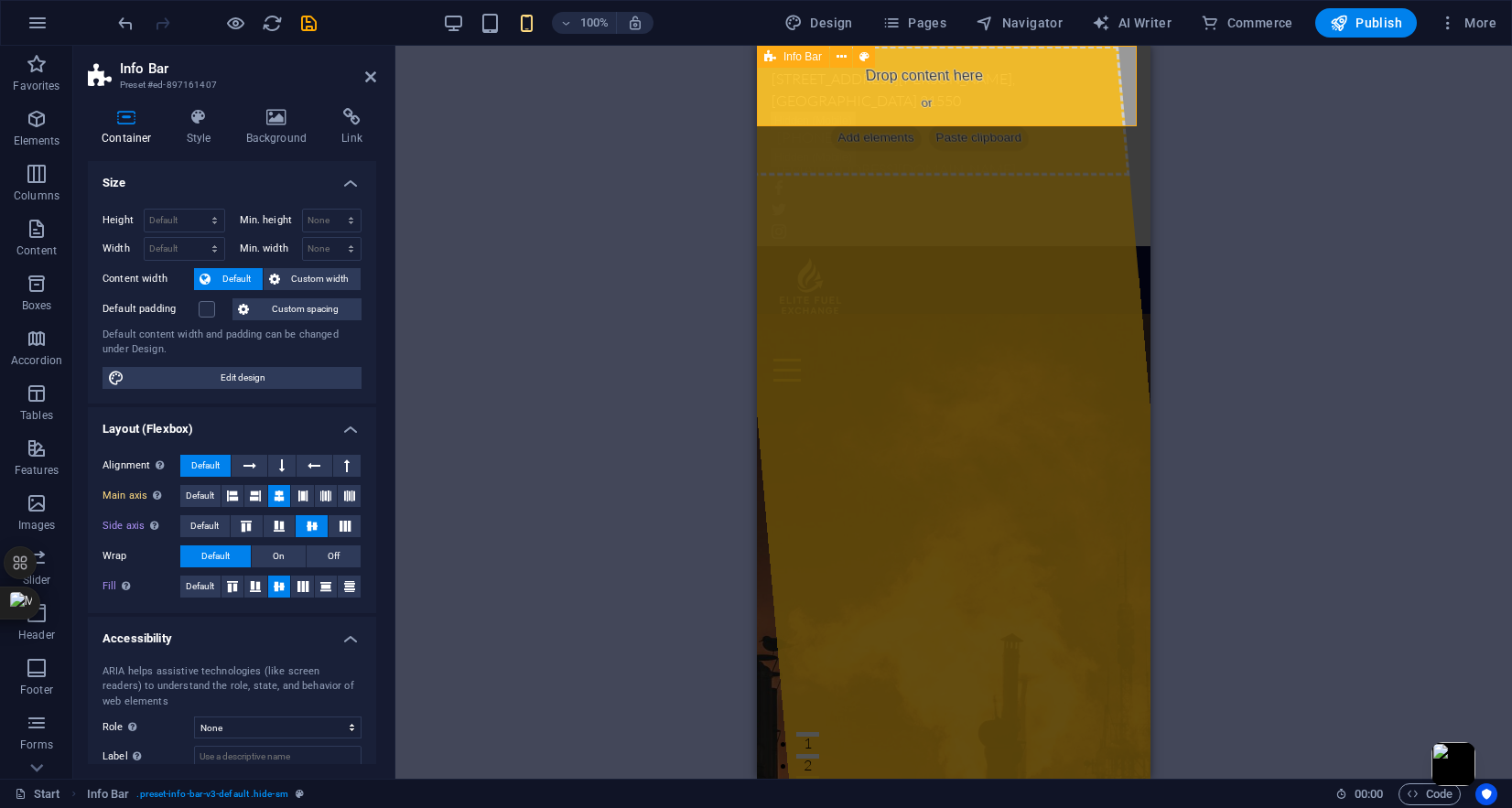
click at [1130, 76] on div "[STREET_ADDRESS][PERSON_NAME] [PHONE_NUMBER] [EMAIL_ADDRESS][DOMAIN_NAME]" at bounding box center [954, 146] width 394 height 201
click at [270, 113] on icon at bounding box center [277, 117] width 89 height 18
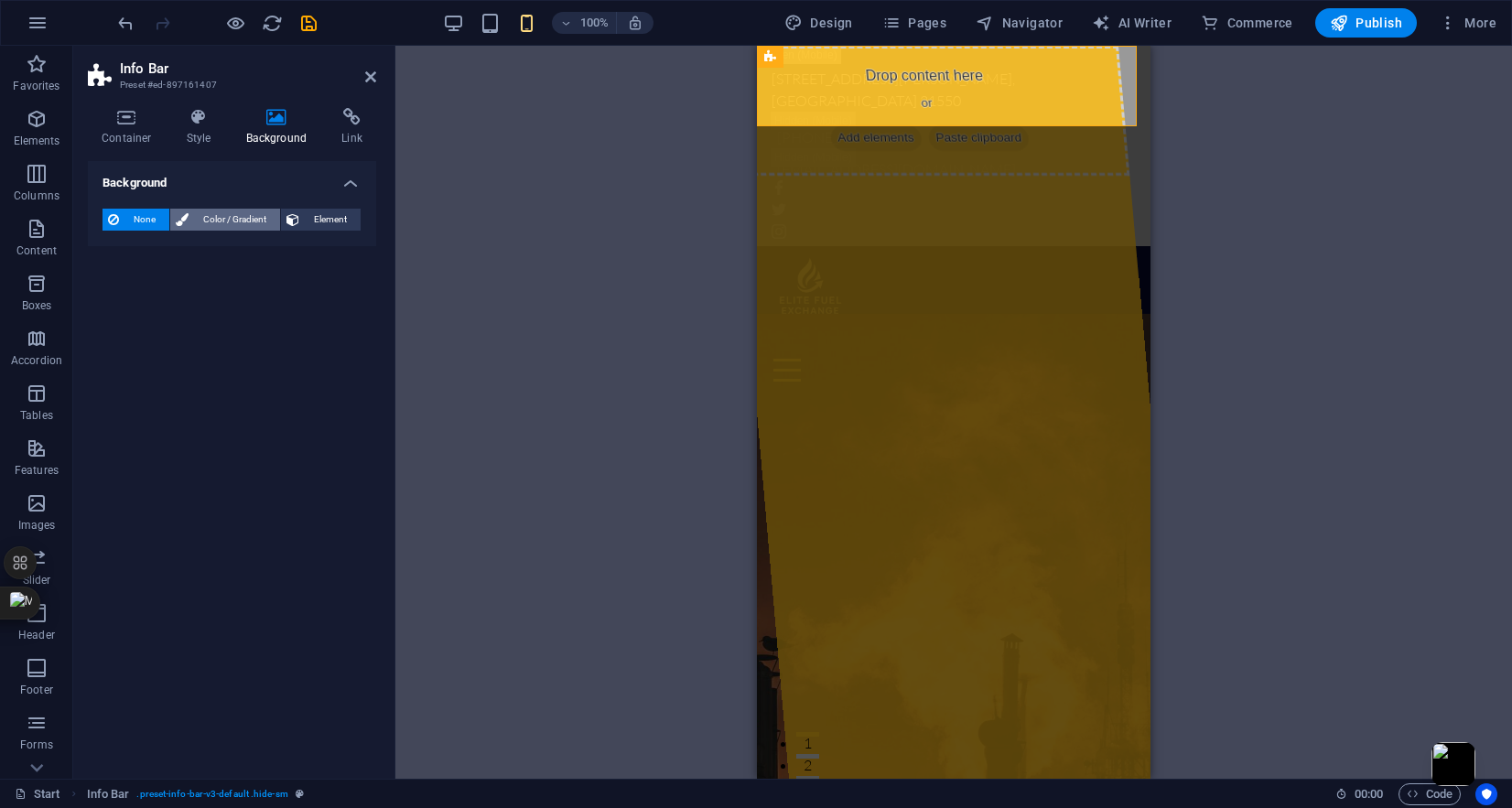
click at [241, 222] on span "Color / Gradient" at bounding box center [235, 219] width 81 height 22
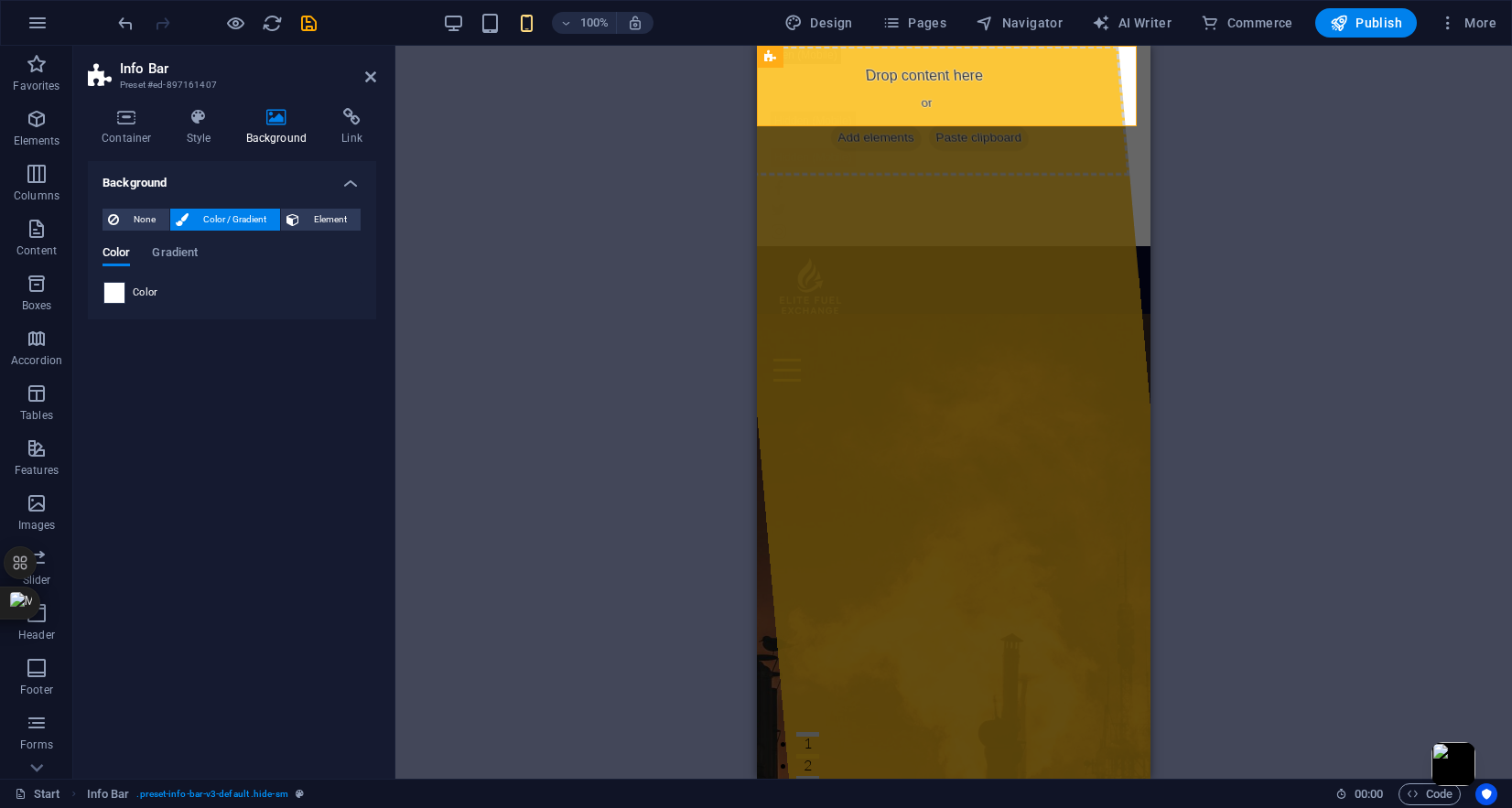
click at [113, 294] on span at bounding box center [114, 292] width 20 height 20
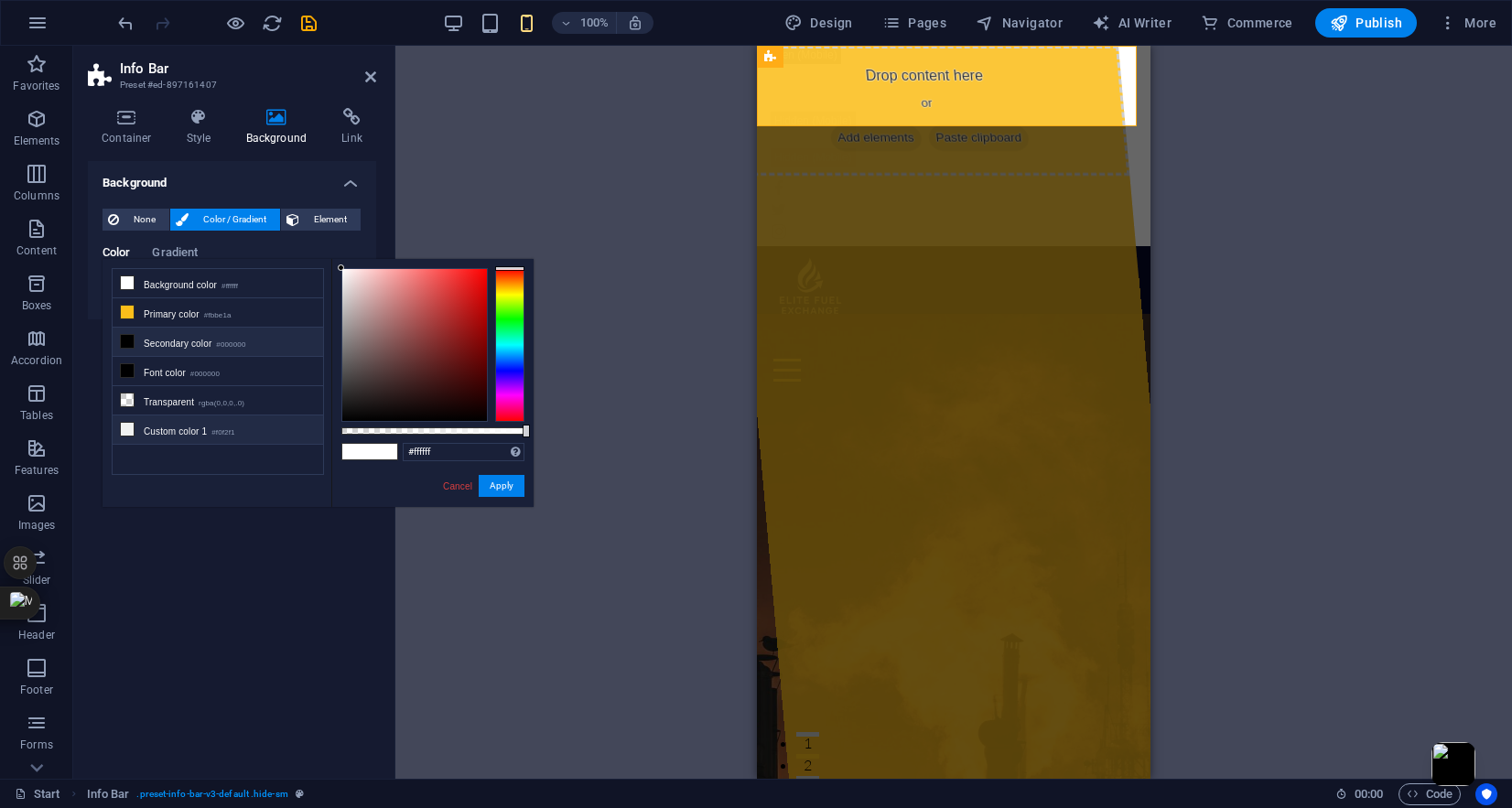
click at [159, 430] on li "Custom color 1 #f0f2f1" at bounding box center [218, 429] width 210 height 29
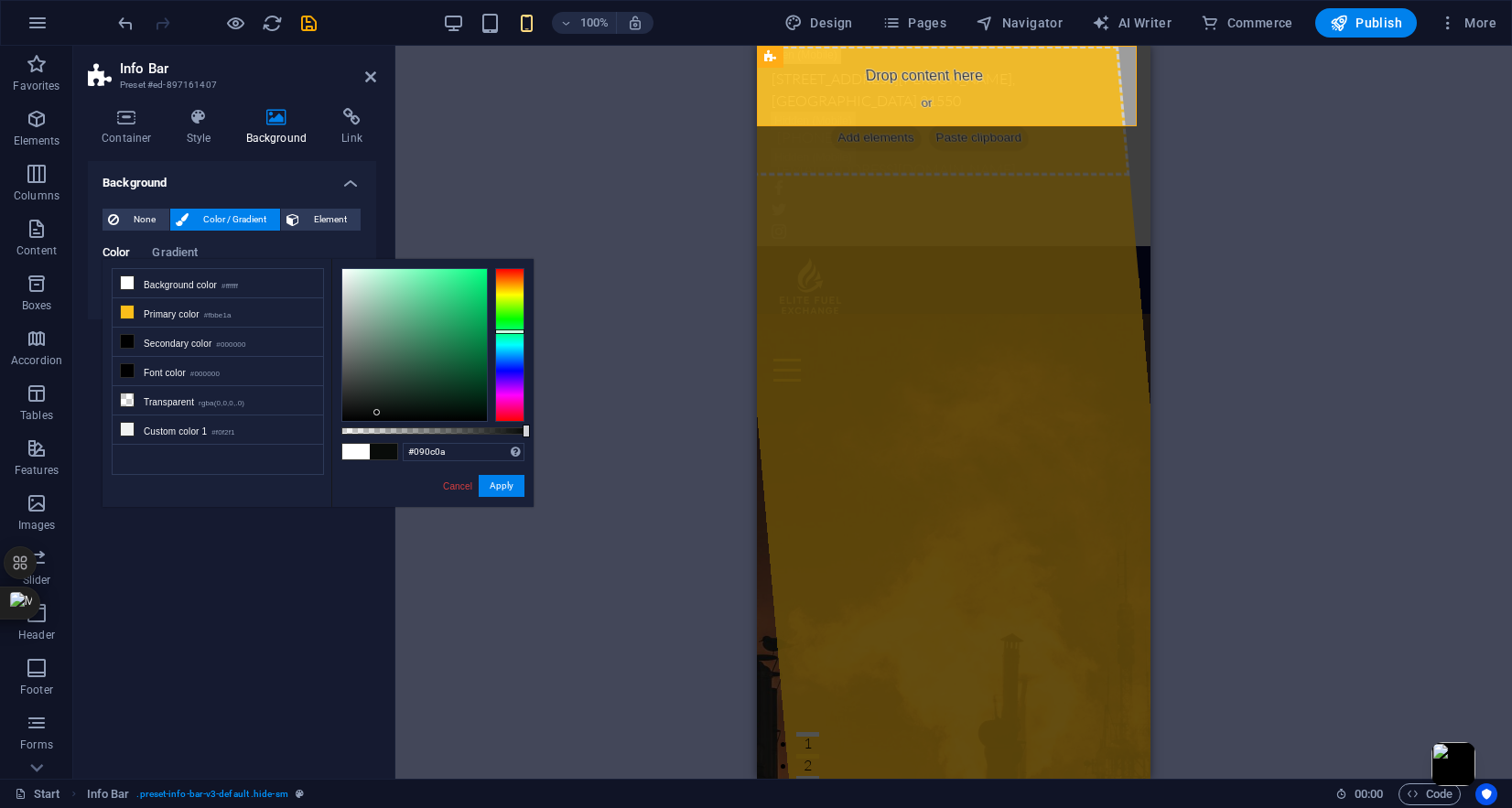
drag, startPoint x: 350, startPoint y: 292, endPoint x: 377, endPoint y: 412, distance: 123.0
click at [377, 412] on div at bounding box center [415, 345] width 145 height 152
drag, startPoint x: 377, startPoint y: 412, endPoint x: 344, endPoint y: 391, distance: 39.1
click at [344, 391] on div at bounding box center [342, 391] width 7 height 7
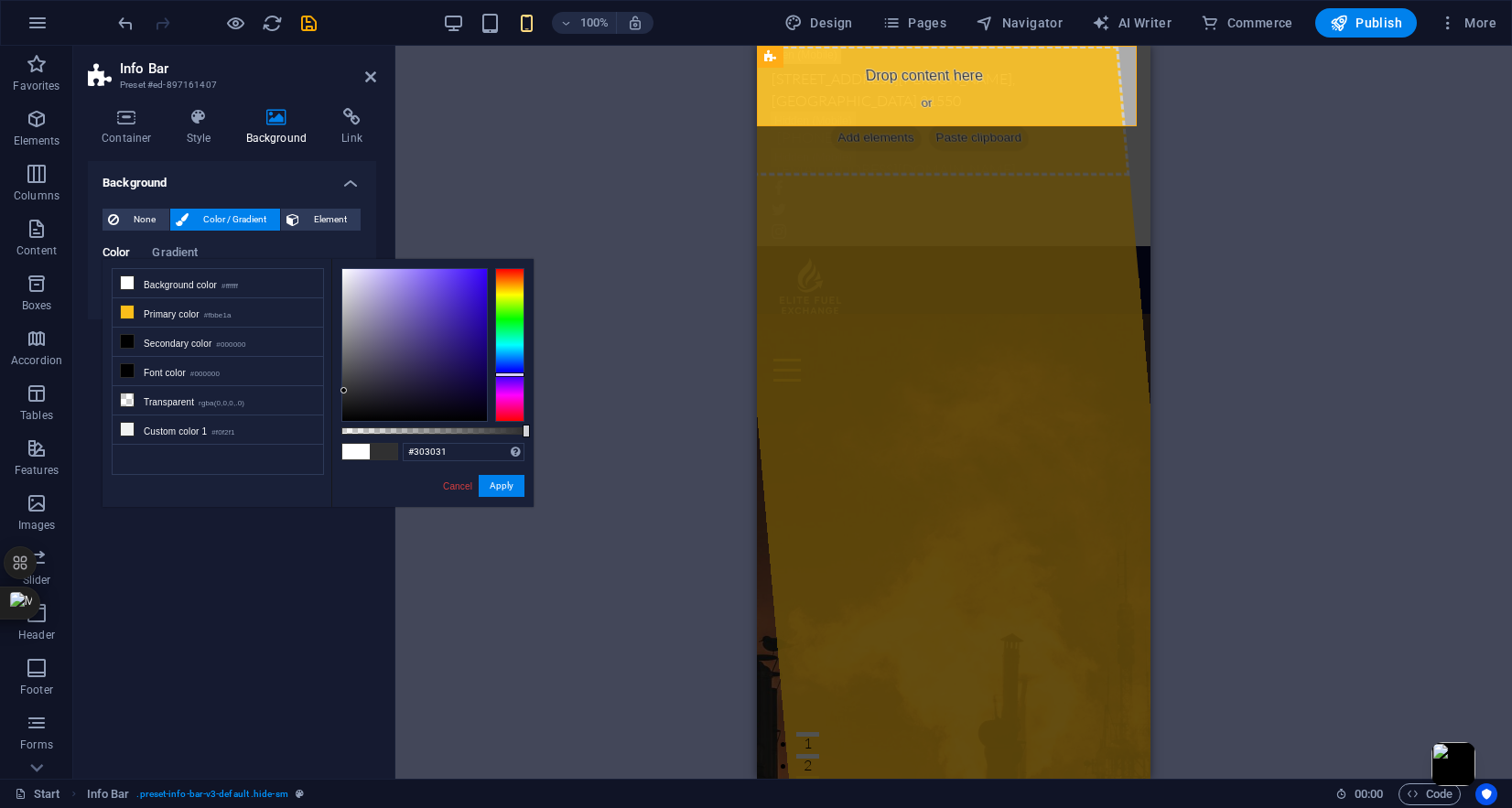
drag, startPoint x: 500, startPoint y: 331, endPoint x: 494, endPoint y: 374, distance: 43.4
click at [496, 374] on div at bounding box center [510, 374] width 29 height 5
drag, startPoint x: 340, startPoint y: 388, endPoint x: 385, endPoint y: 408, distance: 49.2
click at [385, 408] on div at bounding box center [384, 407] width 7 height 7
drag, startPoint x: 385, startPoint y: 407, endPoint x: 349, endPoint y: 404, distance: 36.1
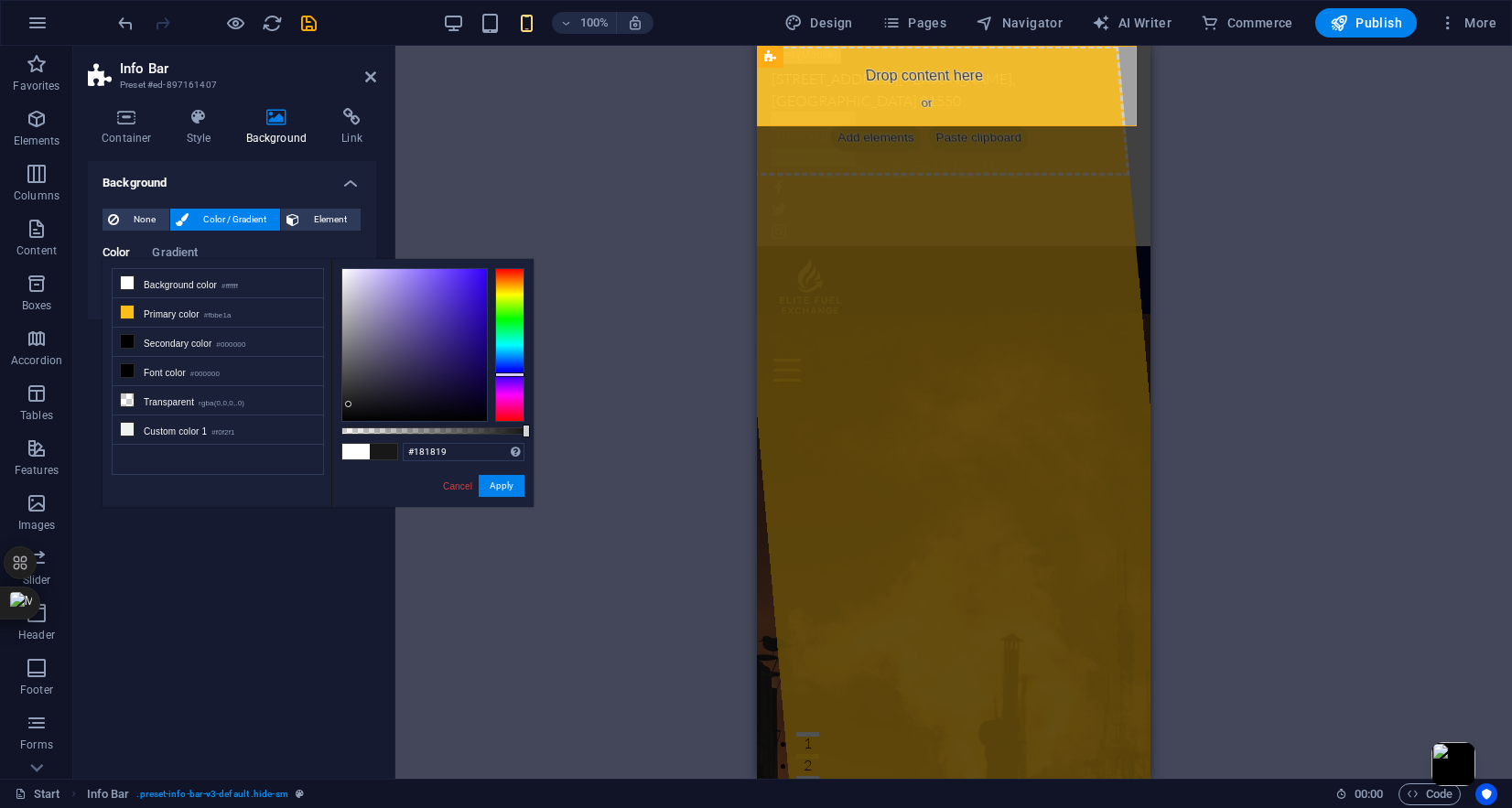
click at [349, 404] on div at bounding box center [348, 404] width 7 height 7
drag, startPoint x: 349, startPoint y: 405, endPoint x: 339, endPoint y: 396, distance: 13.5
click at [339, 396] on div at bounding box center [341, 396] width 7 height 7
click at [463, 483] on link "Cancel" at bounding box center [457, 486] width 33 height 14
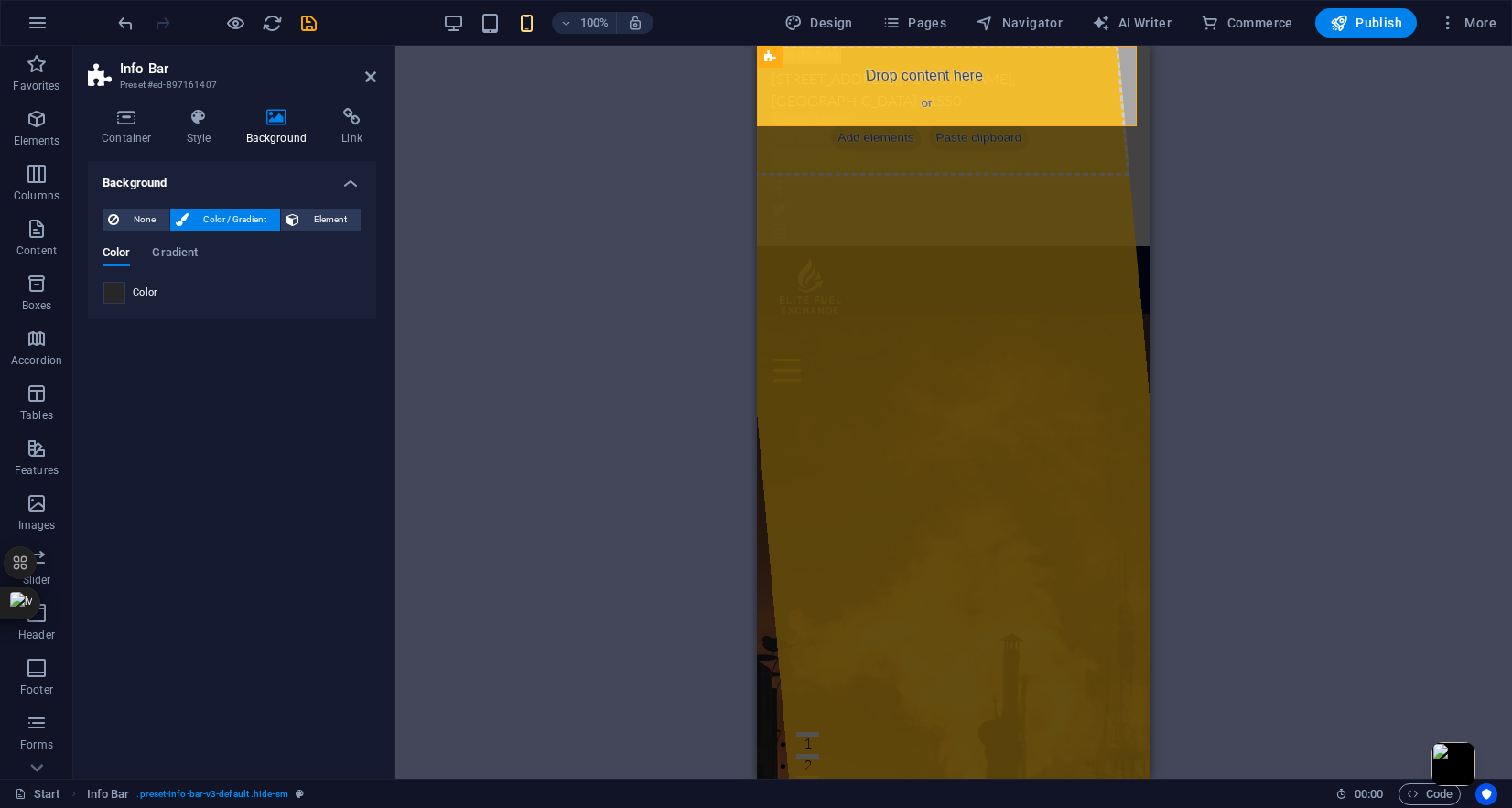
click at [121, 299] on span at bounding box center [114, 292] width 20 height 20
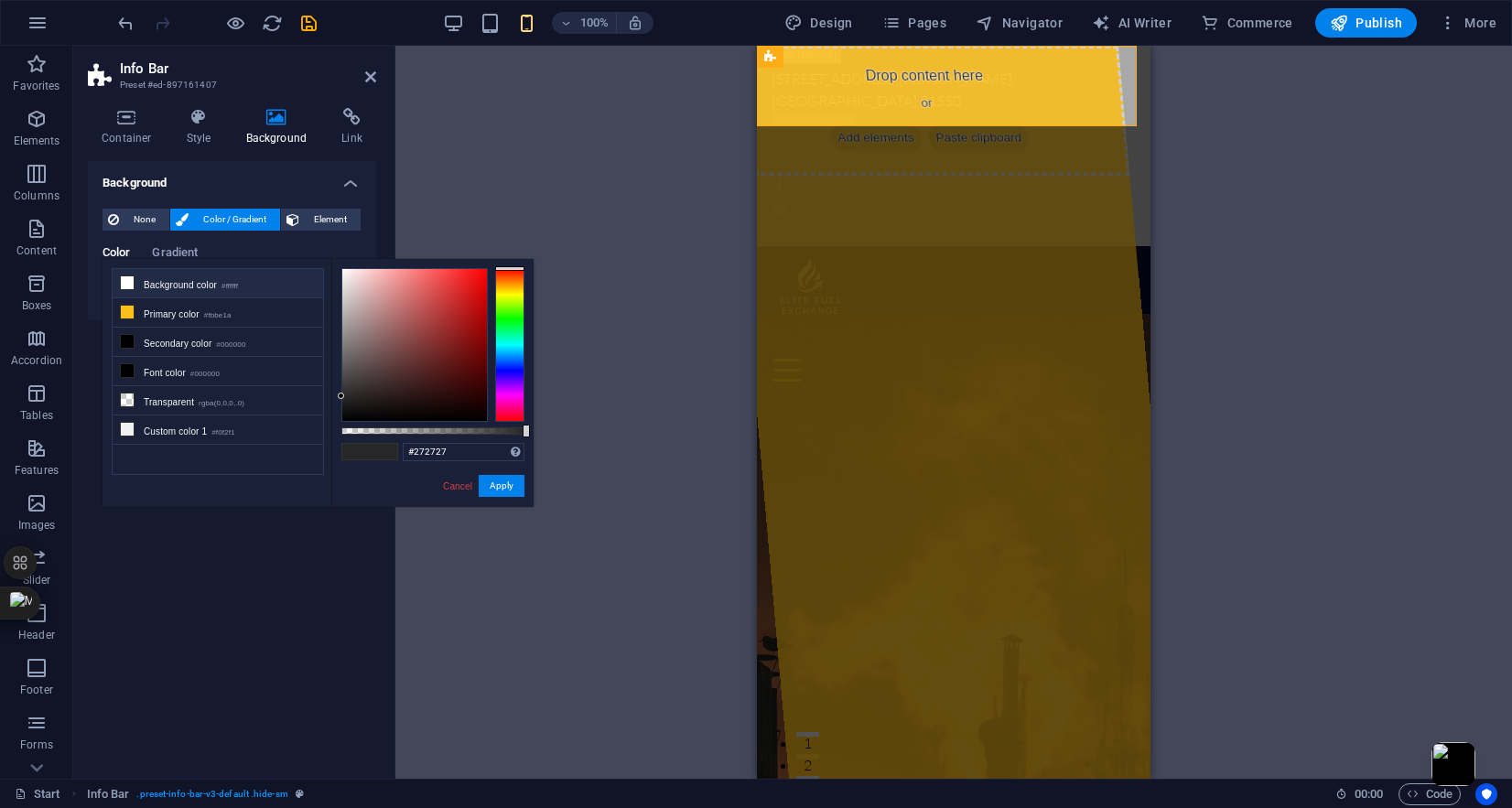
click at [167, 285] on li "Background color #ffffff" at bounding box center [218, 283] width 210 height 29
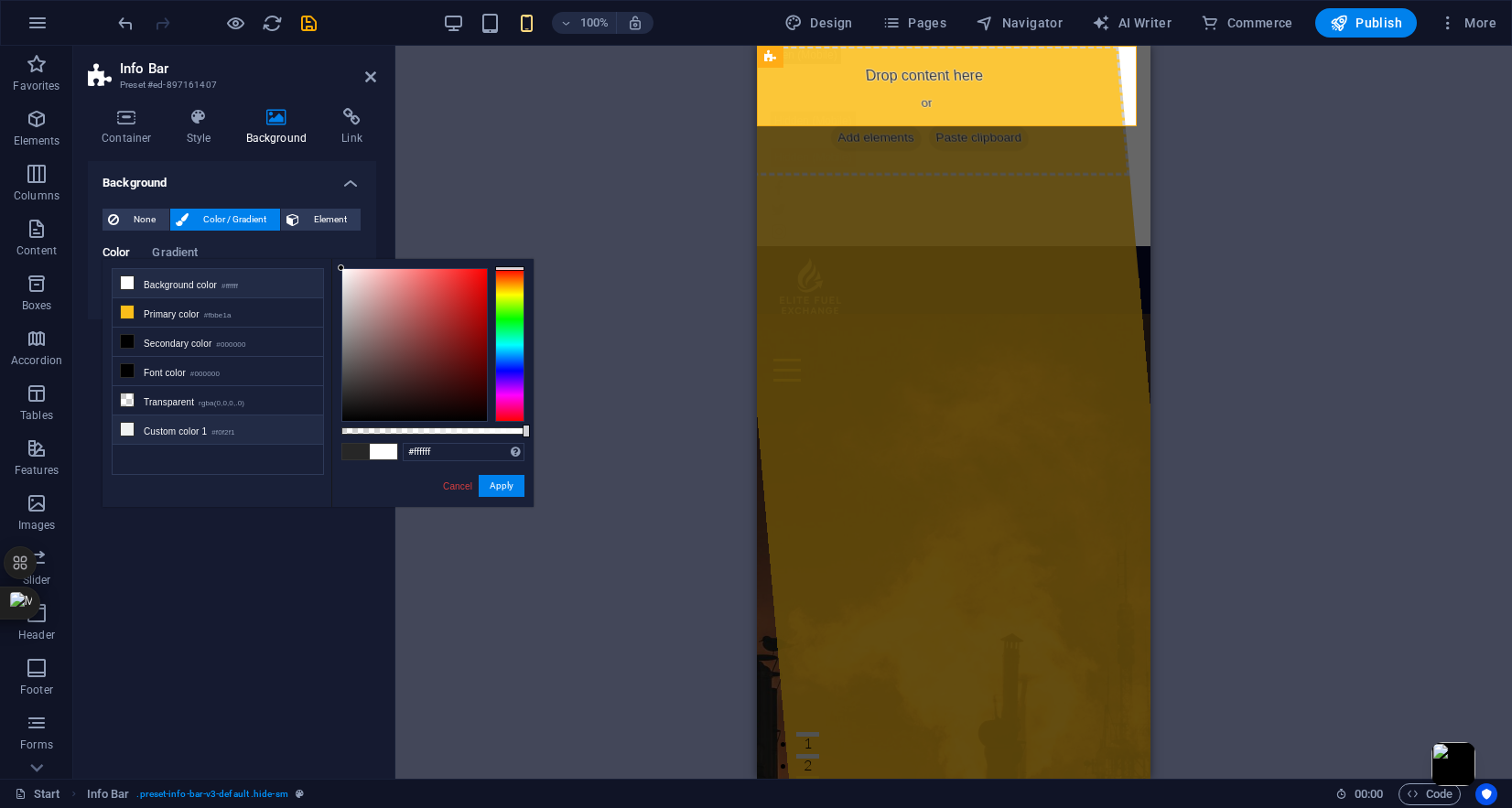
click at [168, 424] on li "Custom color 1 #f0f2f1" at bounding box center [218, 429] width 210 height 29
type input "#f0f2f1"
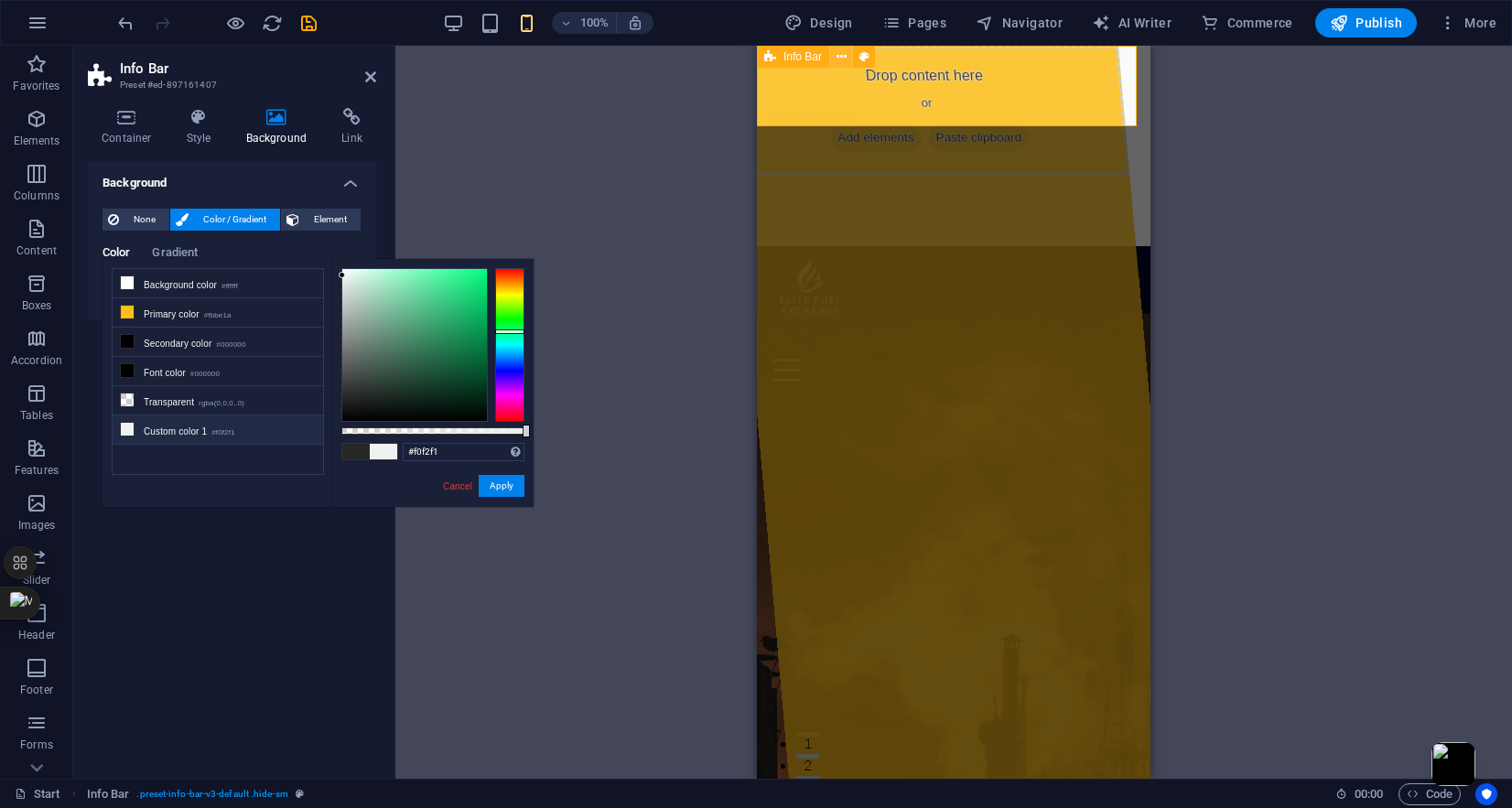
click at [841, 51] on icon at bounding box center [841, 57] width 10 height 19
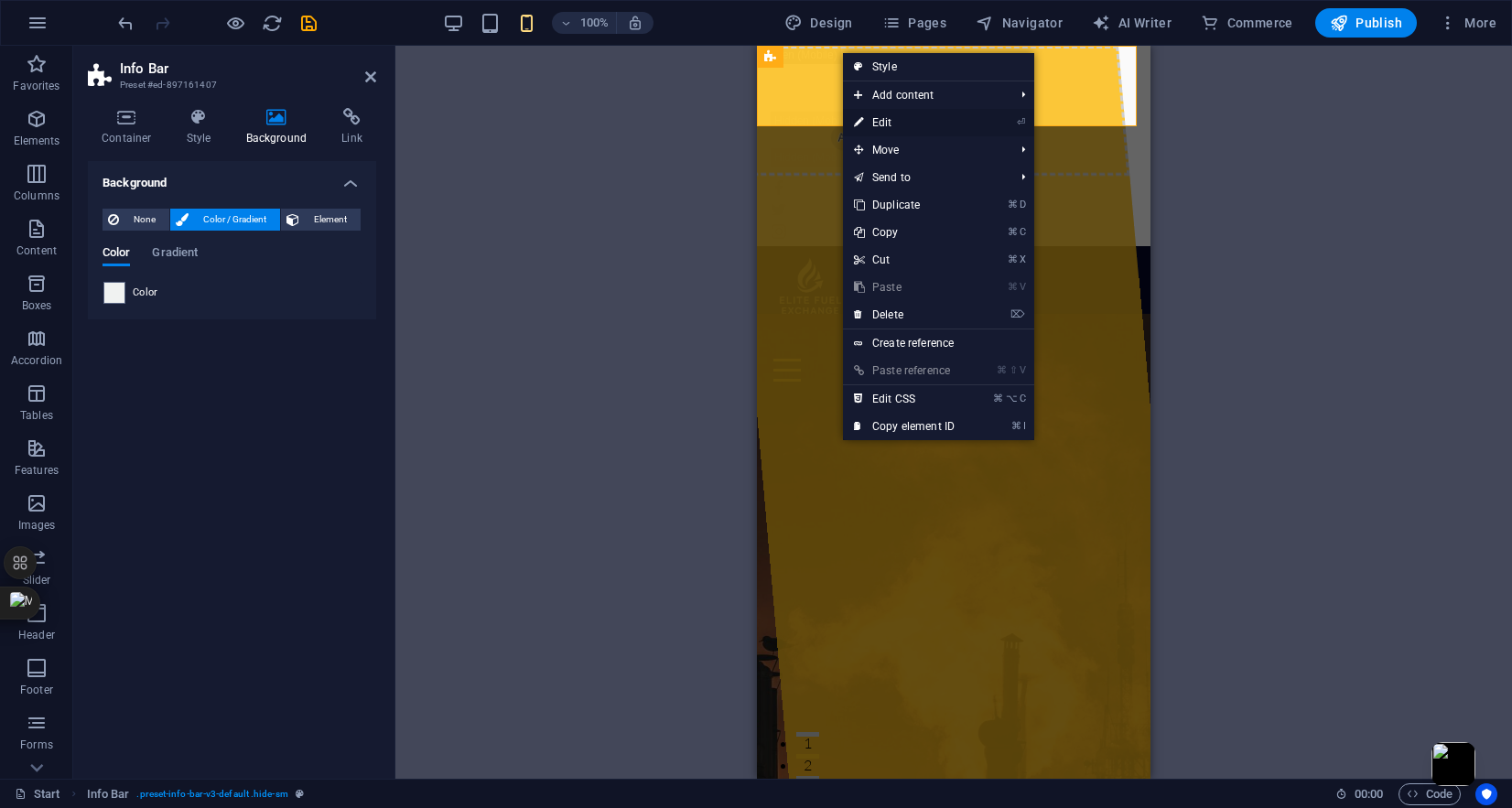
click at [894, 122] on link "⏎ Edit" at bounding box center [904, 122] width 122 height 27
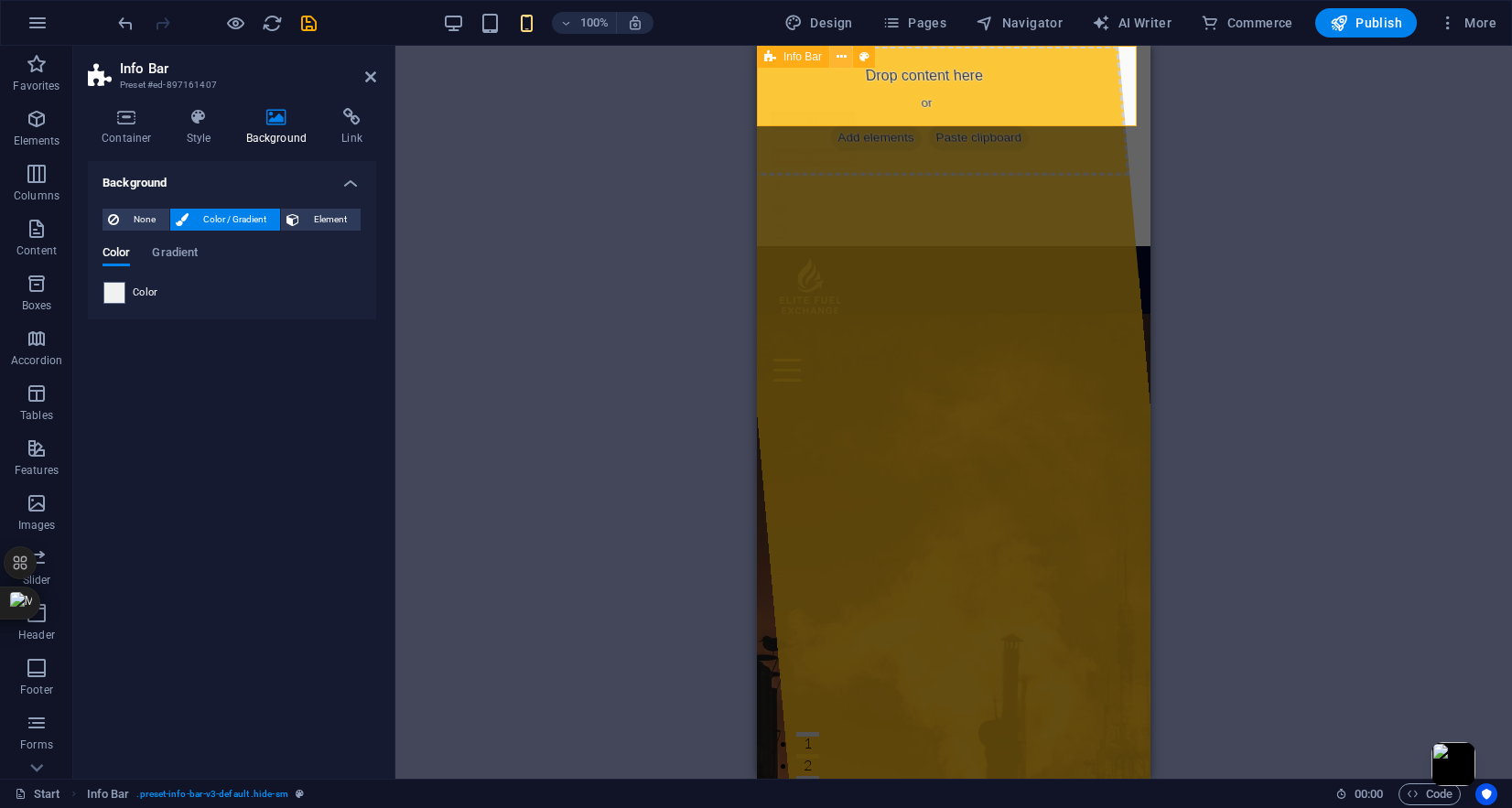
click at [838, 49] on icon at bounding box center [841, 57] width 10 height 19
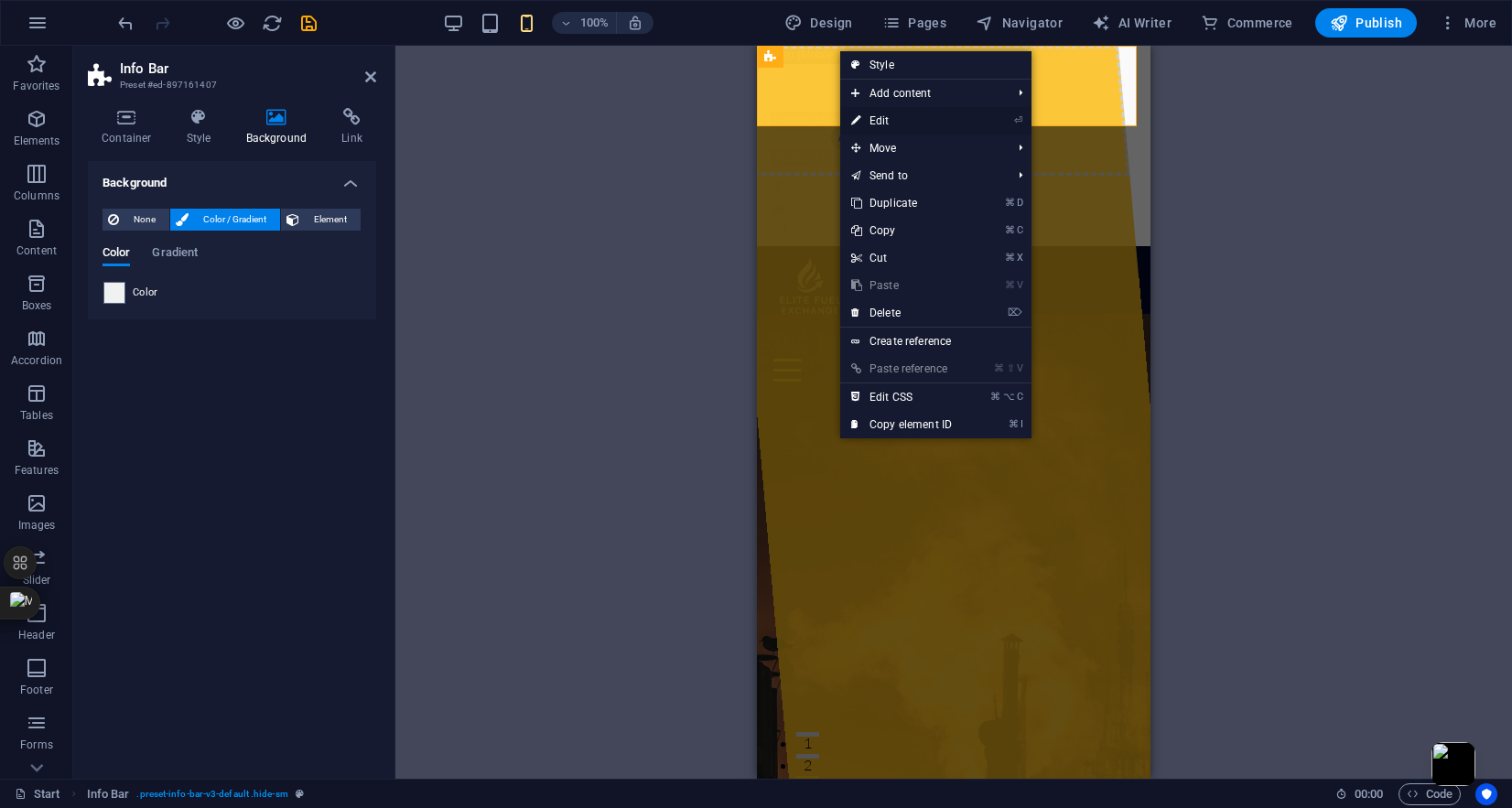
click at [901, 122] on link "⏎ Edit" at bounding box center [902, 121] width 122 height 27
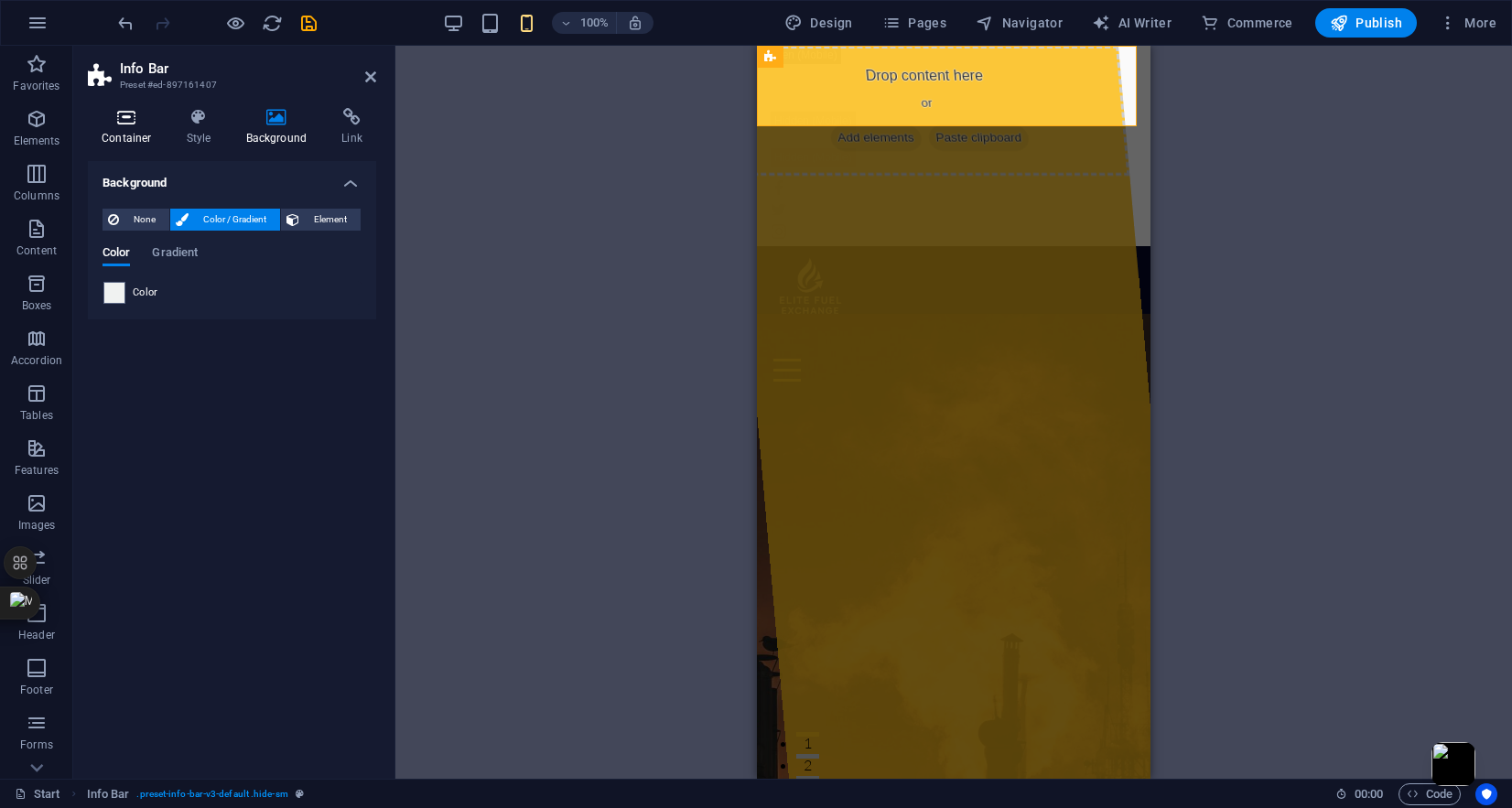
click at [135, 121] on icon at bounding box center [126, 117] width 78 height 18
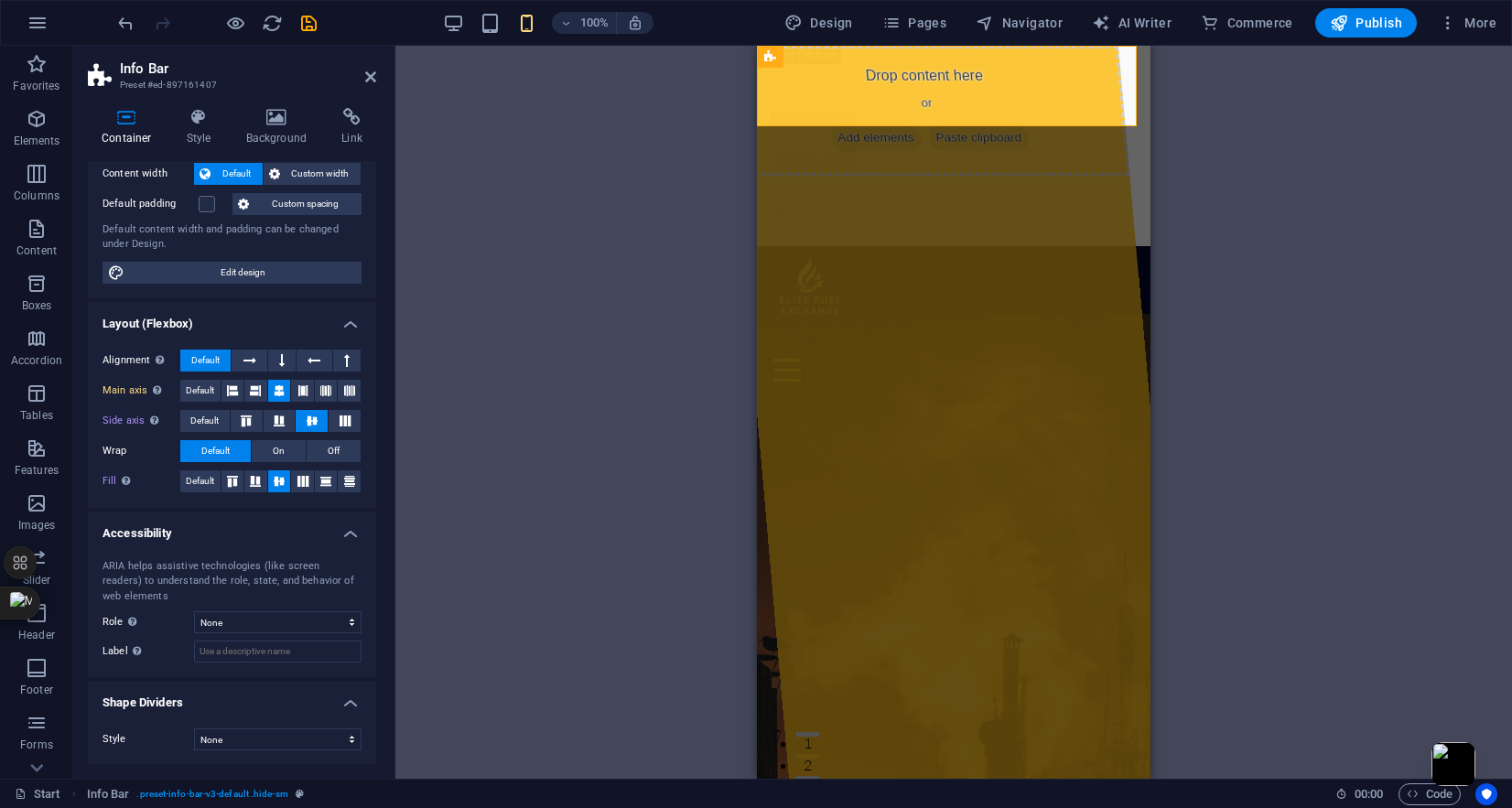
scroll to position [106, 0]
click at [264, 736] on select "None Triangle Square Diagonal Polygon 1 Polygon 2 Zigzag Multiple Zigzags Waves…" at bounding box center [278, 737] width 168 height 22
click at [276, 614] on select "None Alert Article Banner Comment Complementary Dialog Footer Header Marquee Pr…" at bounding box center [278, 621] width 168 height 22
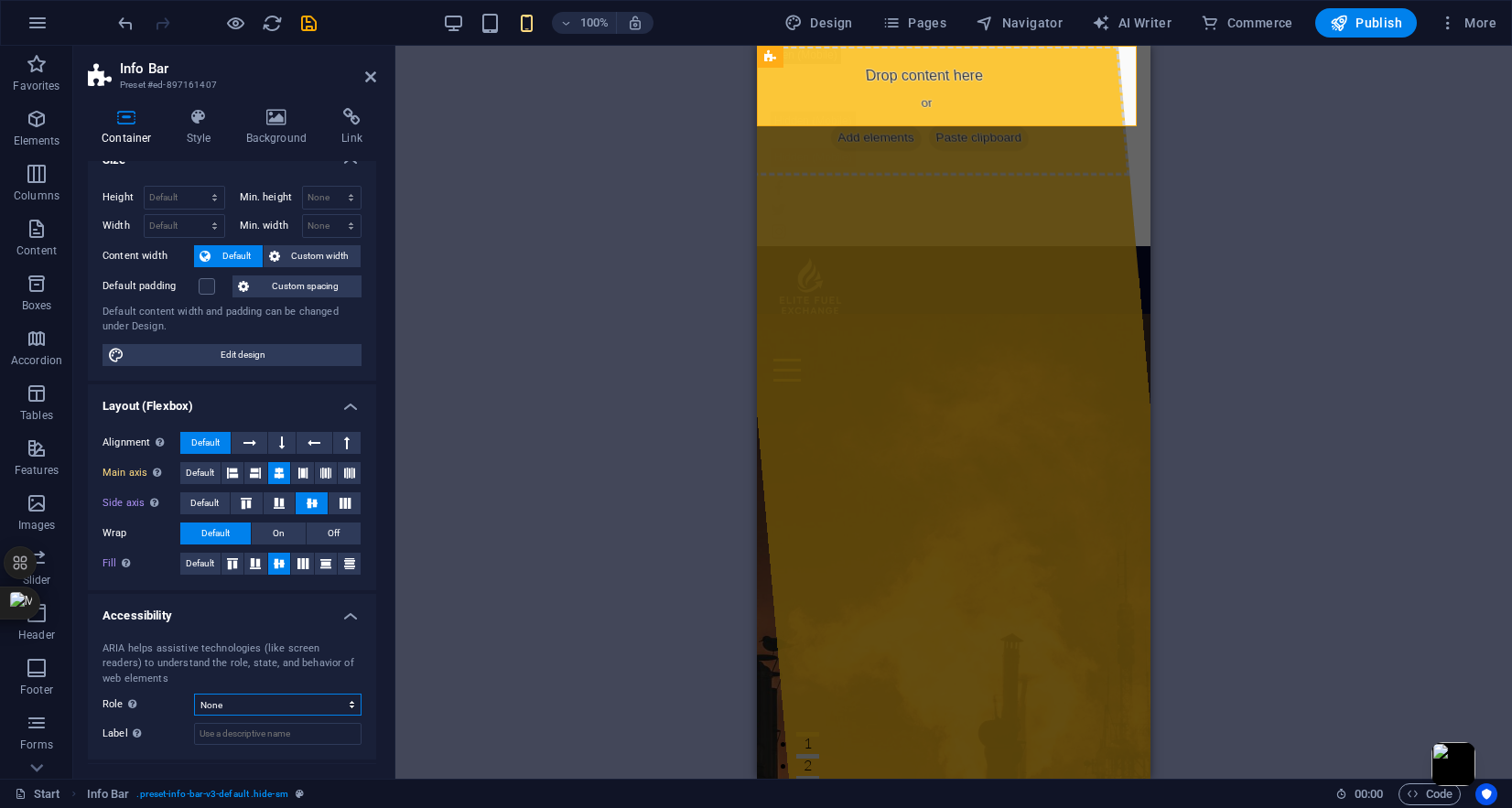
scroll to position [0, 0]
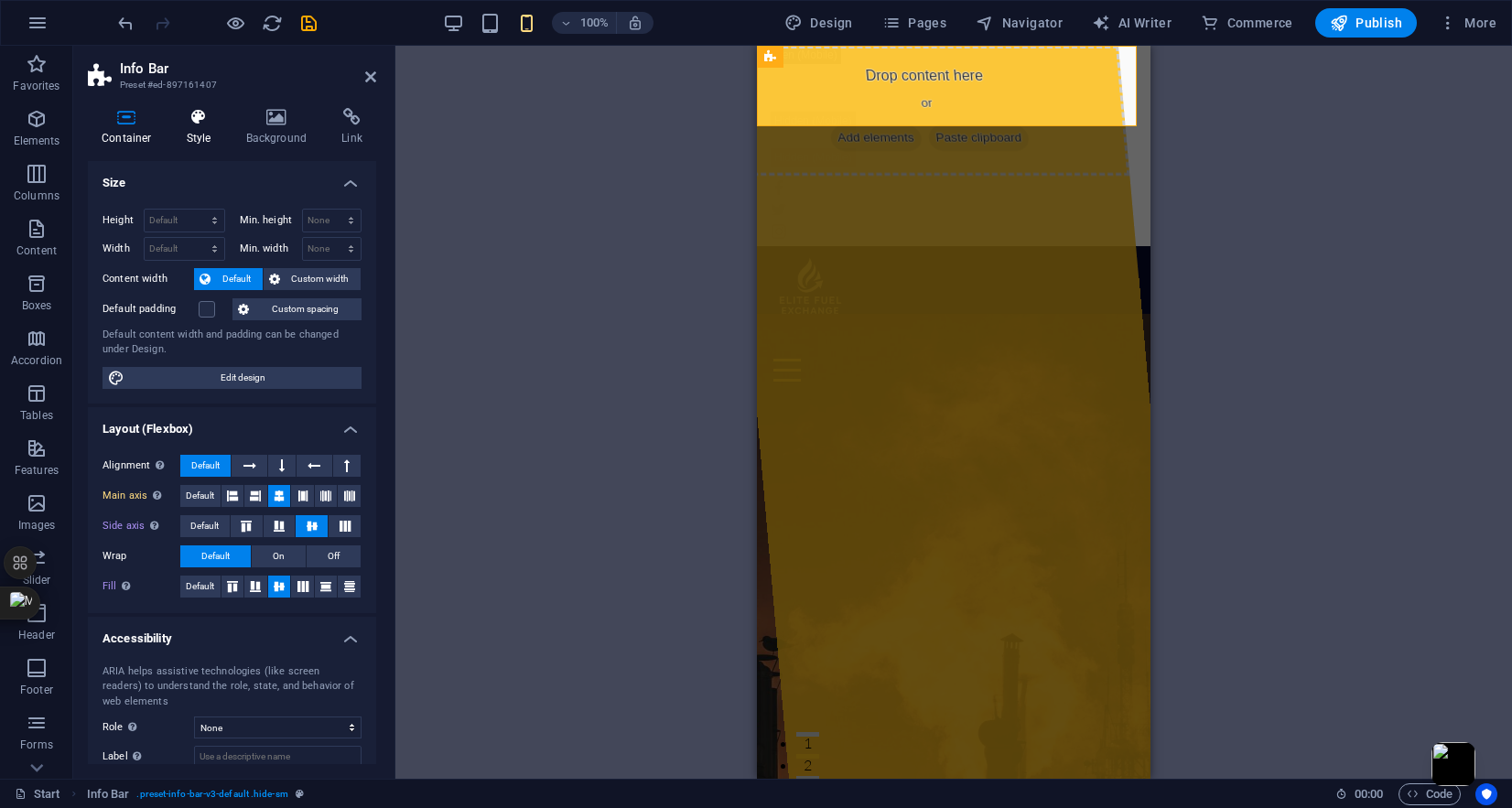
click at [212, 137] on h4 "Style" at bounding box center [203, 127] width 59 height 39
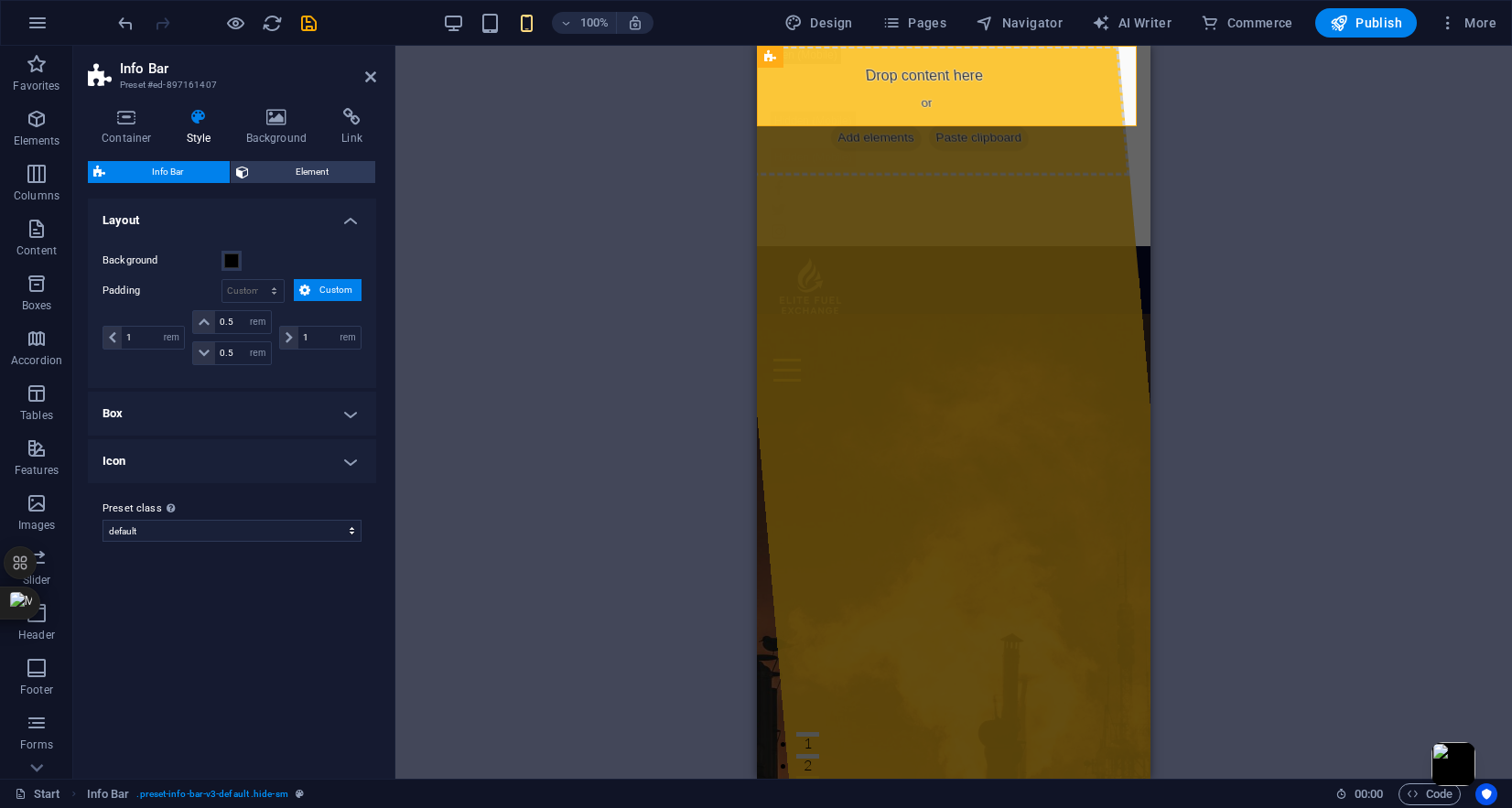
click at [317, 407] on h4 "Box" at bounding box center [232, 413] width 288 height 44
click at [317, 407] on h4 "Box" at bounding box center [232, 408] width 288 height 33
click at [293, 473] on h4 "Icon" at bounding box center [232, 461] width 288 height 44
click at [297, 458] on h4 "Icon" at bounding box center [232, 455] width 288 height 33
click at [285, 528] on select "default Add preset class" at bounding box center [232, 530] width 259 height 22
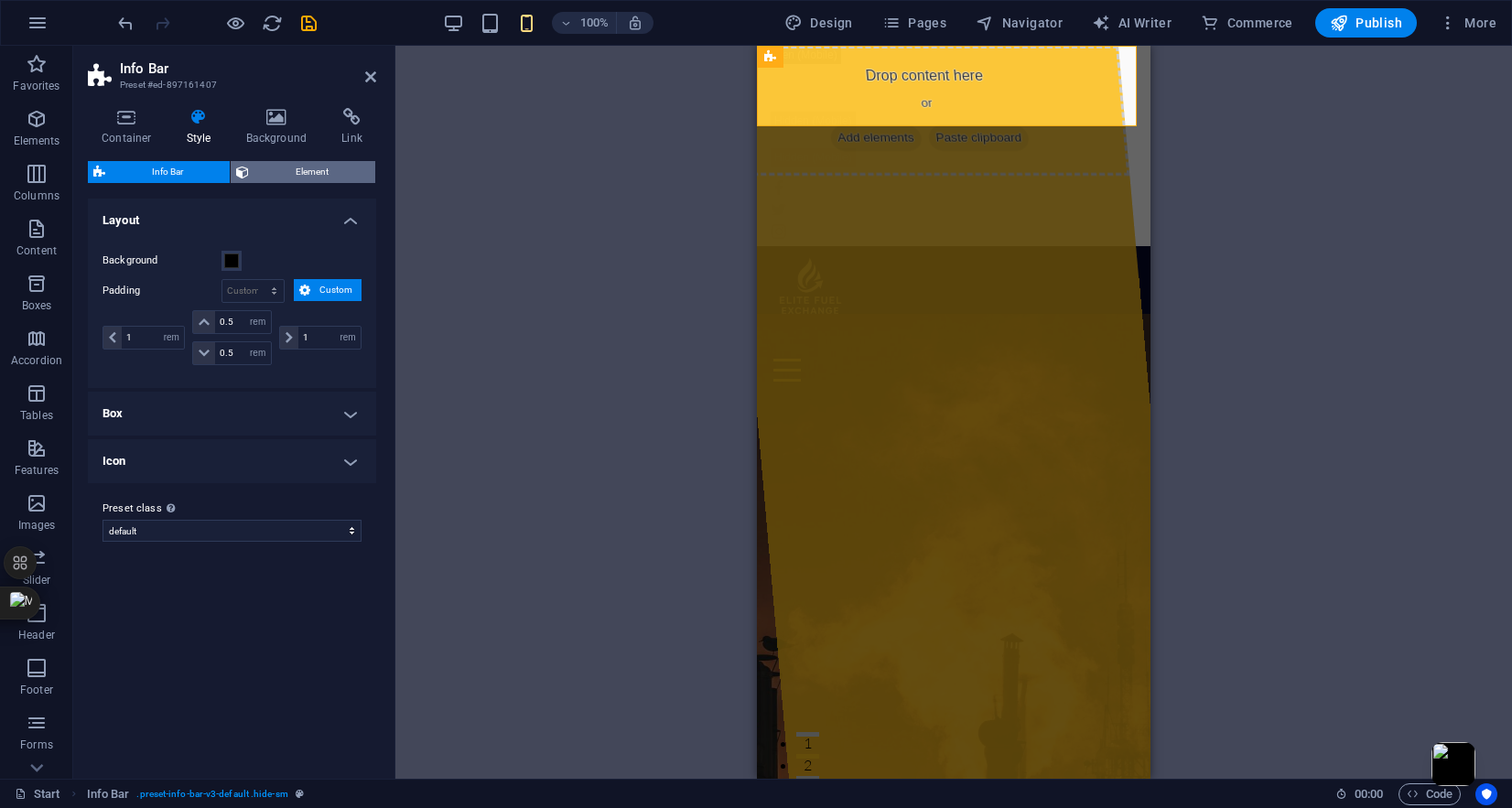
click at [333, 169] on span "Element" at bounding box center [312, 171] width 115 height 22
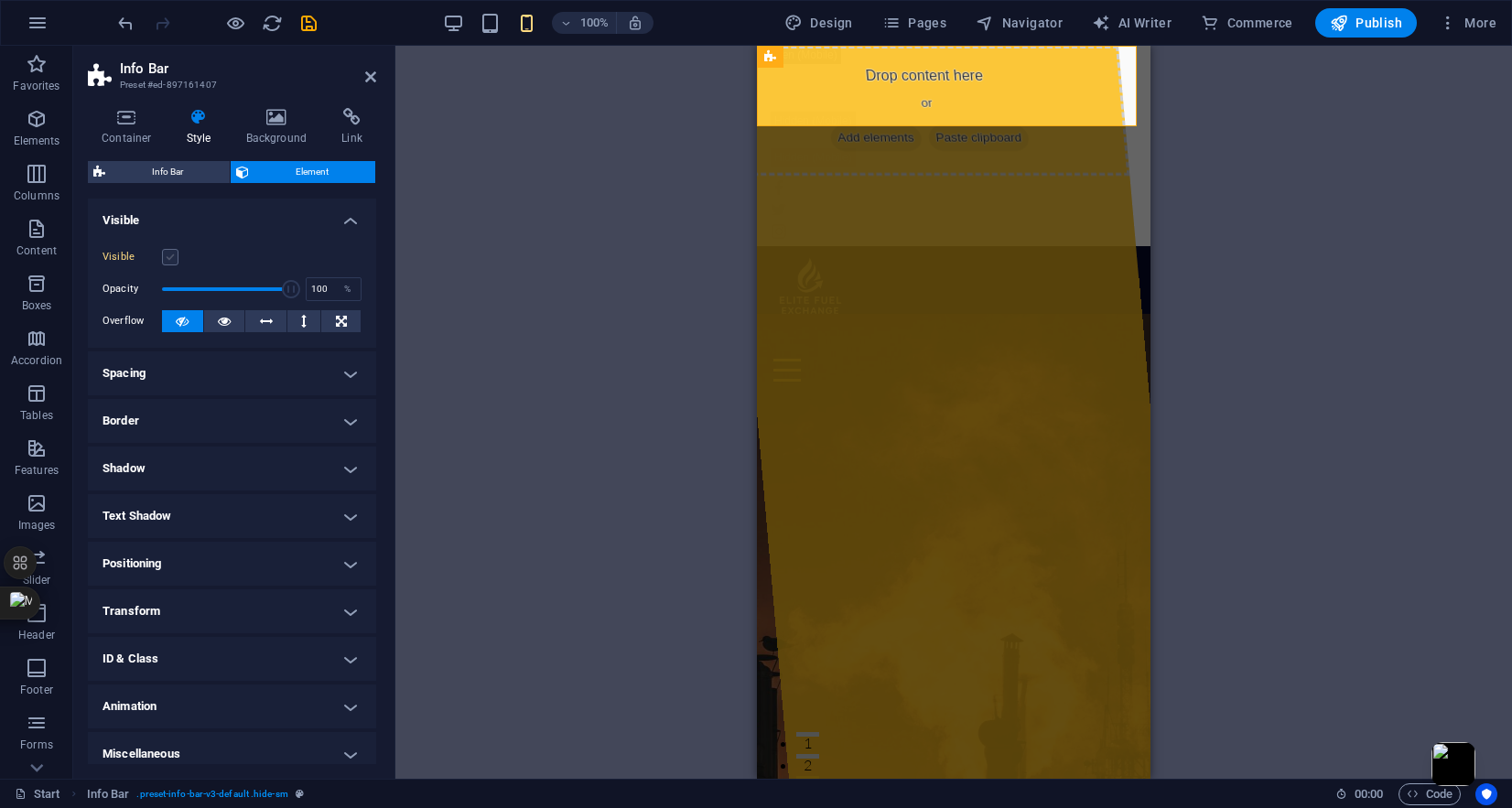
click at [164, 256] on label at bounding box center [170, 256] width 16 height 16
click at [0, 0] on input "Visible" at bounding box center [0, 0] width 0 height 0
click at [176, 252] on label at bounding box center [170, 256] width 16 height 16
click at [0, 0] on input "Visible" at bounding box center [0, 0] width 0 height 0
click at [172, 257] on label at bounding box center [170, 256] width 16 height 16
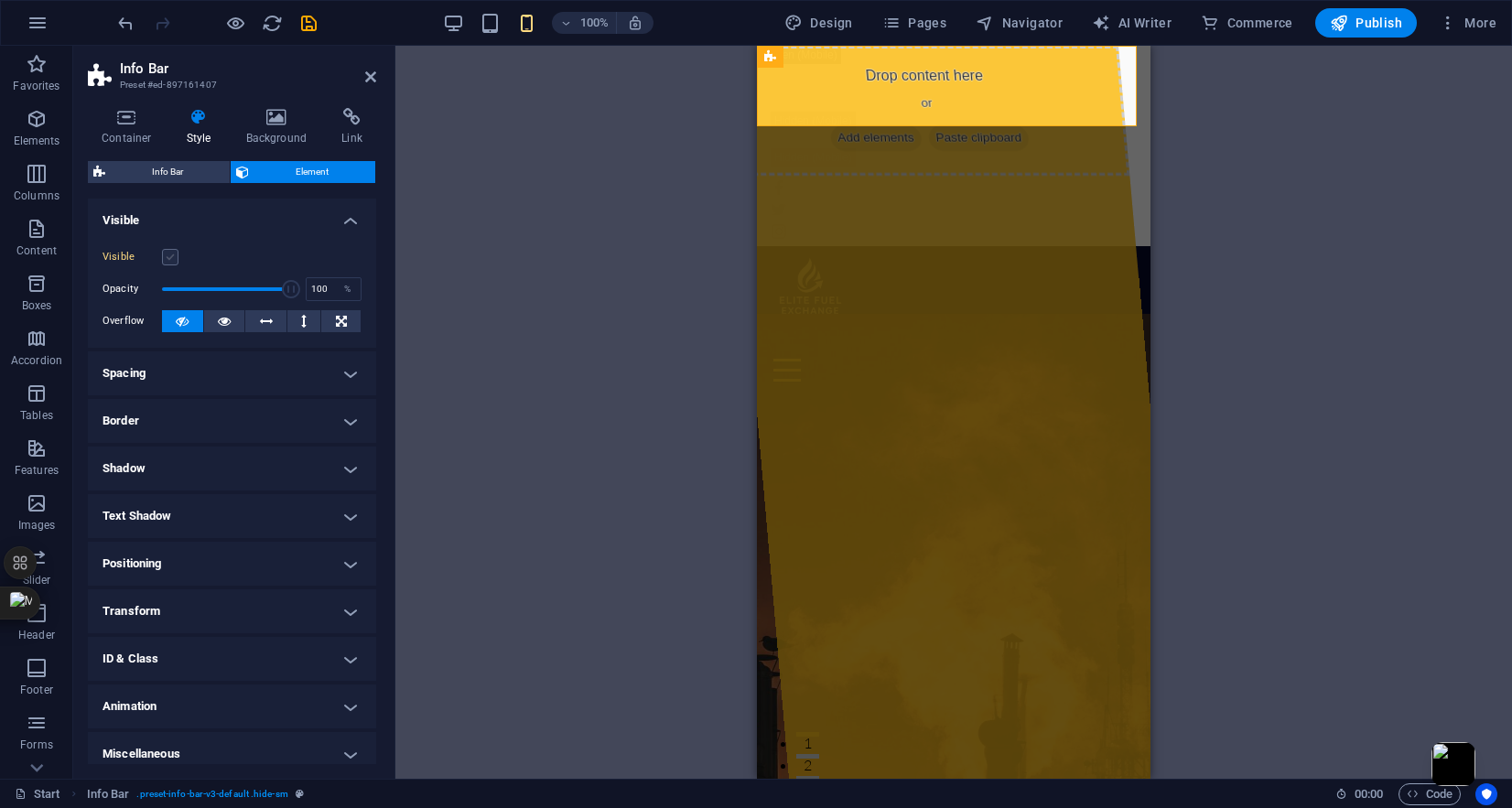
click at [0, 0] on input "Visible" at bounding box center [0, 0] width 0 height 0
click at [165, 257] on label at bounding box center [170, 256] width 16 height 16
click at [0, 0] on input "Visible" at bounding box center [0, 0] width 0 height 0
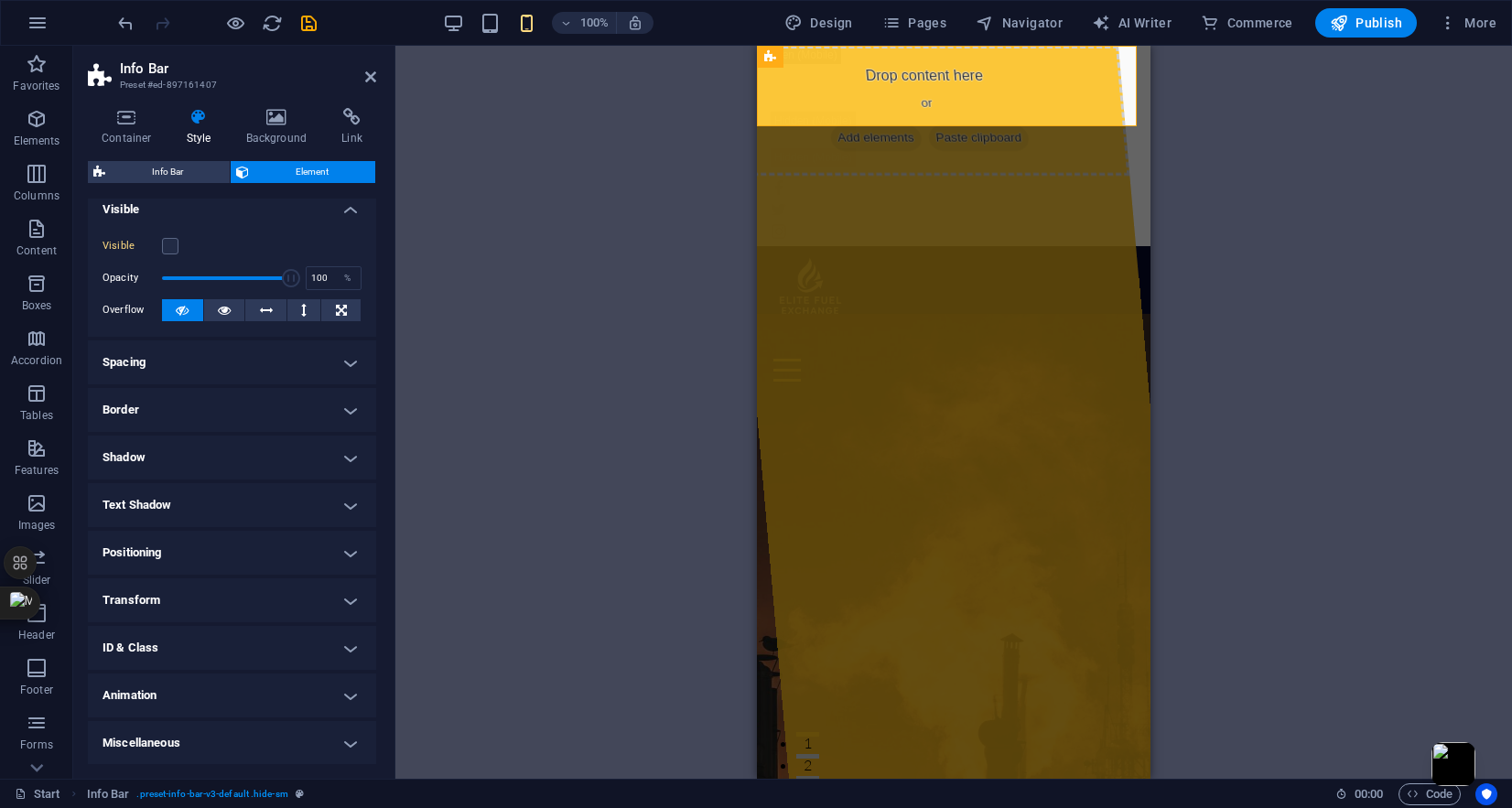
scroll to position [12, 0]
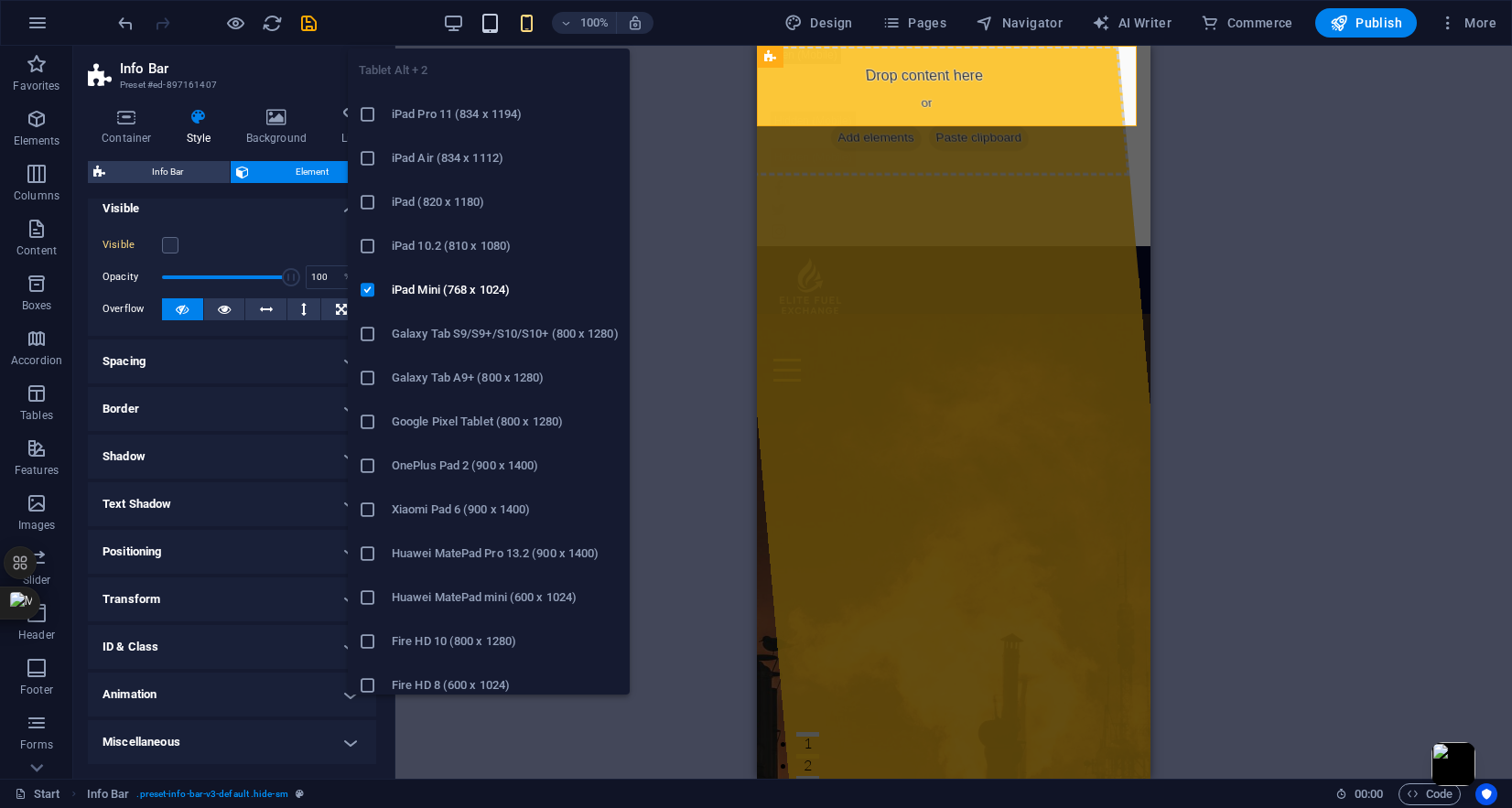
click at [493, 31] on icon "button" at bounding box center [490, 24] width 21 height 21
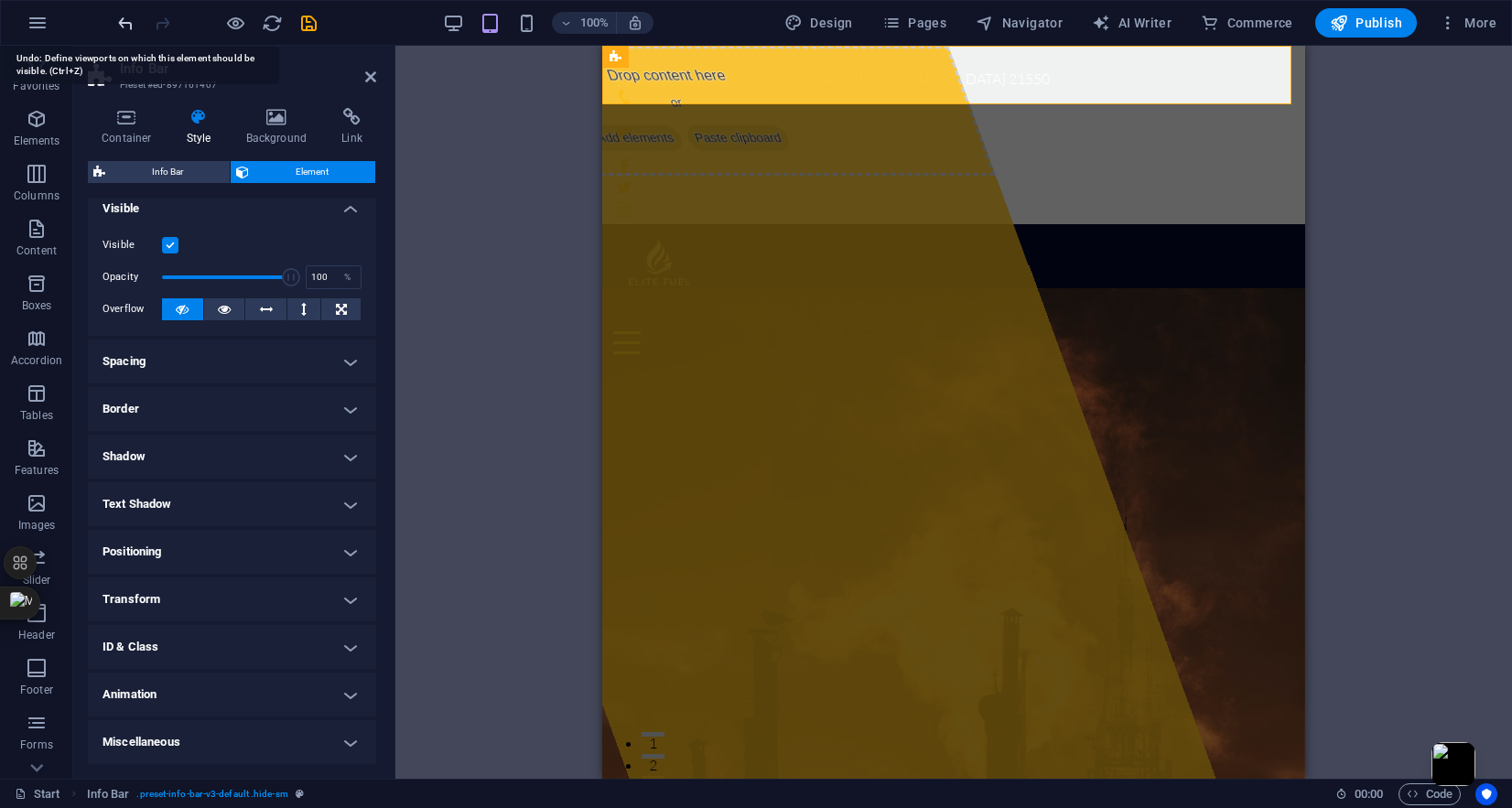
click at [124, 25] on icon "undo" at bounding box center [125, 24] width 21 height 21
click at [124, 22] on icon "undo" at bounding box center [125, 24] width 21 height 21
click at [124, 18] on icon "undo" at bounding box center [125, 24] width 21 height 21
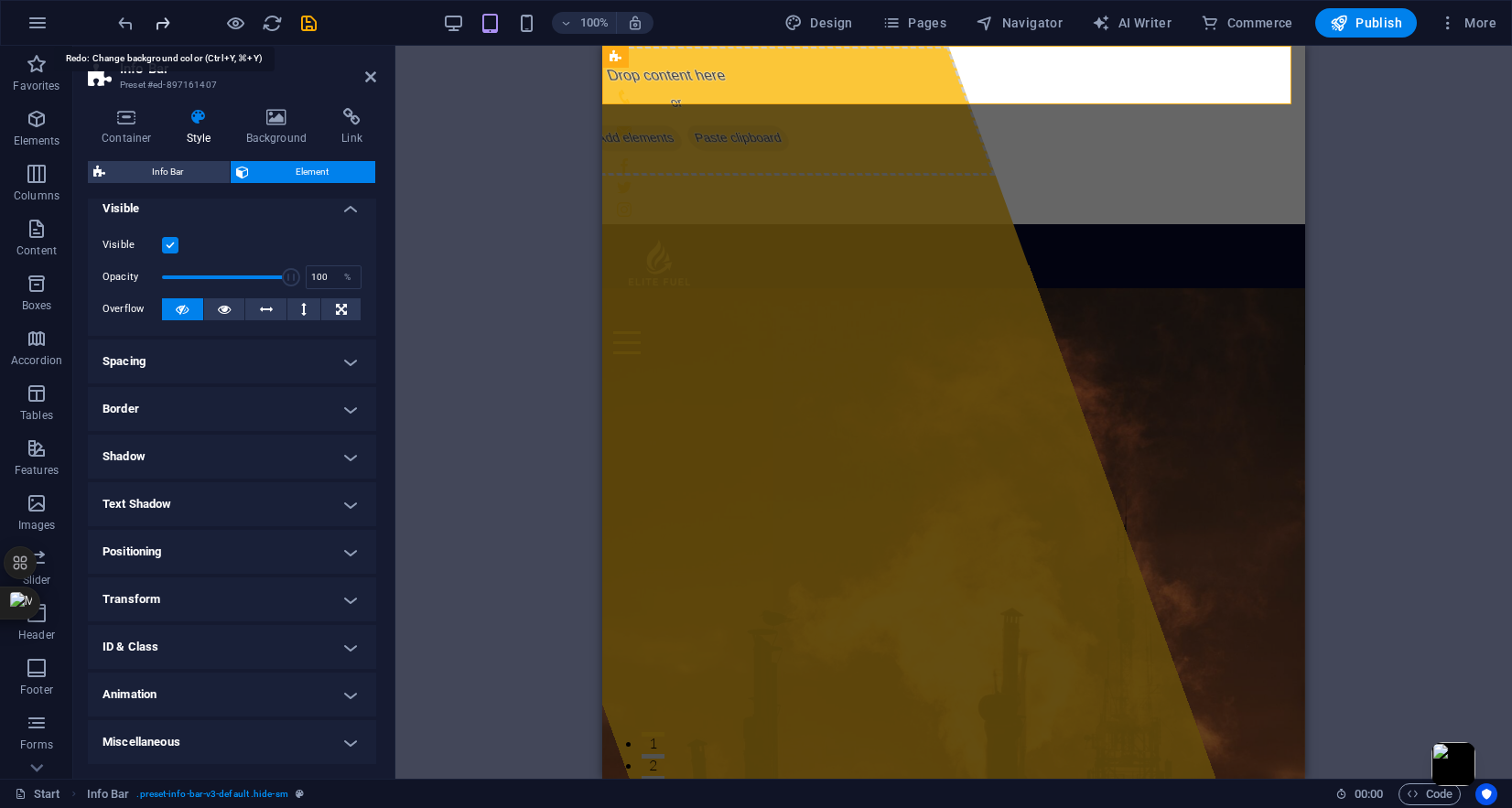
click at [164, 16] on icon "redo" at bounding box center [162, 24] width 21 height 21
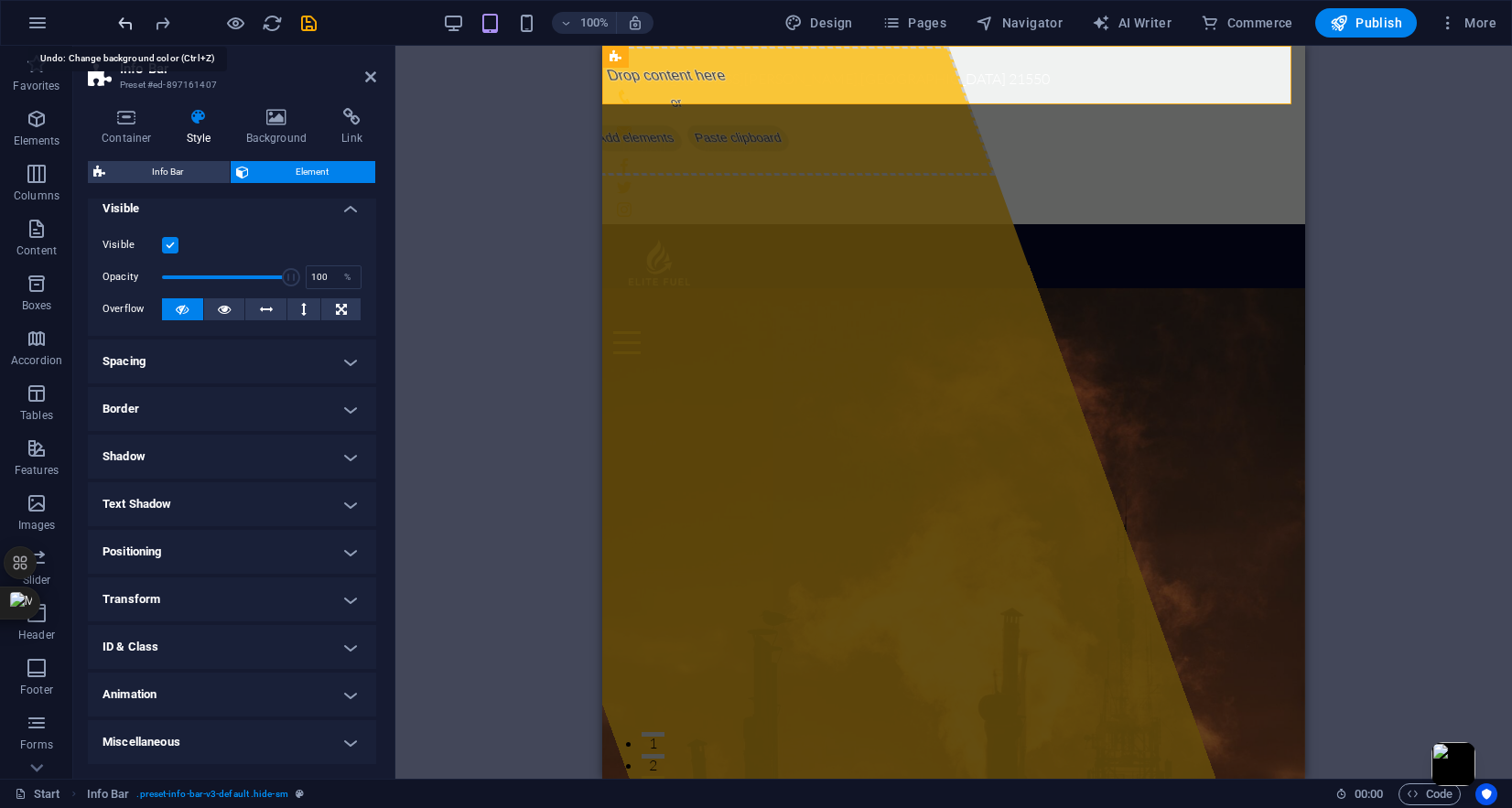
click at [121, 16] on icon "undo" at bounding box center [125, 24] width 21 height 21
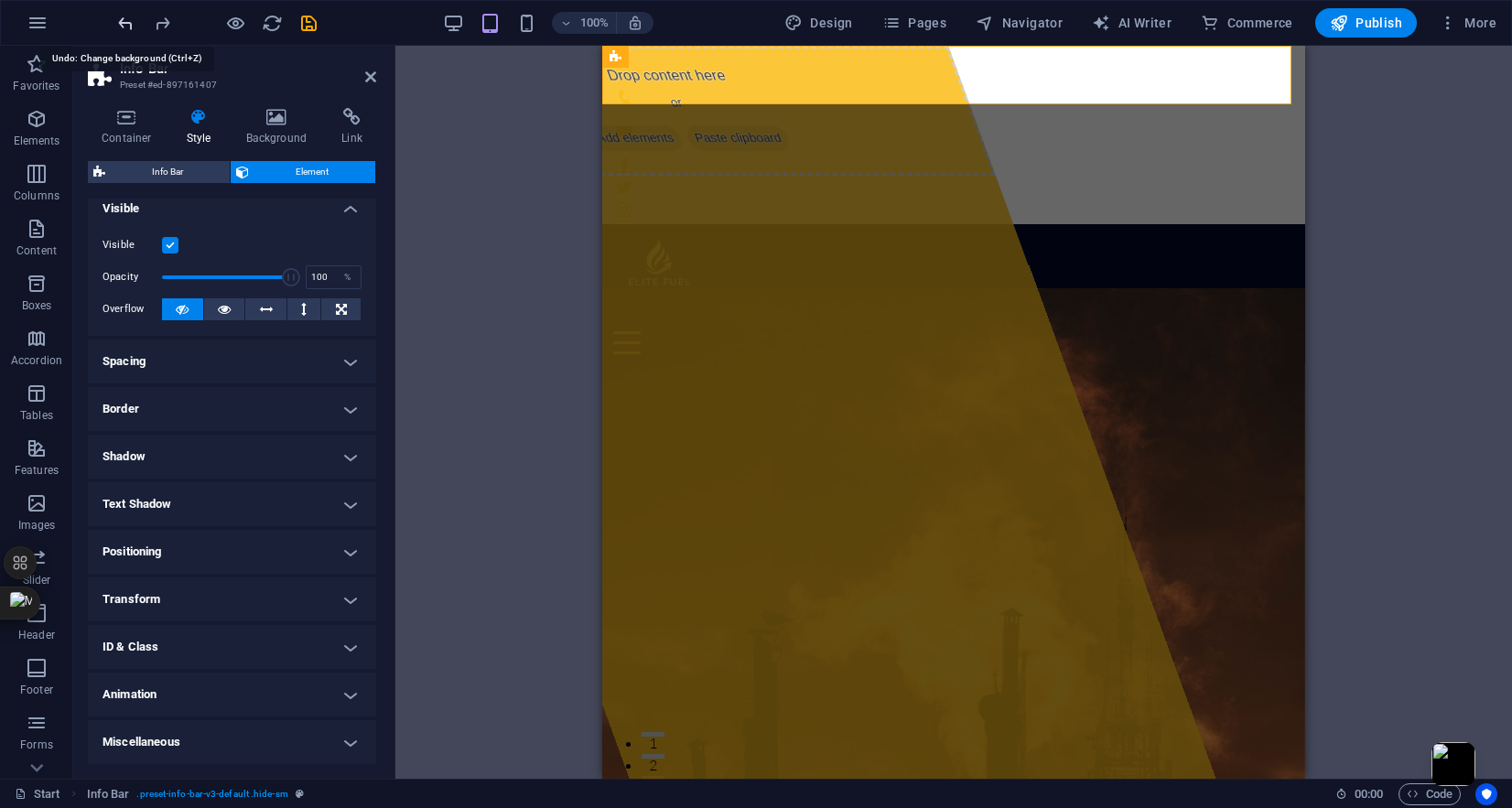
click at [121, 16] on icon "undo" at bounding box center [125, 24] width 21 height 21
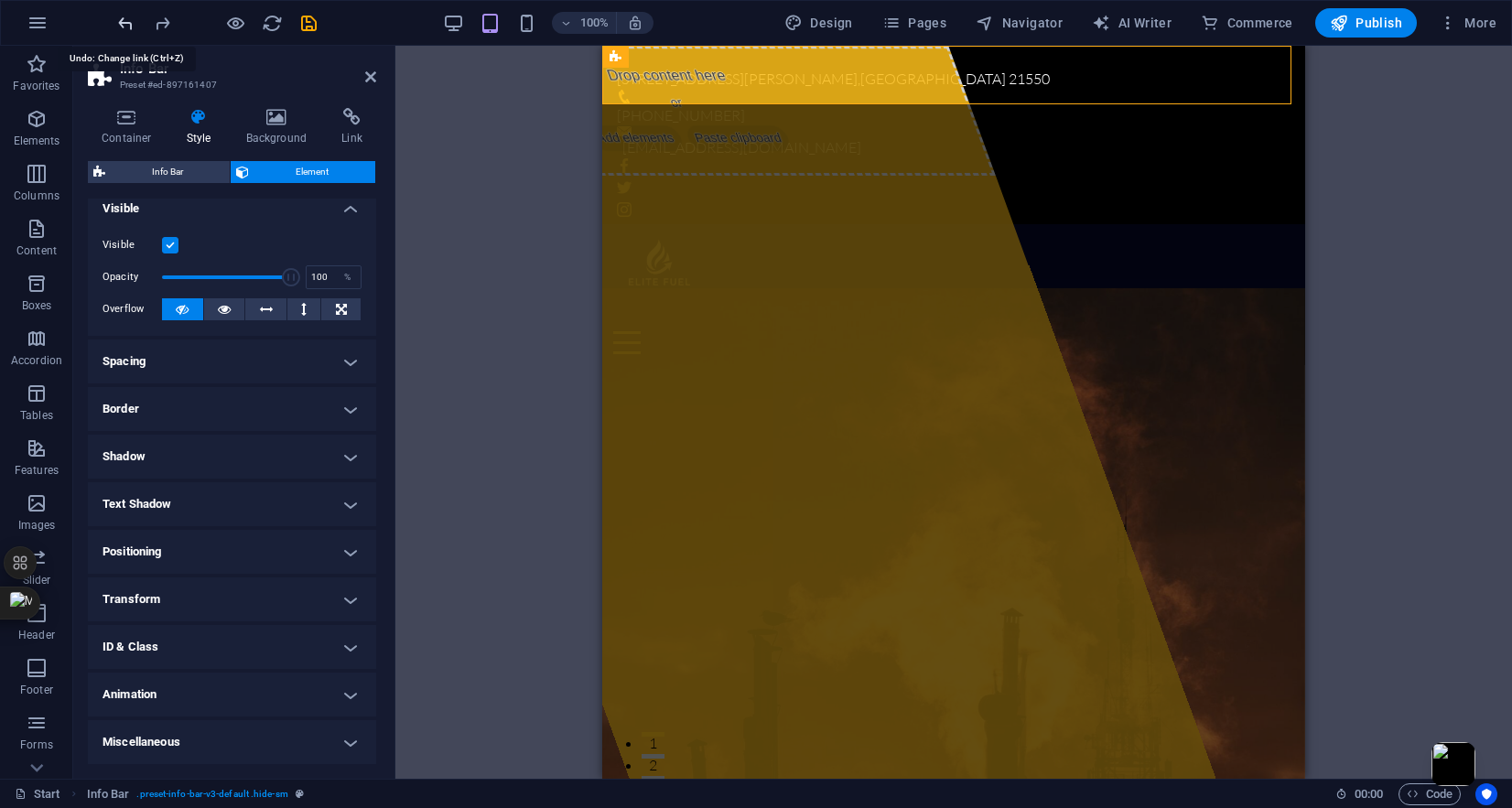
click at [128, 21] on icon "undo" at bounding box center [125, 24] width 21 height 21
click at [168, 16] on icon "redo" at bounding box center [162, 24] width 21 height 21
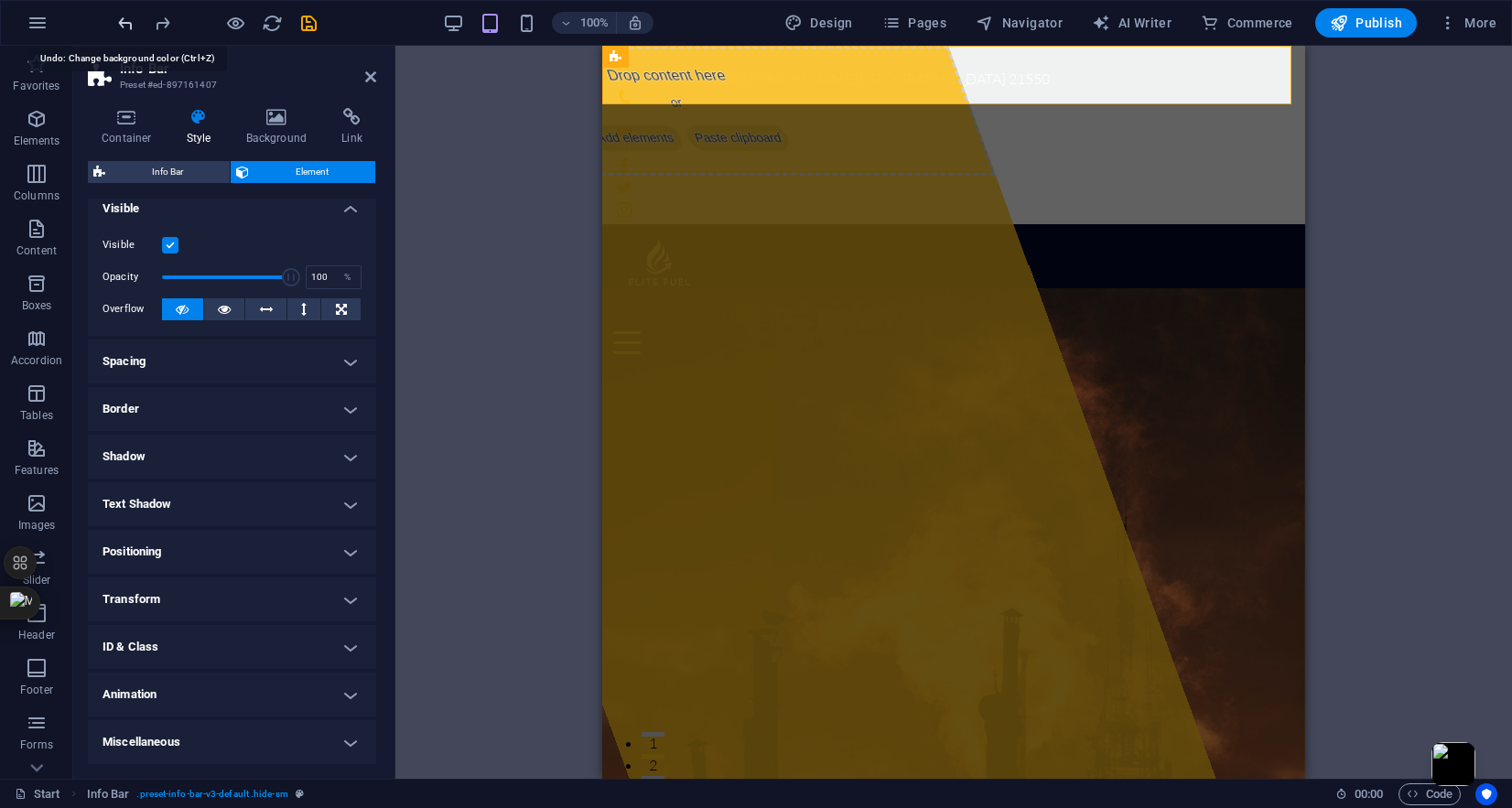
click at [127, 23] on icon "undo" at bounding box center [125, 24] width 21 height 21
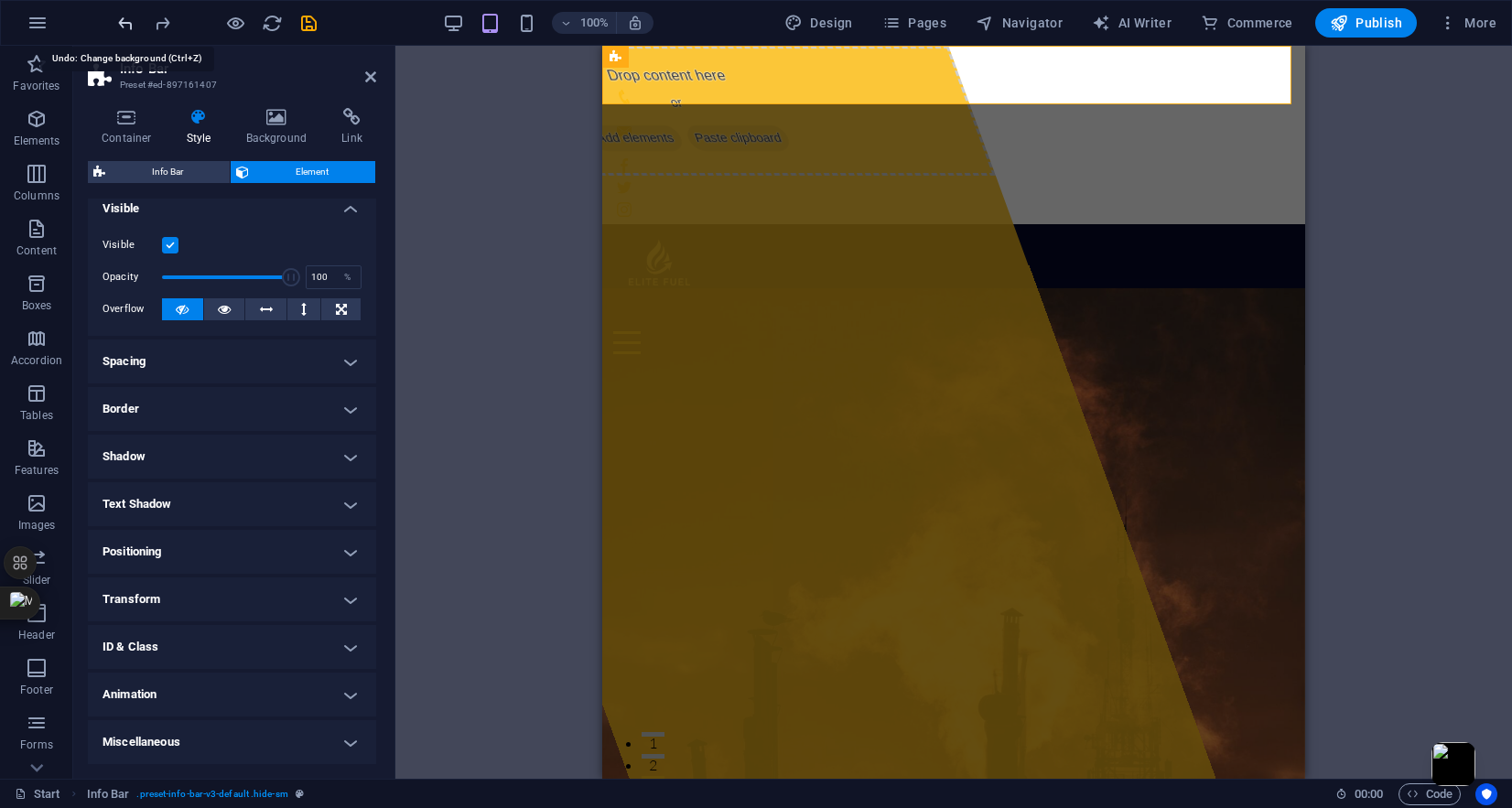
click at [131, 21] on icon "undo" at bounding box center [125, 24] width 21 height 21
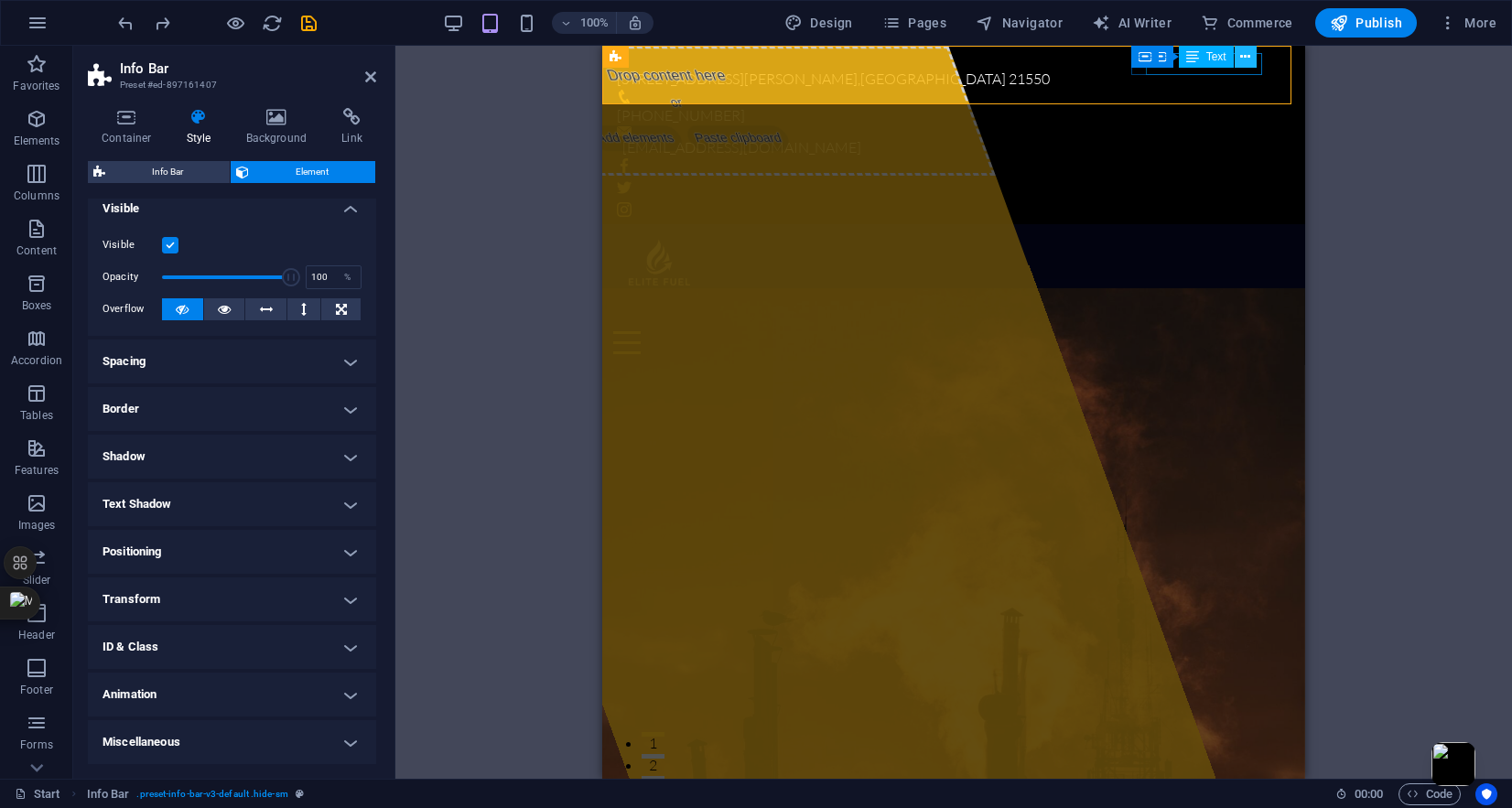
click at [1245, 56] on icon at bounding box center [1245, 57] width 10 height 19
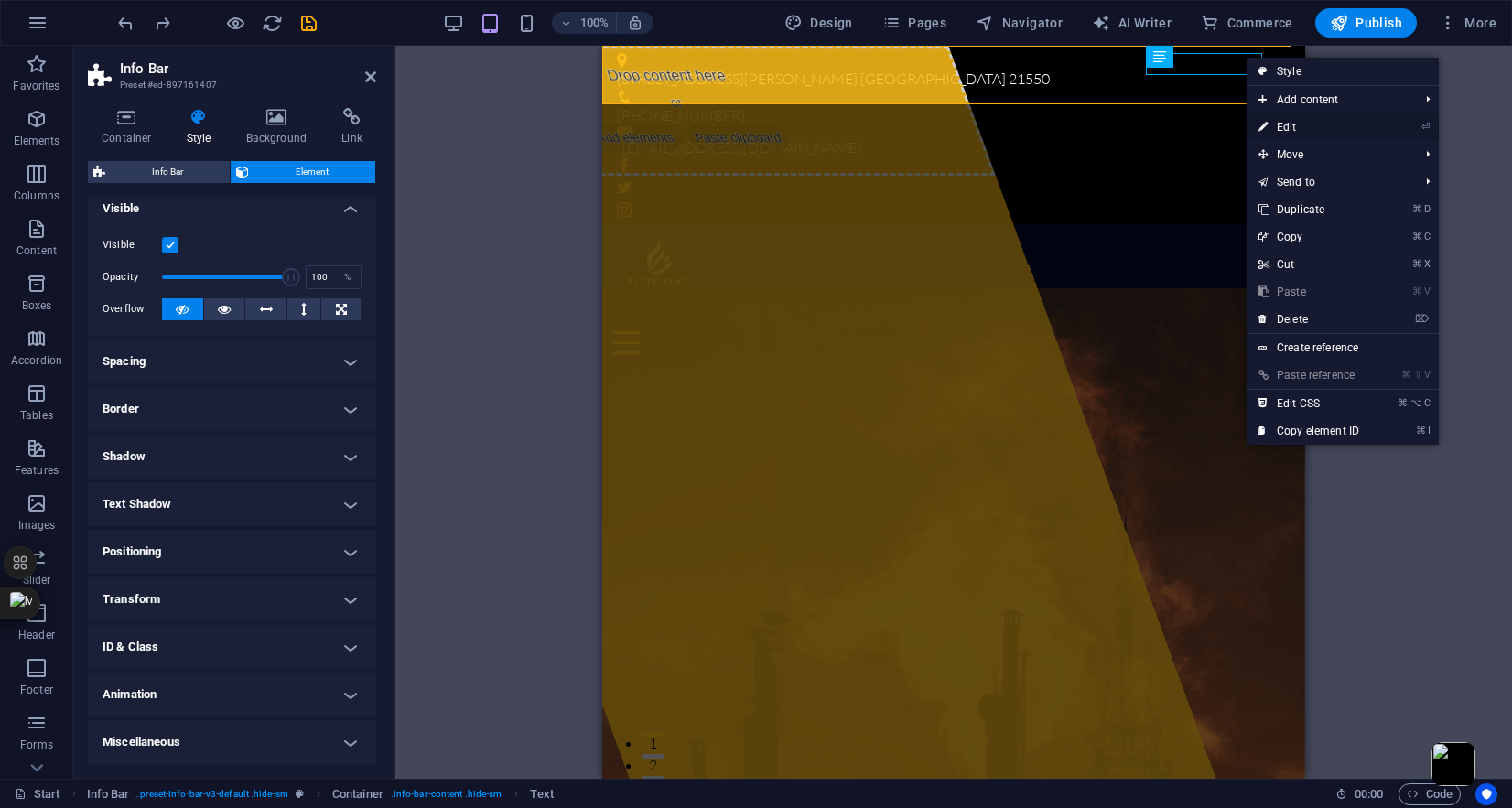
click at [1283, 120] on link "⏎ Edit" at bounding box center [1309, 126] width 122 height 27
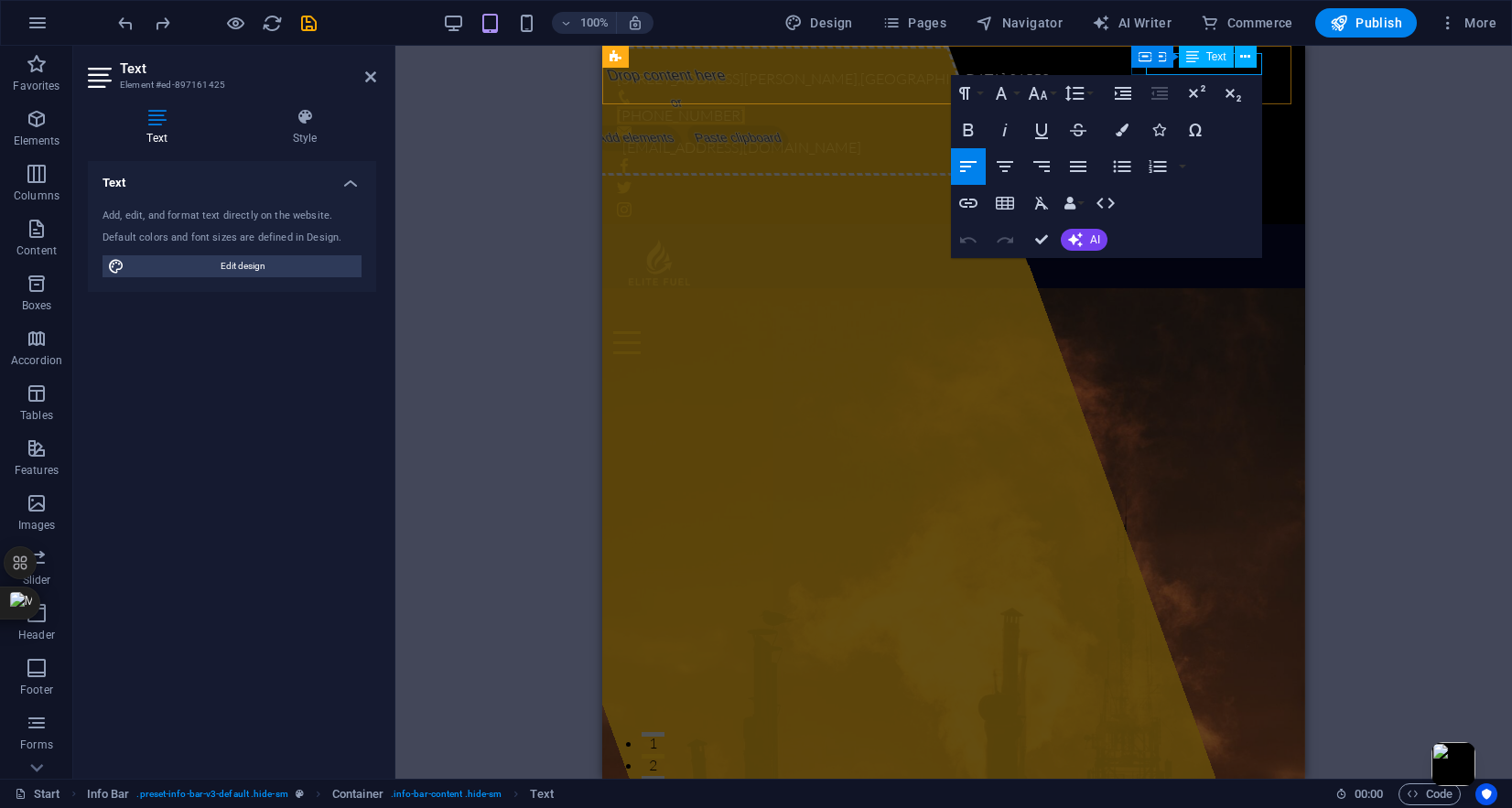
click at [1217, 59] on span "Text" at bounding box center [1216, 57] width 20 height 11
click at [1166, 59] on span "Container" at bounding box center [1182, 57] width 48 height 11
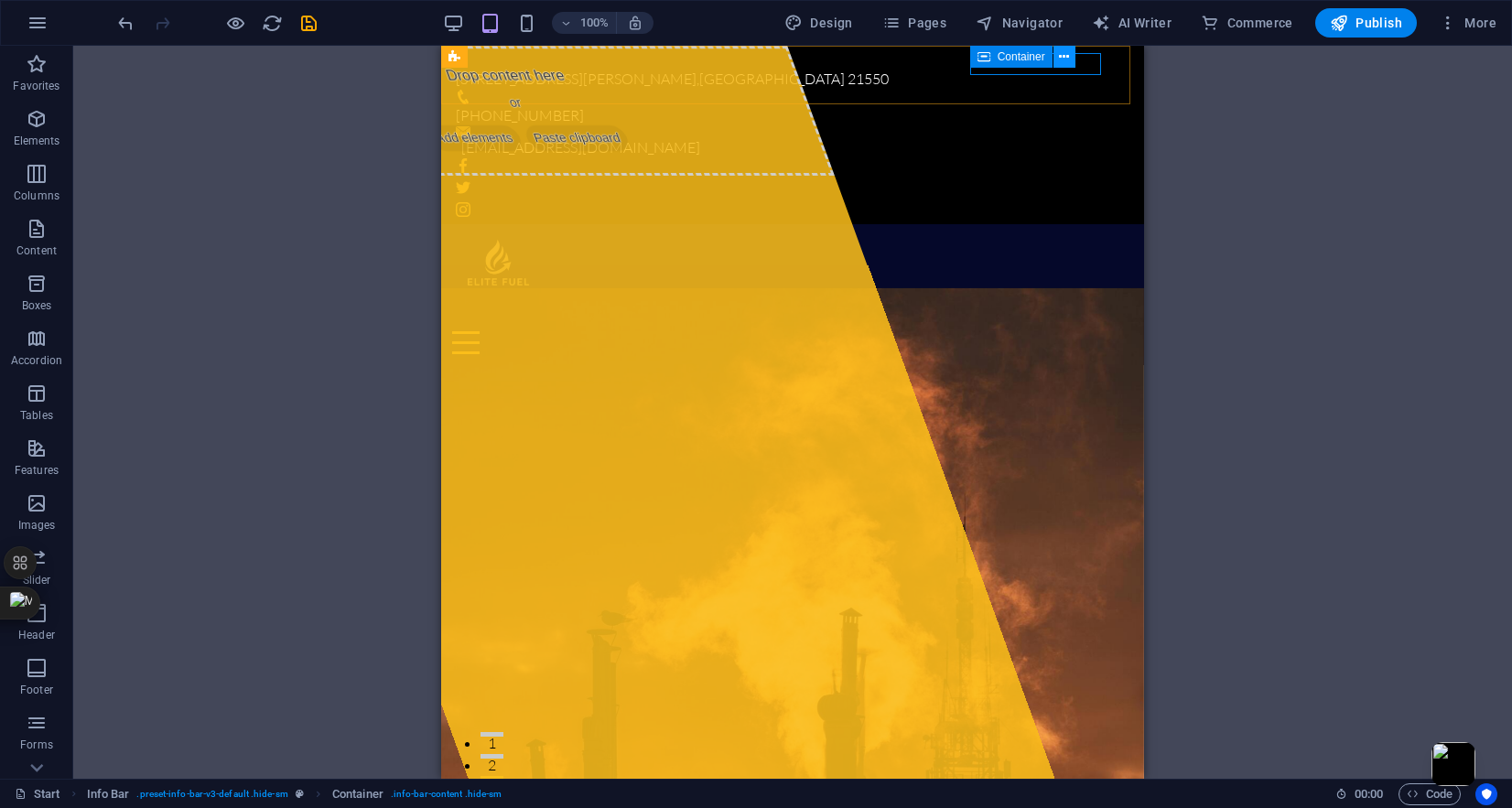
click at [1068, 57] on icon at bounding box center [1064, 57] width 10 height 19
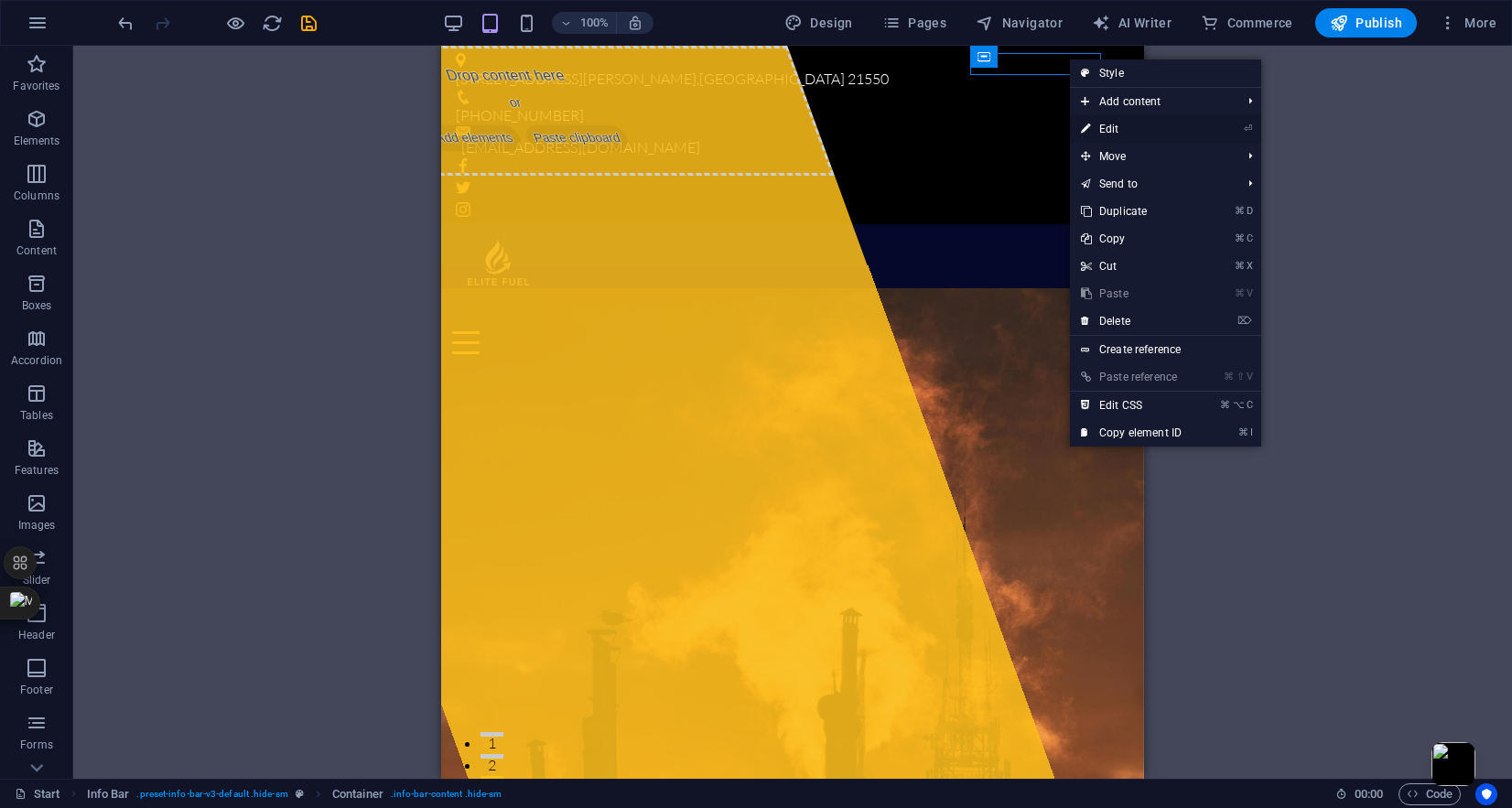
click at [1098, 131] on link "⏎ Edit" at bounding box center [1131, 128] width 122 height 27
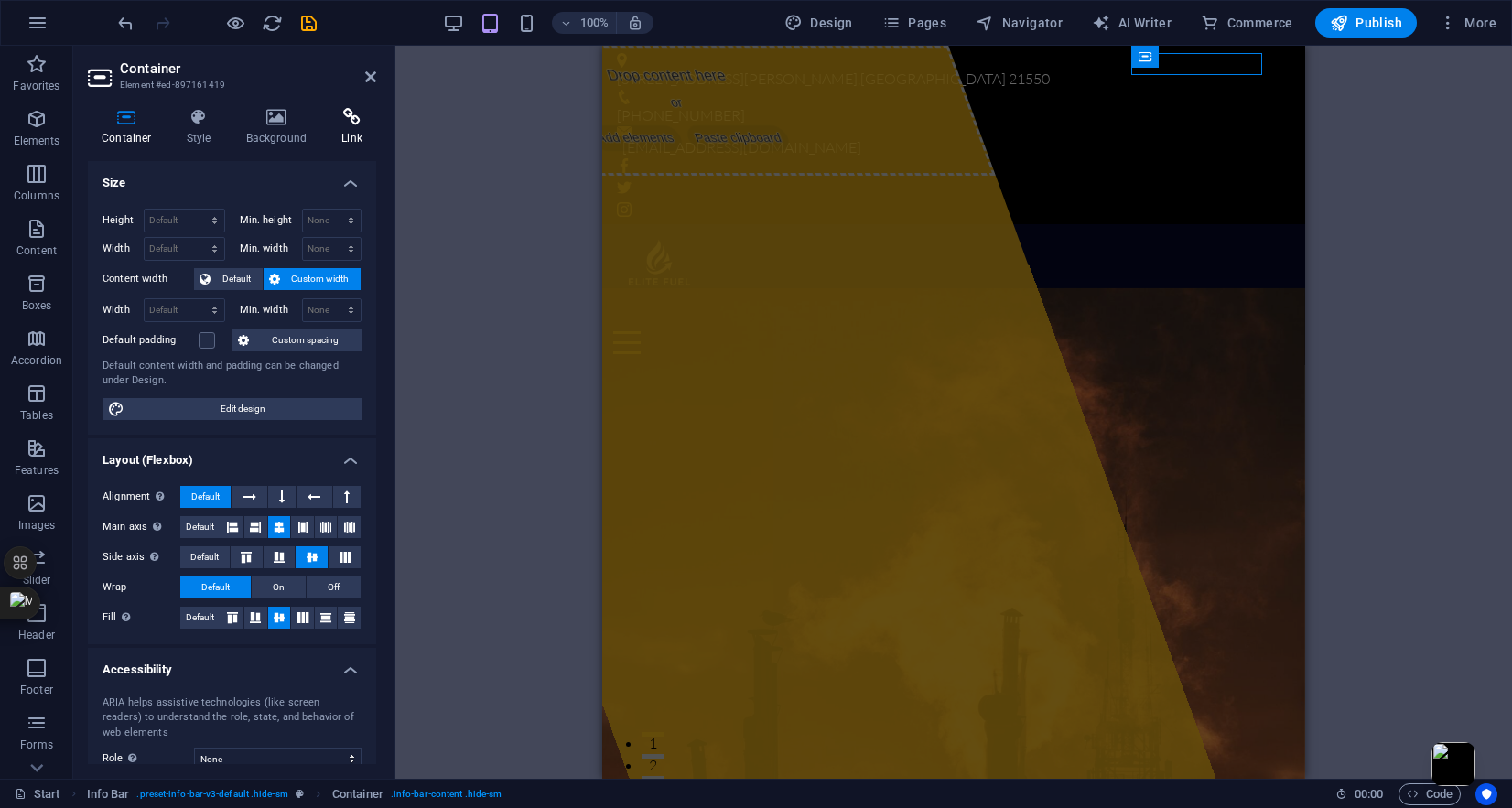
click at [348, 122] on icon at bounding box center [351, 117] width 48 height 18
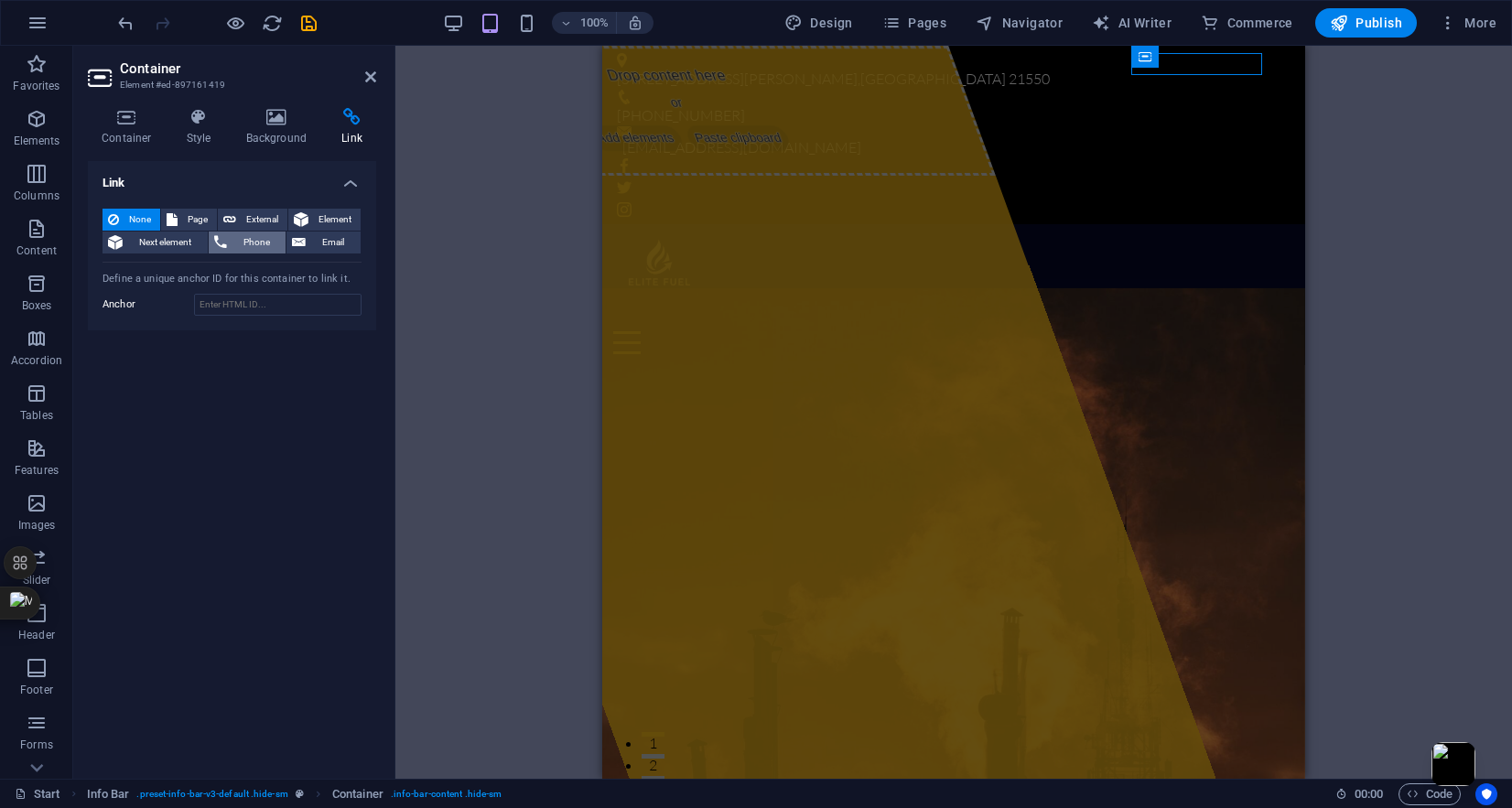
click at [252, 243] on span "Phone" at bounding box center [256, 242] width 48 height 22
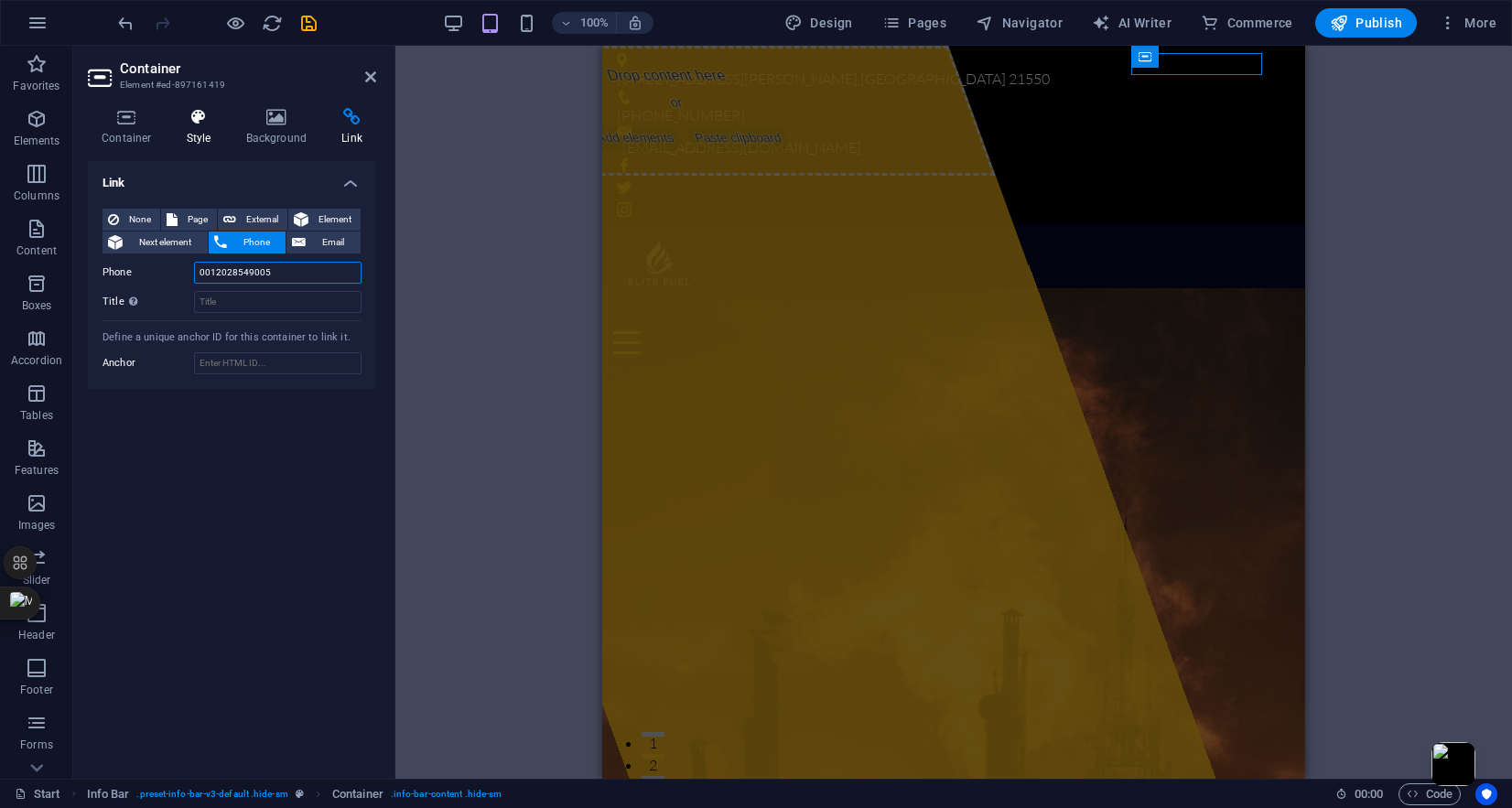
type input "0012028549005"
click at [203, 129] on h4 "Style" at bounding box center [203, 127] width 59 height 39
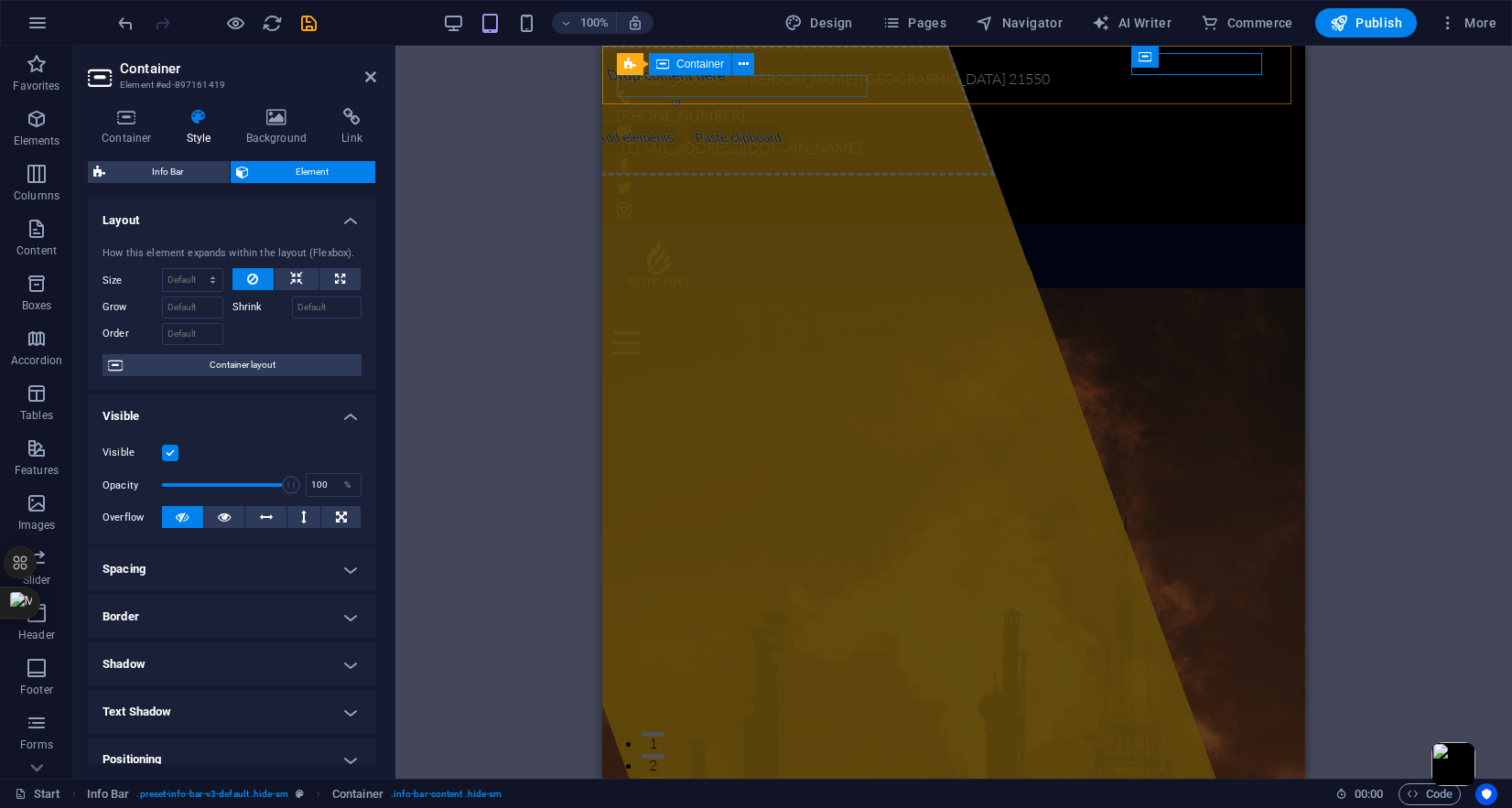
click at [694, 59] on span "Container" at bounding box center [700, 64] width 48 height 11
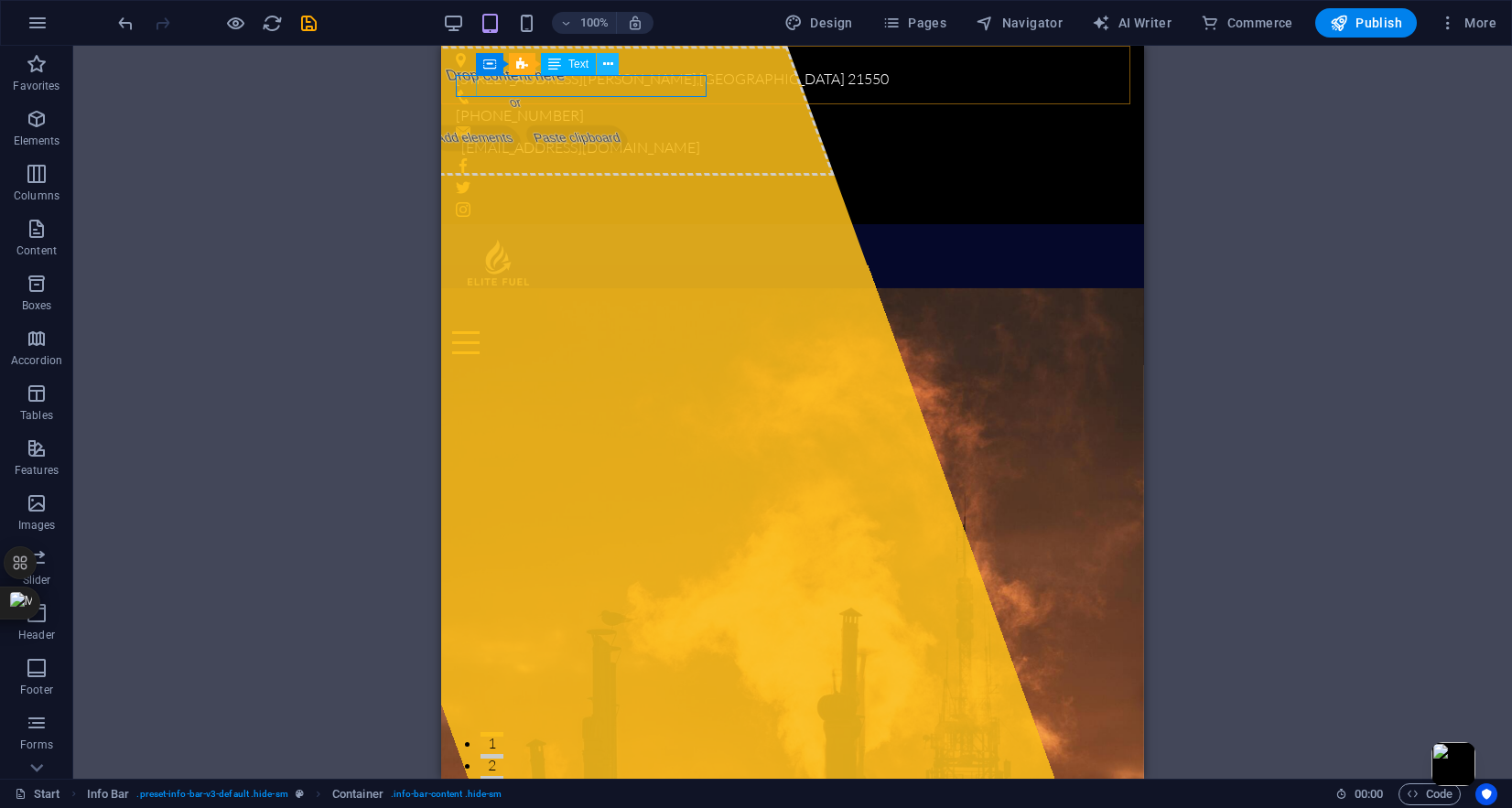
click at [607, 66] on icon at bounding box center [608, 64] width 10 height 19
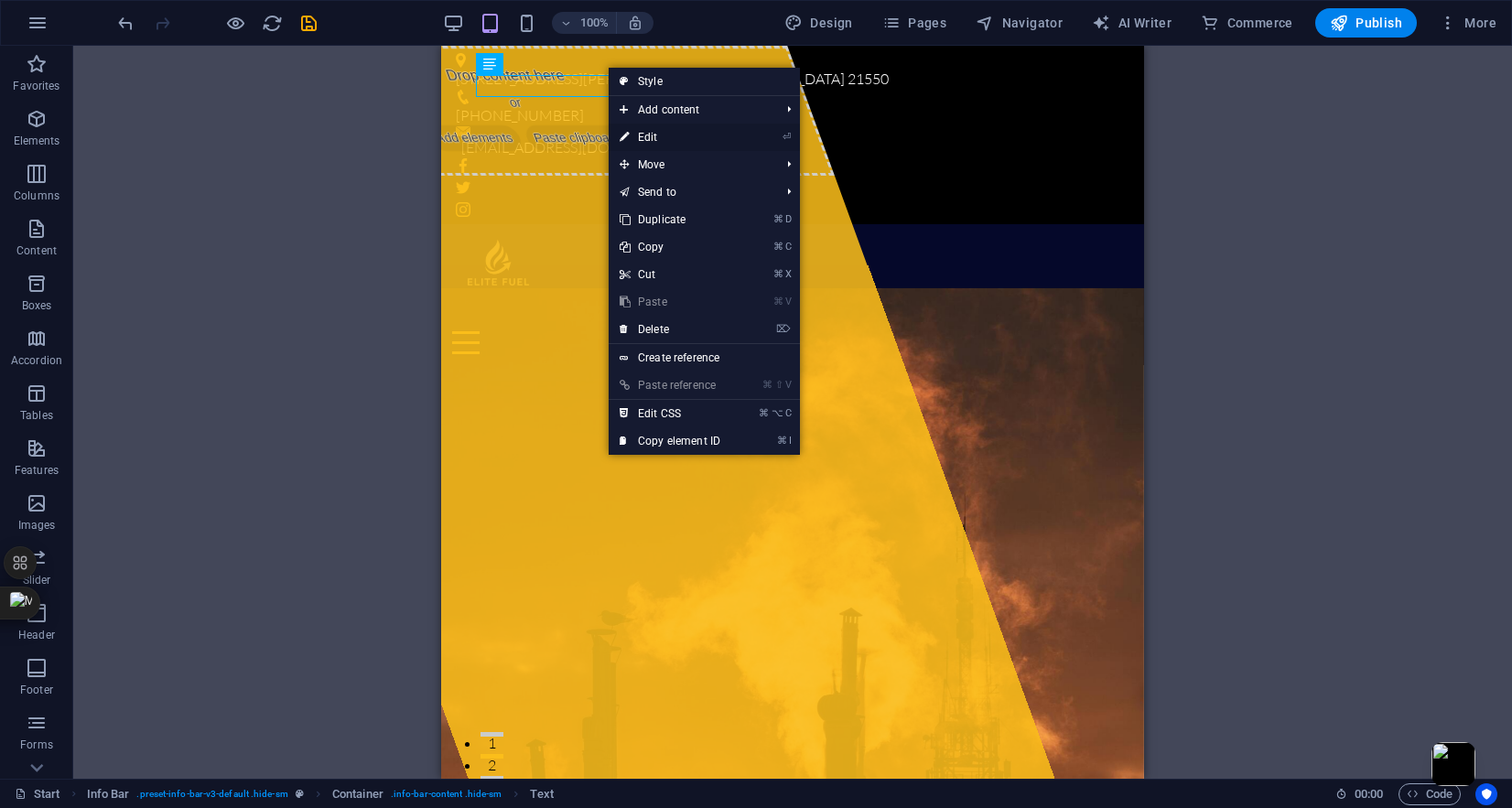
click at [685, 140] on link "⏎ Edit" at bounding box center [670, 137] width 122 height 27
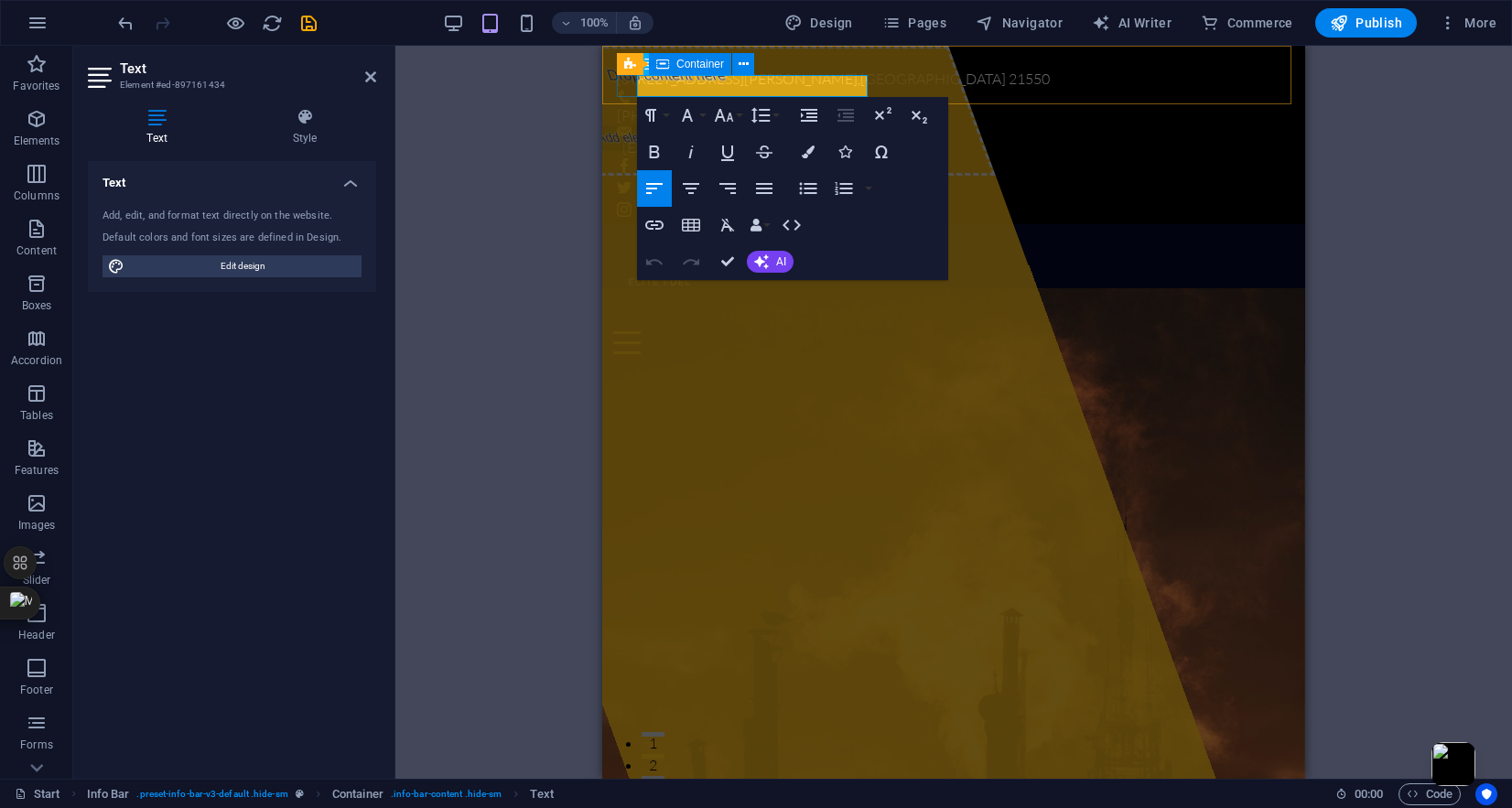
click at [670, 65] on div "Container" at bounding box center [690, 63] width 82 height 22
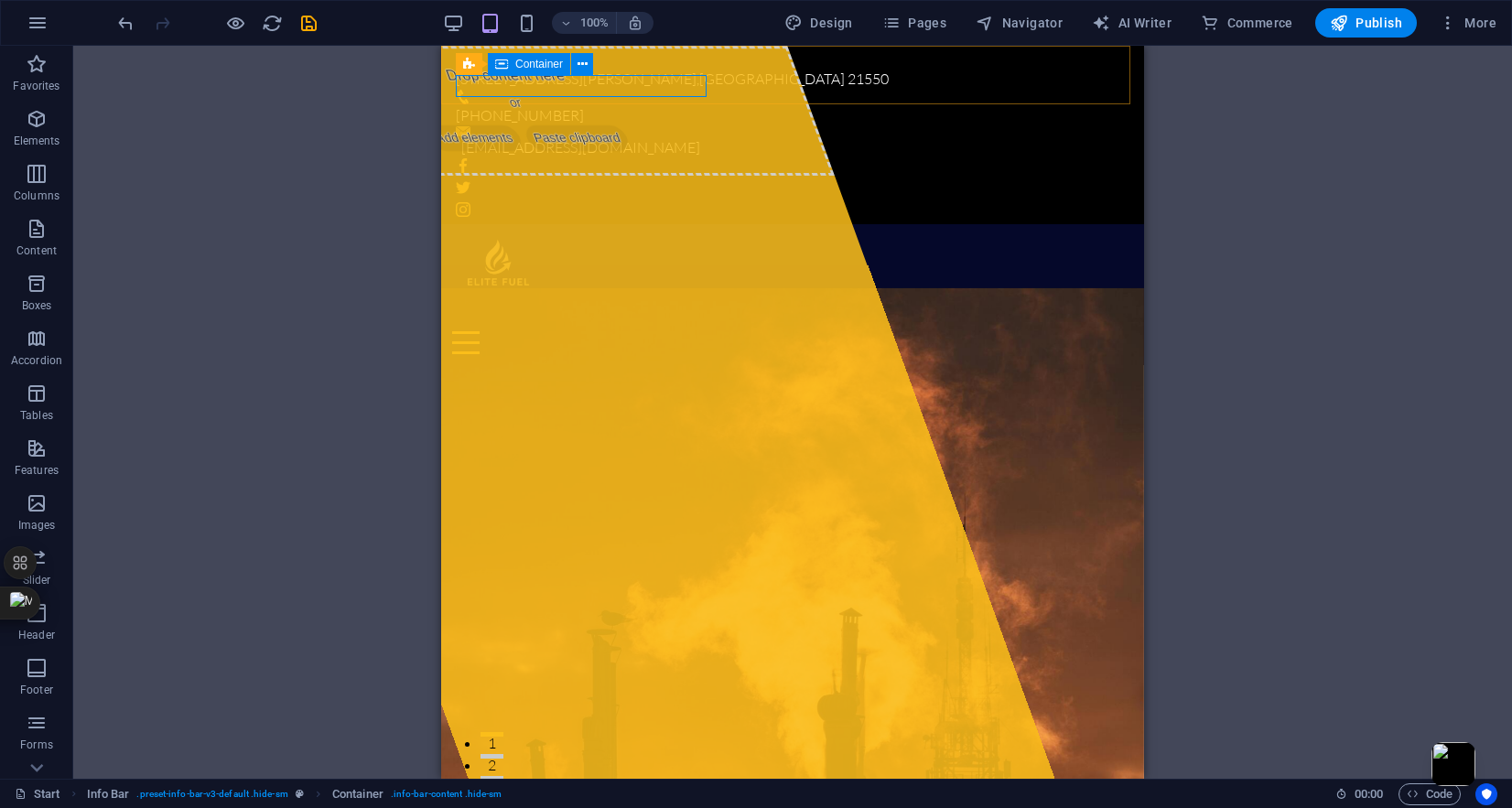
click at [504, 62] on icon at bounding box center [502, 63] width 13 height 22
click at [581, 66] on icon at bounding box center [582, 64] width 10 height 19
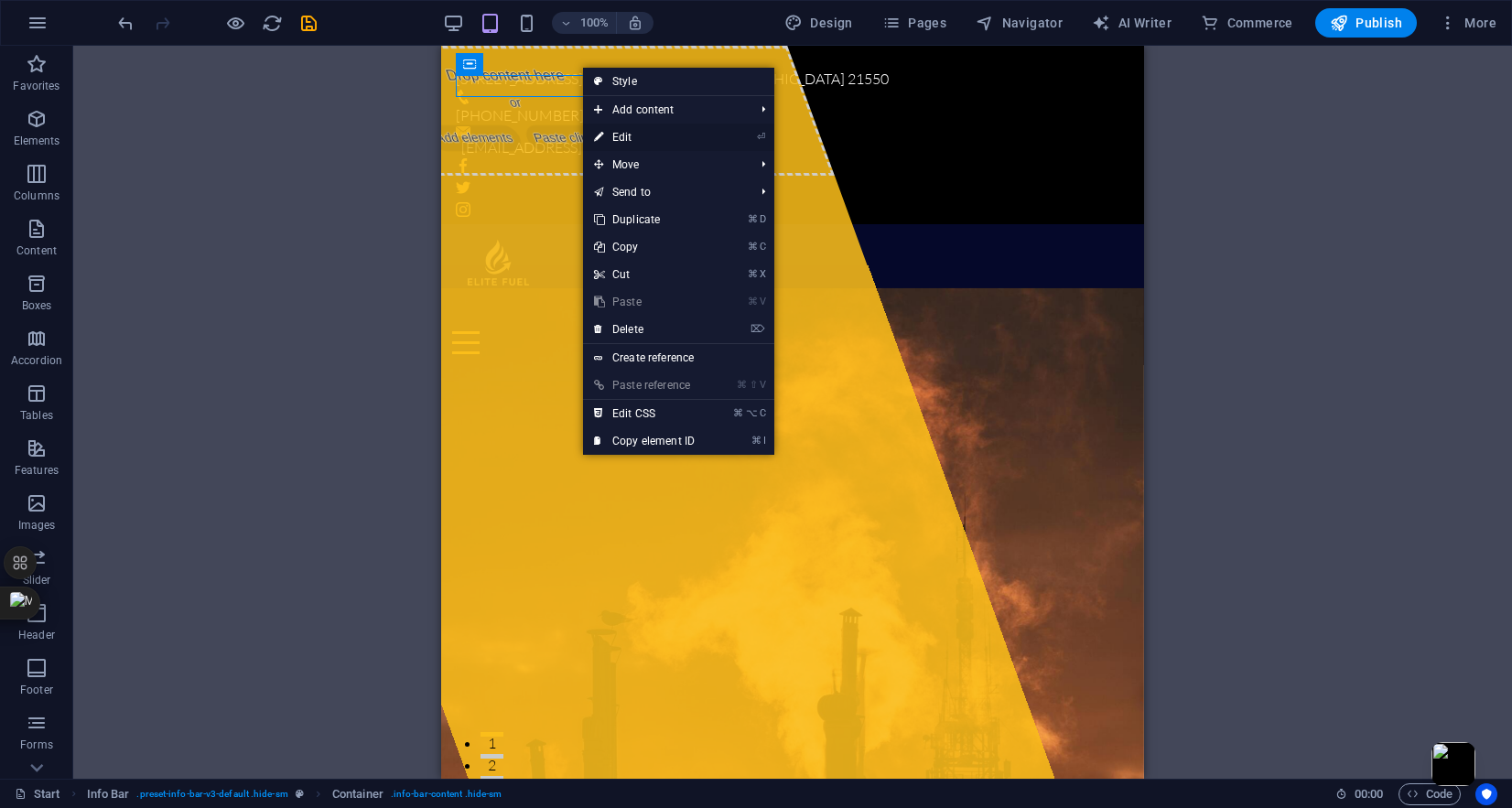
click at [621, 137] on link "⏎ Edit" at bounding box center [644, 137] width 122 height 27
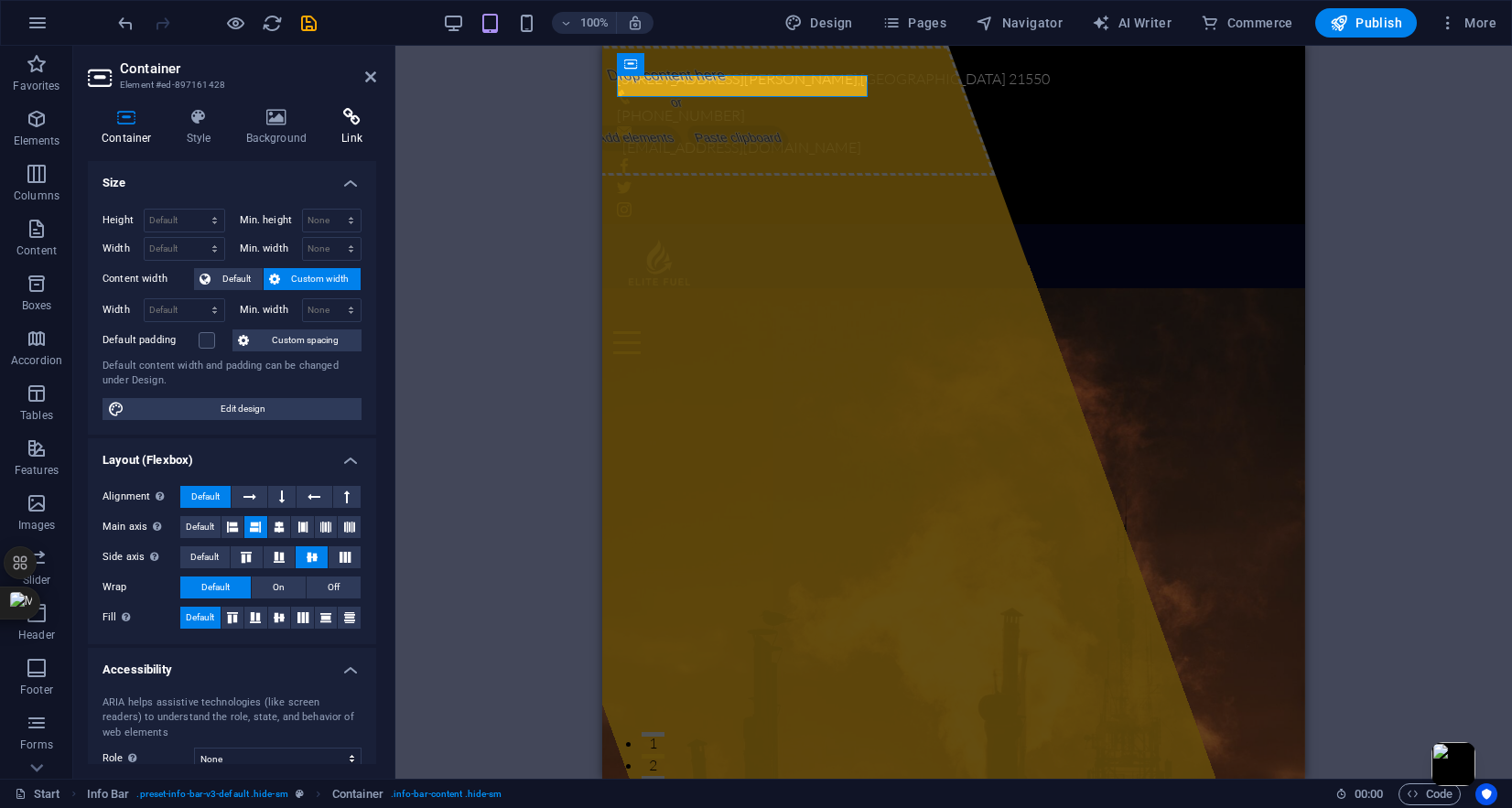
click at [335, 125] on icon at bounding box center [351, 117] width 48 height 18
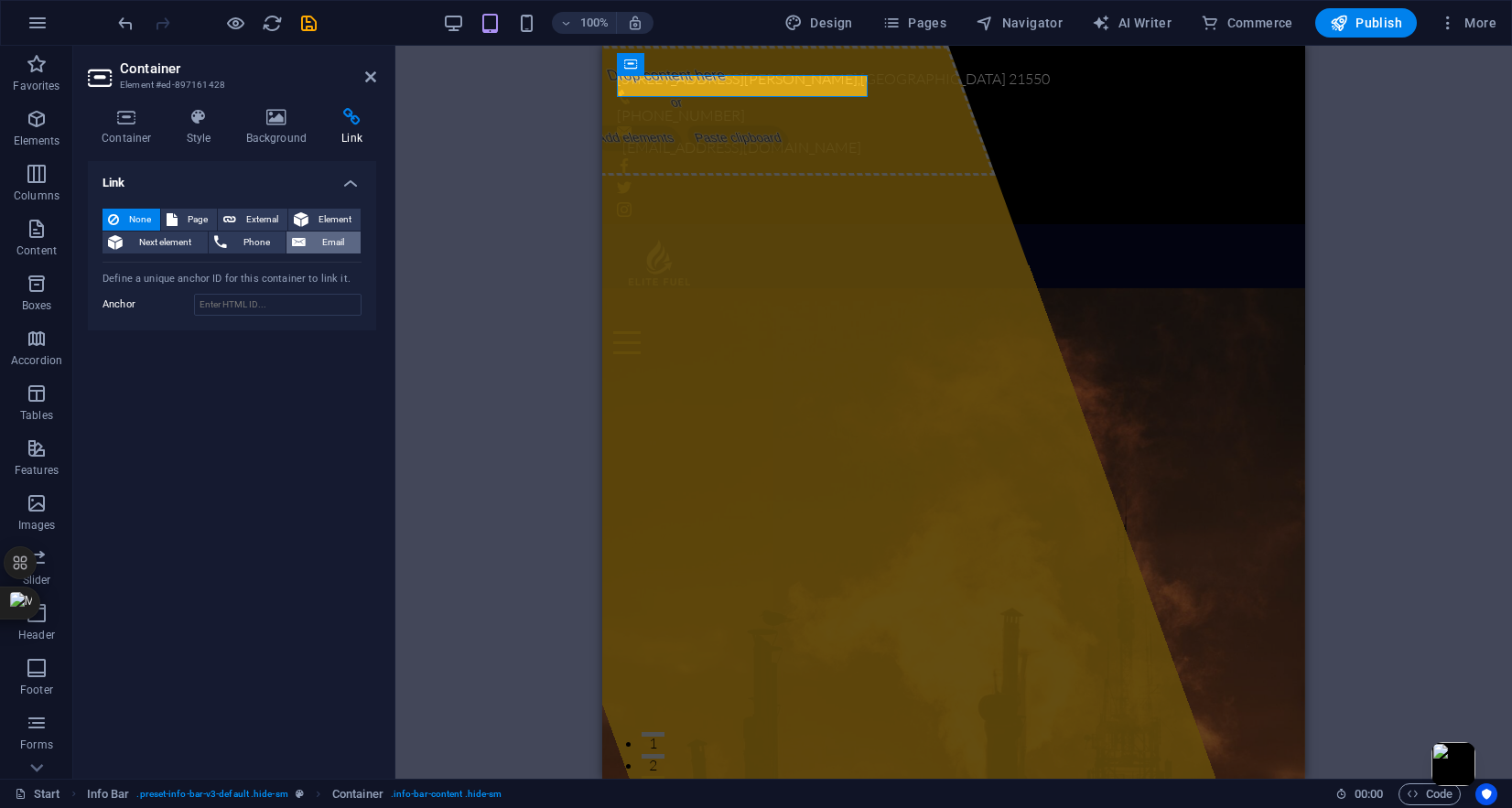
click at [330, 249] on span "Email" at bounding box center [333, 242] width 44 height 22
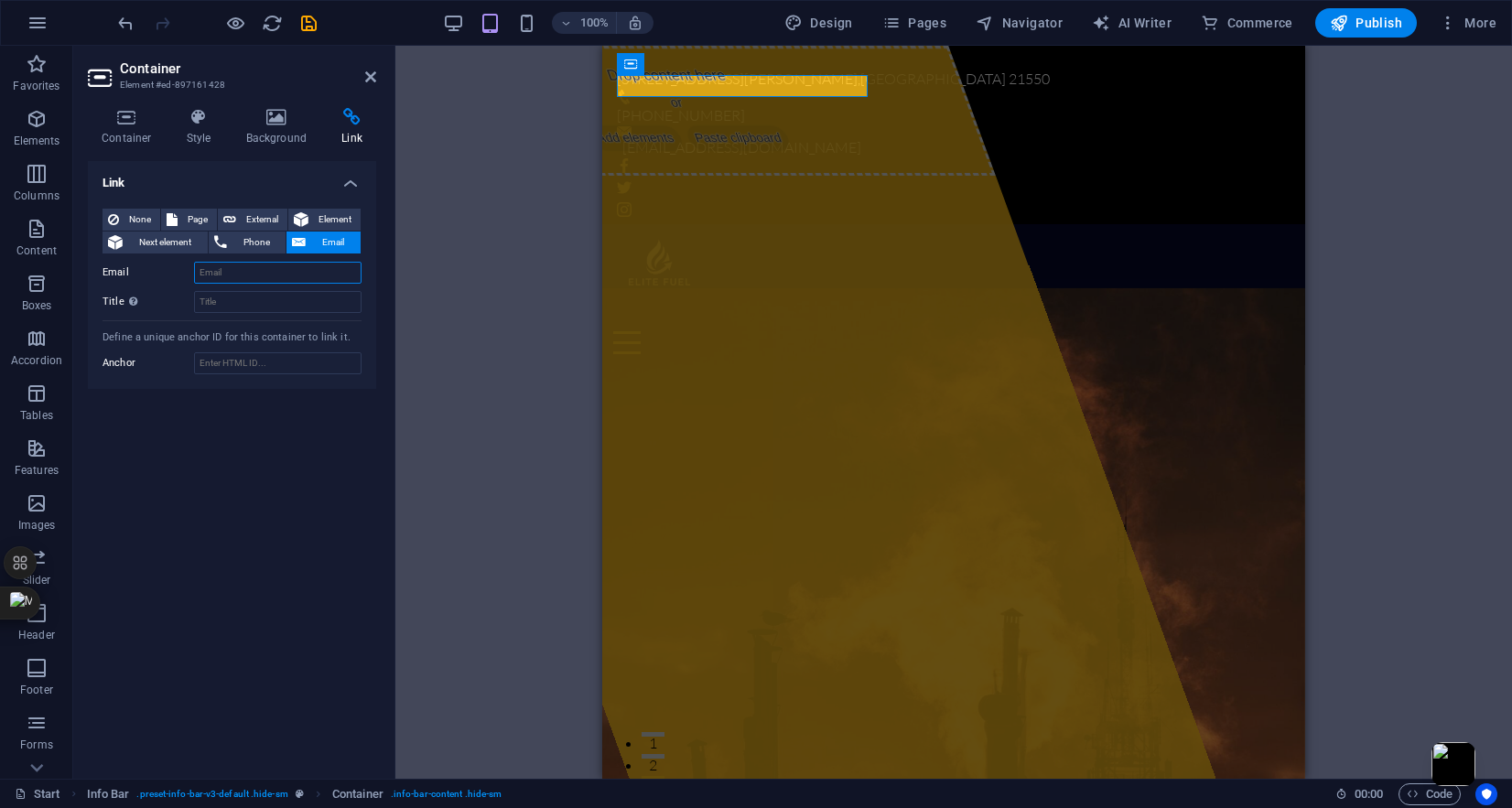
click at [268, 274] on input "Email" at bounding box center [278, 272] width 168 height 22
type input "[EMAIL_ADDRESS][DOMAIN_NAME]"
click at [297, 541] on div "Link None Page External Element Next element Phone Email Page Start Subpage Leg…" at bounding box center [232, 462] width 288 height 603
click at [374, 76] on icon at bounding box center [371, 77] width 11 height 15
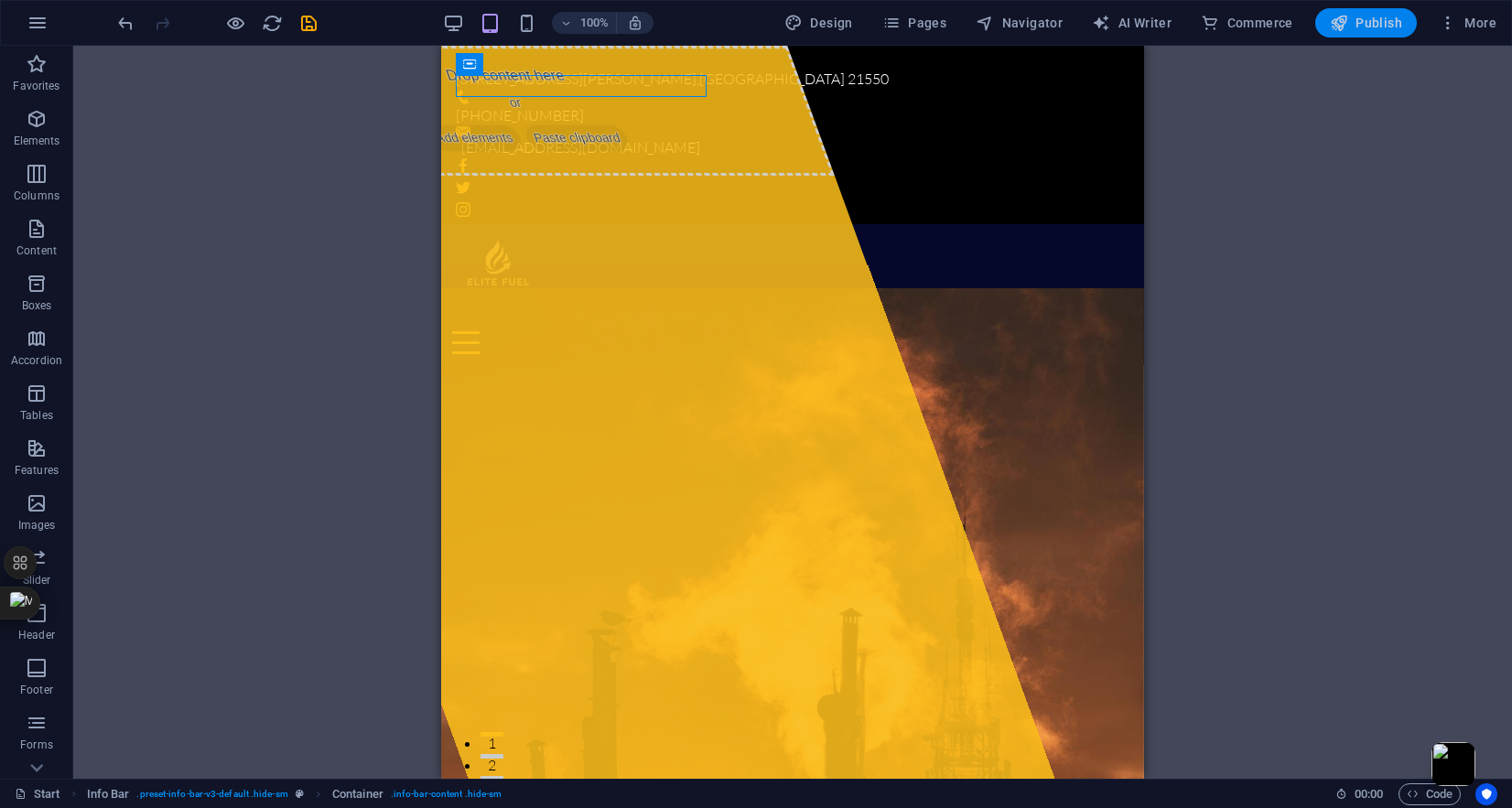
click at [1366, 19] on span "Publish" at bounding box center [1366, 23] width 73 height 18
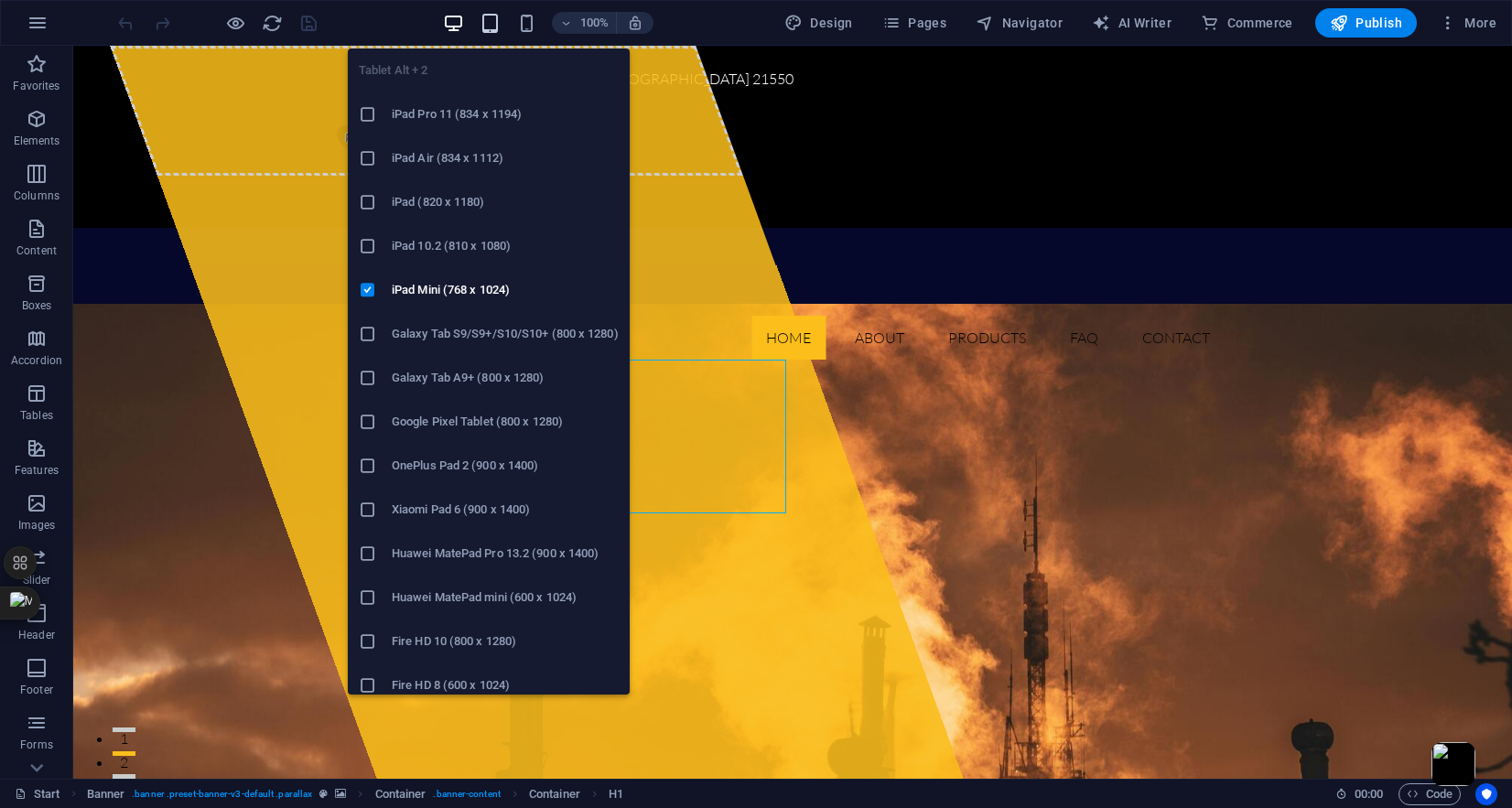
click at [490, 28] on icon "button" at bounding box center [490, 24] width 21 height 21
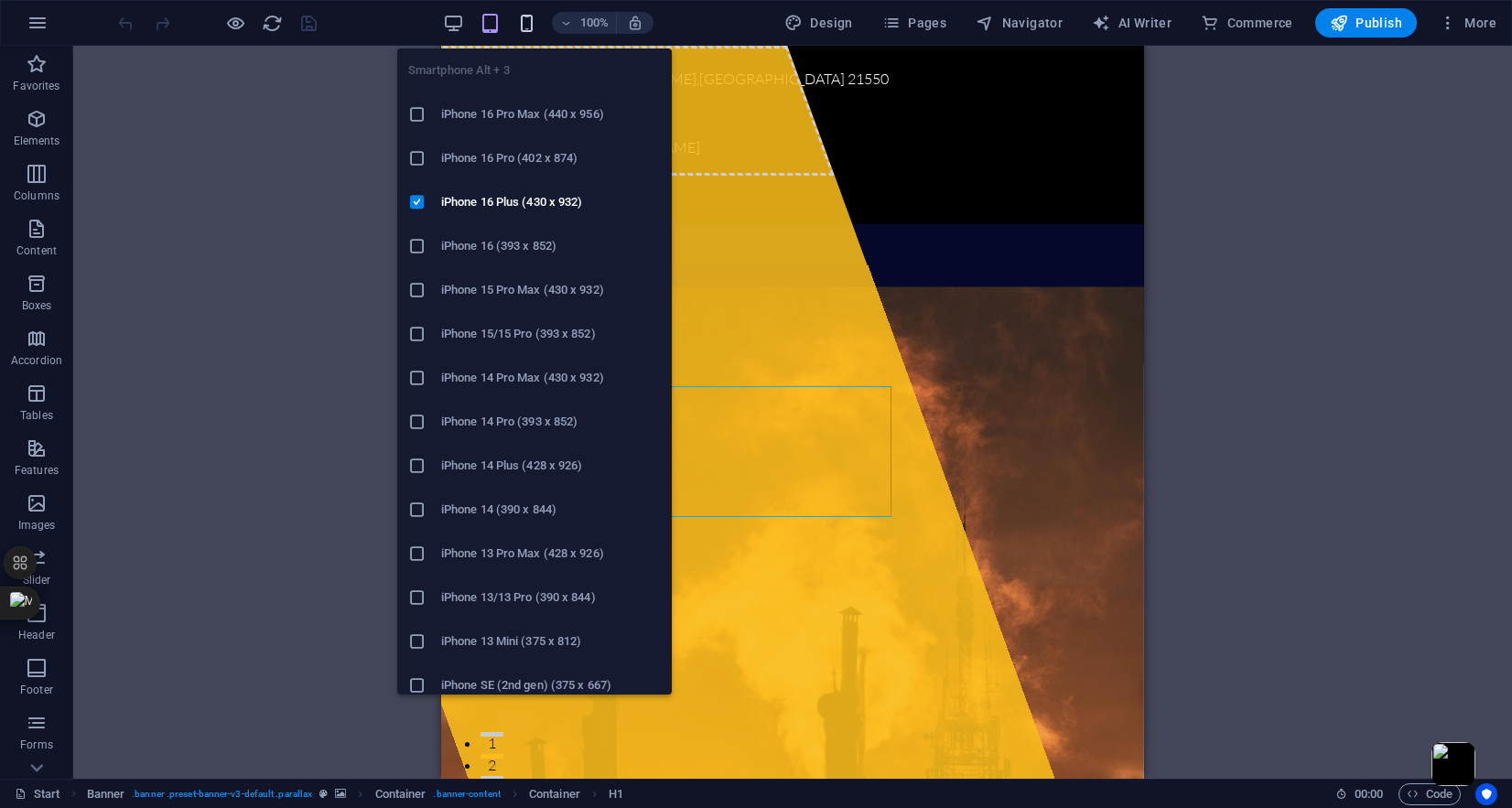
click at [531, 24] on icon "button" at bounding box center [527, 24] width 21 height 21
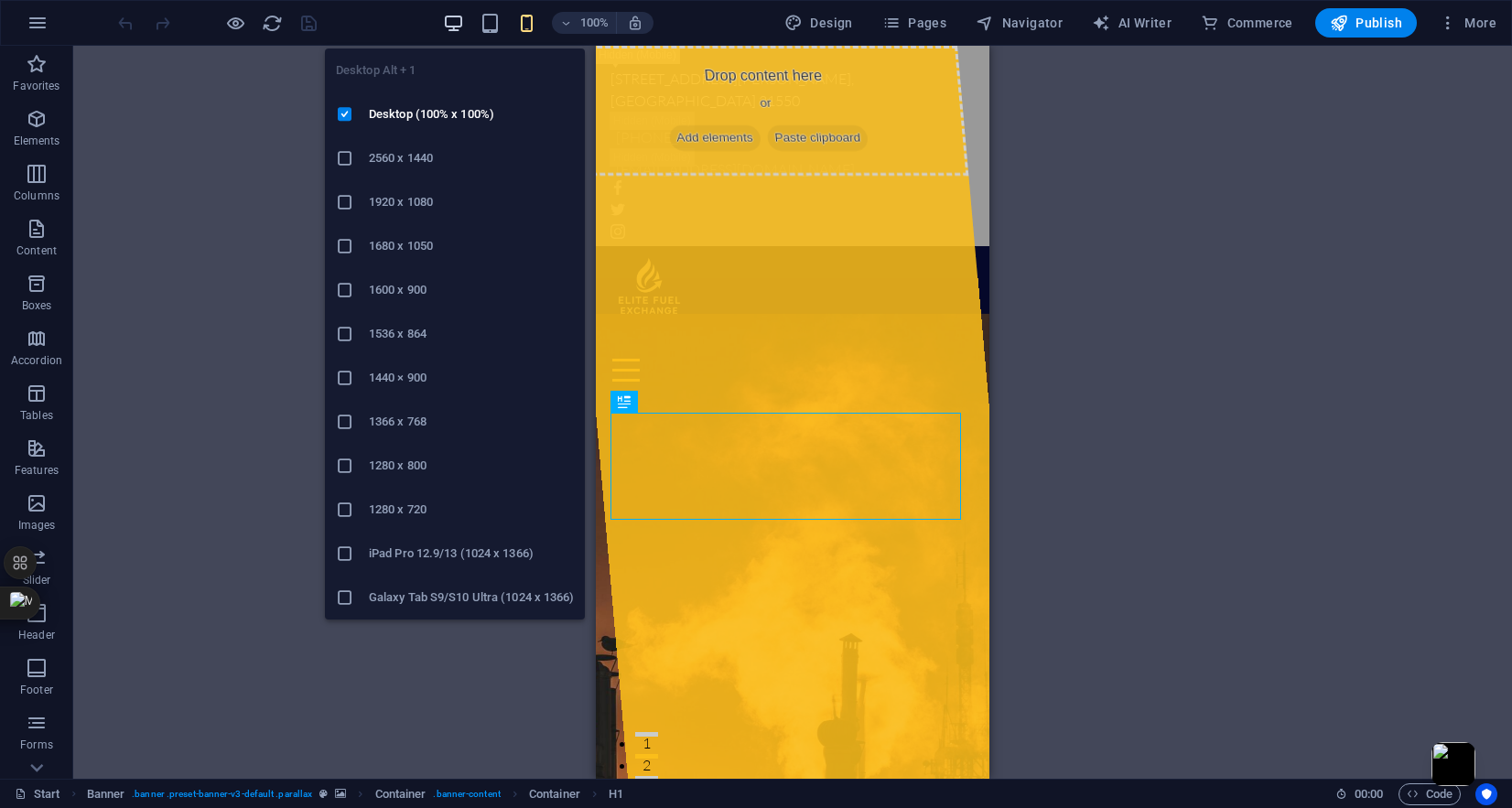
click at [460, 18] on icon "button" at bounding box center [453, 24] width 21 height 21
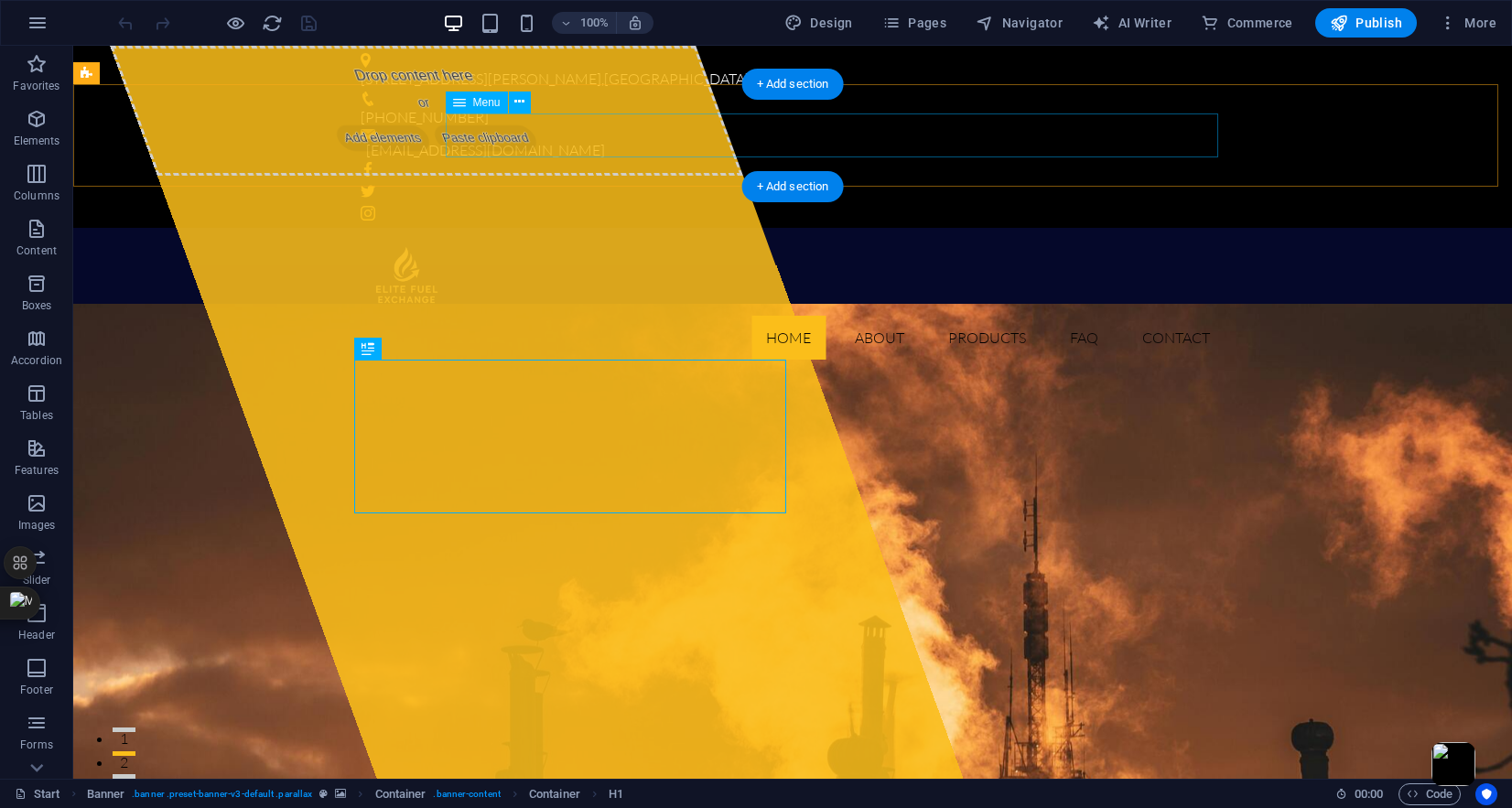
click at [1084, 315] on nav "Home About Products FAQ Contact" at bounding box center [792, 337] width 864 height 44
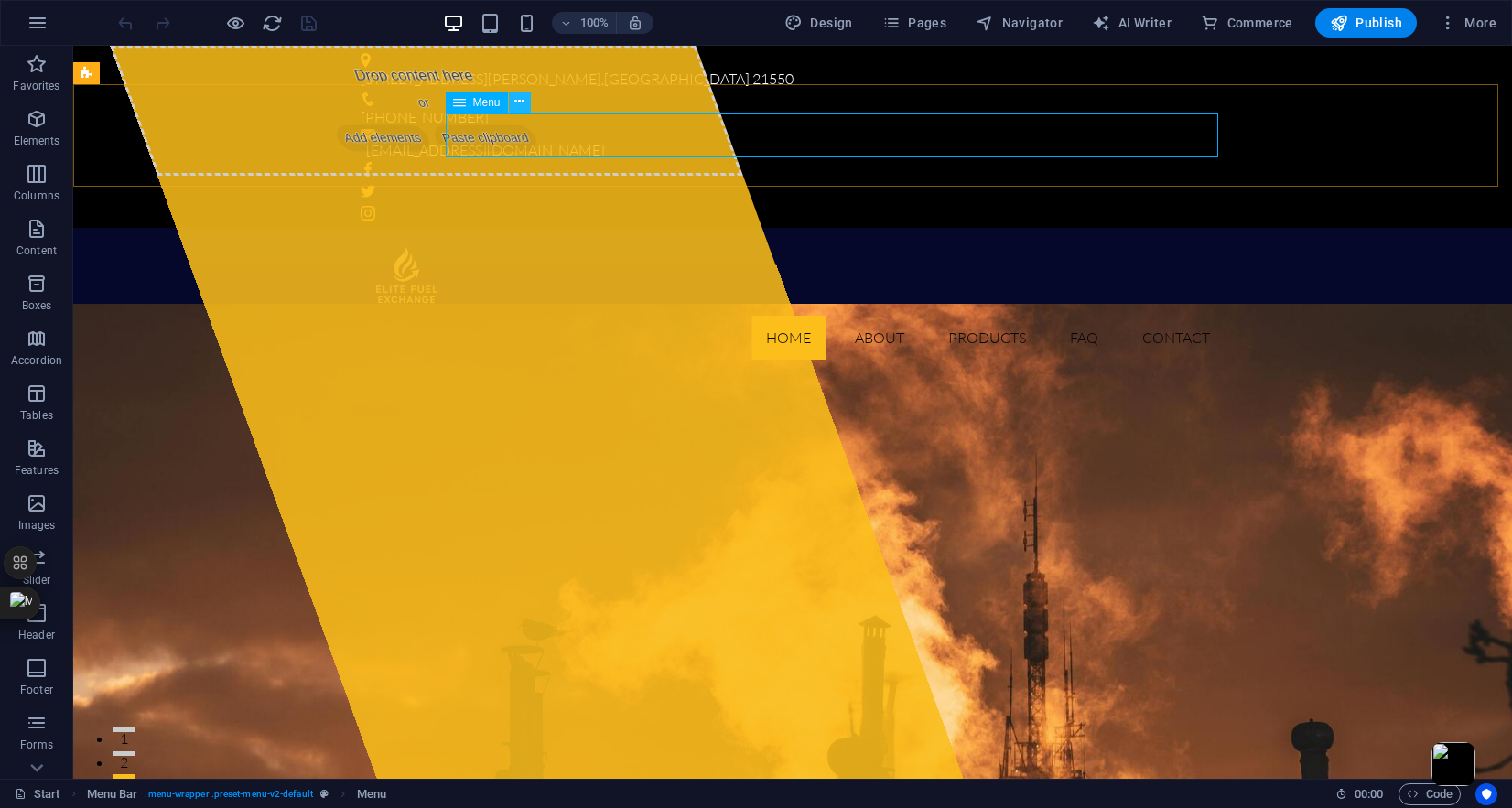
click at [518, 104] on icon at bounding box center [519, 102] width 10 height 19
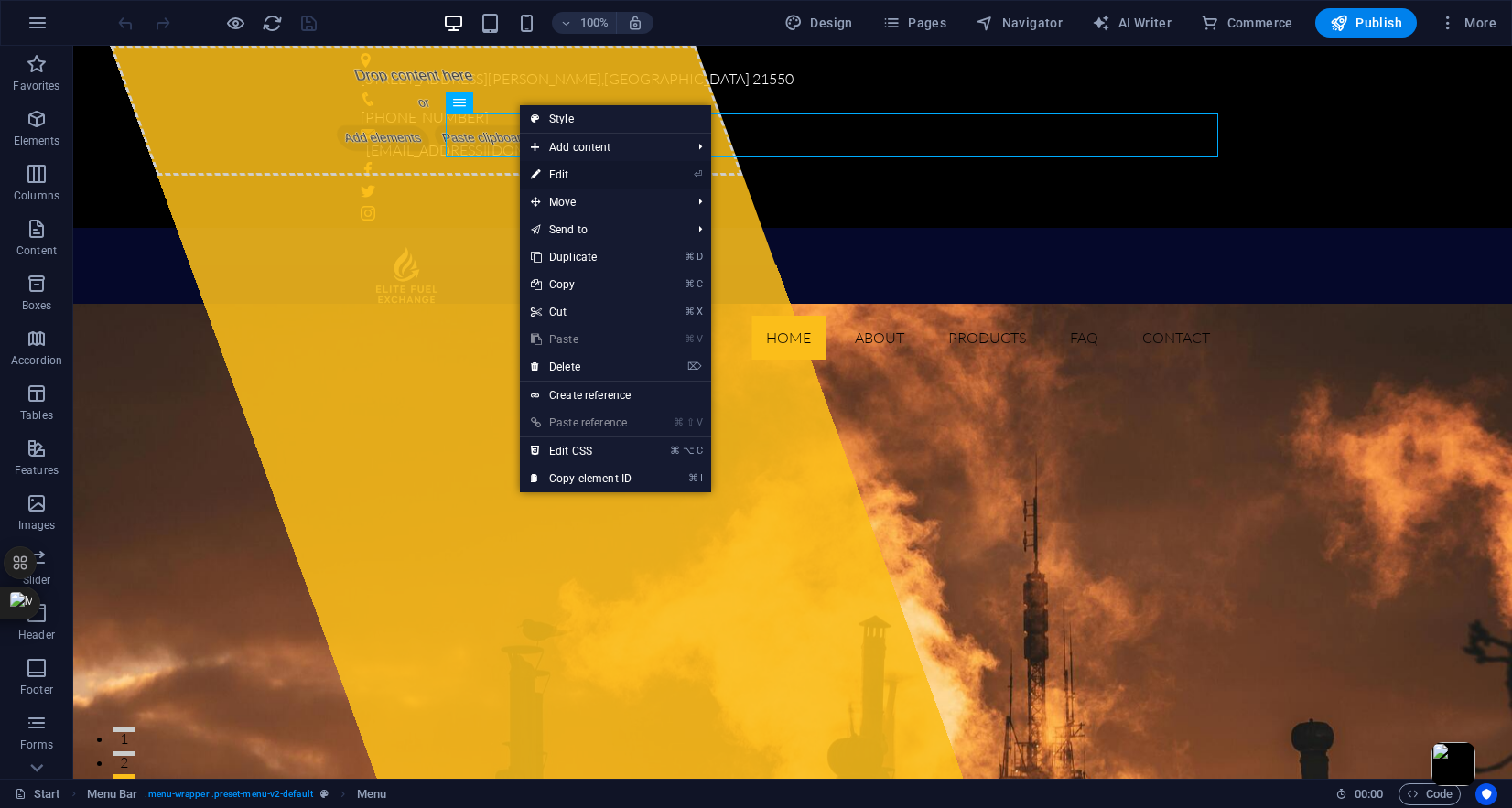
click at [551, 174] on link "⏎ Edit" at bounding box center [581, 174] width 122 height 27
select select
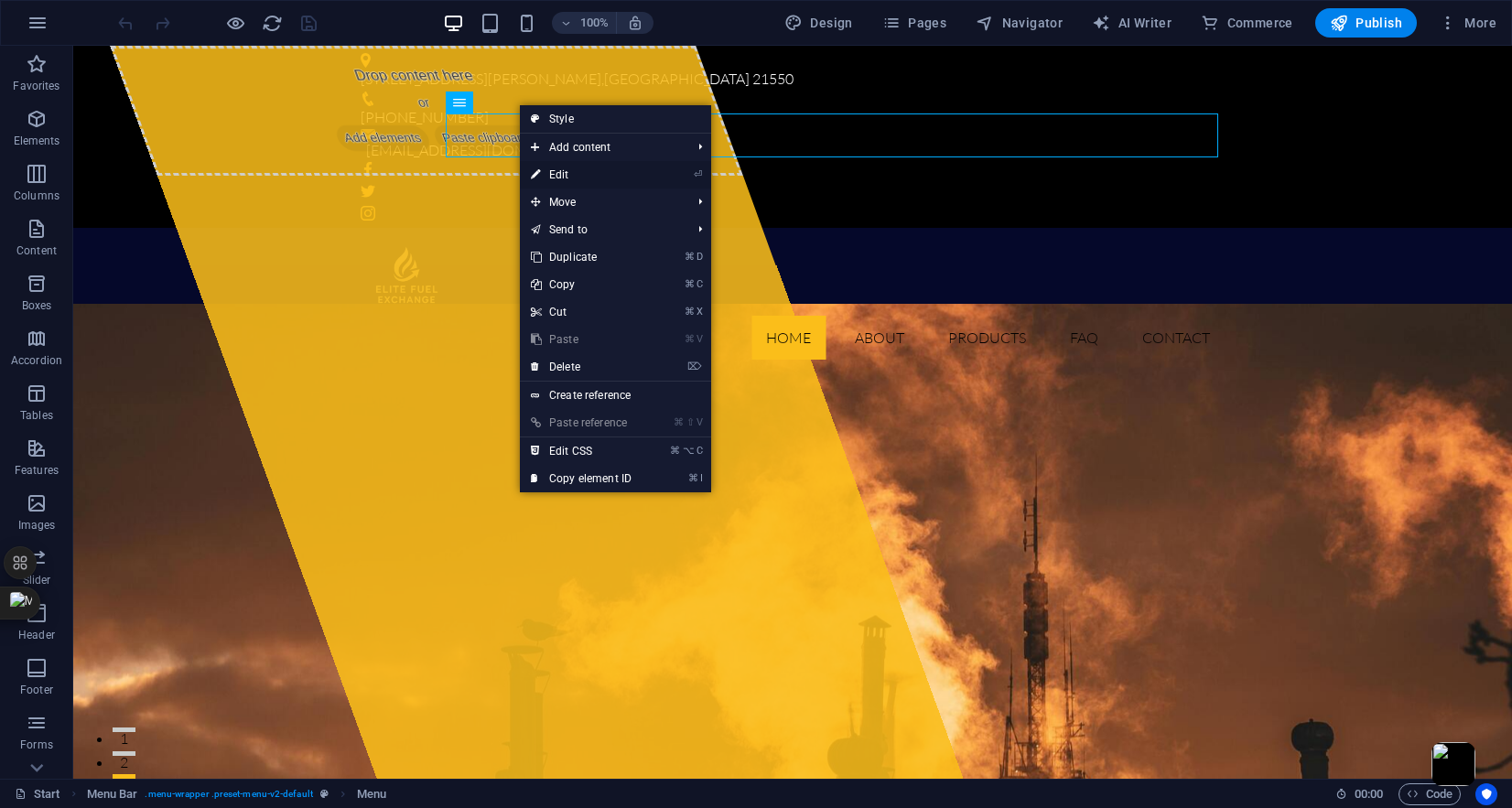
select select
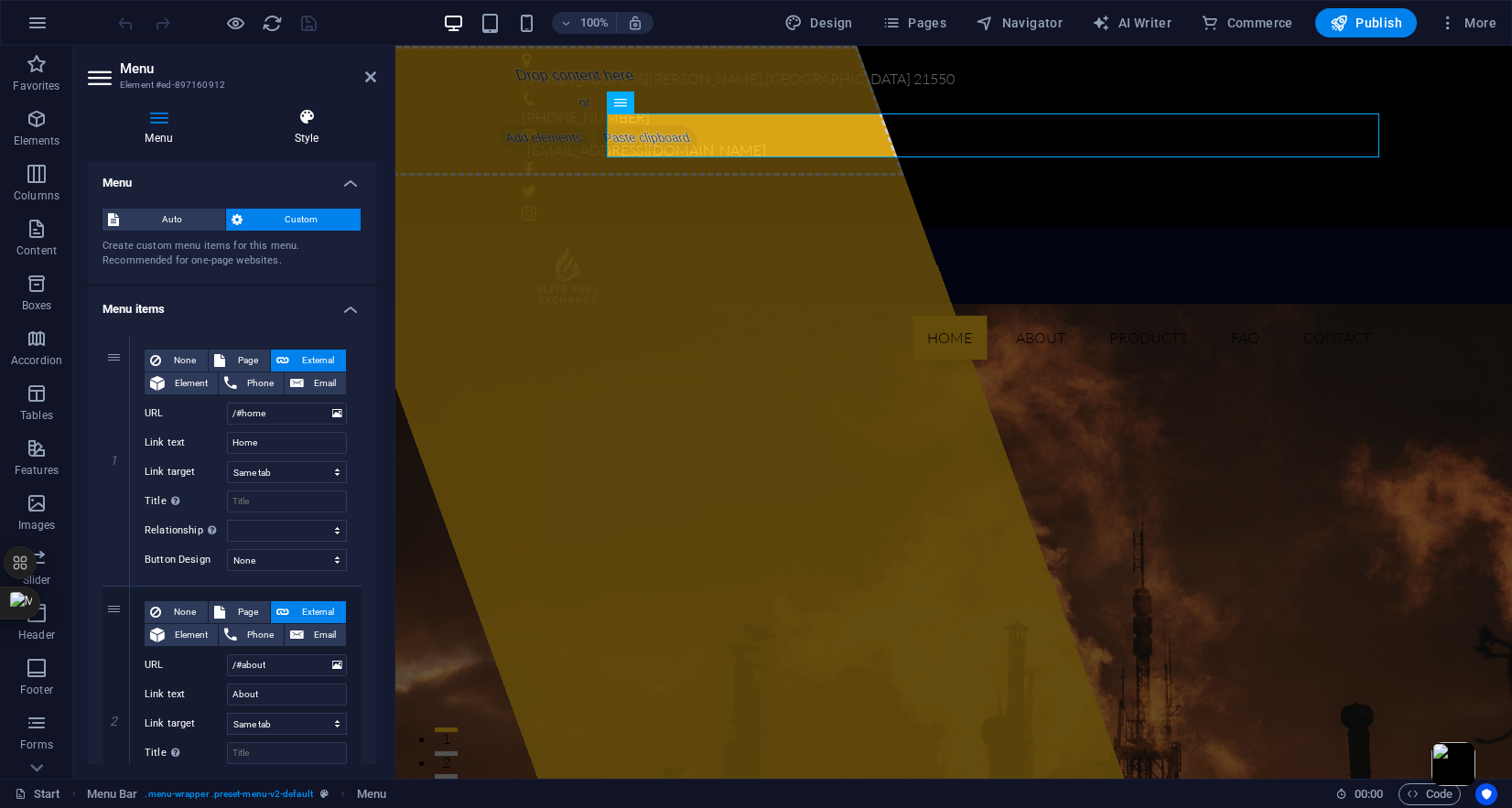
click at [301, 120] on icon at bounding box center [307, 117] width 139 height 18
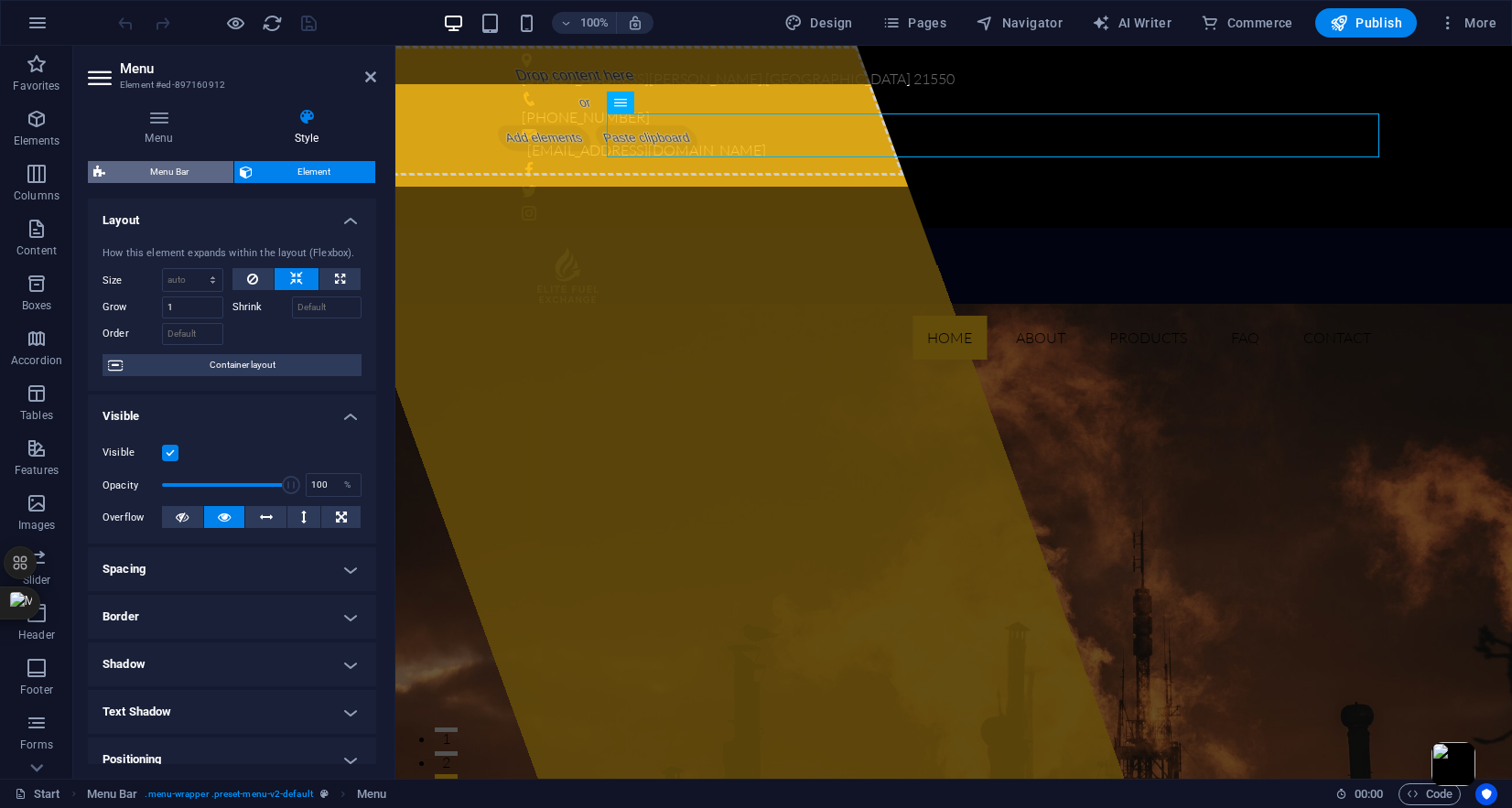
click at [178, 170] on span "Menu Bar" at bounding box center [170, 171] width 117 height 22
select select "rem"
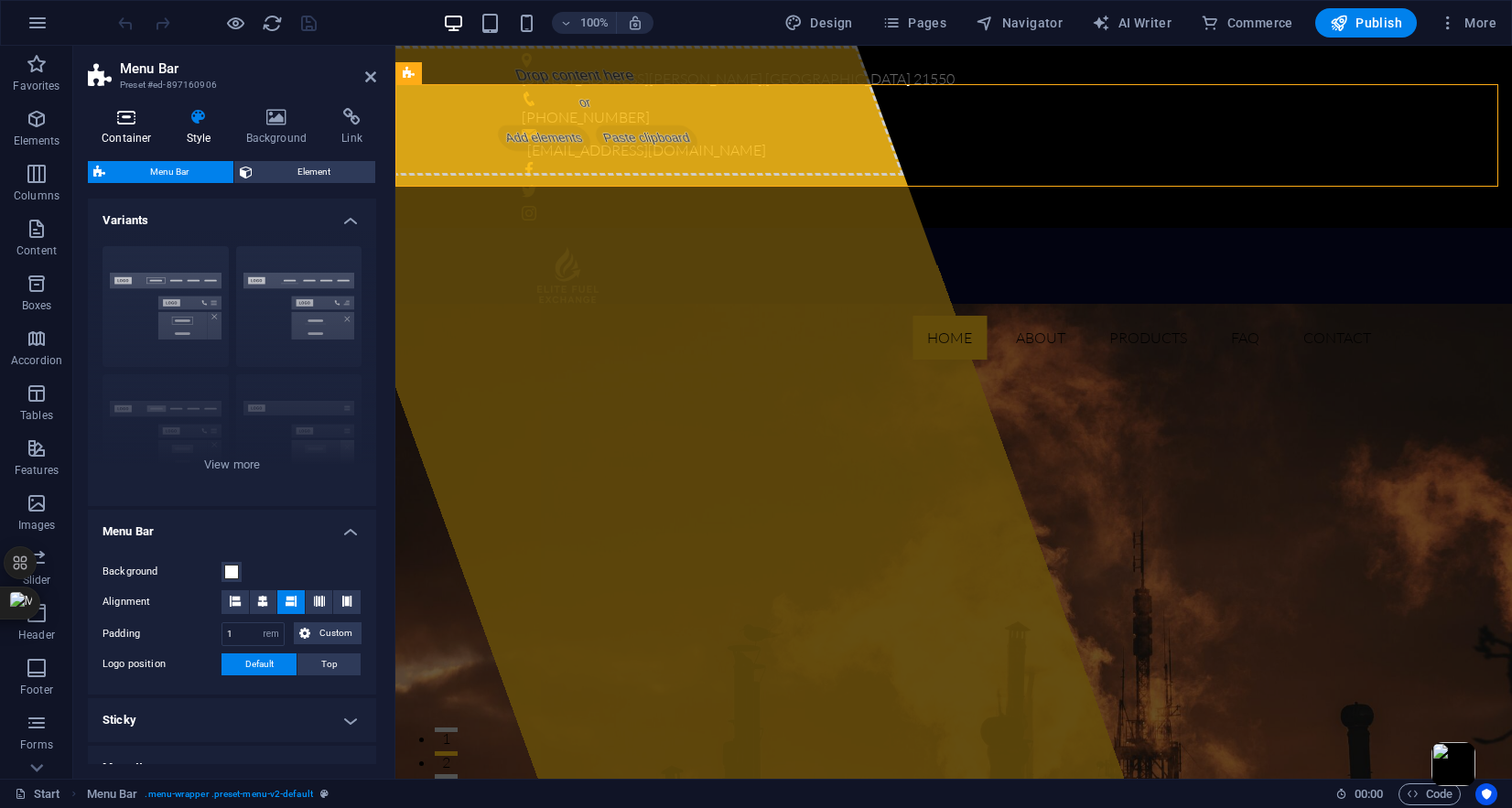
click at [125, 124] on icon at bounding box center [126, 117] width 78 height 18
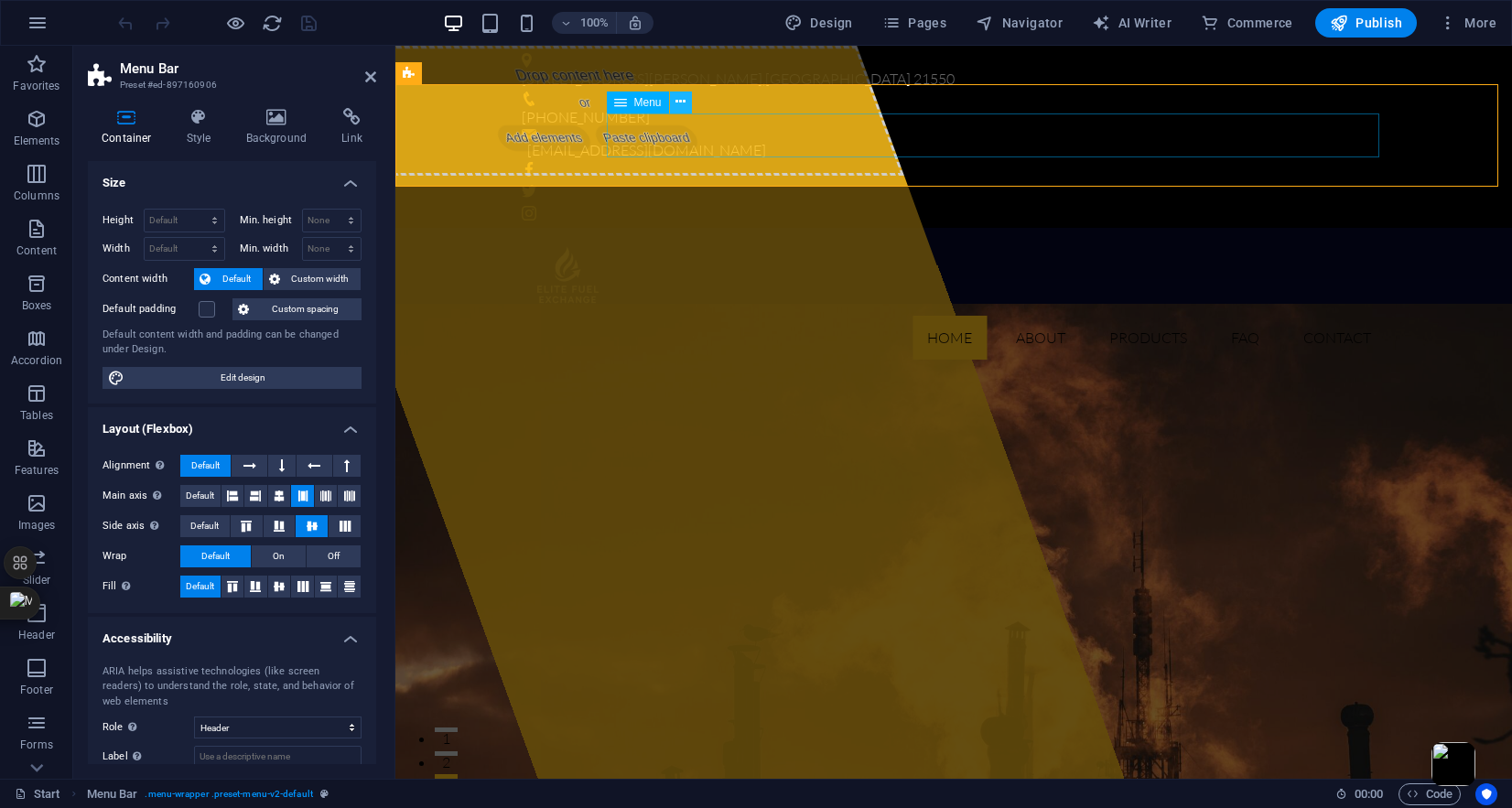
click at [686, 110] on button at bounding box center [680, 102] width 22 height 22
click at [1073, 315] on nav "Home About Products FAQ Contact" at bounding box center [953, 337] width 864 height 44
click at [1018, 315] on nav "Home About Products FAQ Contact" at bounding box center [953, 337] width 864 height 44
click at [1008, 315] on nav "Home About Products FAQ Contact" at bounding box center [953, 337] width 864 height 44
click at [950, 315] on nav "Home About Products FAQ Contact" at bounding box center [953, 337] width 864 height 44
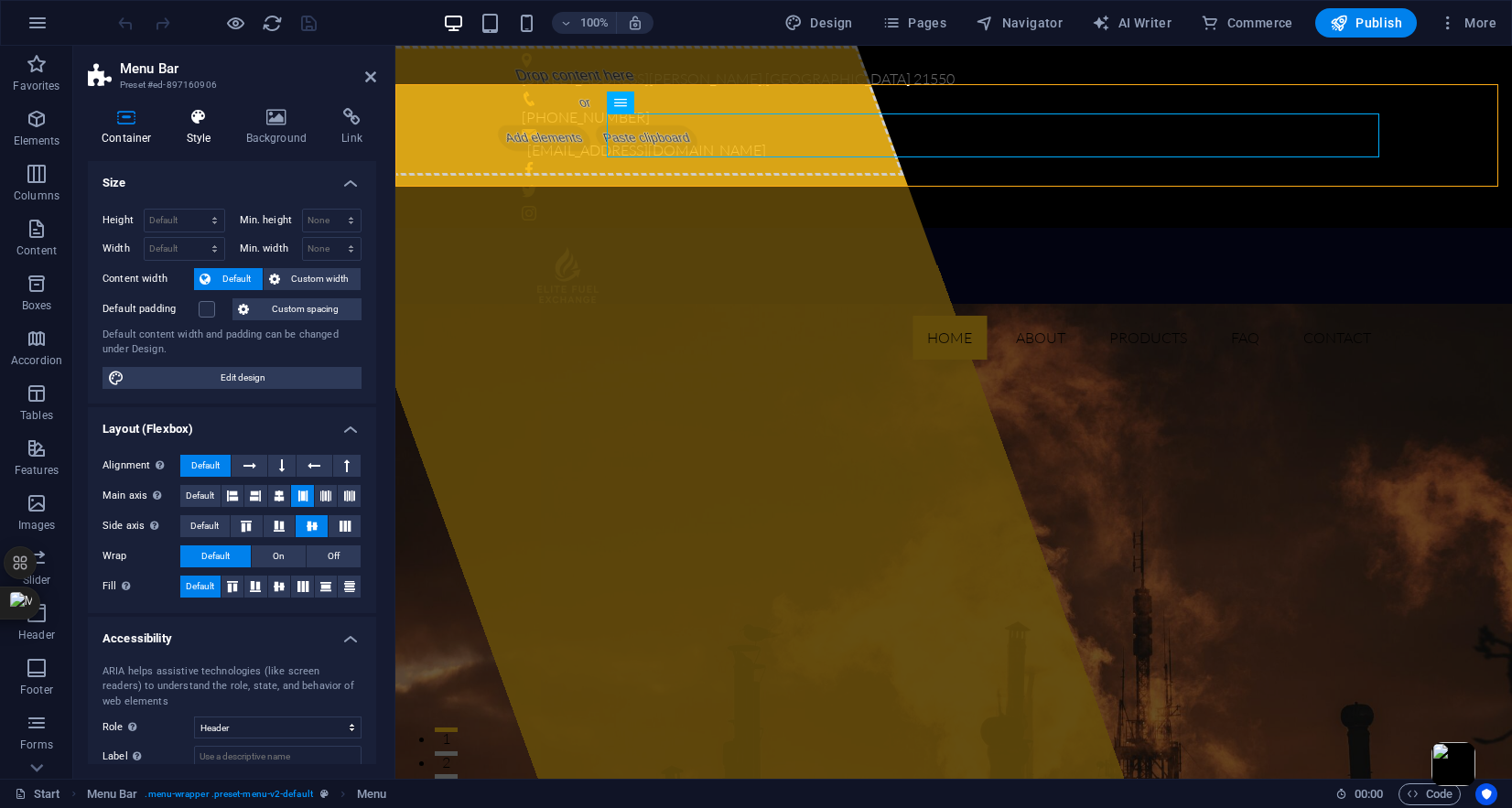
click at [188, 112] on icon at bounding box center [199, 117] width 52 height 18
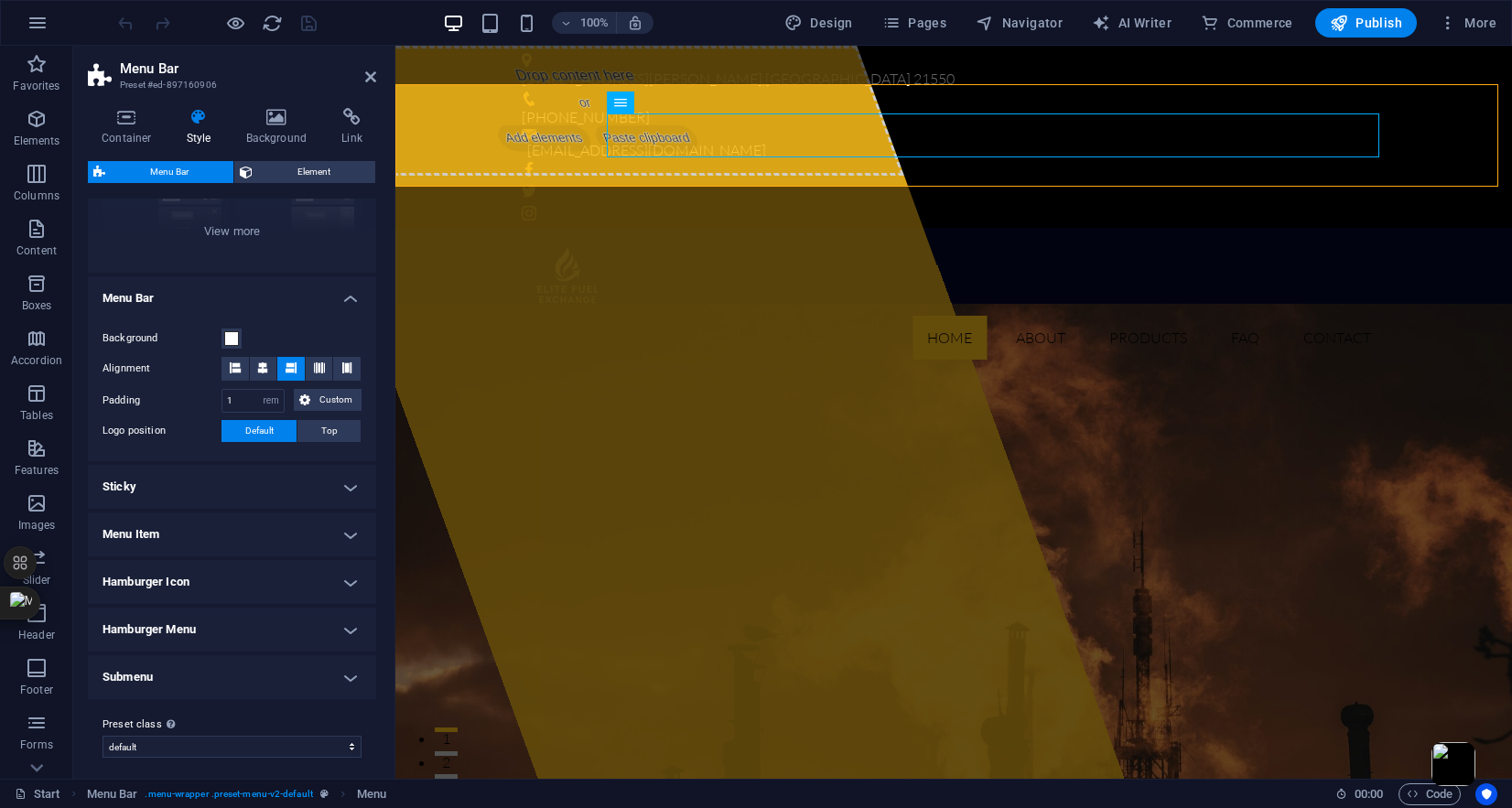
scroll to position [242, 0]
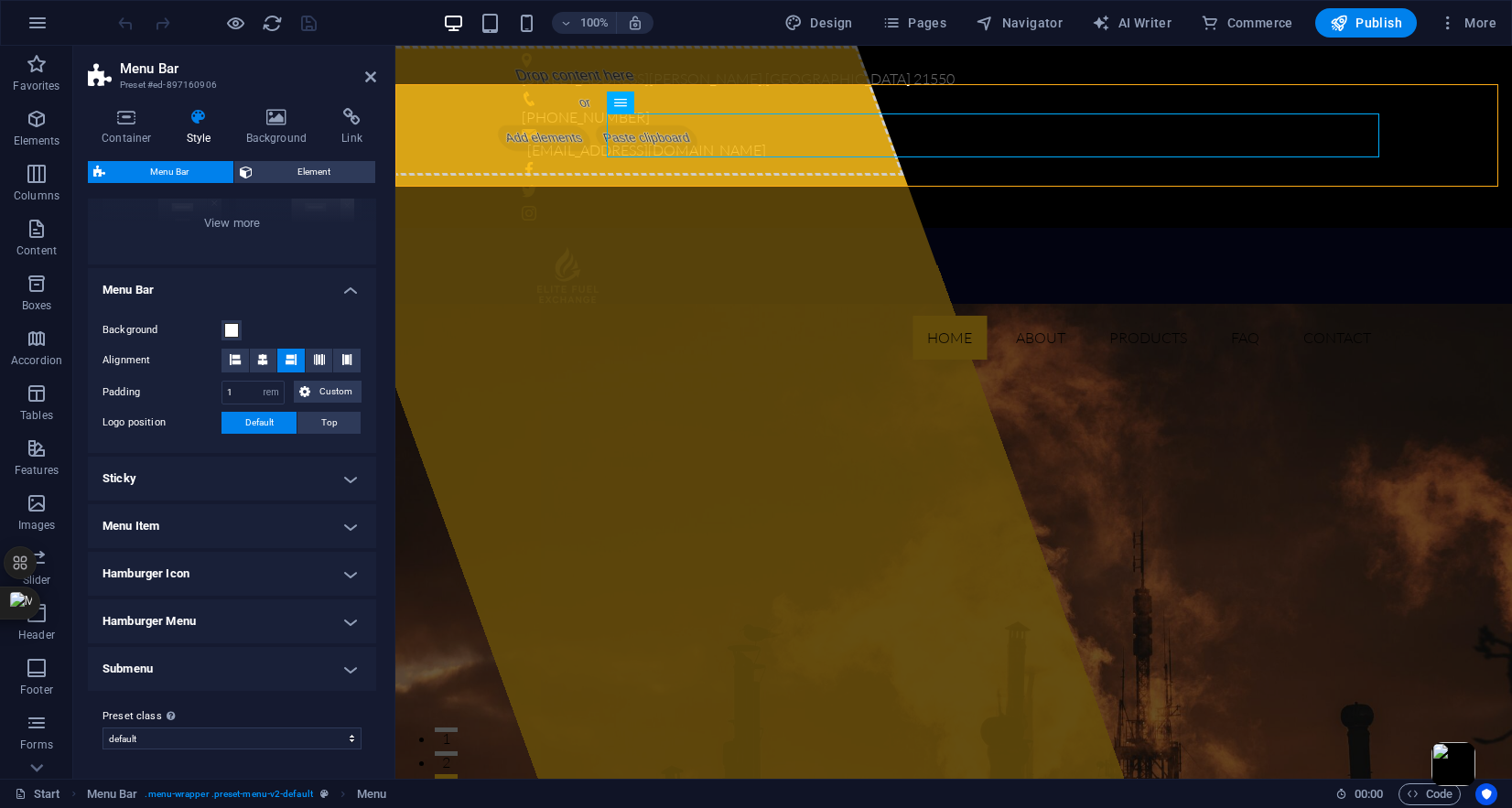
click at [301, 477] on h4 "Sticky" at bounding box center [232, 478] width 288 height 44
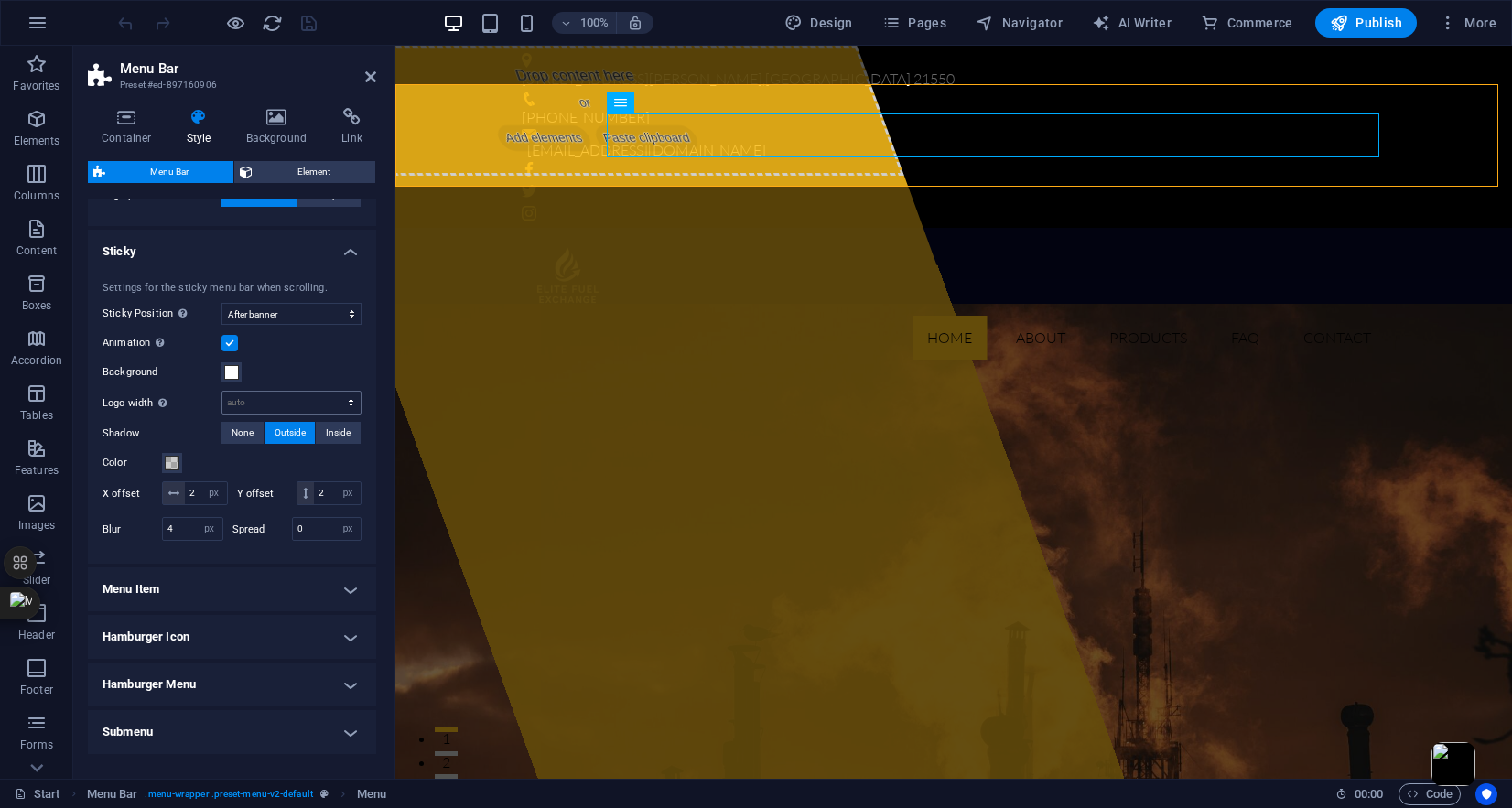
scroll to position [556, 0]
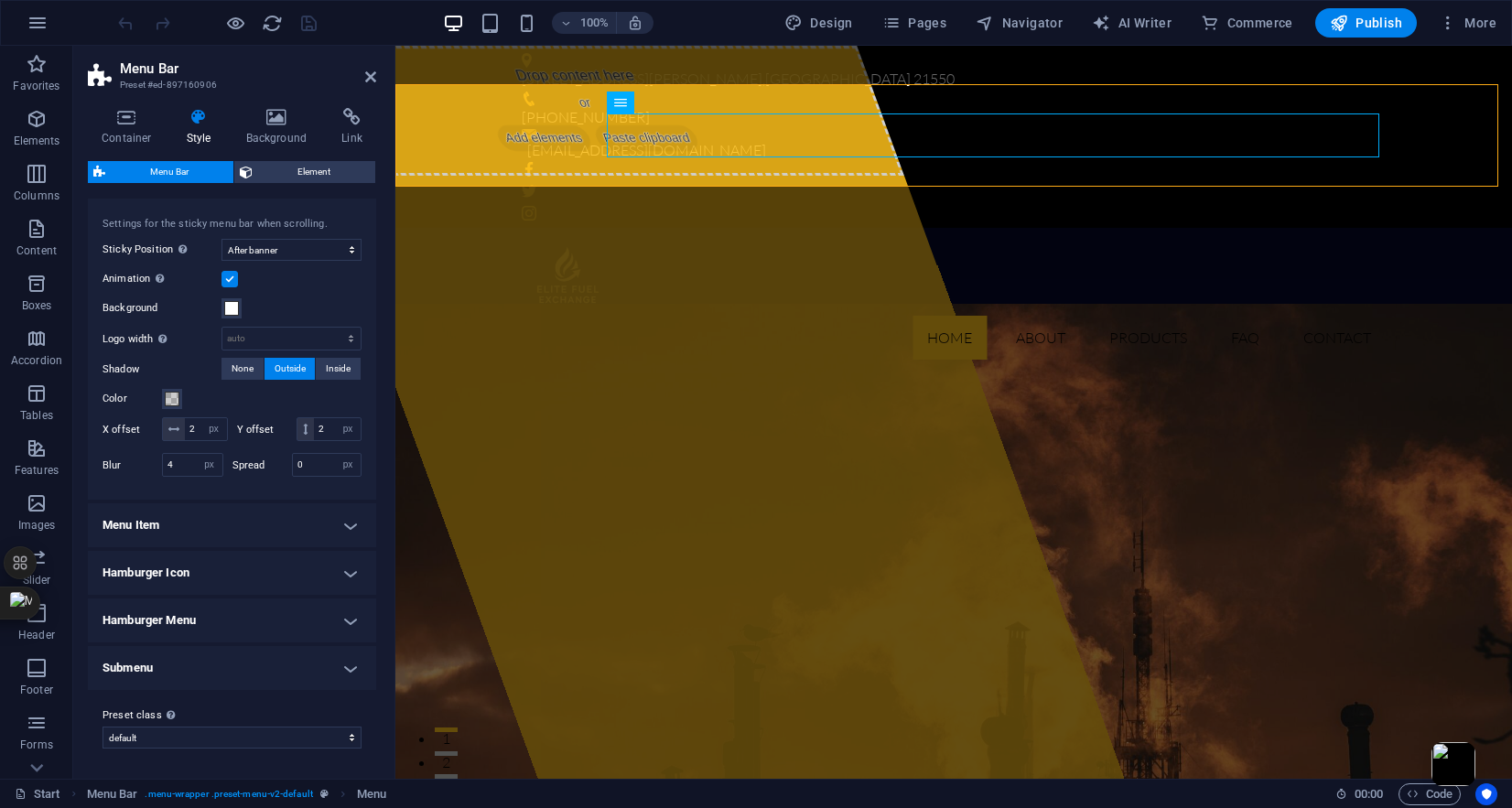
click at [300, 538] on h4 "Menu Item" at bounding box center [232, 525] width 288 height 44
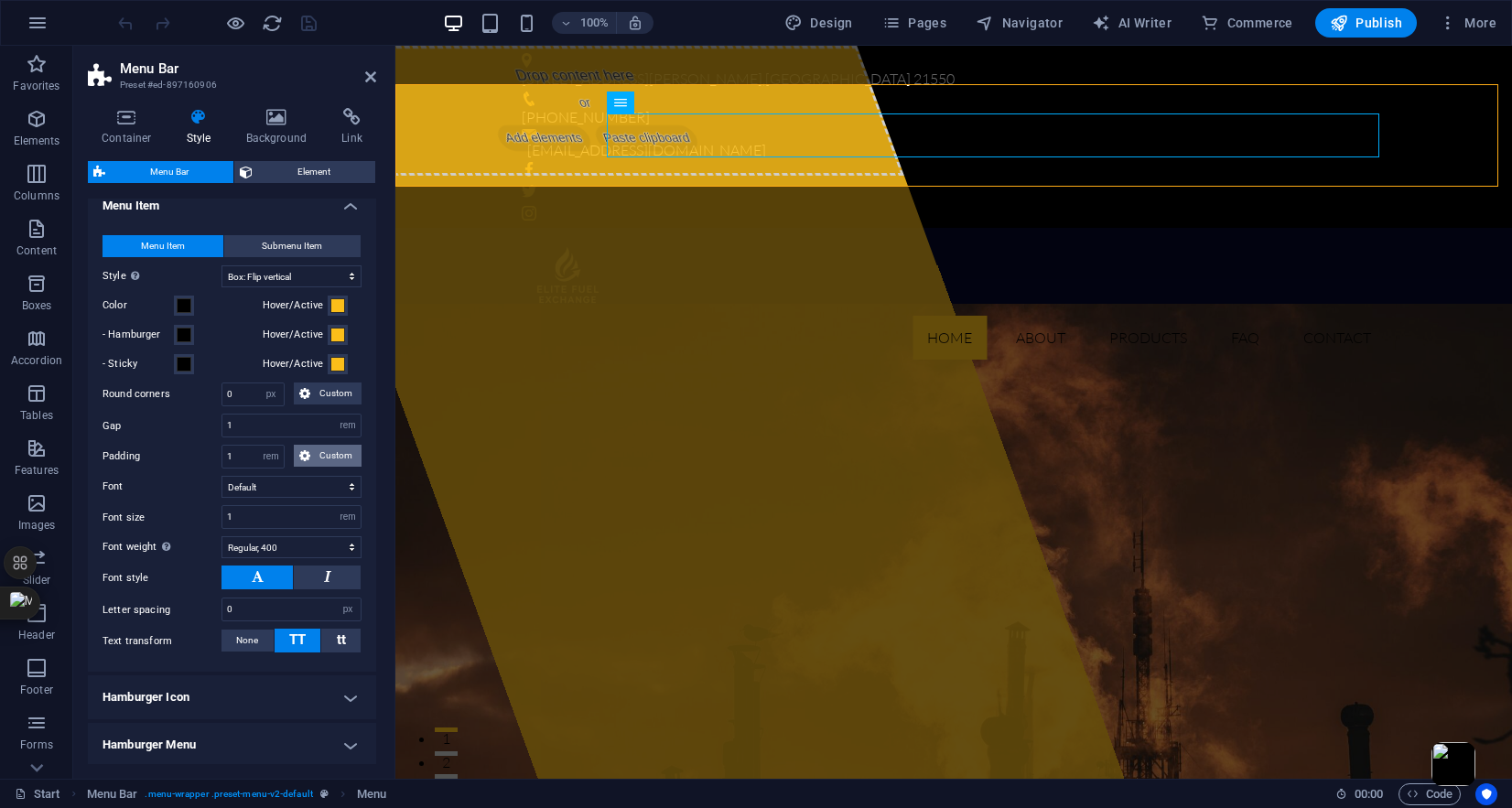
scroll to position [853, 0]
click at [297, 256] on span "Submenu Item" at bounding box center [292, 245] width 60 height 22
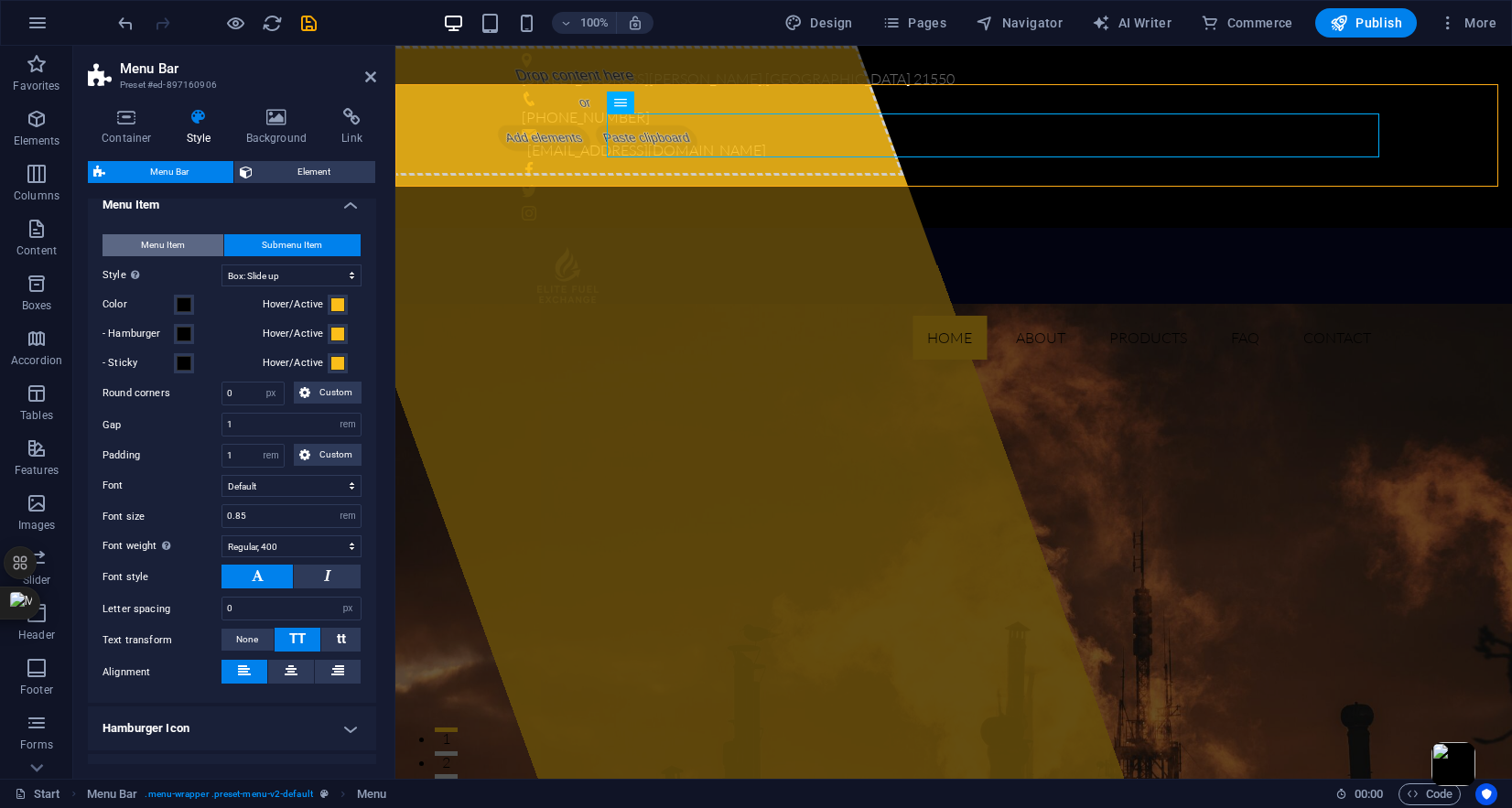
click at [167, 256] on span "Menu Item" at bounding box center [163, 245] width 44 height 22
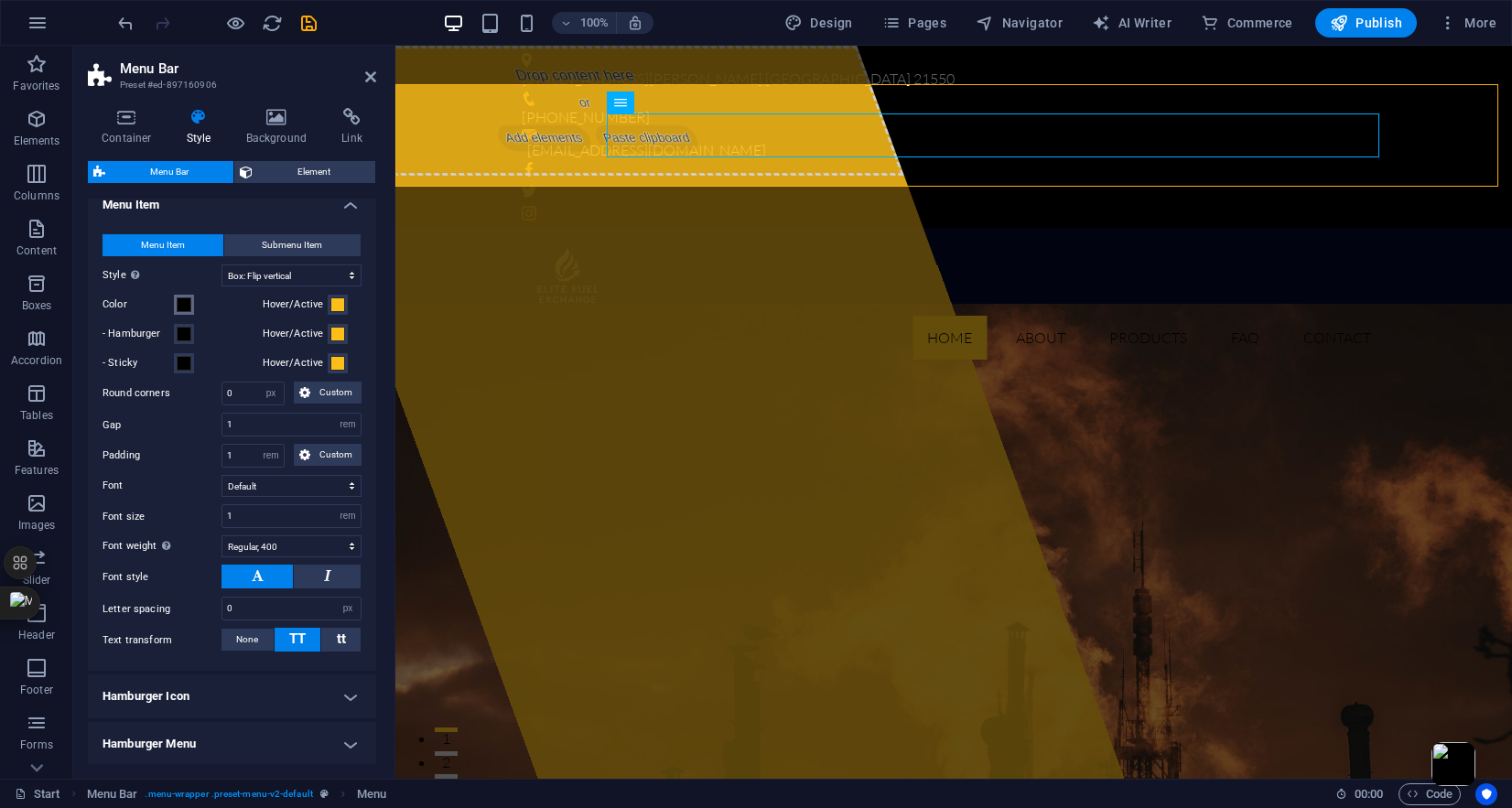
click at [184, 312] on span at bounding box center [185, 305] width 15 height 15
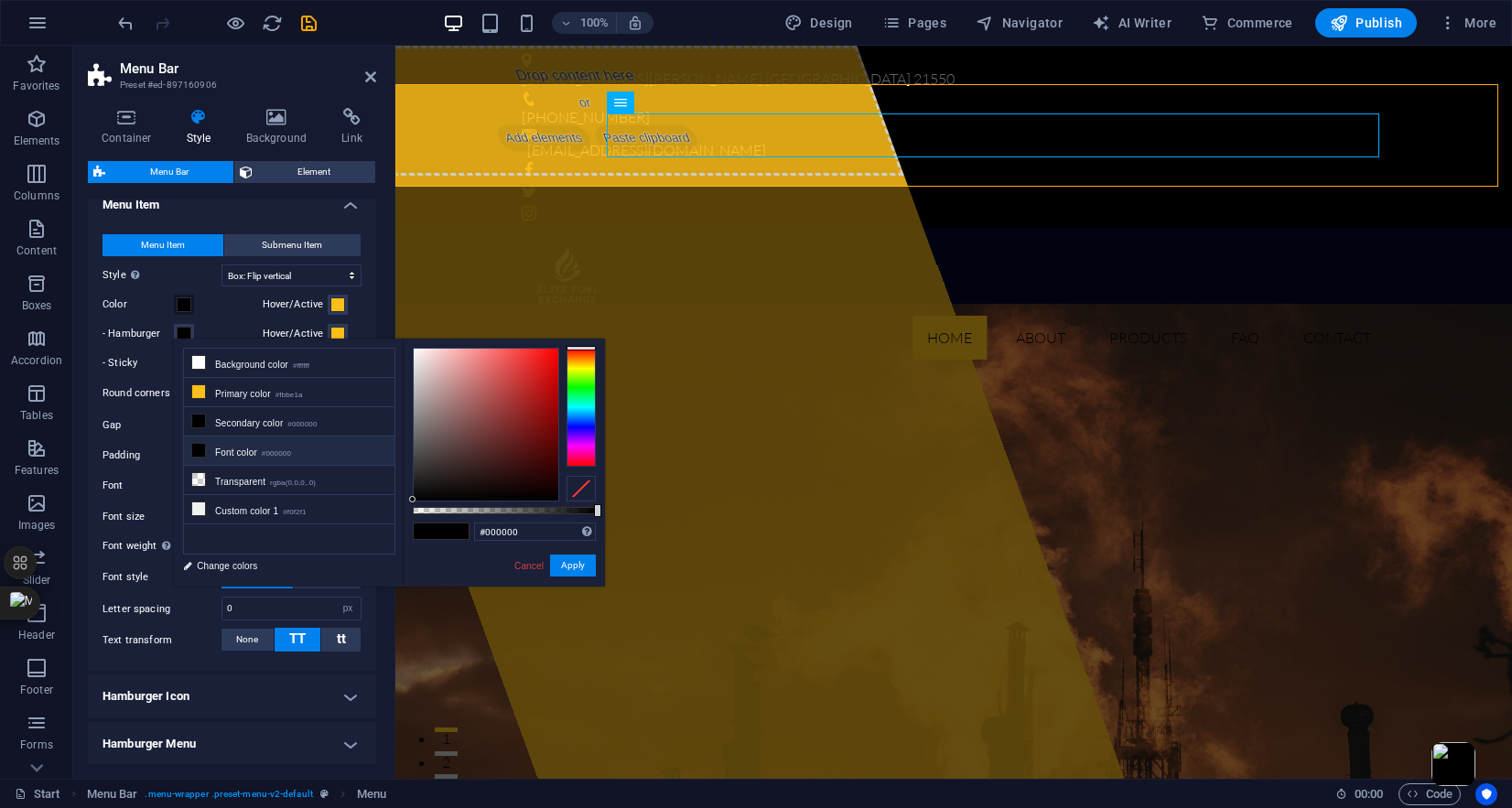
click at [178, 286] on label "Style Switch to preview mode and move the mouse over menu items to test the eff…" at bounding box center [162, 275] width 119 height 22
click at [221, 286] on select "Plain Text color Box: Fade Box: Flip vertical Box: Flip horizontal Box: Slide d…" at bounding box center [291, 275] width 140 height 22
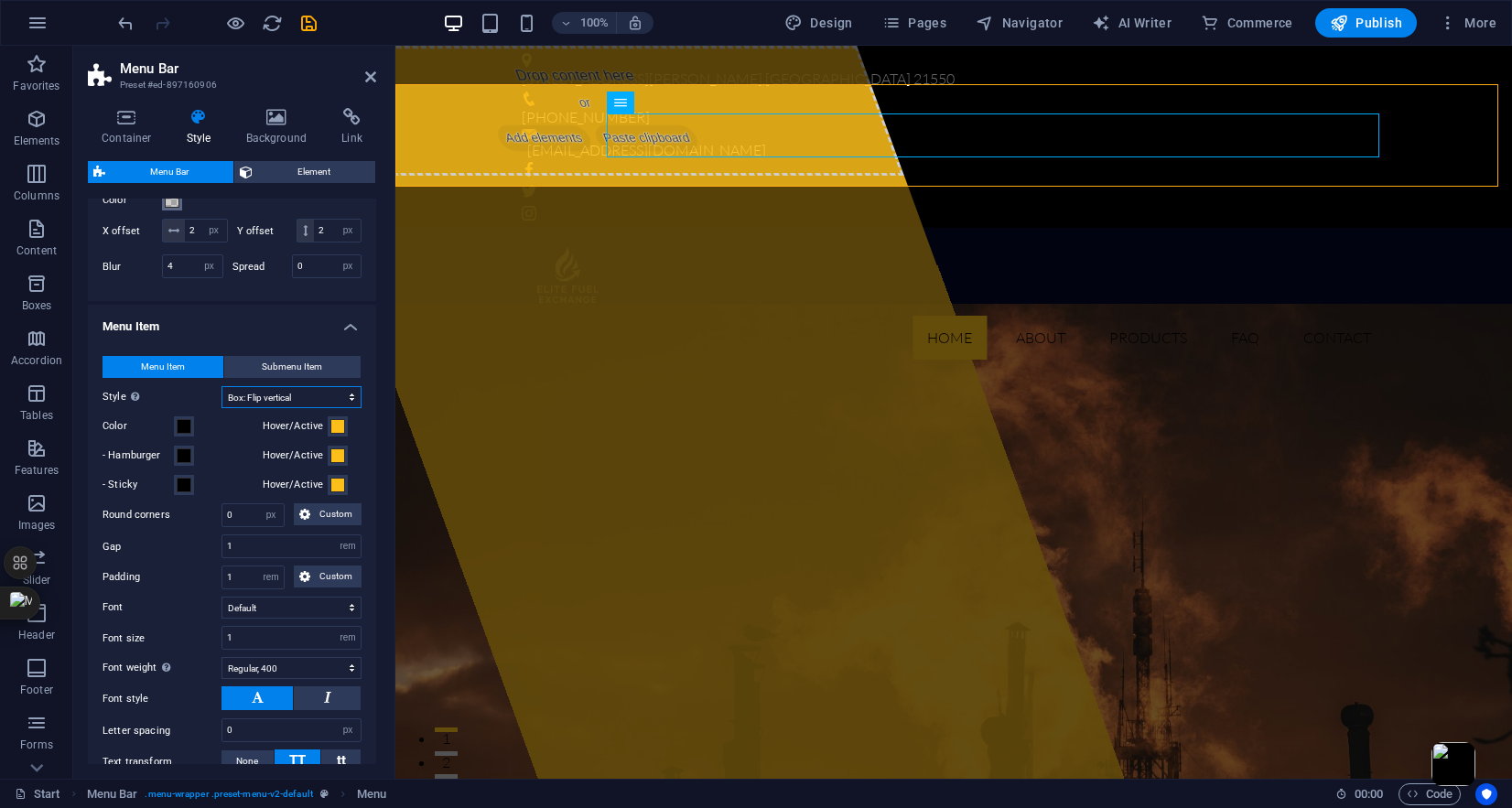
scroll to position [733, 0]
click at [187, 432] on span at bounding box center [185, 425] width 15 height 15
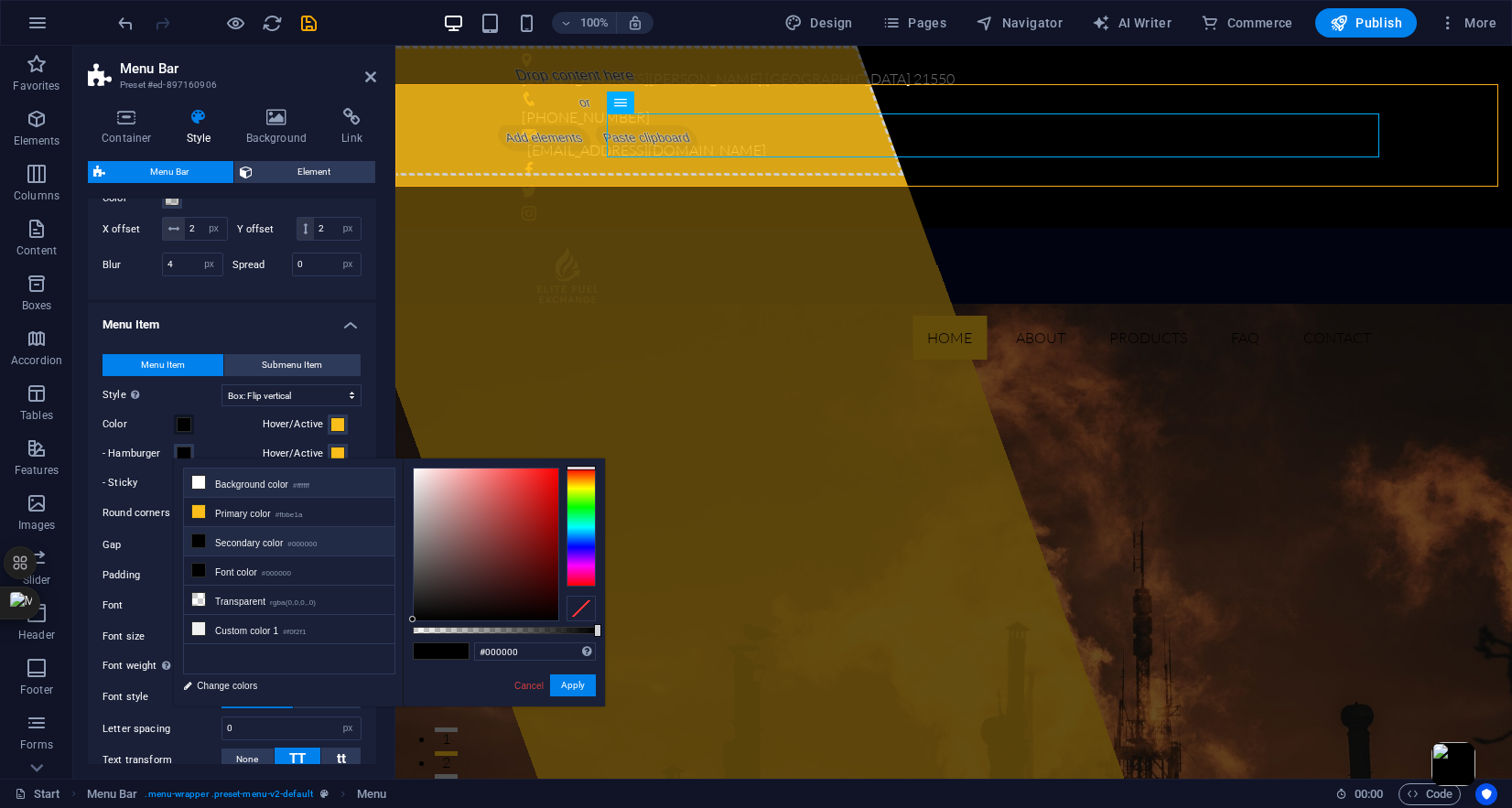
click at [252, 483] on li "Background color #ffffff" at bounding box center [288, 482] width 210 height 29
type input "#ffffff"
click at [576, 685] on button "Apply" at bounding box center [573, 685] width 46 height 22
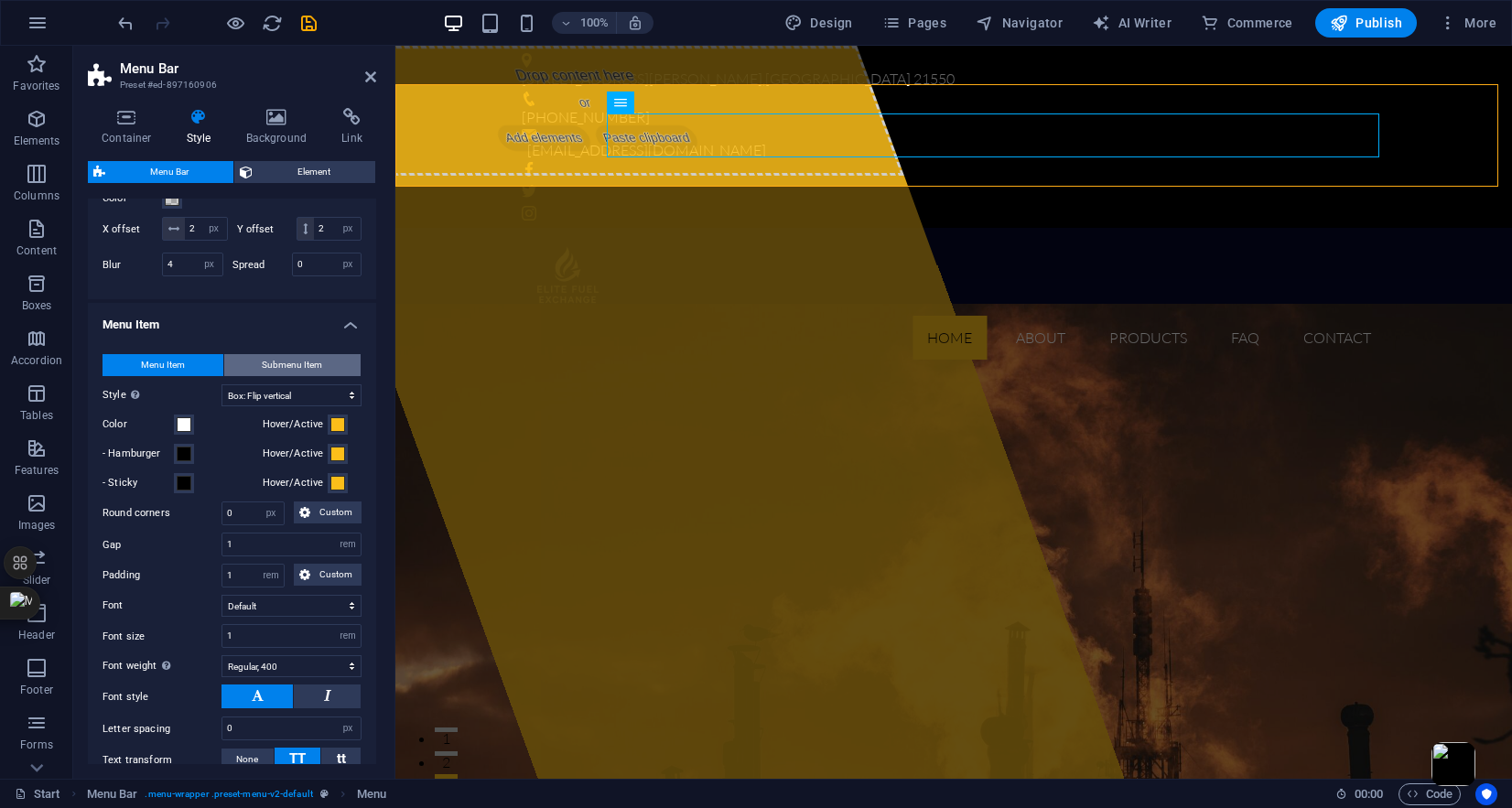
click at [269, 376] on span "Submenu Item" at bounding box center [292, 364] width 60 height 22
click at [190, 432] on span at bounding box center [185, 425] width 15 height 15
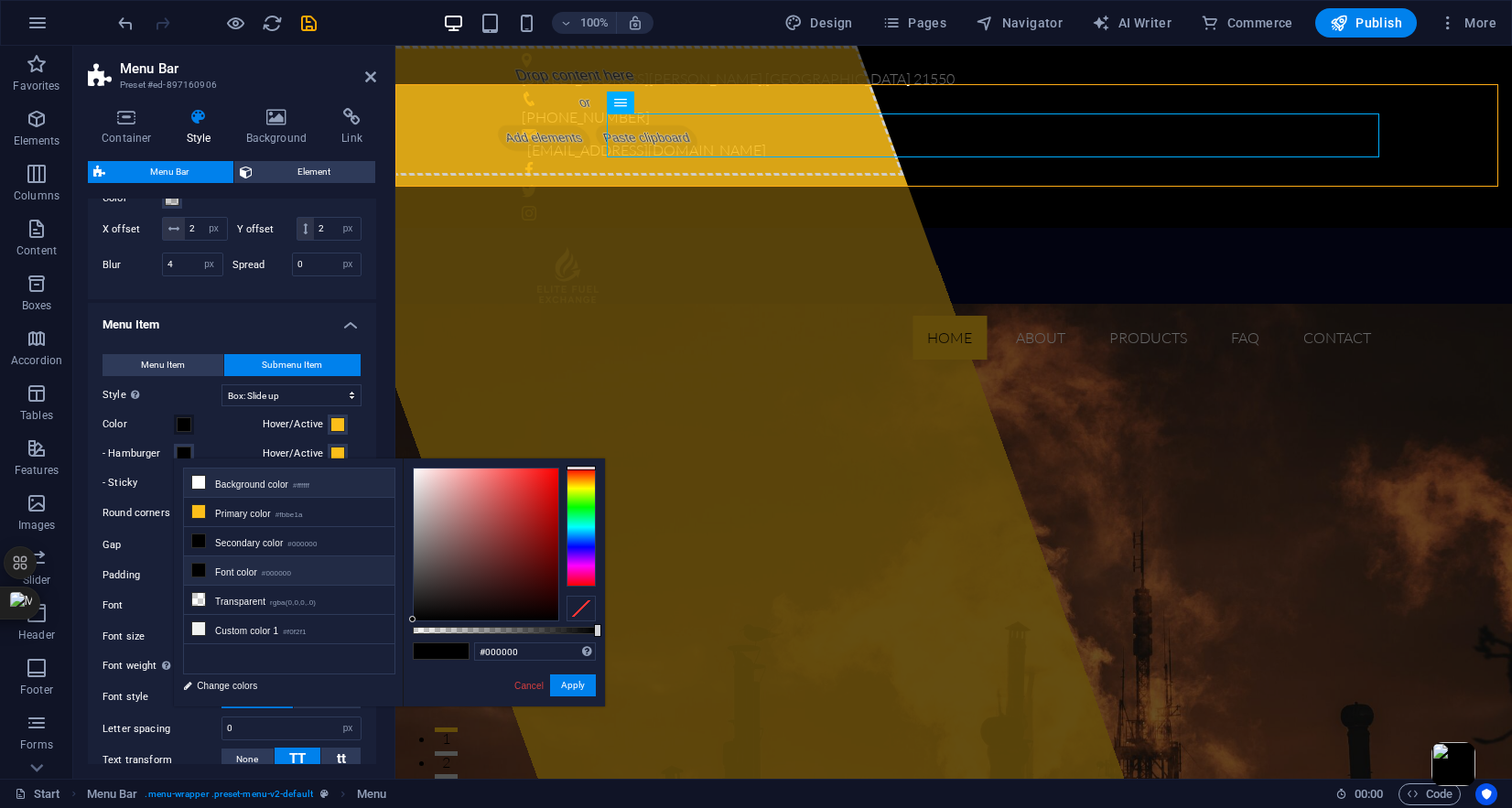
click at [207, 490] on li "Background color #ffffff" at bounding box center [288, 482] width 210 height 29
type input "#ffffff"
click at [579, 687] on button "Apply" at bounding box center [573, 685] width 46 height 22
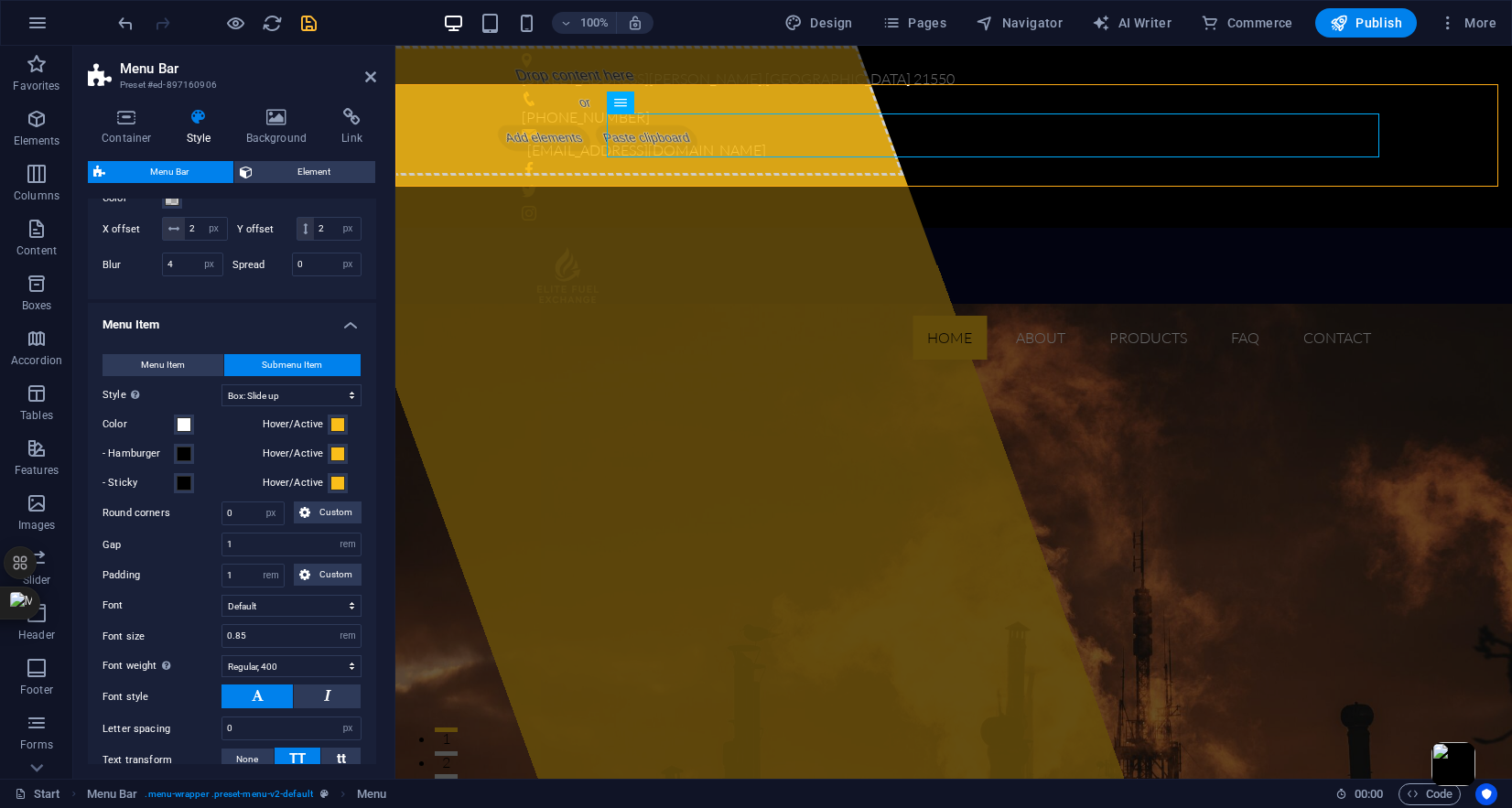
click at [305, 21] on icon "save" at bounding box center [309, 24] width 21 height 21
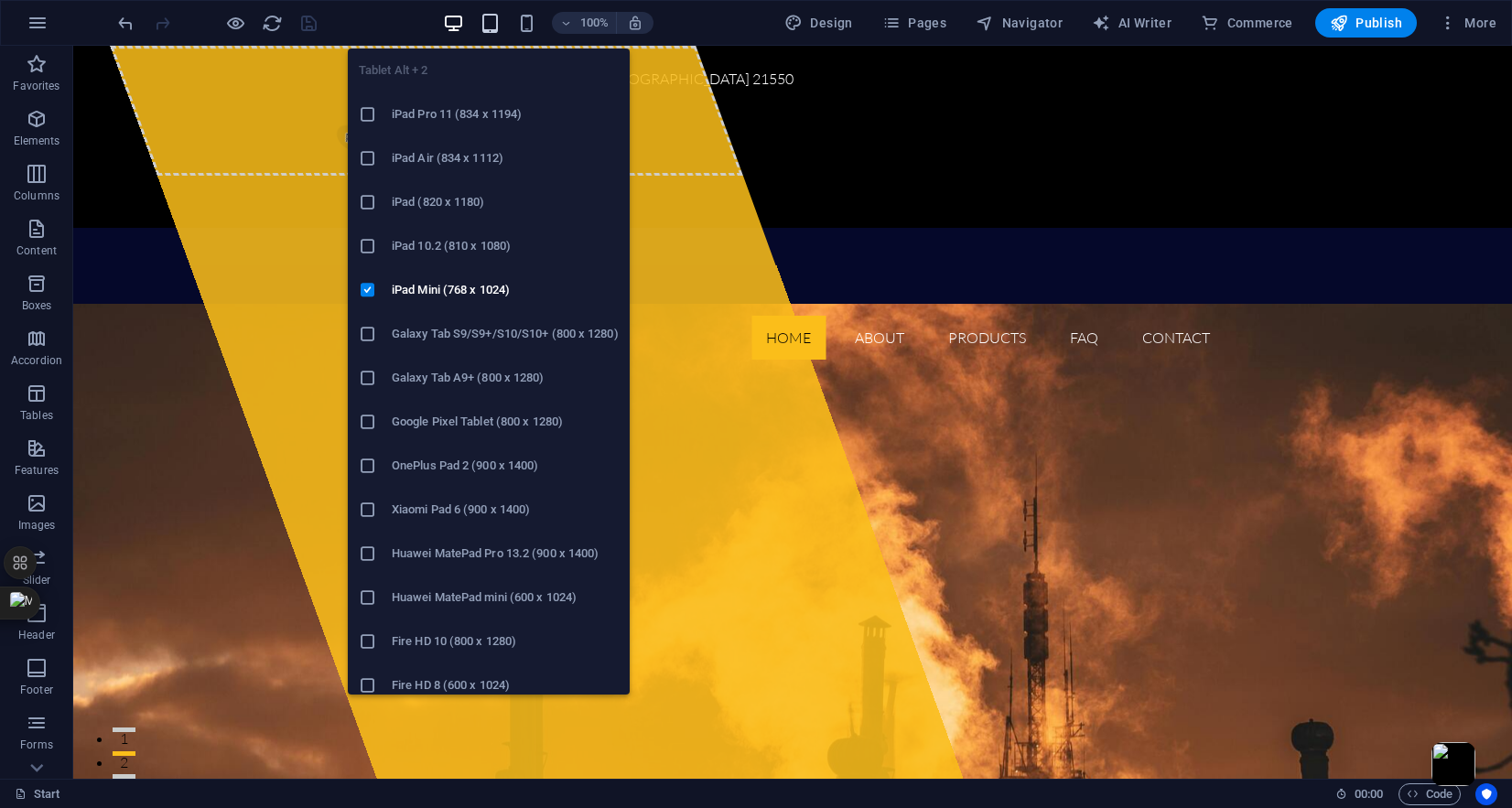
click at [491, 20] on icon "button" at bounding box center [490, 24] width 21 height 21
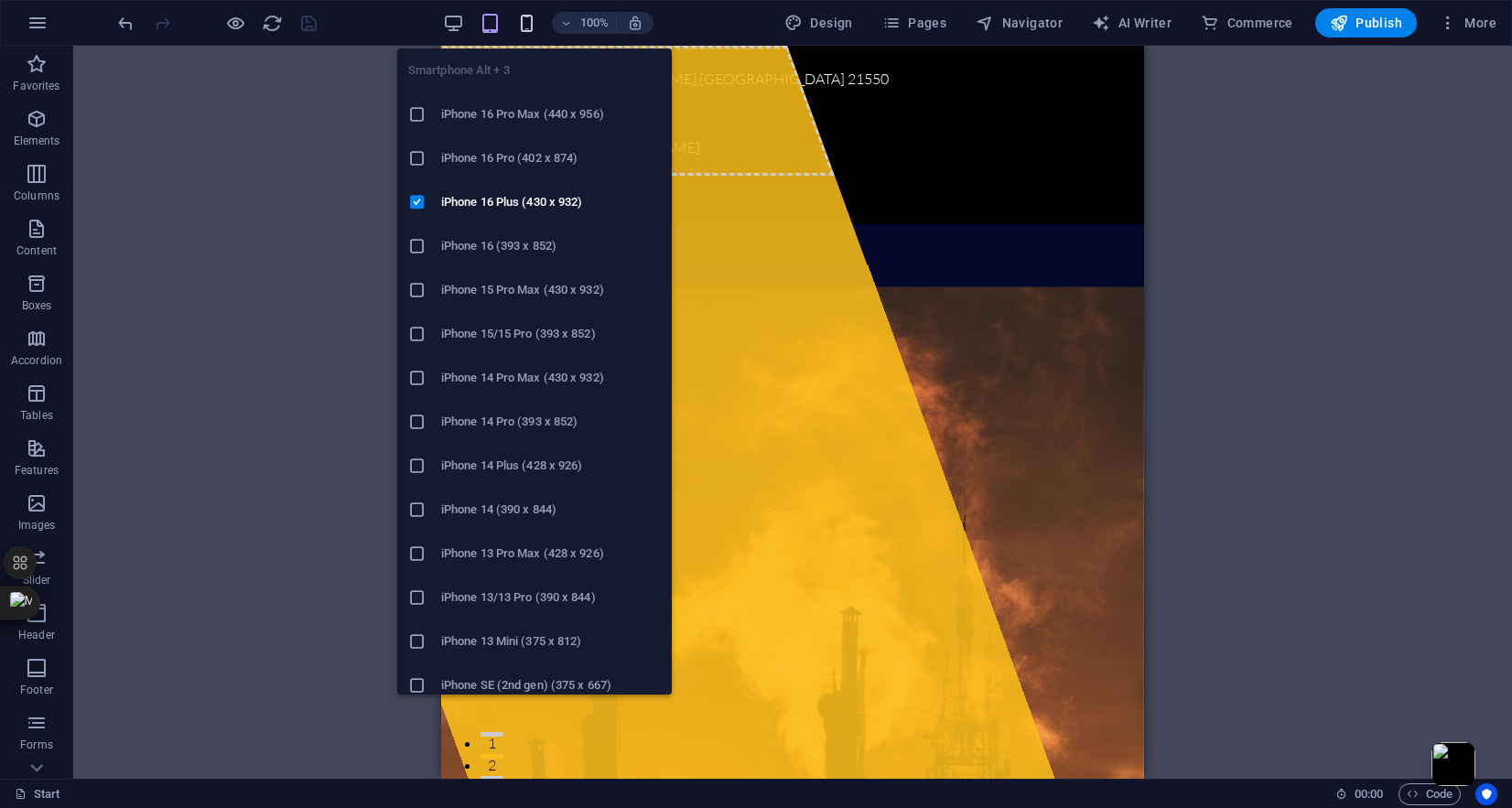
click at [533, 22] on icon "button" at bounding box center [527, 24] width 21 height 21
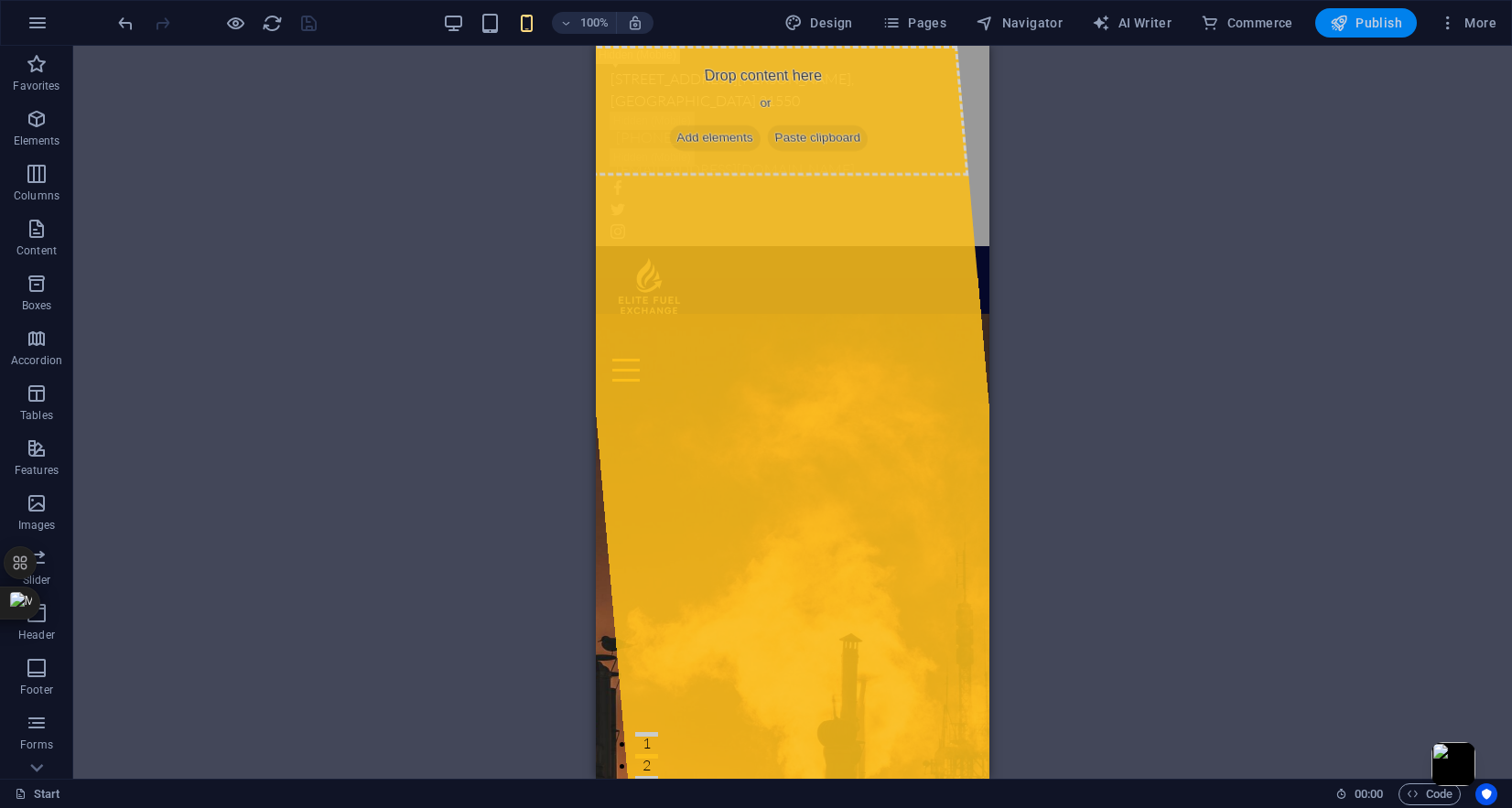
click at [1373, 25] on span "Publish" at bounding box center [1366, 23] width 73 height 18
